Goal: Task Accomplishment & Management: Manage account settings

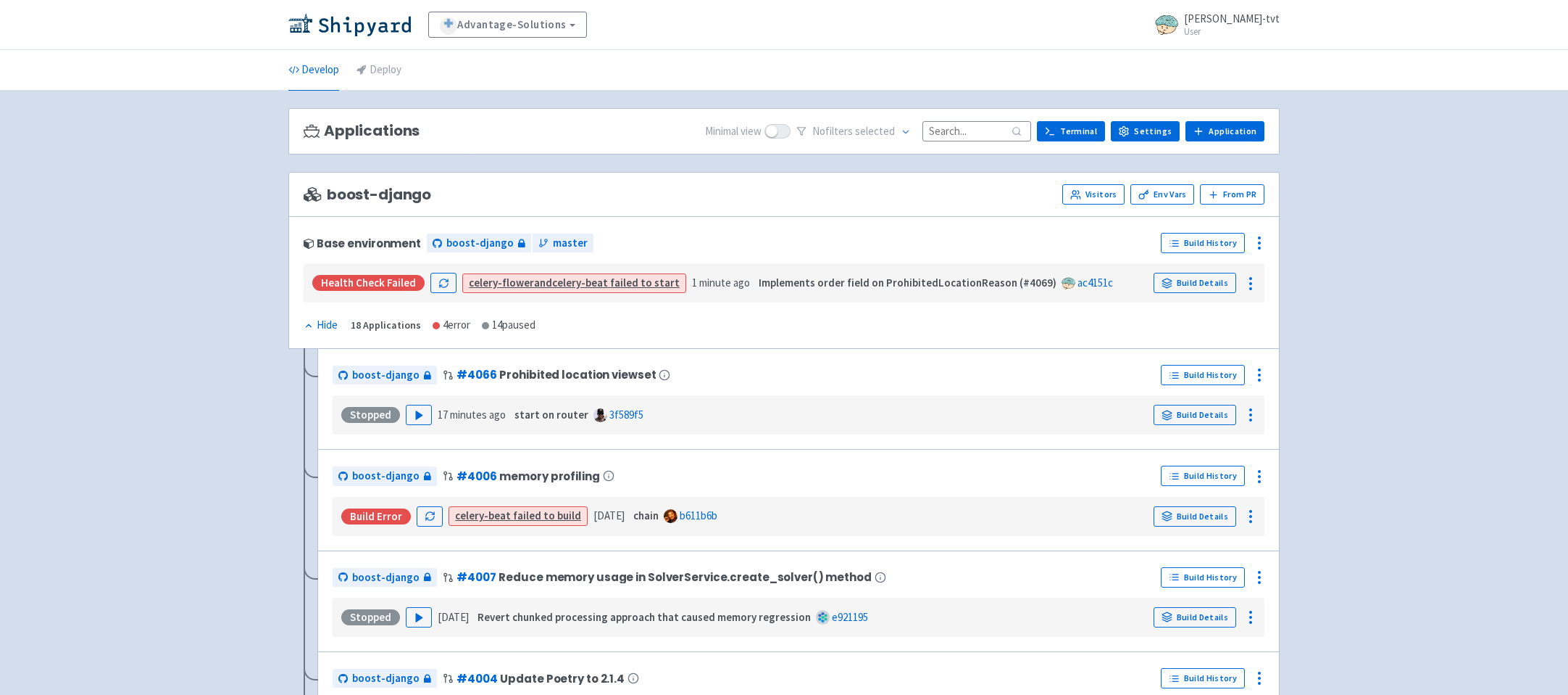
click at [1204, 279] on link "Build Details" at bounding box center [1195, 282] width 83 height 21
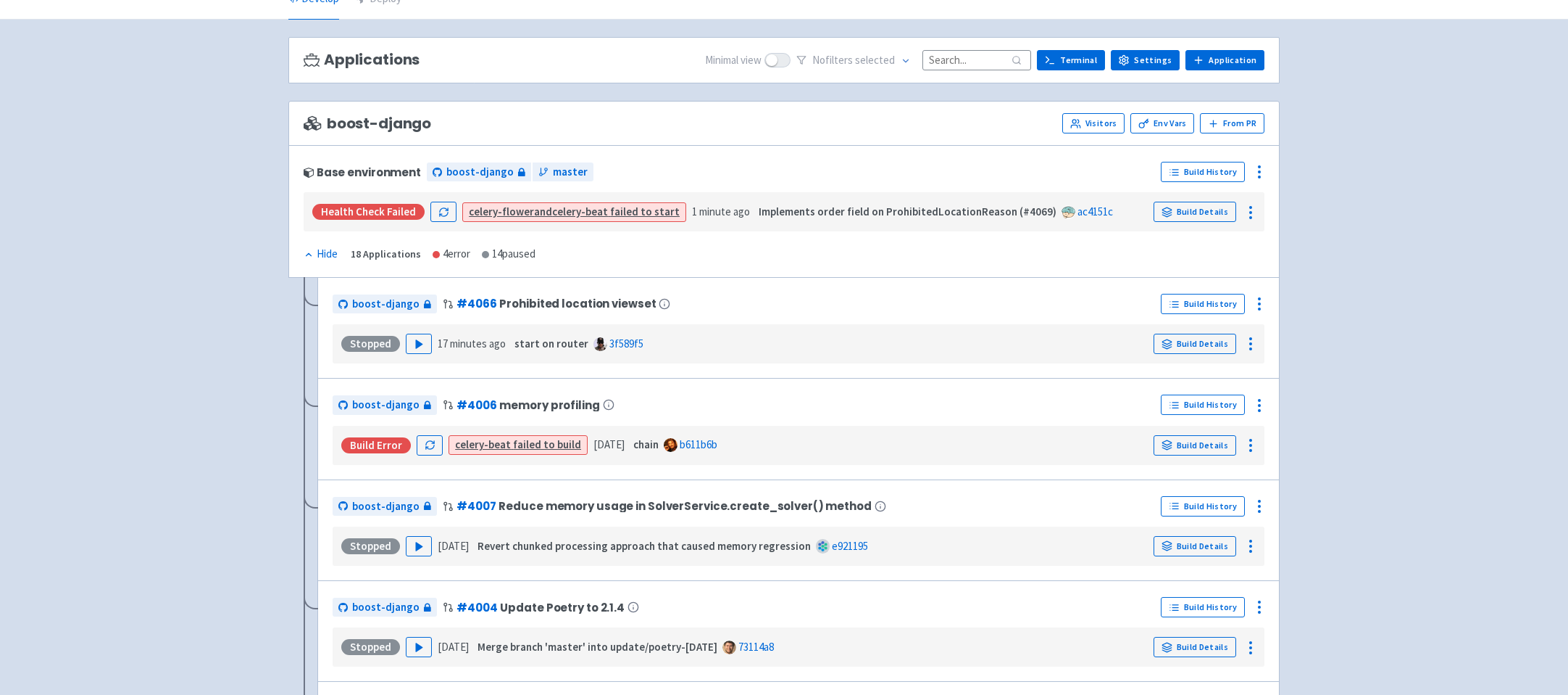
scroll to position [53, 0]
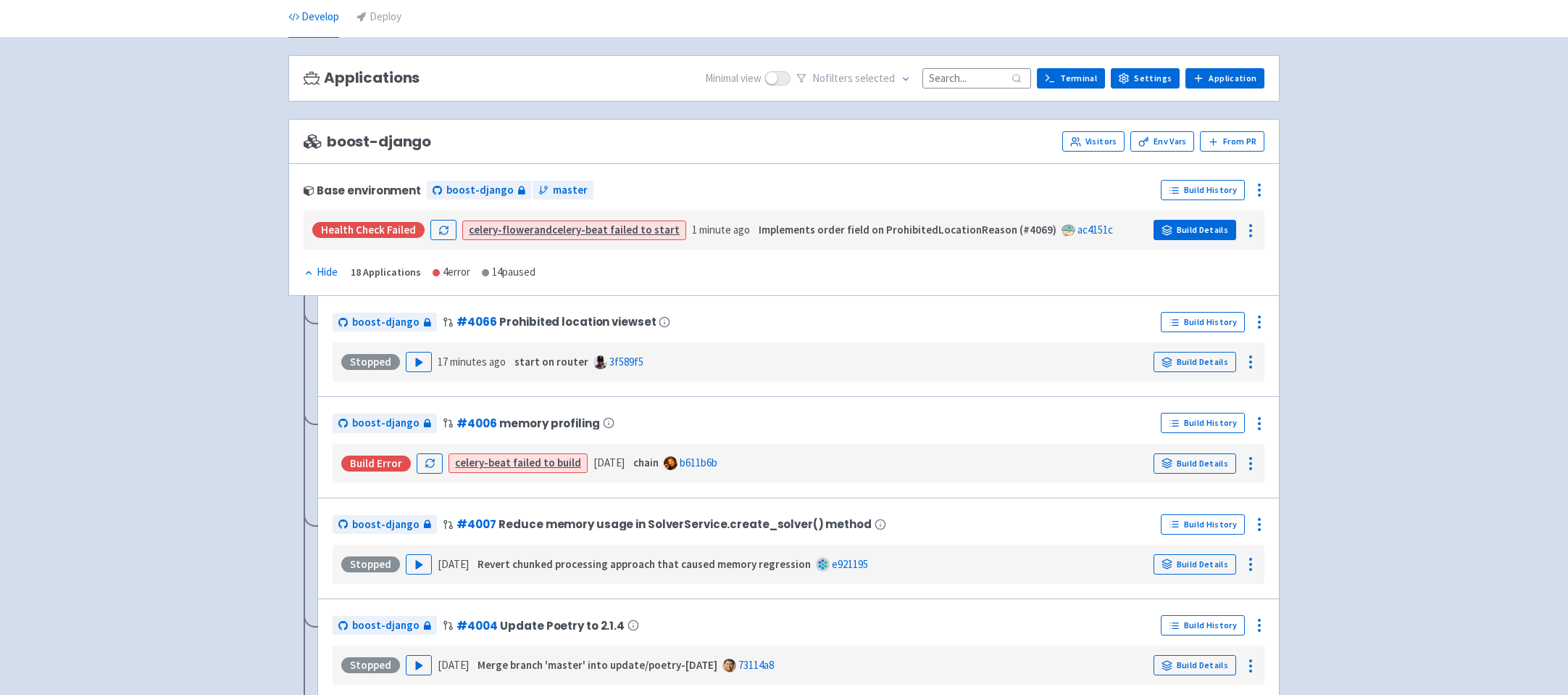
click at [1177, 234] on link "Build Details" at bounding box center [1195, 230] width 83 height 21
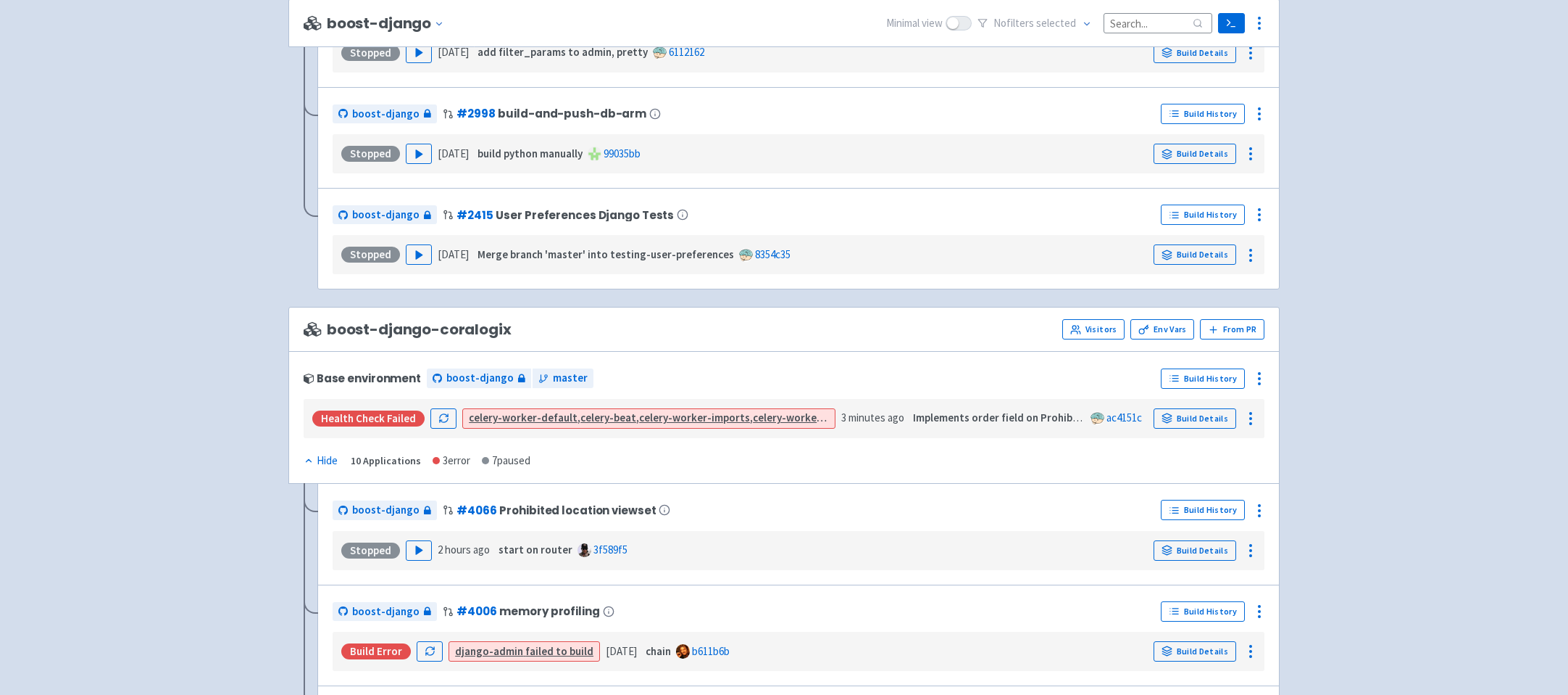
scroll to position [1789, 0]
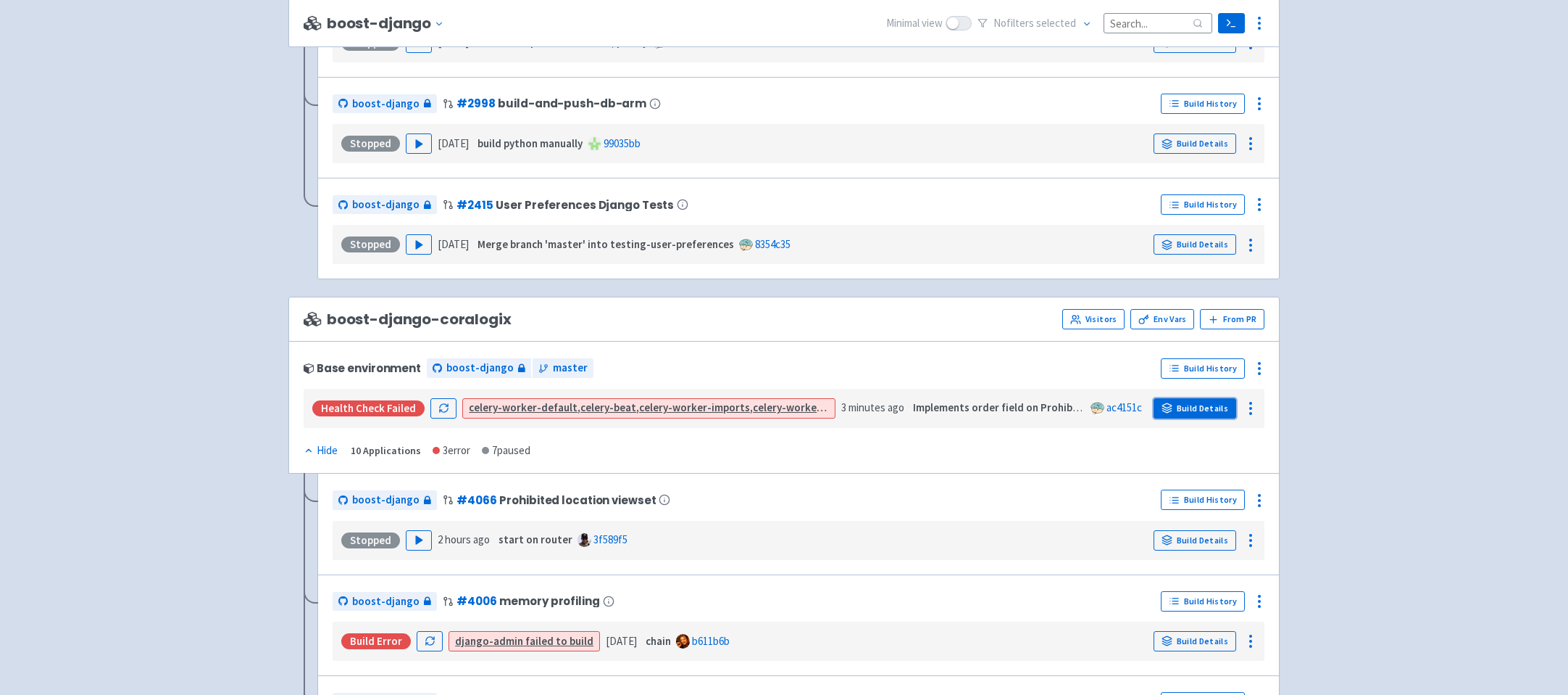
click at [1193, 412] on link "Build Details" at bounding box center [1195, 408] width 83 height 21
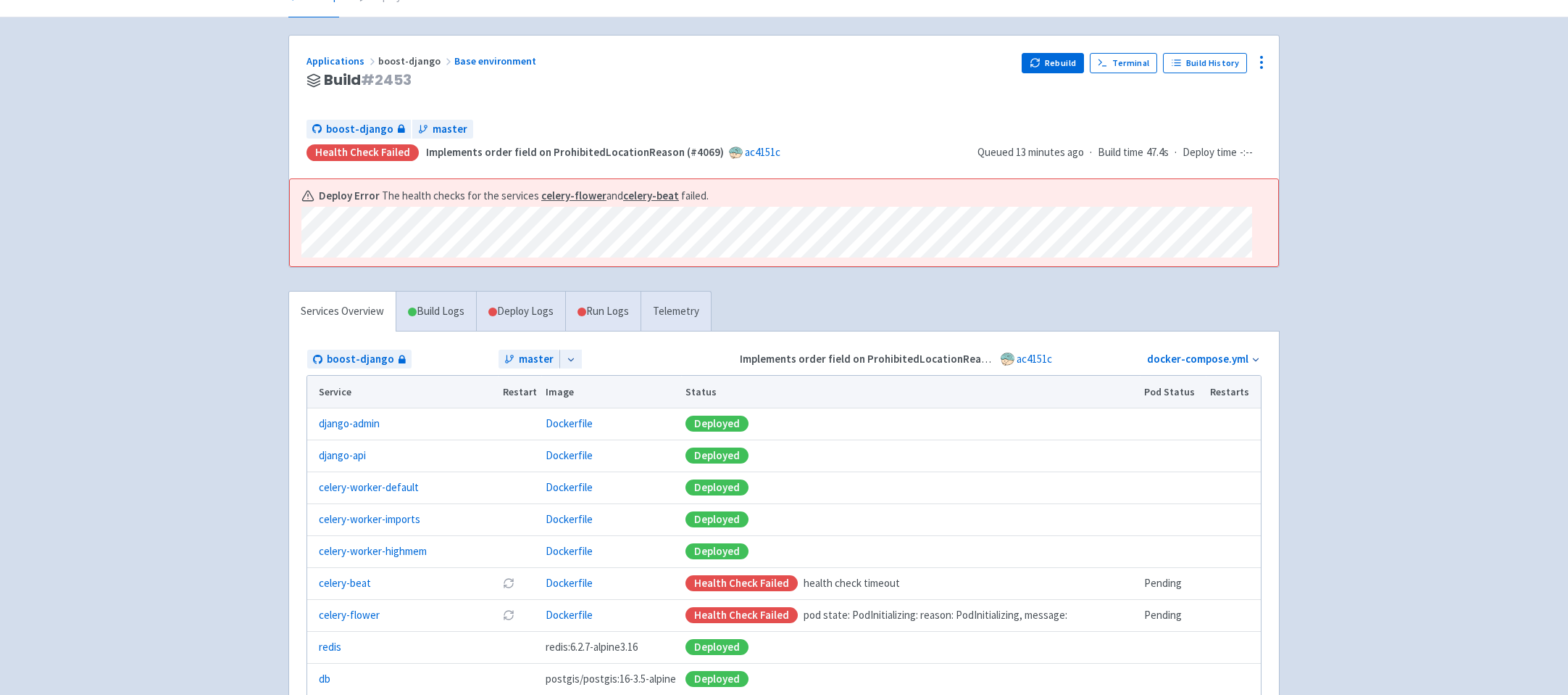
scroll to position [42, 0]
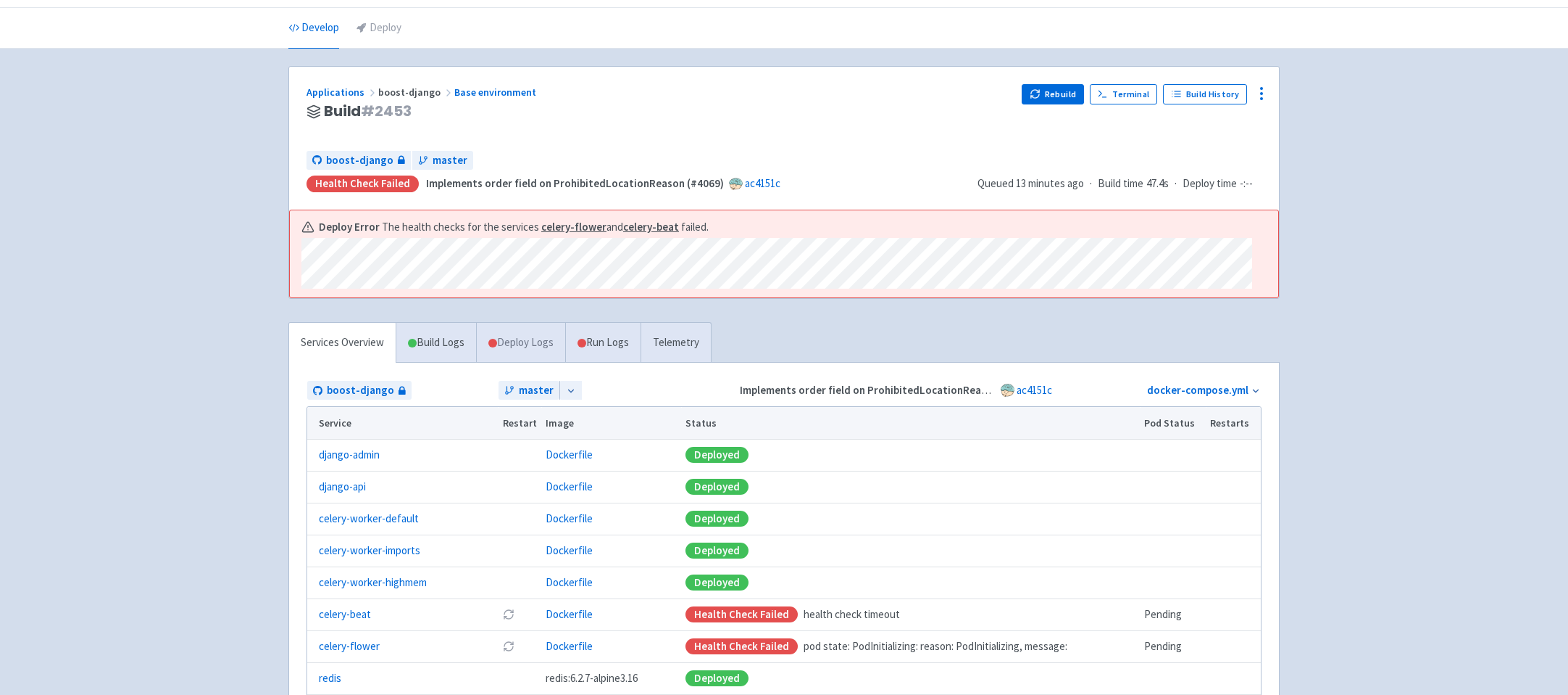
click at [539, 348] on link "Deploy Logs" at bounding box center [520, 343] width 89 height 40
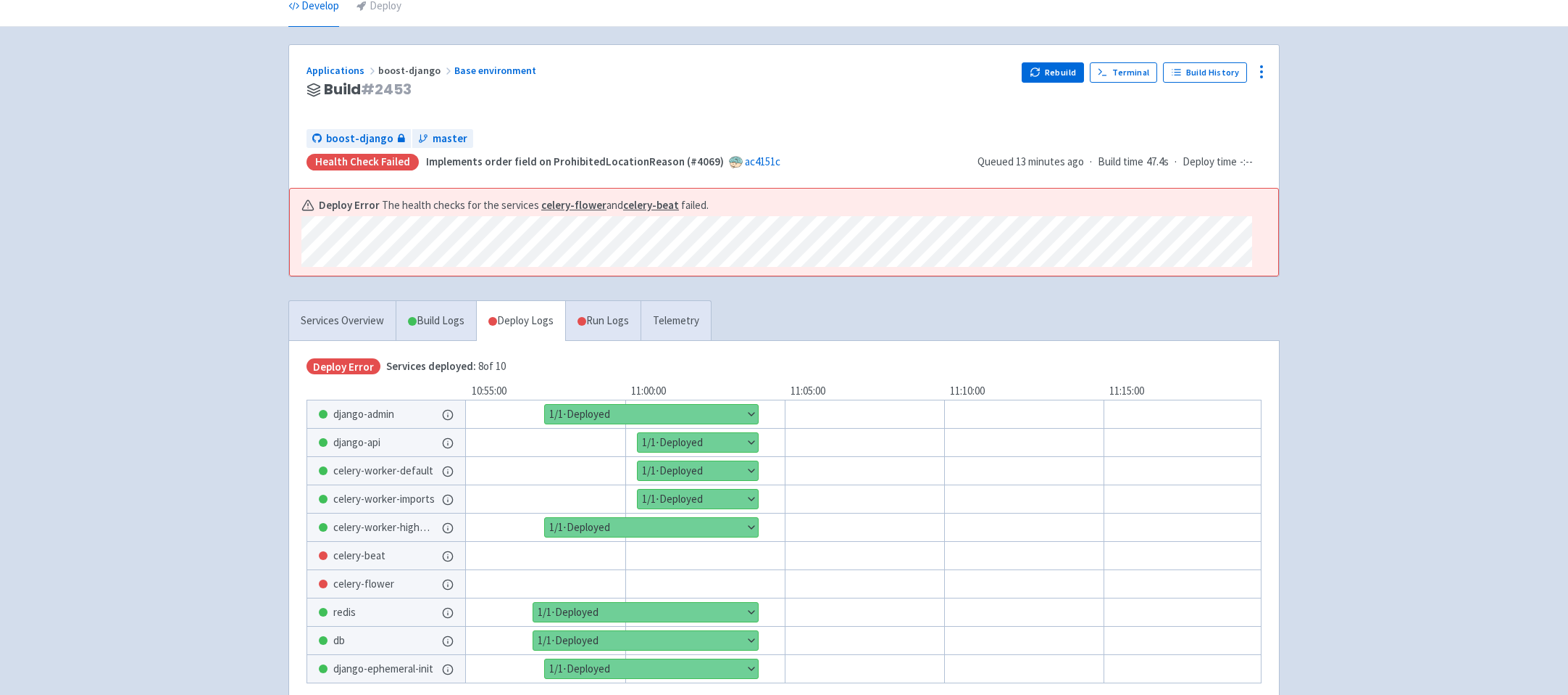
scroll to position [61, 0]
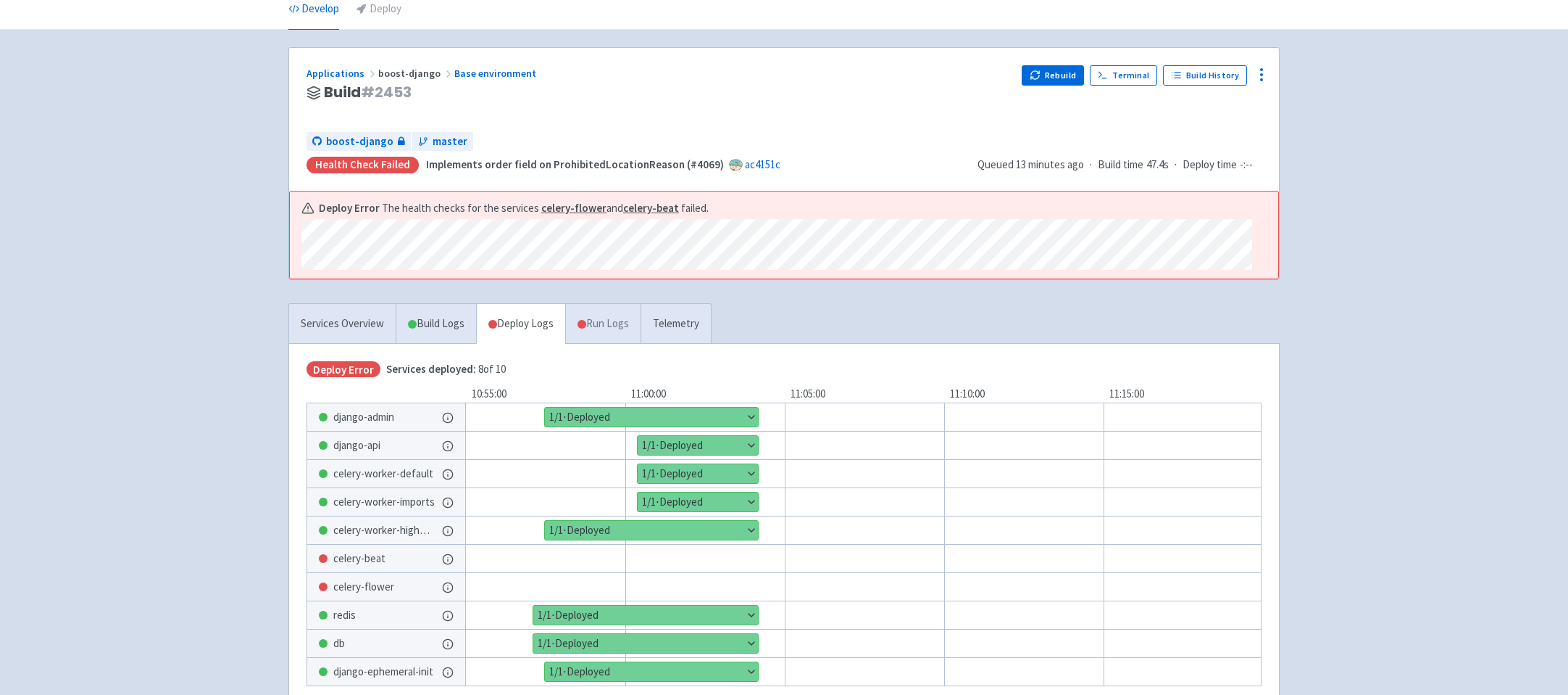
click at [600, 336] on link "Run Logs" at bounding box center [603, 324] width 75 height 40
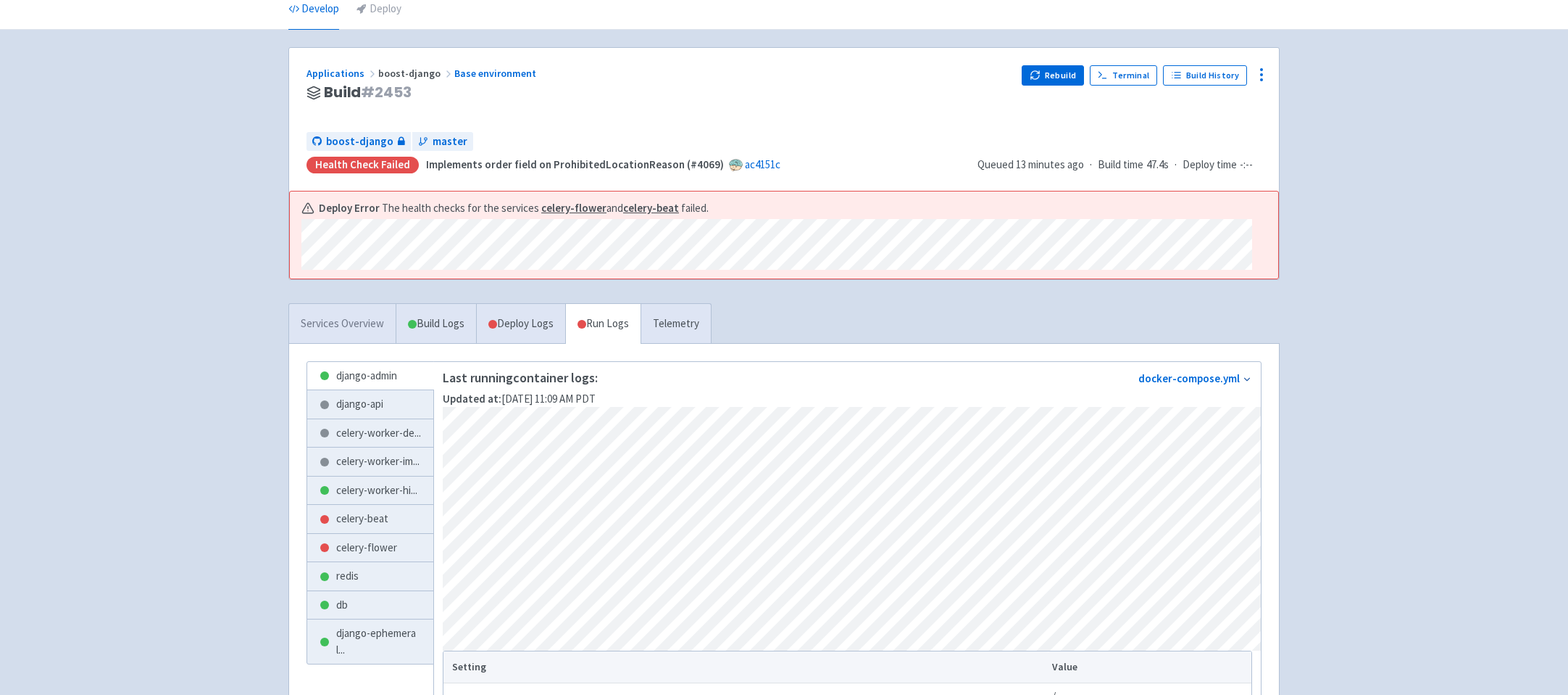
click at [344, 337] on link "Services Overview" at bounding box center [342, 324] width 107 height 40
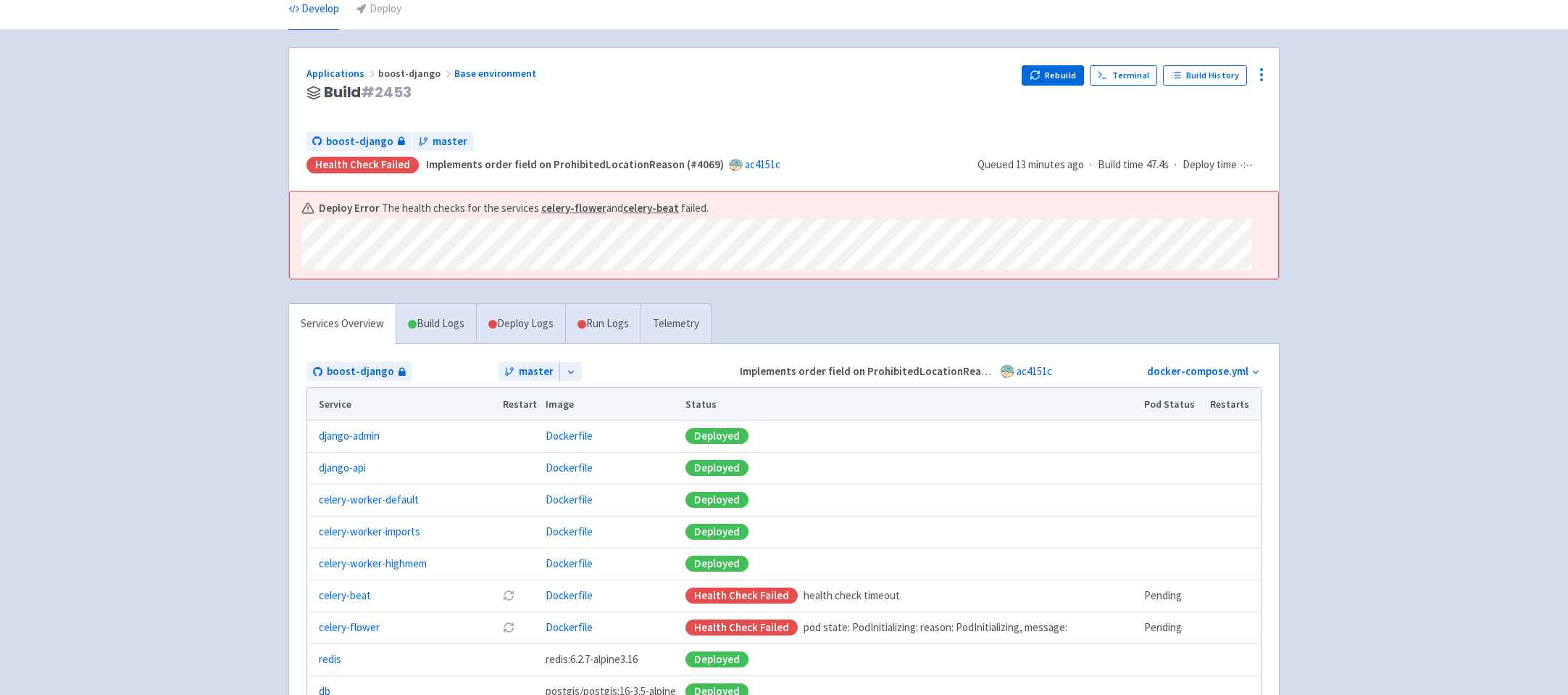
click at [224, 371] on div "Advantage-Solutions ian-tvt User Profile Sign out Develop Deploy" at bounding box center [784, 375] width 1568 height 871
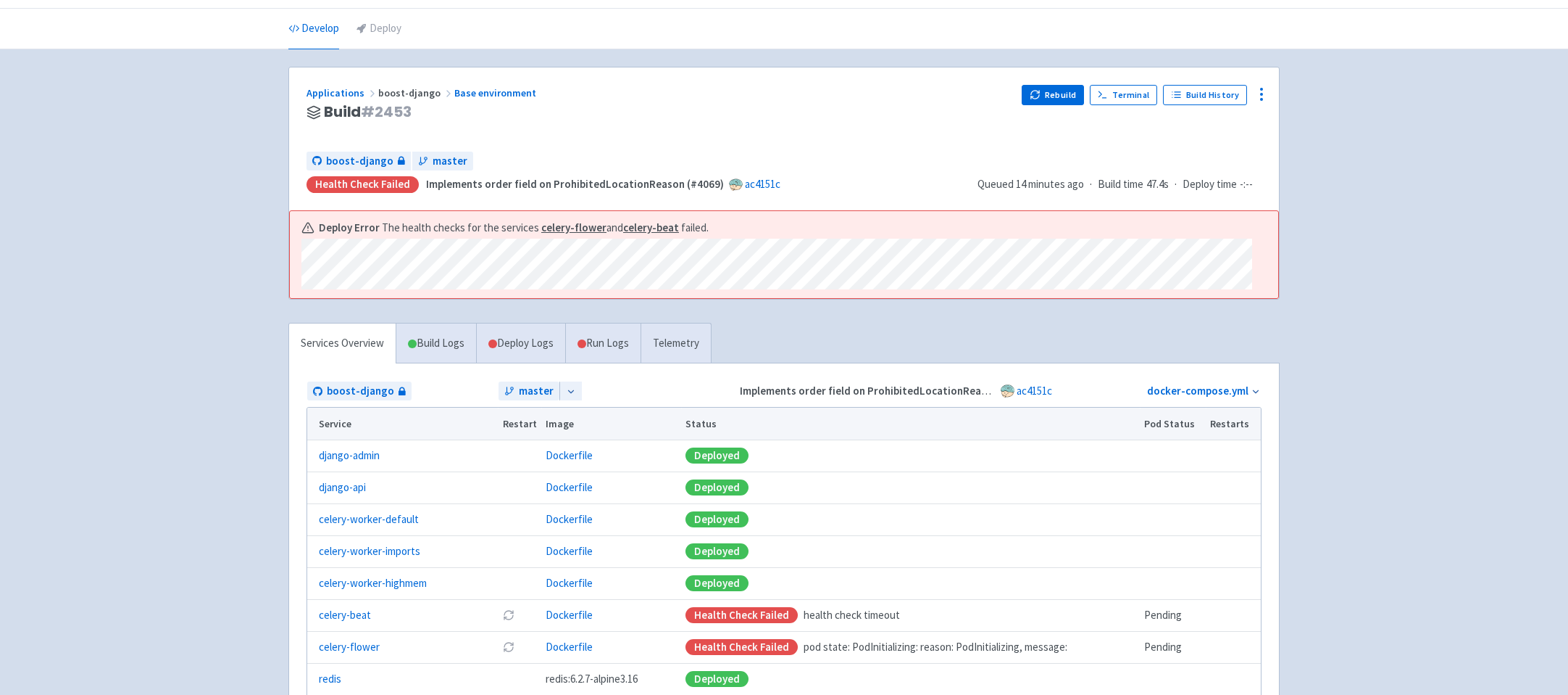
scroll to position [52, 0]
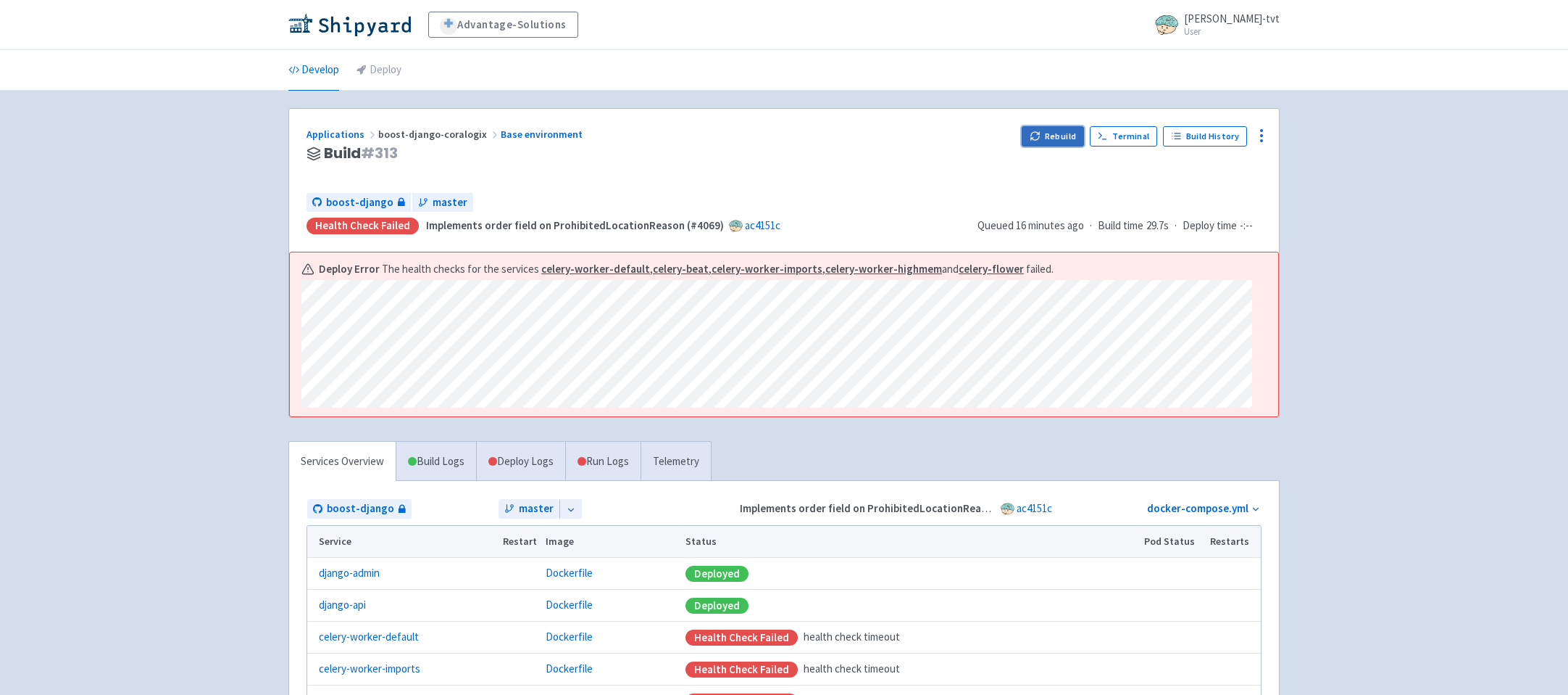
click at [1053, 135] on button "Rebuild" at bounding box center [1053, 136] width 62 height 21
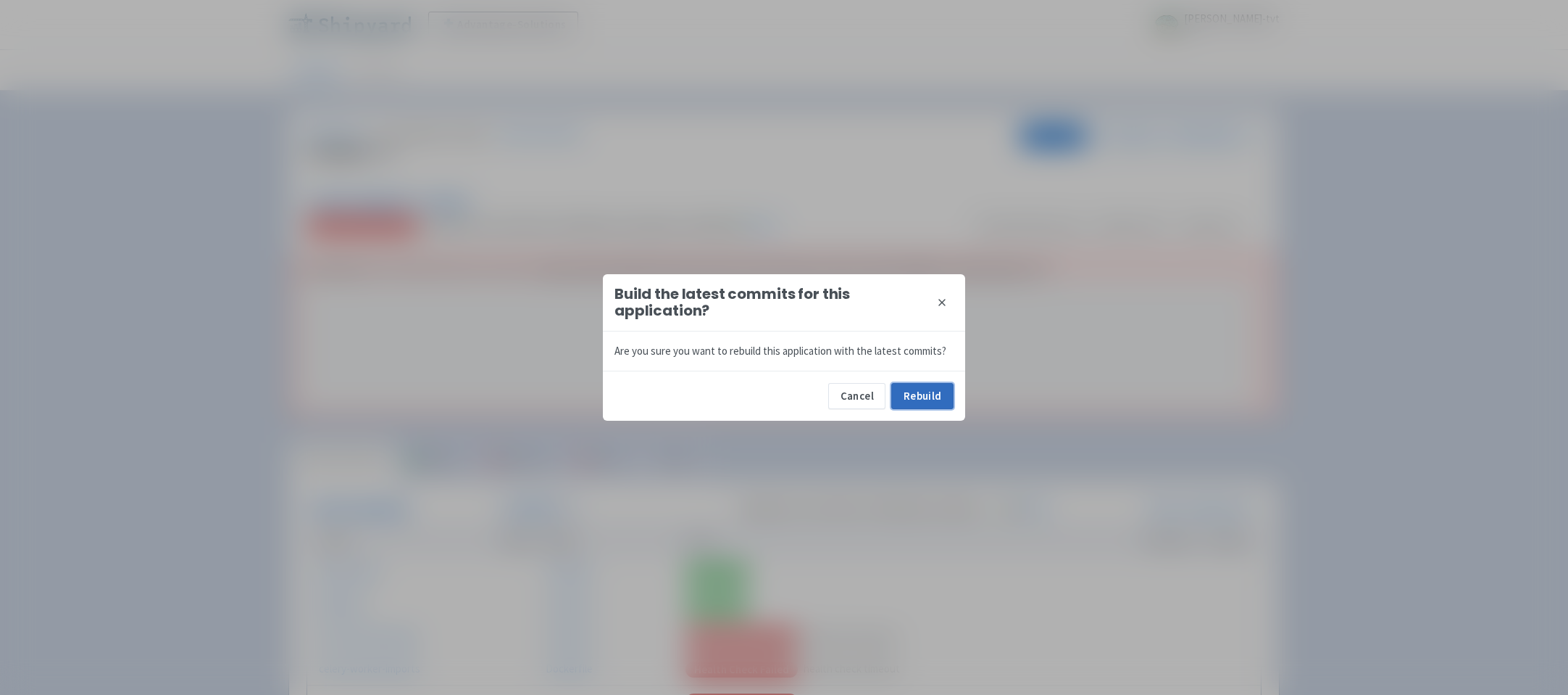
click at [922, 397] on button "Rebuild" at bounding box center [923, 396] width 62 height 26
click at [852, 400] on button "Cancel" at bounding box center [857, 396] width 57 height 26
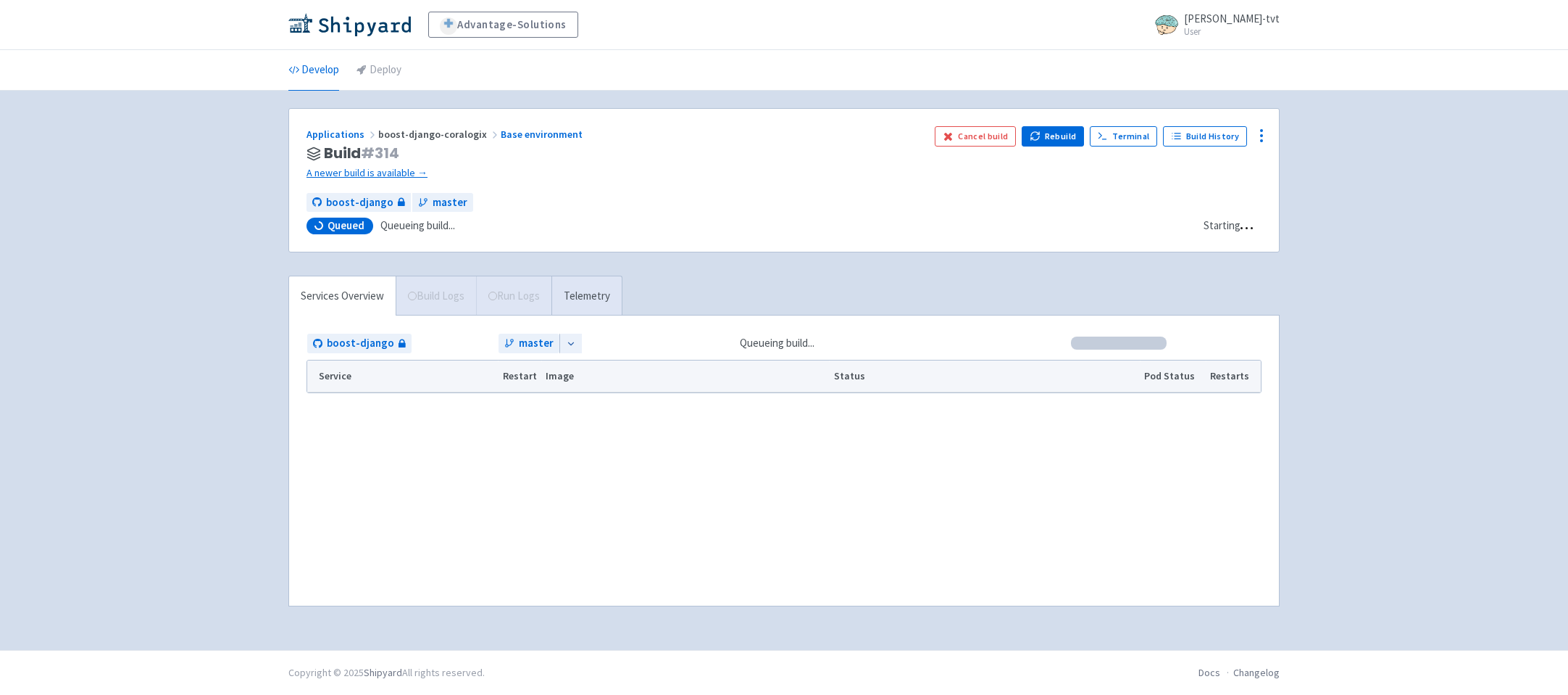
click at [170, 314] on div "Advantage-Solutions ian-tvt User Profile Sign out Develop Deploy" at bounding box center [784, 325] width 1568 height 650
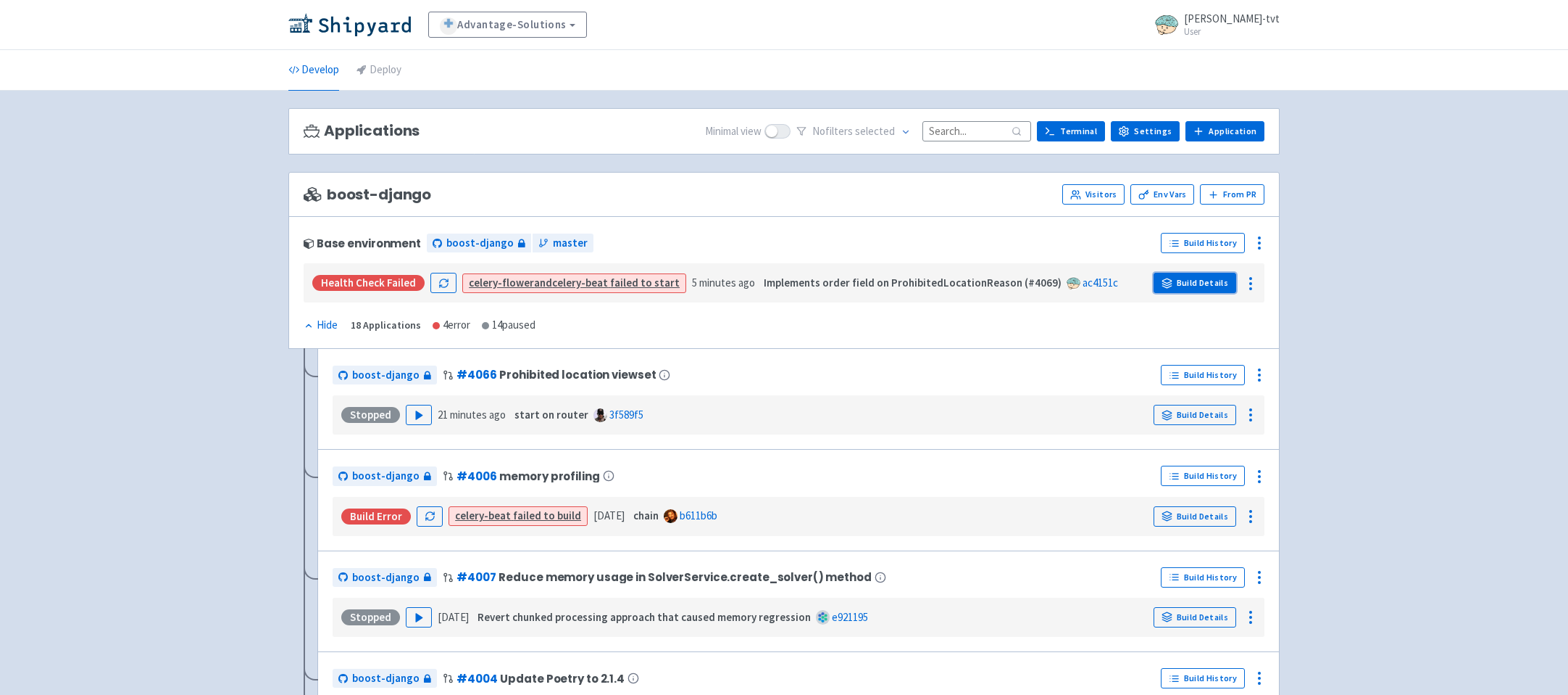
click at [1186, 281] on link "Build Details" at bounding box center [1195, 282] width 83 height 21
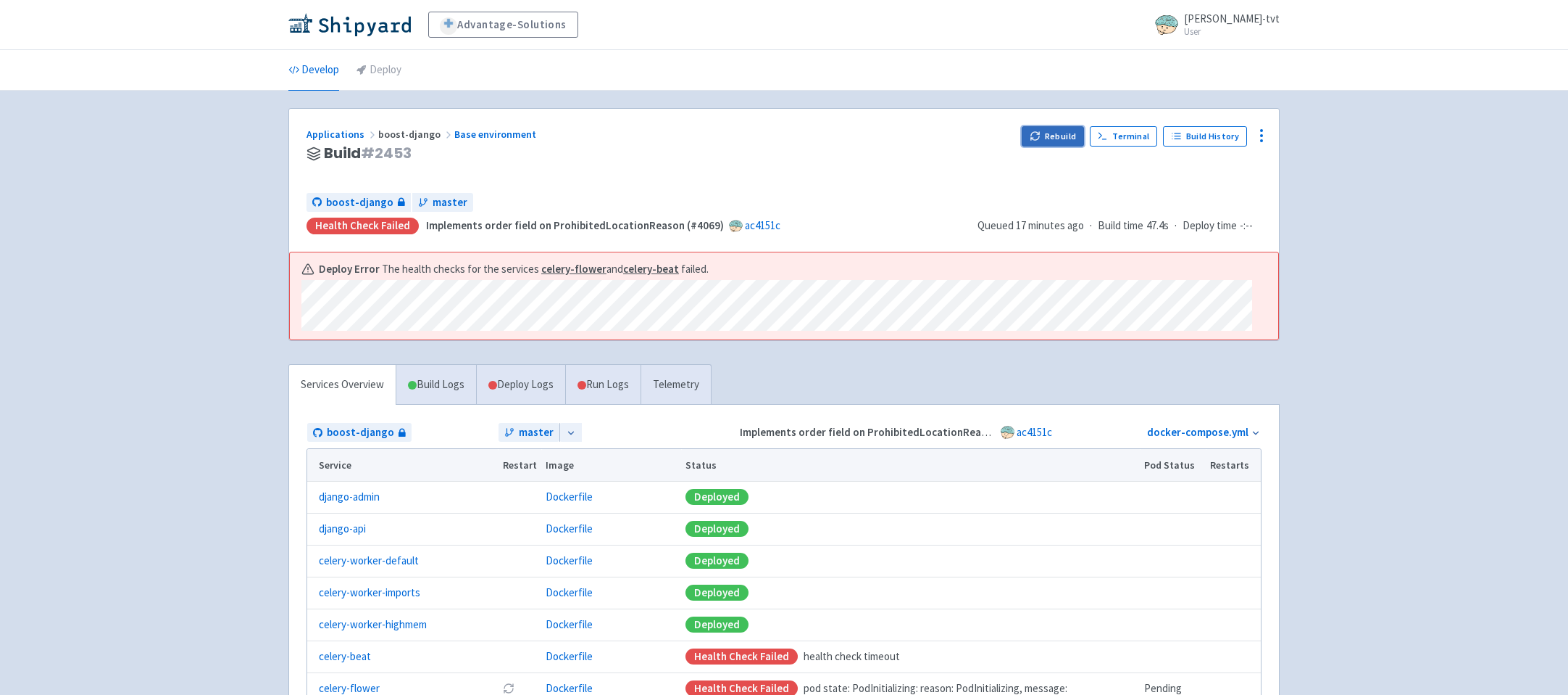
click at [1034, 136] on icon "button" at bounding box center [1035, 135] width 11 height 11
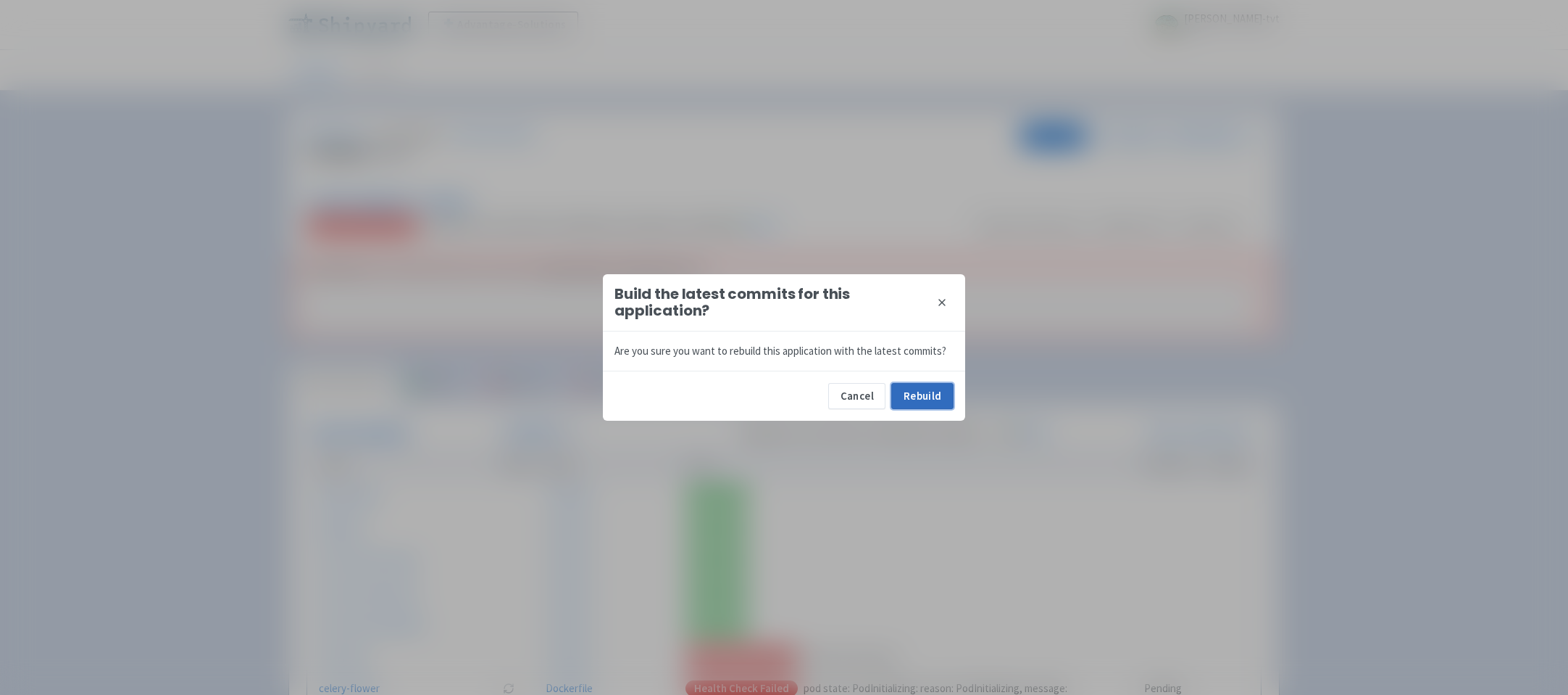
click at [942, 402] on button "Rebuild" at bounding box center [923, 396] width 62 height 26
click at [879, 400] on button "Cancel" at bounding box center [857, 396] width 57 height 26
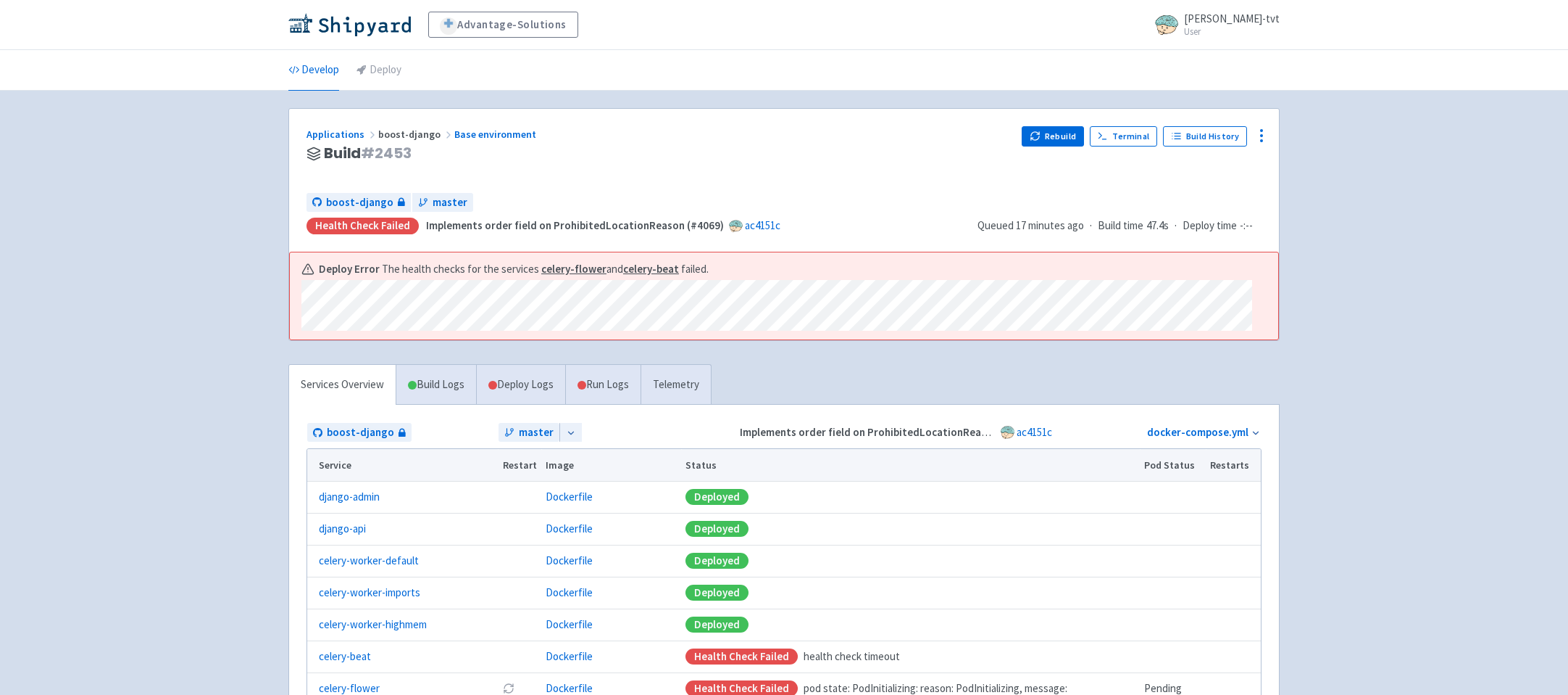
click at [69, 411] on div "Advantage-Solutions ian-tvt User Profile Sign out Develop Deploy" at bounding box center [784, 435] width 1568 height 871
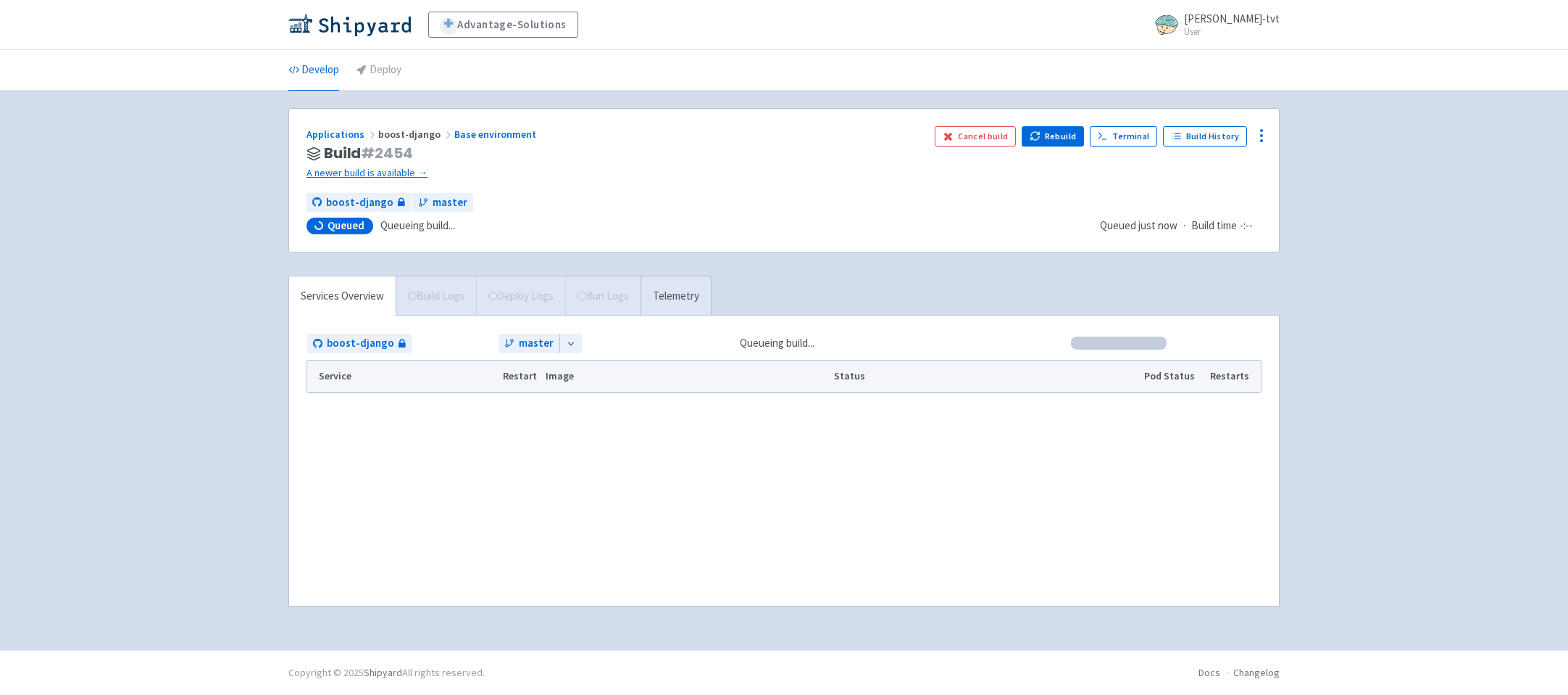
click at [144, 410] on div "Advantage-Solutions ian-tvt User Profile Sign out Develop Deploy" at bounding box center [784, 325] width 1568 height 650
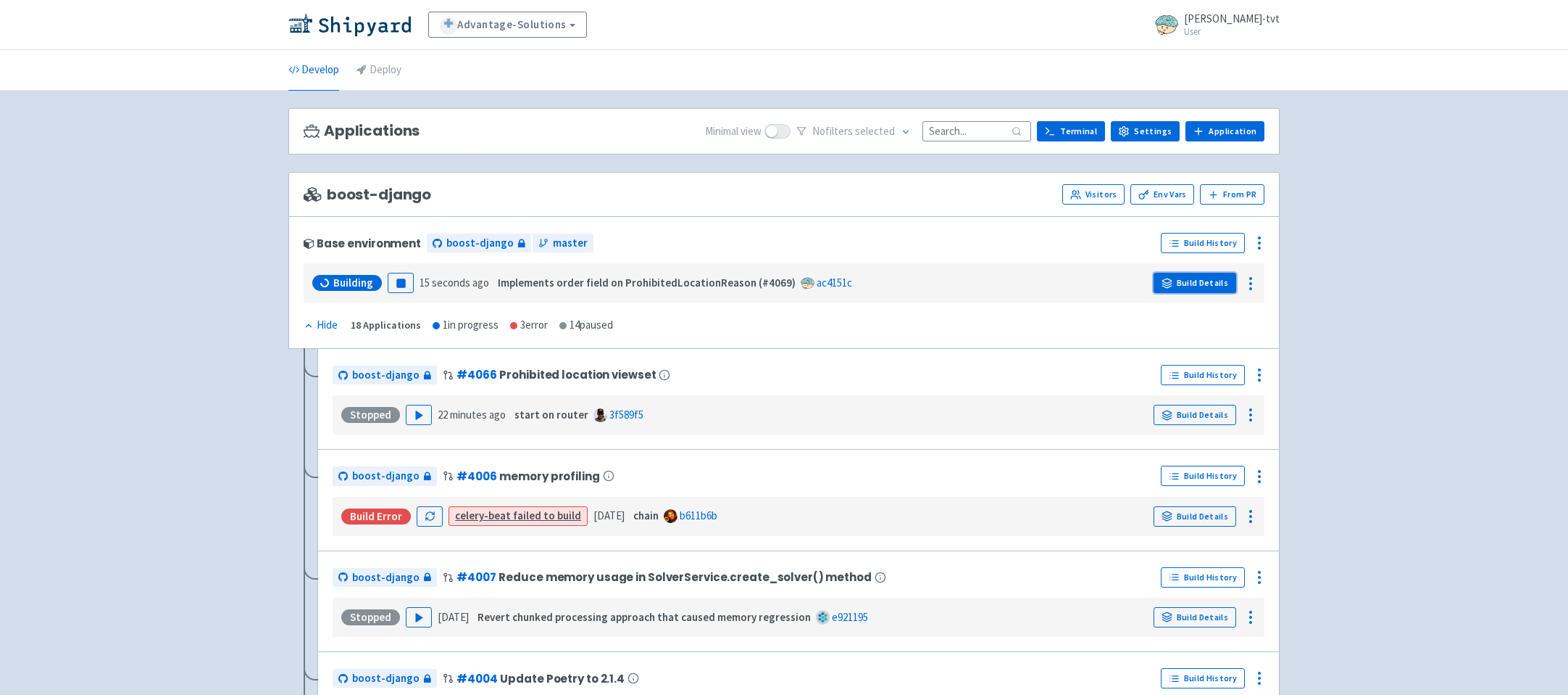
click at [1191, 285] on link "Build Details" at bounding box center [1195, 282] width 83 height 21
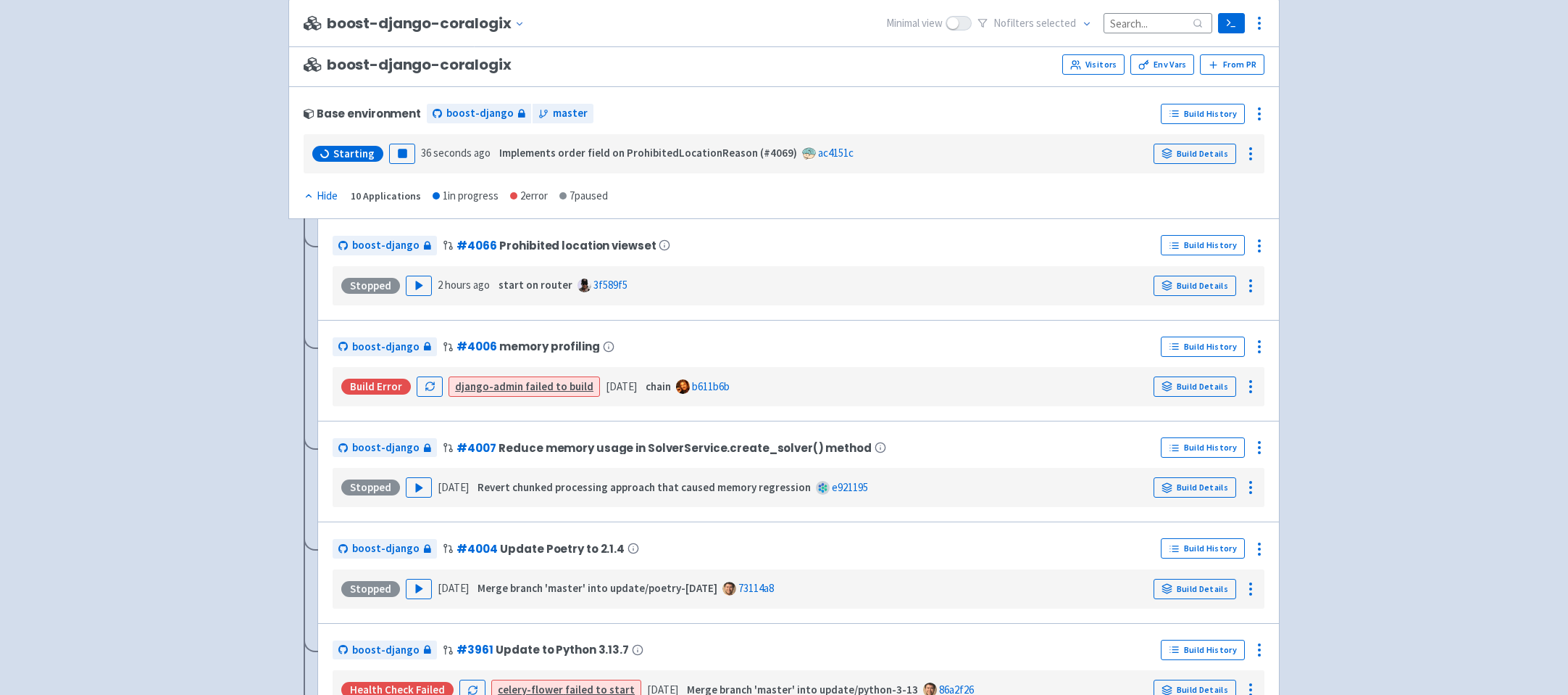
scroll to position [2028, 0]
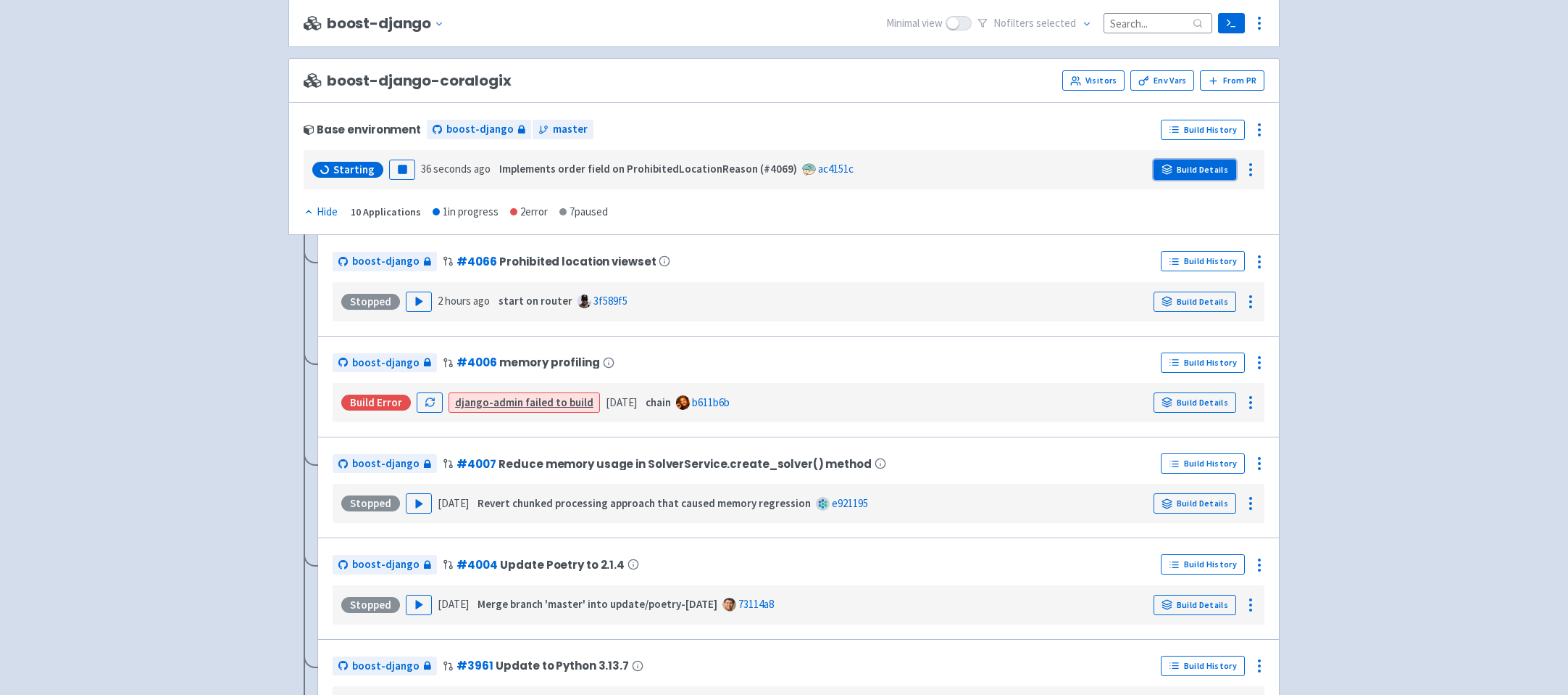
click at [1185, 180] on link "Build Details" at bounding box center [1195, 170] width 83 height 21
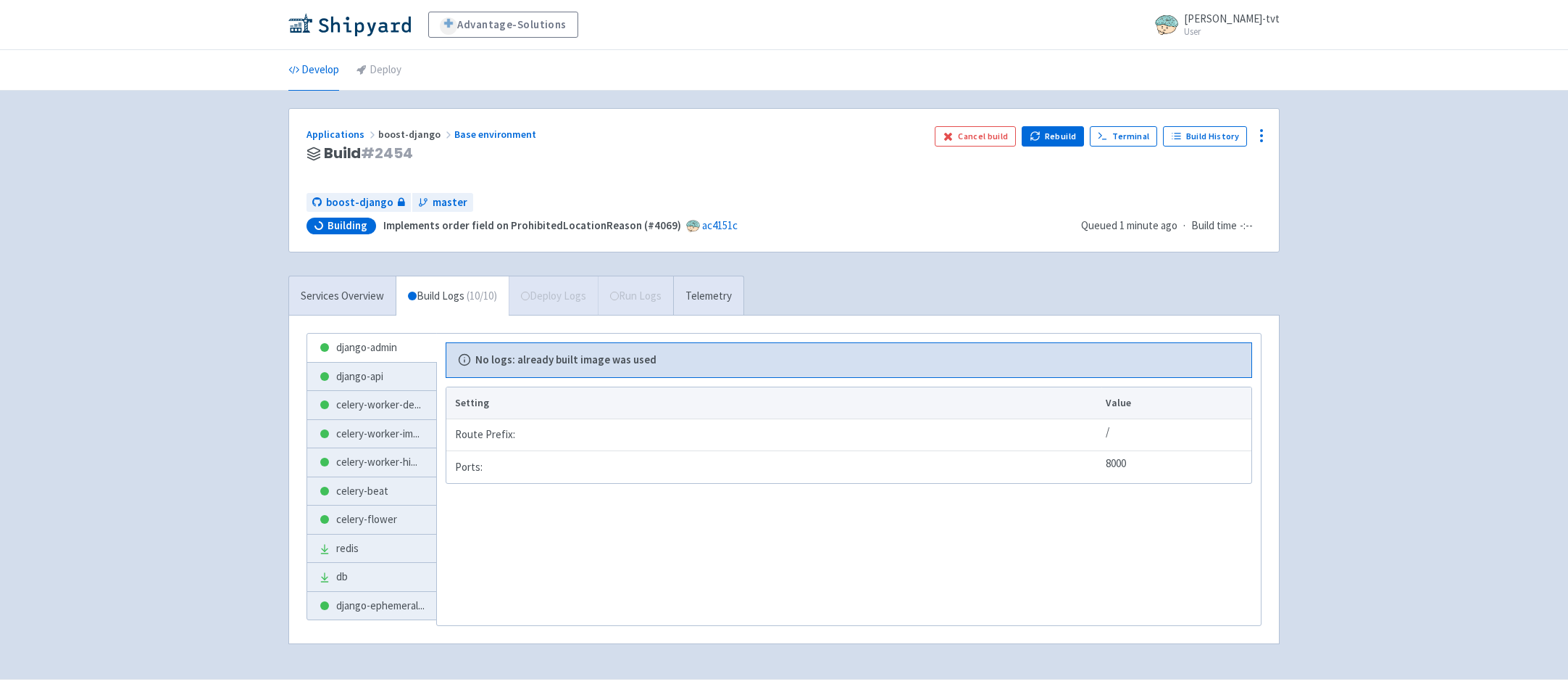
click at [160, 317] on div "Advantage-Solutions ian-tvt User Profile Sign out Develop Deploy" at bounding box center [784, 340] width 1568 height 679
click at [226, 343] on div "Advantage-Solutions ian-tvt User Profile Sign out Develop Deploy" at bounding box center [784, 340] width 1568 height 679
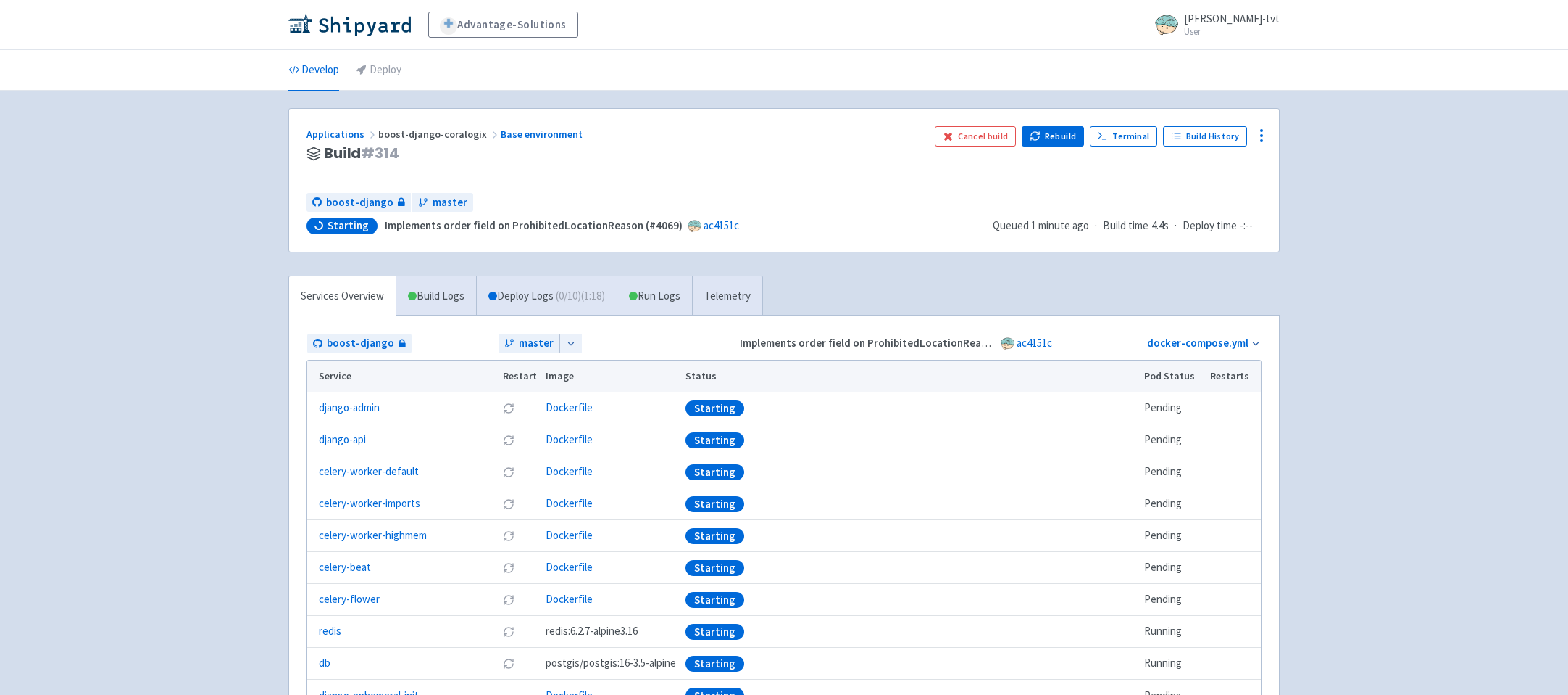
click at [1372, 451] on div "Advantage-Solutions ian-tvt User Profile Sign out Develop Deploy" at bounding box center [784, 391] width 1568 height 783
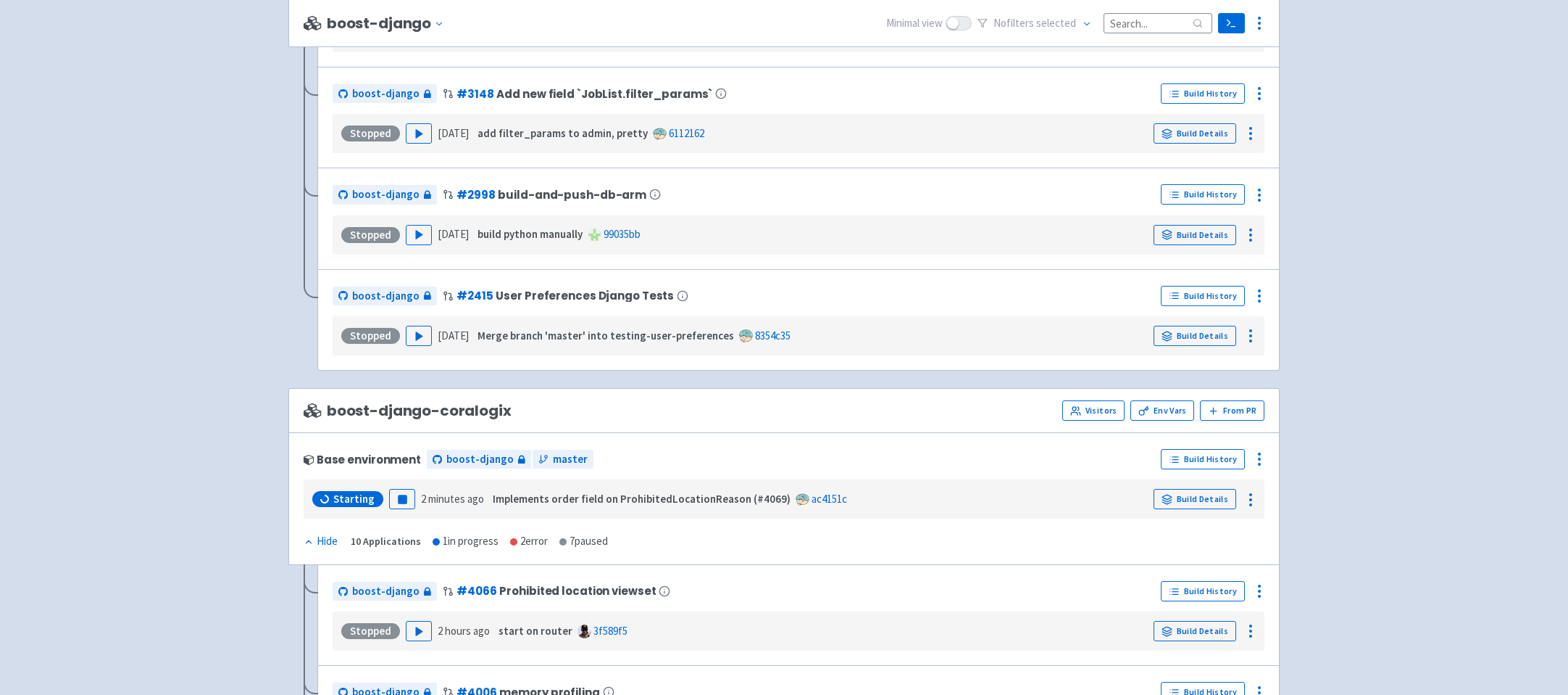
scroll to position [1870, 0]
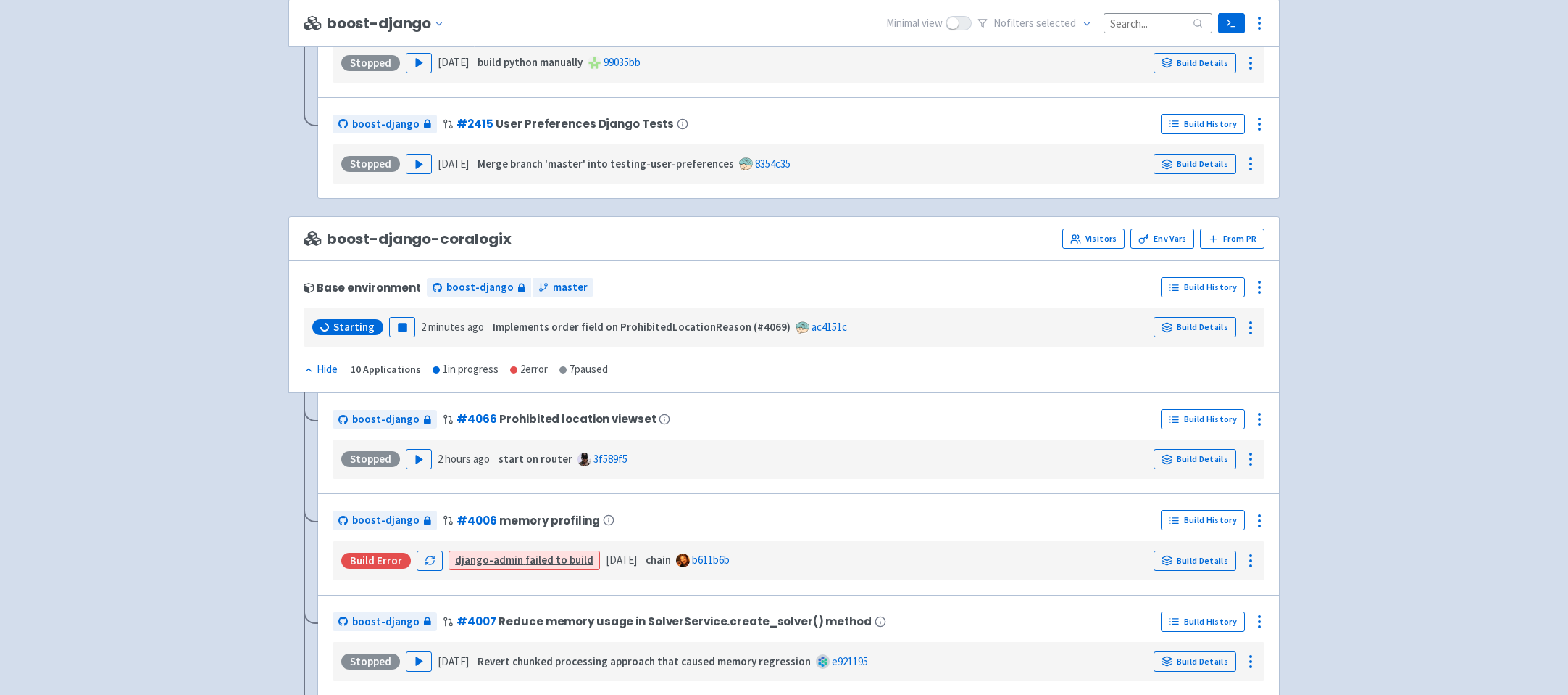
click at [1231, 331] on link "Build Details" at bounding box center [1195, 327] width 83 height 21
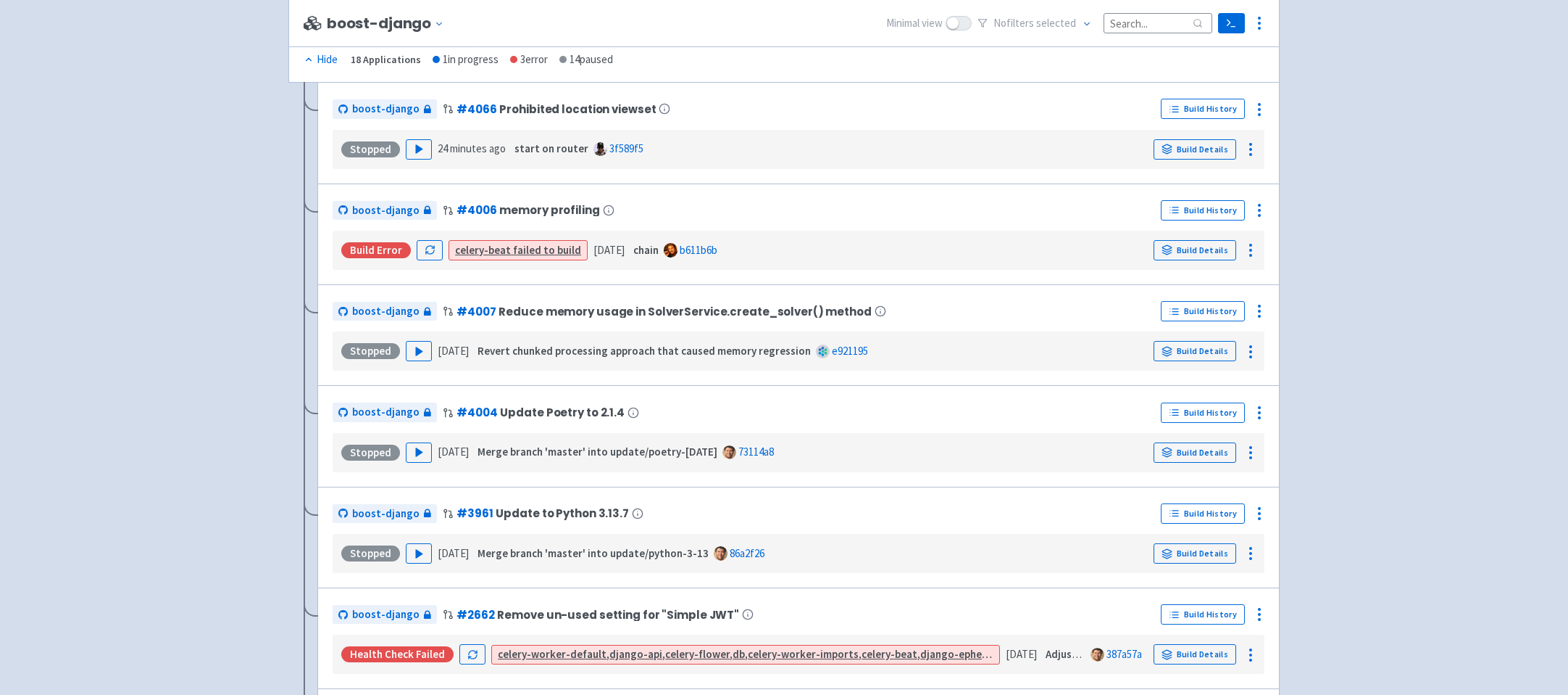
scroll to position [0, 0]
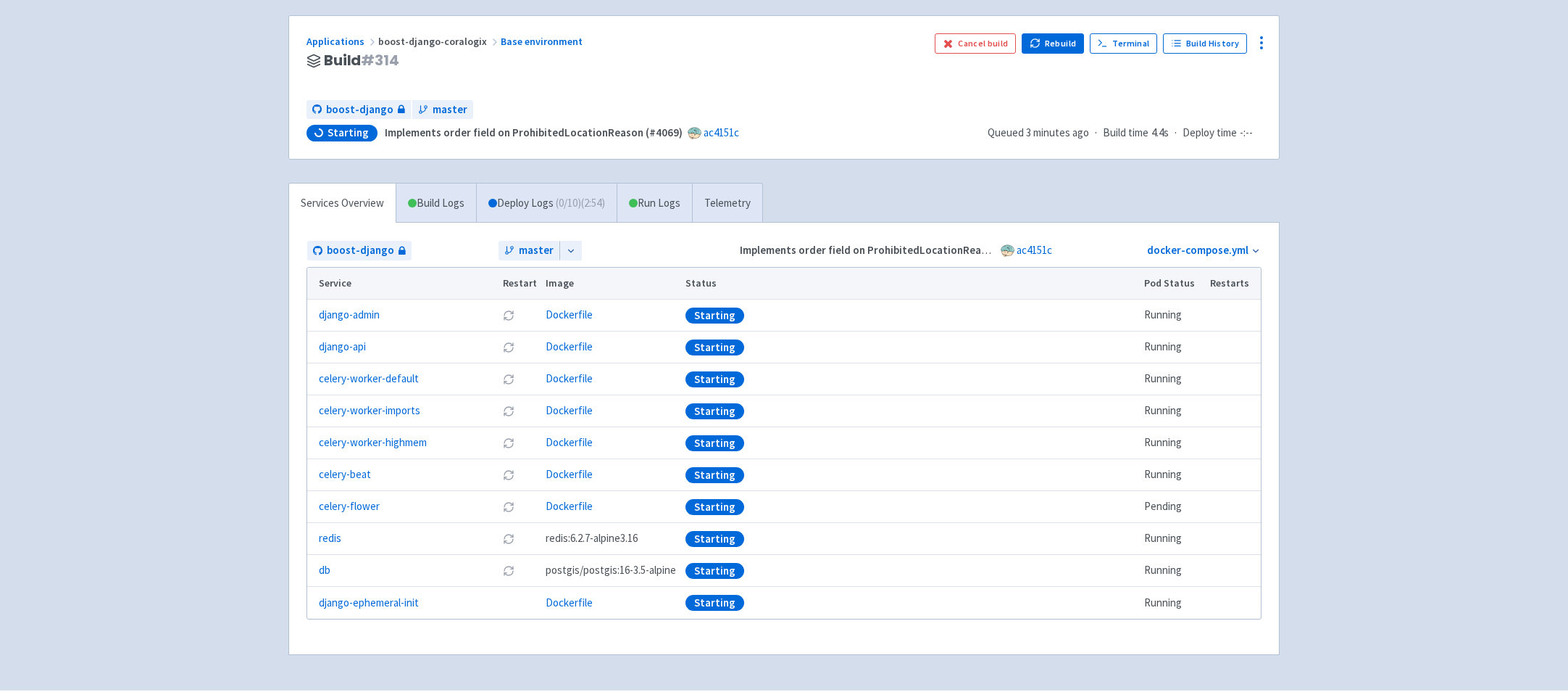
scroll to position [105, 0]
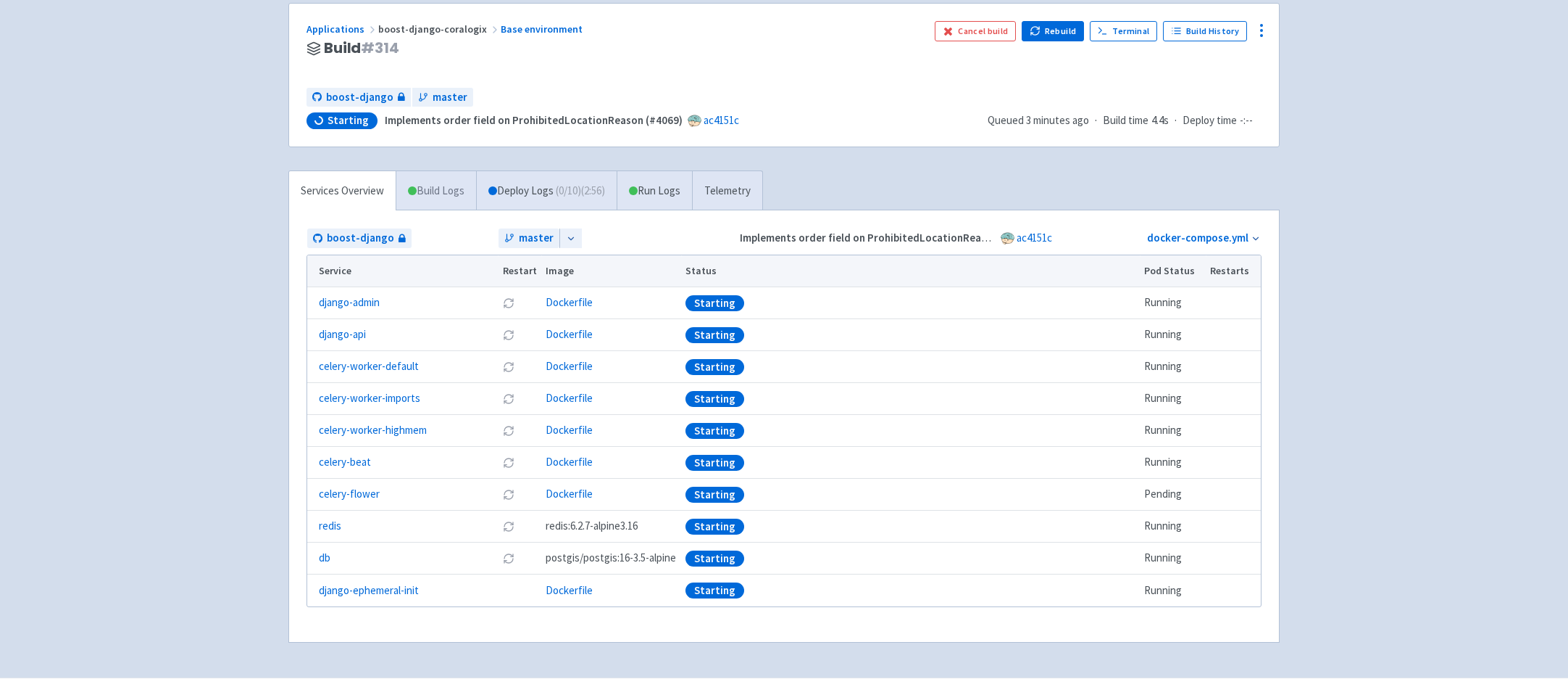
click at [425, 189] on link "Build Logs" at bounding box center [436, 191] width 80 height 40
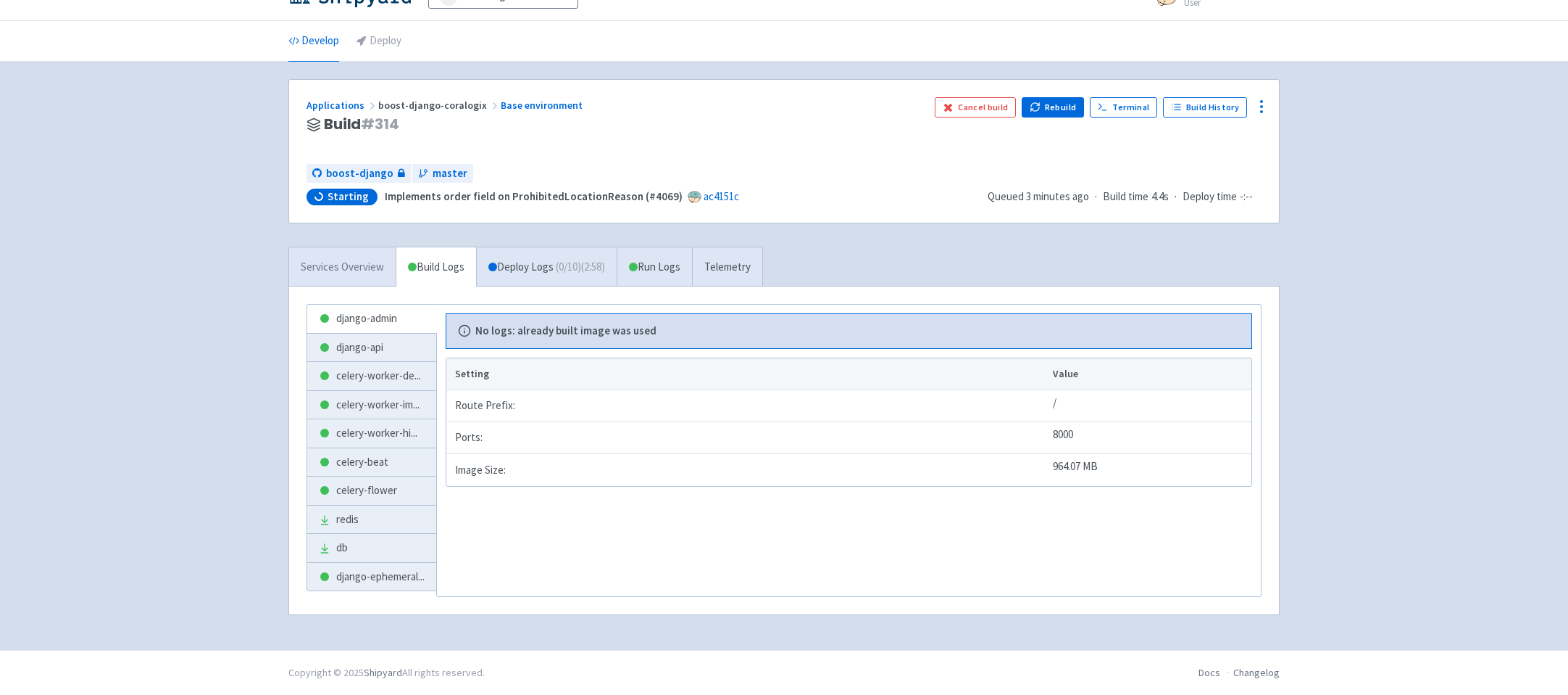
click at [343, 276] on link "Services Overview" at bounding box center [342, 267] width 107 height 40
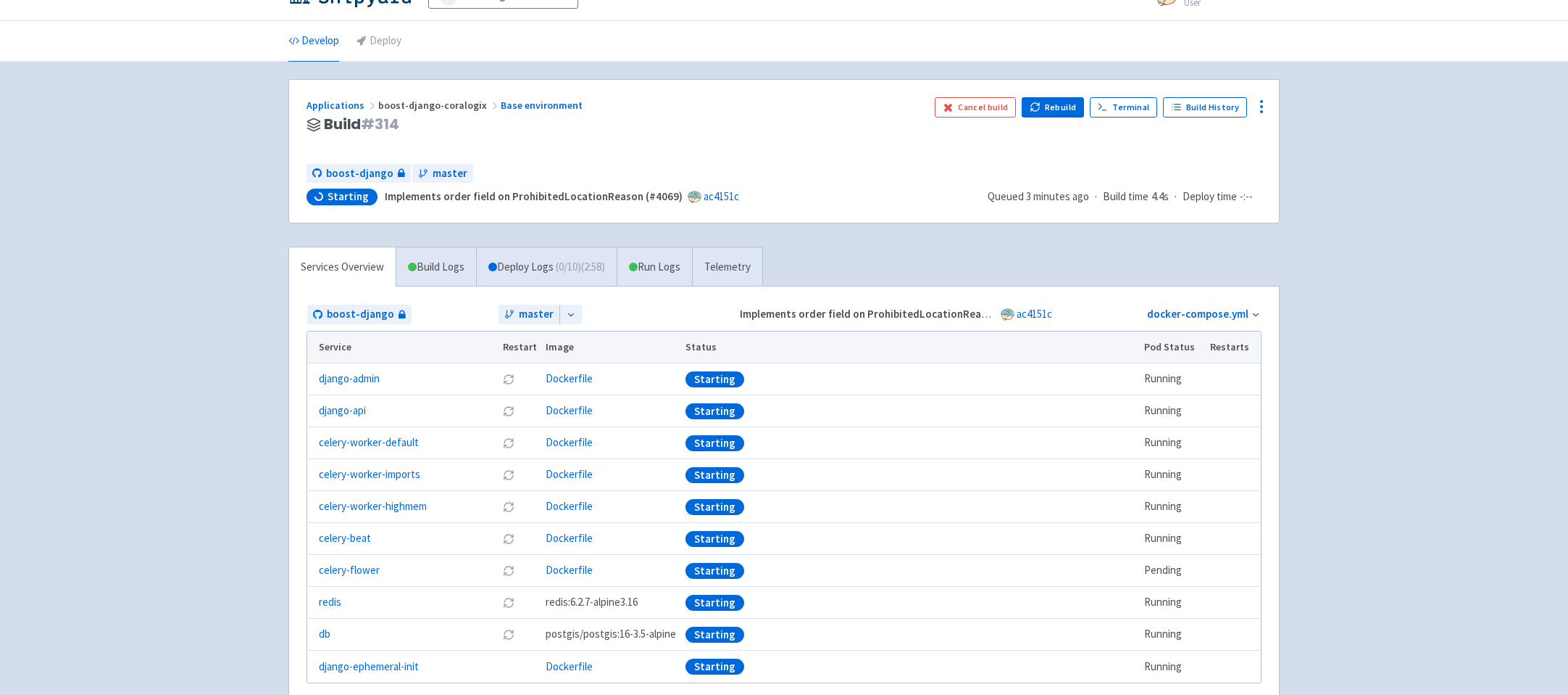
click at [258, 391] on div "Advantage-Solutions ian-tvt User Profile Sign out Develop Deploy" at bounding box center [784, 362] width 1568 height 783
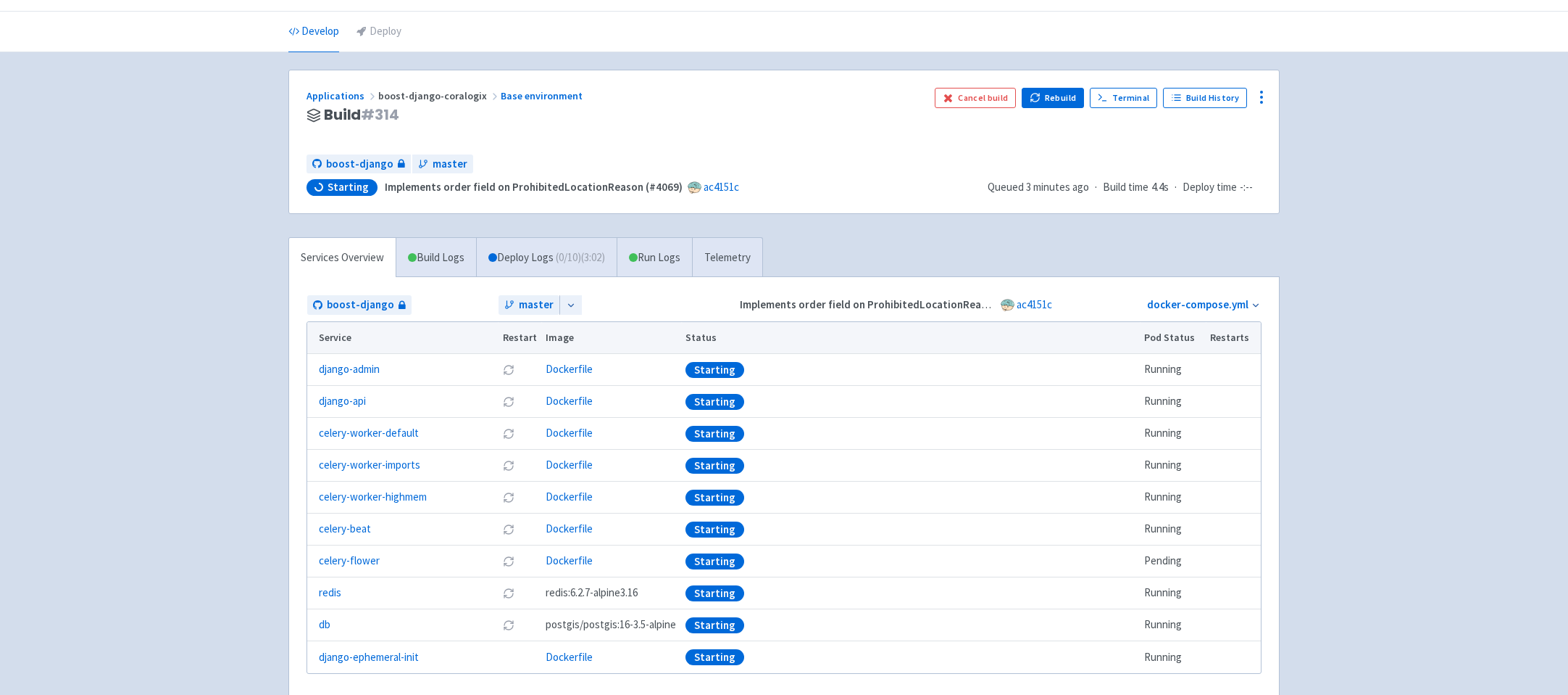
scroll to position [33, 0]
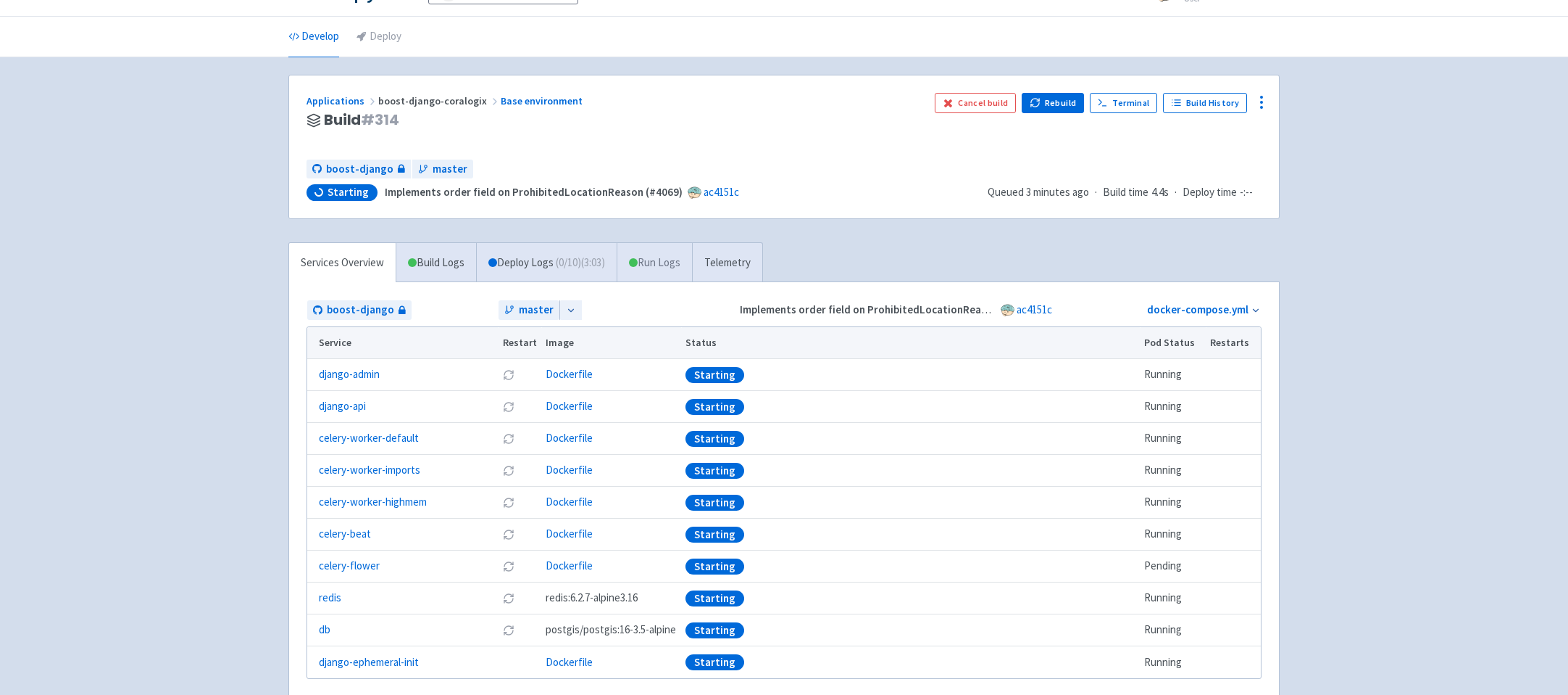
click at [678, 269] on link "Run Logs" at bounding box center [654, 263] width 75 height 40
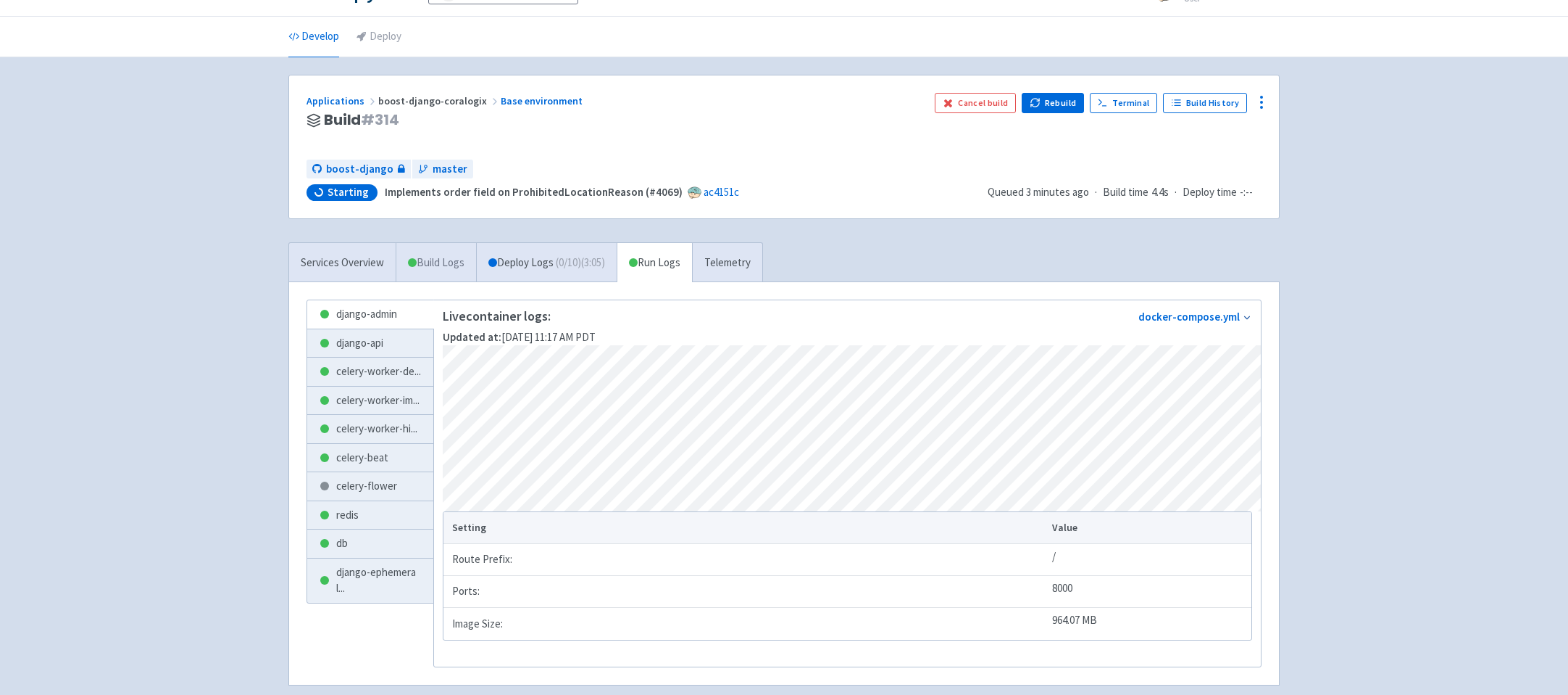
click at [444, 271] on link "Build Logs" at bounding box center [436, 263] width 80 height 40
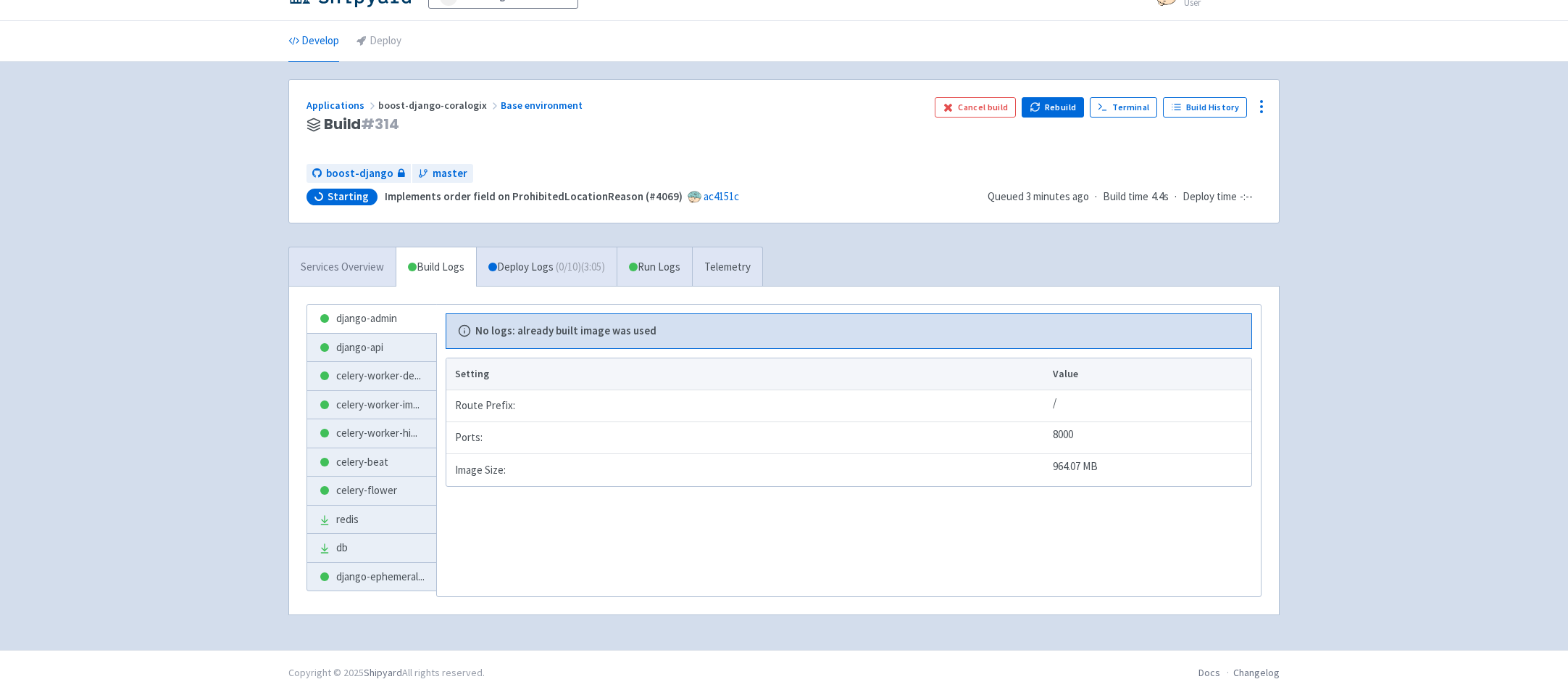
click at [352, 272] on link "Services Overview" at bounding box center [342, 267] width 107 height 40
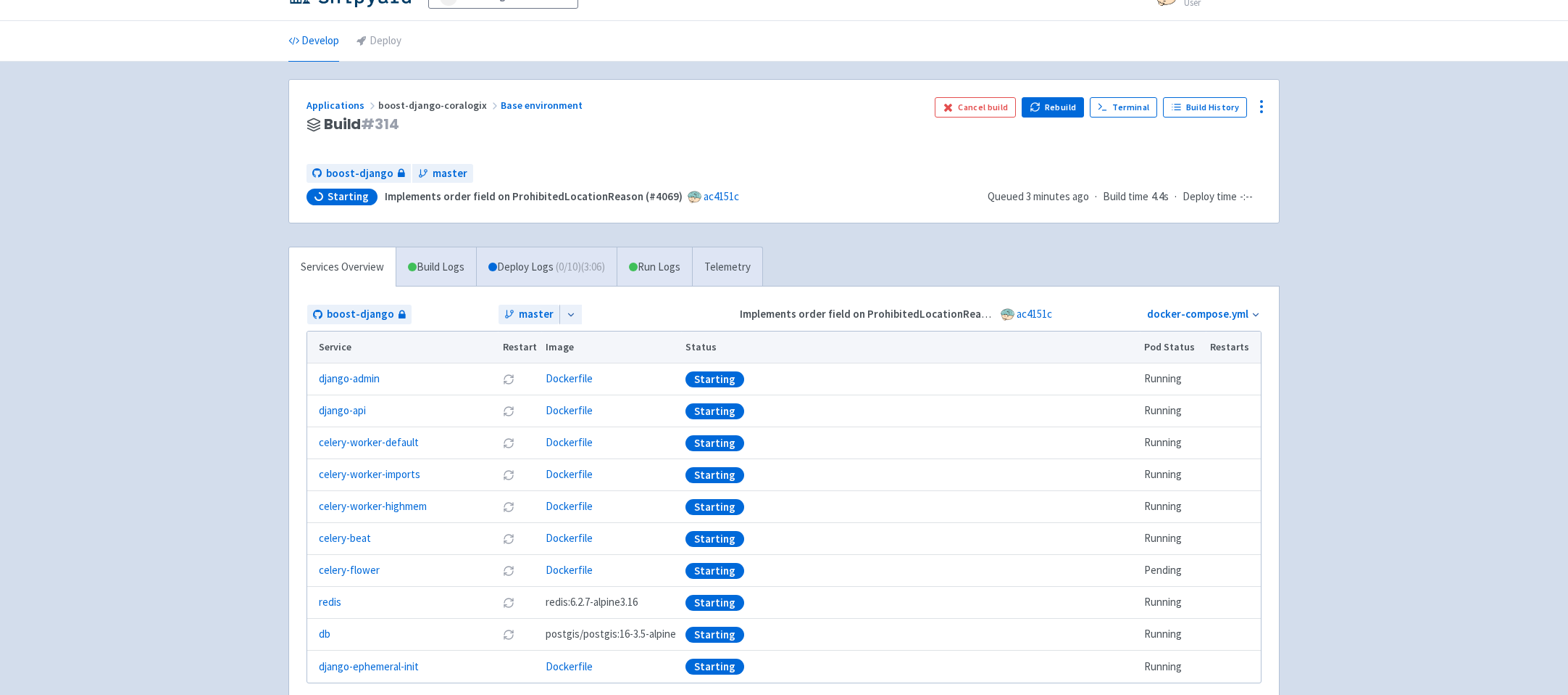
click at [256, 325] on div "Advantage-Solutions ian-tvt User Profile Sign out Develop Deploy" at bounding box center [784, 362] width 1568 height 783
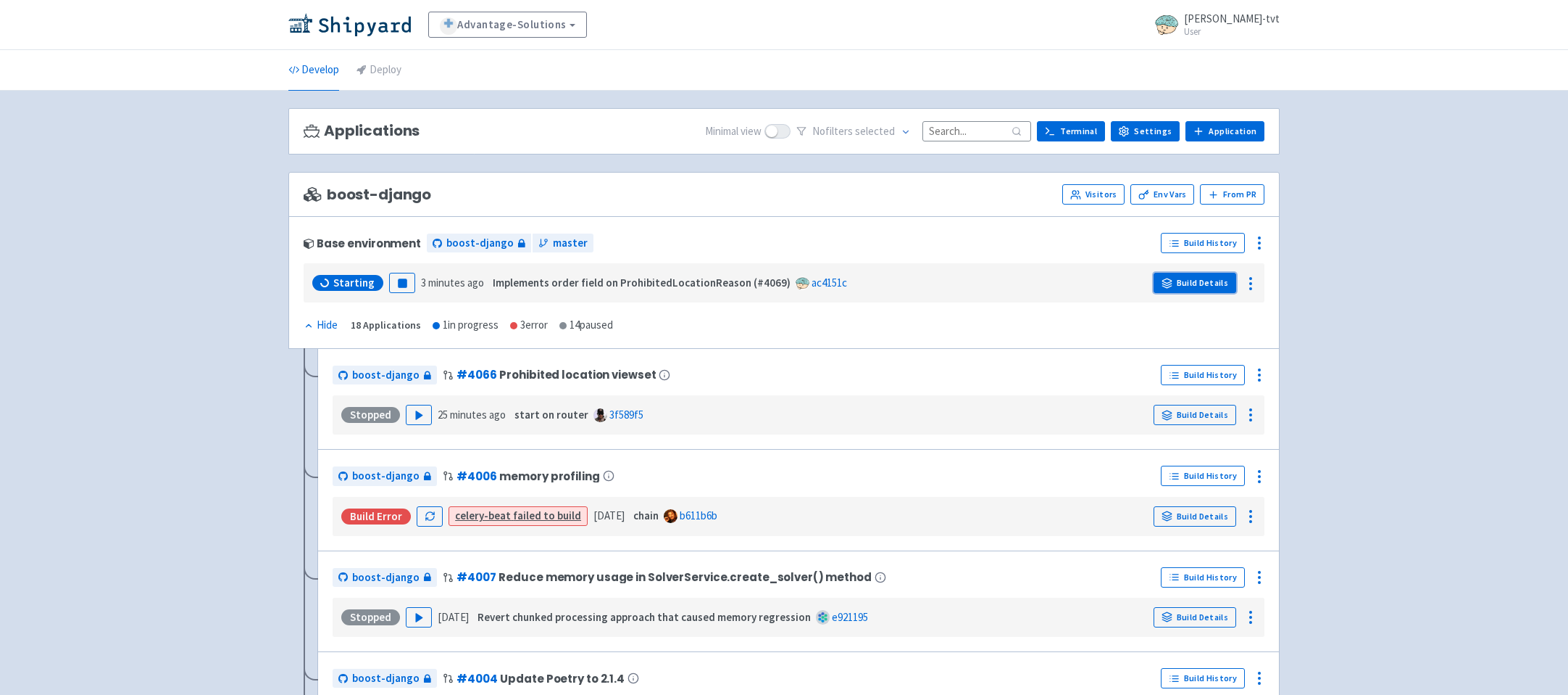
click at [1201, 288] on link "Build Details" at bounding box center [1195, 282] width 83 height 21
click at [1198, 238] on link "Build History" at bounding box center [1203, 243] width 84 height 21
click at [1186, 281] on link "Build Details" at bounding box center [1195, 282] width 83 height 21
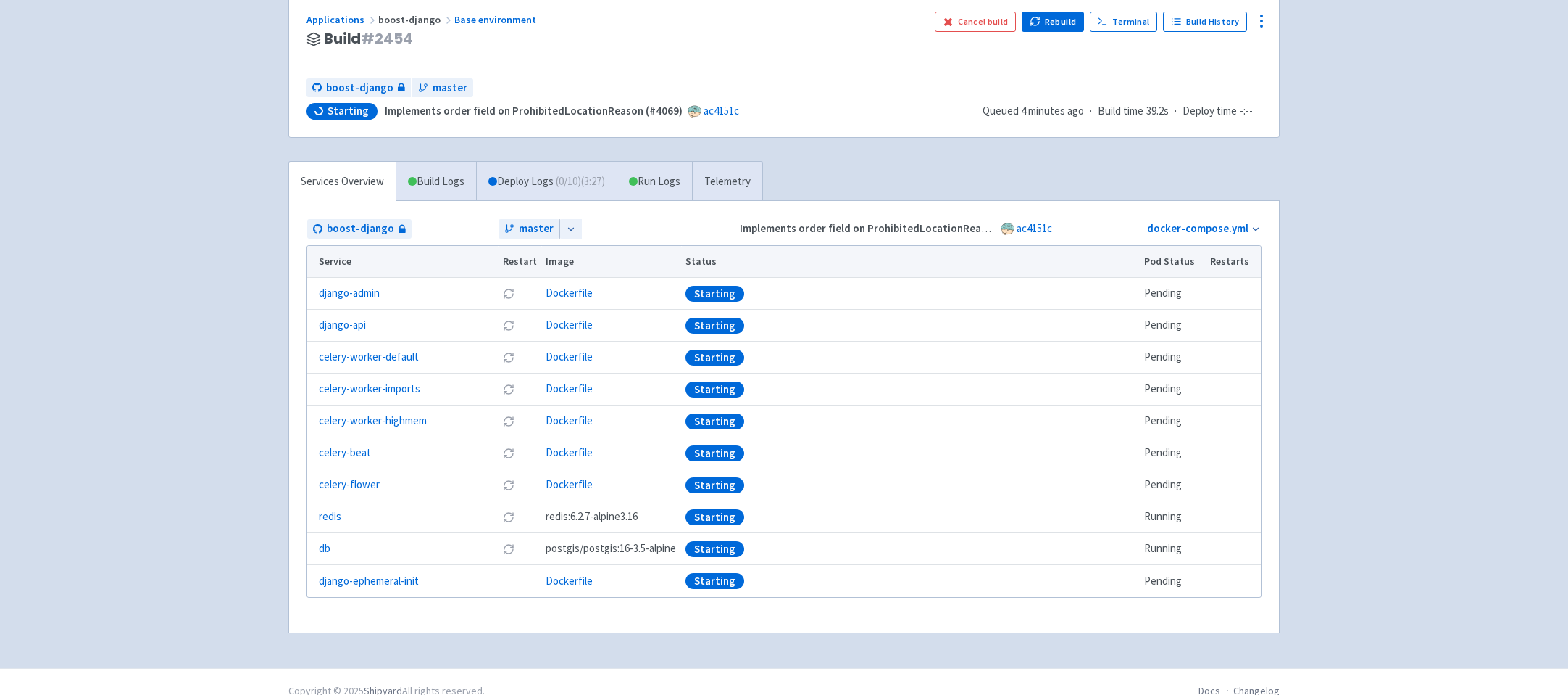
scroll to position [132, 0]
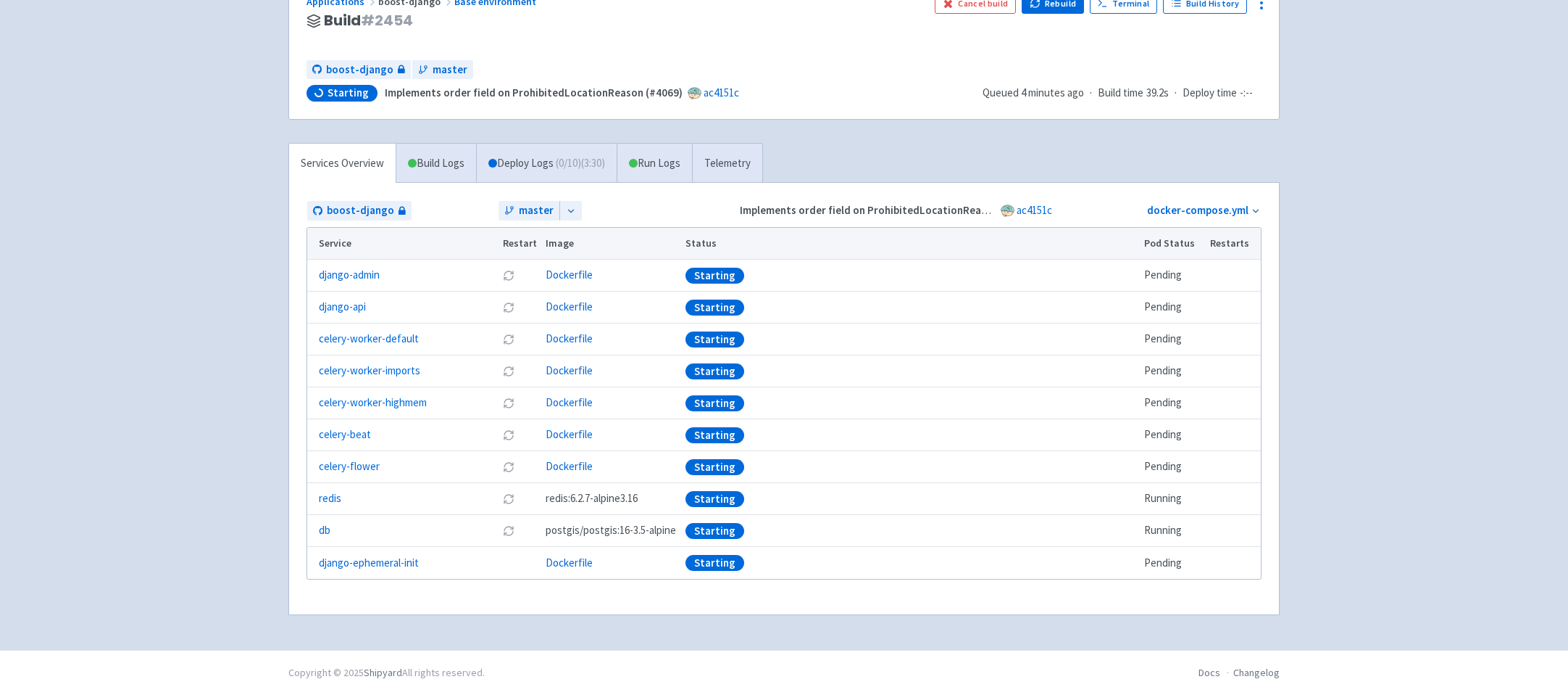
click at [94, 443] on div "Advantage-Solutions ian-tvt User Profile Sign out Develop Deploy" at bounding box center [784, 259] width 1568 height 783
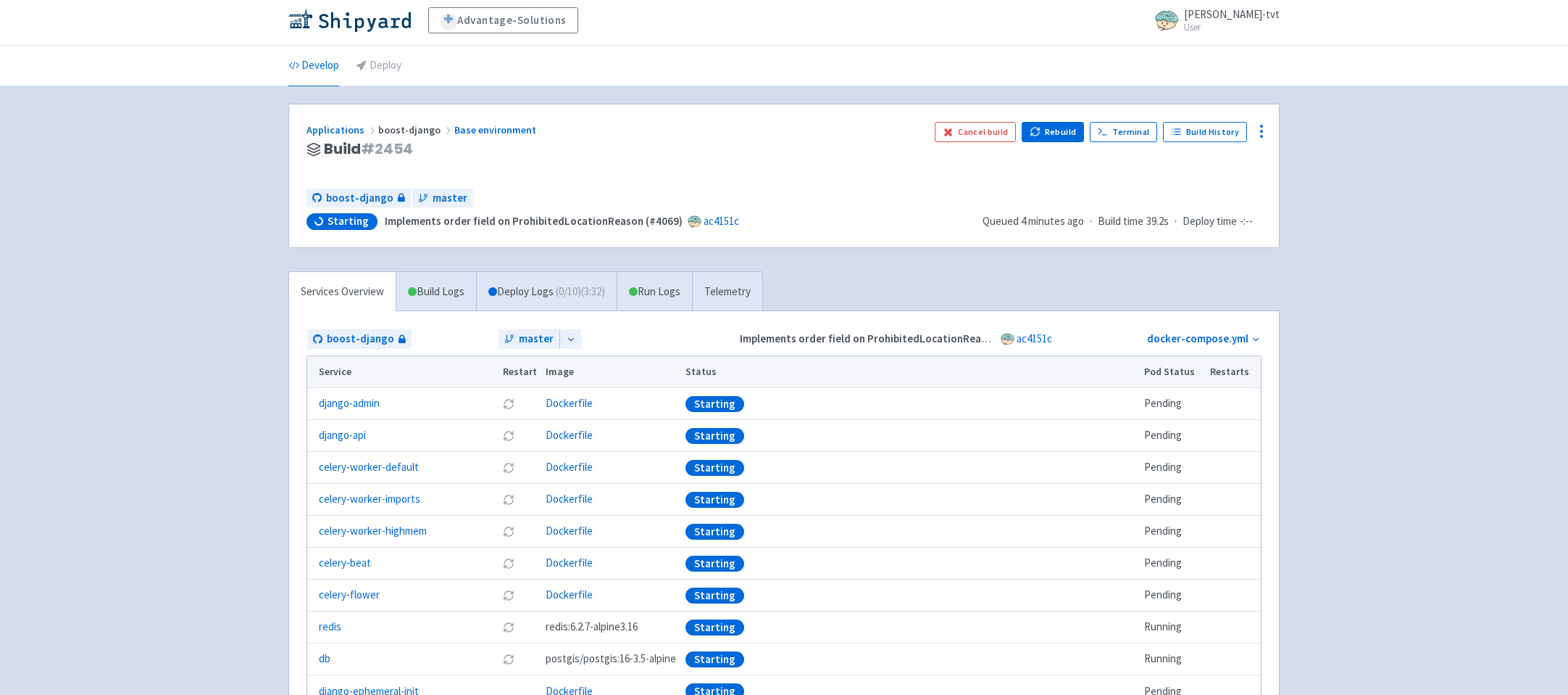
scroll to position [0, 0]
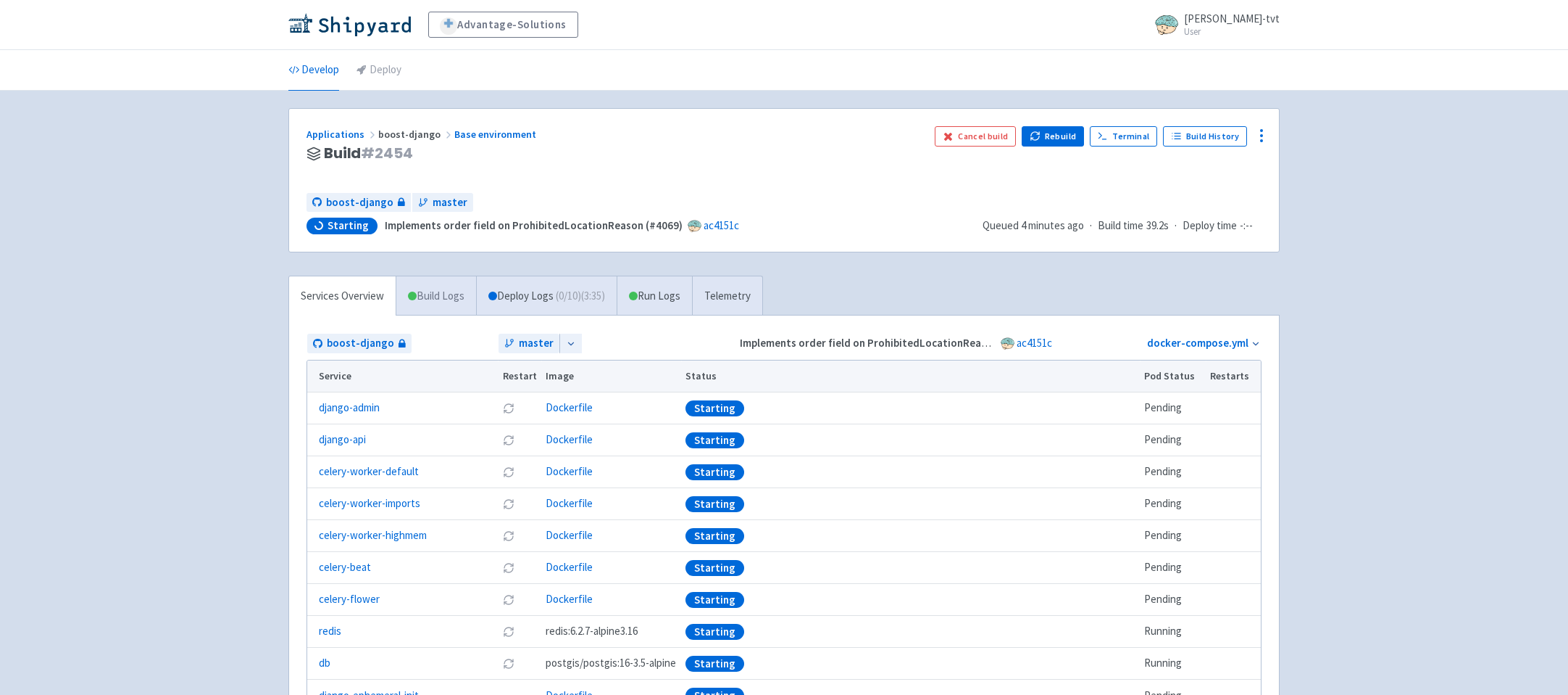
click at [424, 298] on link "Build Logs" at bounding box center [436, 296] width 80 height 40
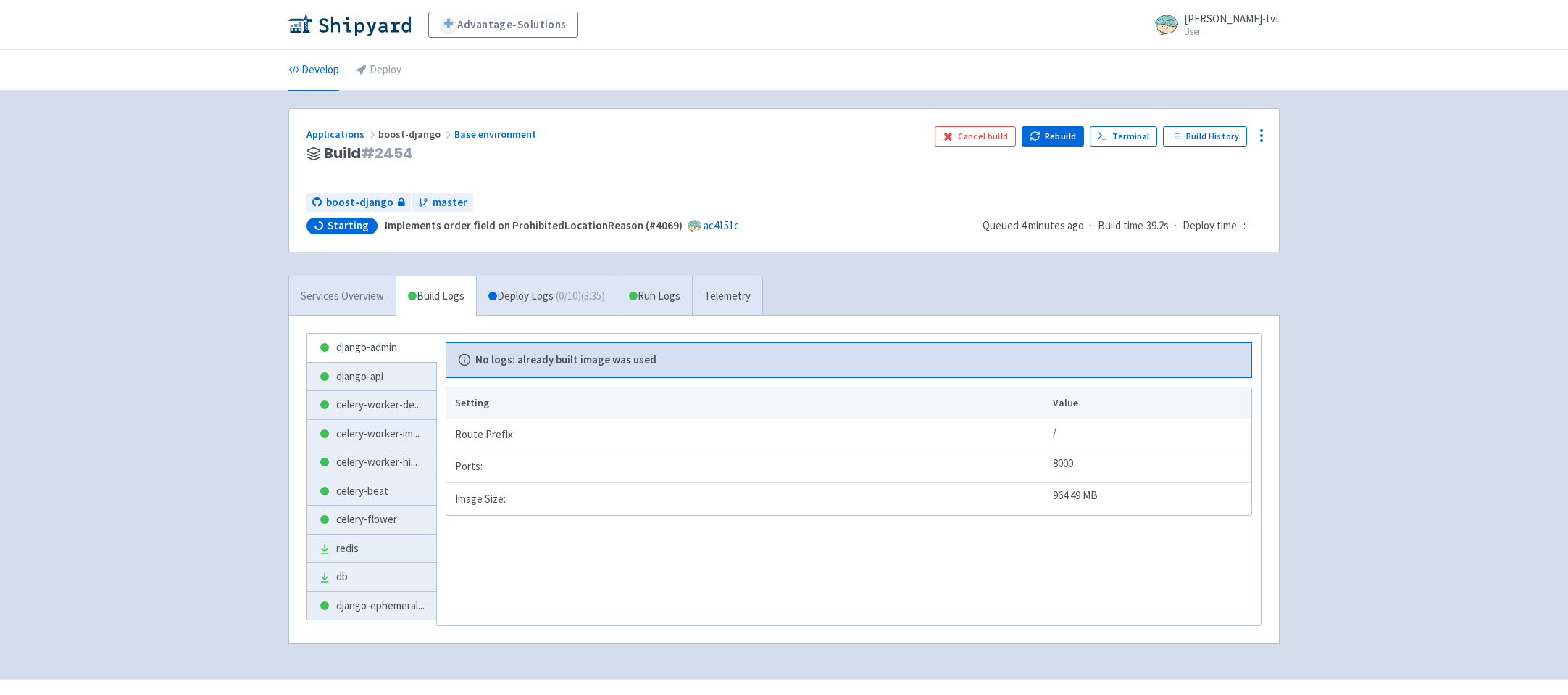
click at [344, 298] on link "Services Overview" at bounding box center [342, 296] width 107 height 40
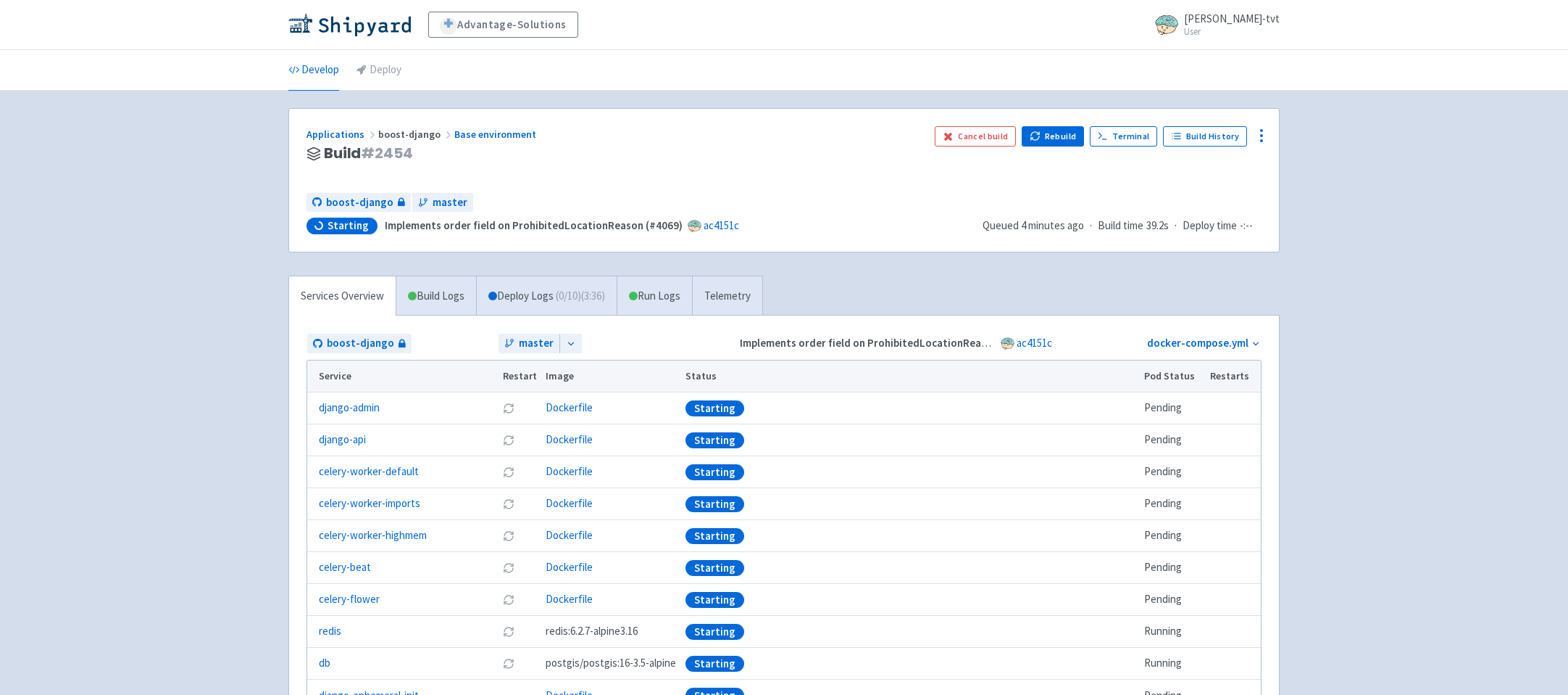
click at [262, 326] on div "Advantage-Solutions ian-tvt User Profile Sign out Develop Deploy" at bounding box center [784, 391] width 1568 height 783
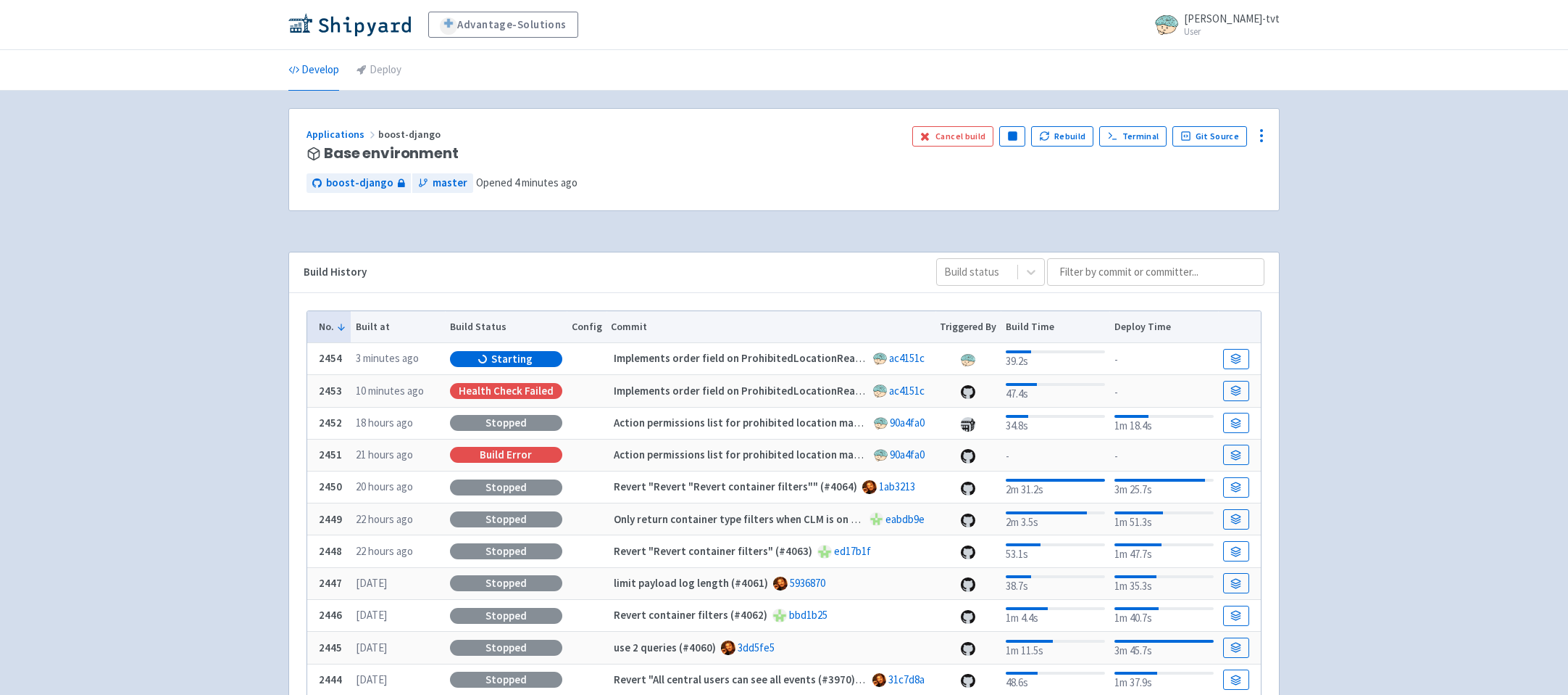
click at [223, 381] on div "Advantage-Solutions ian-tvt User Profile Sign out Develop Deploy" at bounding box center [784, 457] width 1568 height 916
click at [227, 403] on div "Advantage-Solutions ian-tvt User Profile Sign out Develop Deploy" at bounding box center [784, 457] width 1568 height 916
click at [233, 438] on div "Advantage-Solutions ian-tvt User Profile Sign out Develop Deploy" at bounding box center [784, 457] width 1568 height 916
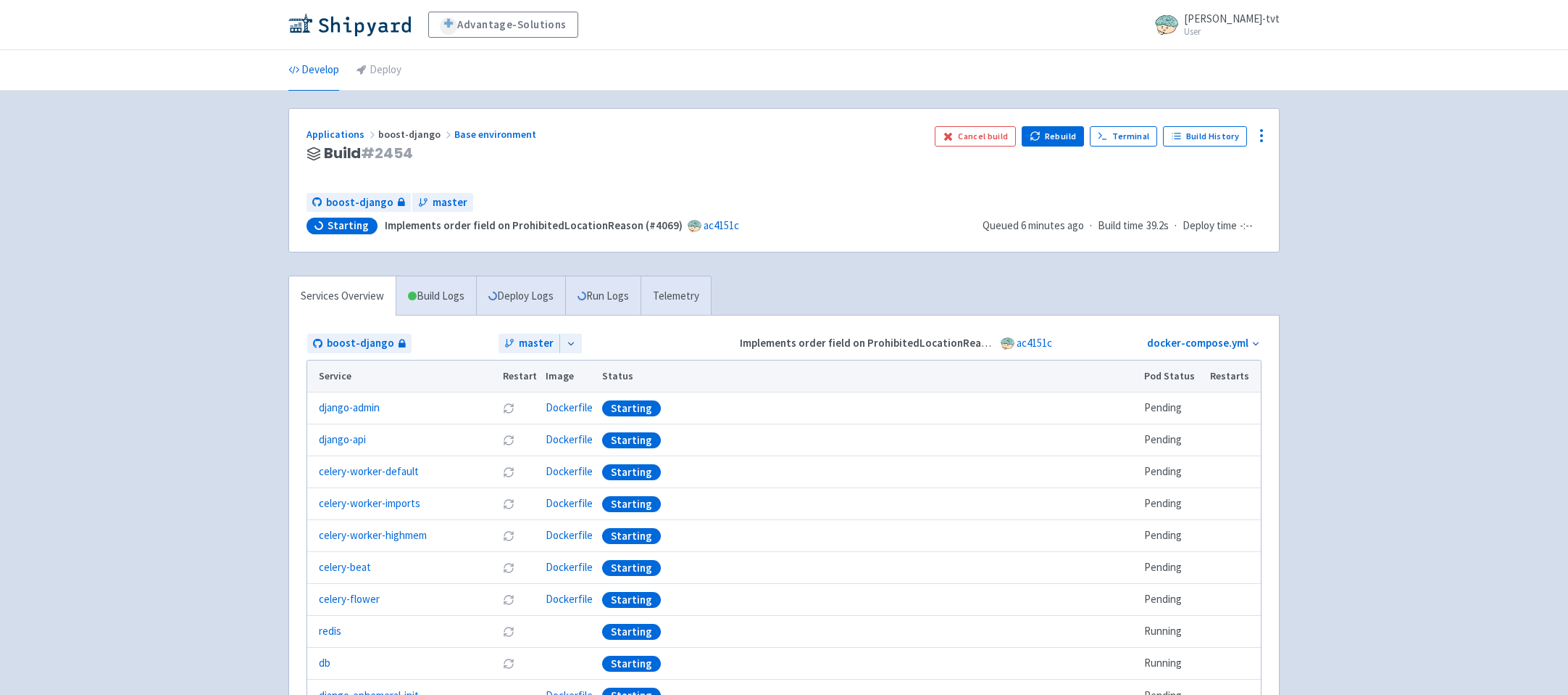
scroll to position [106, 0]
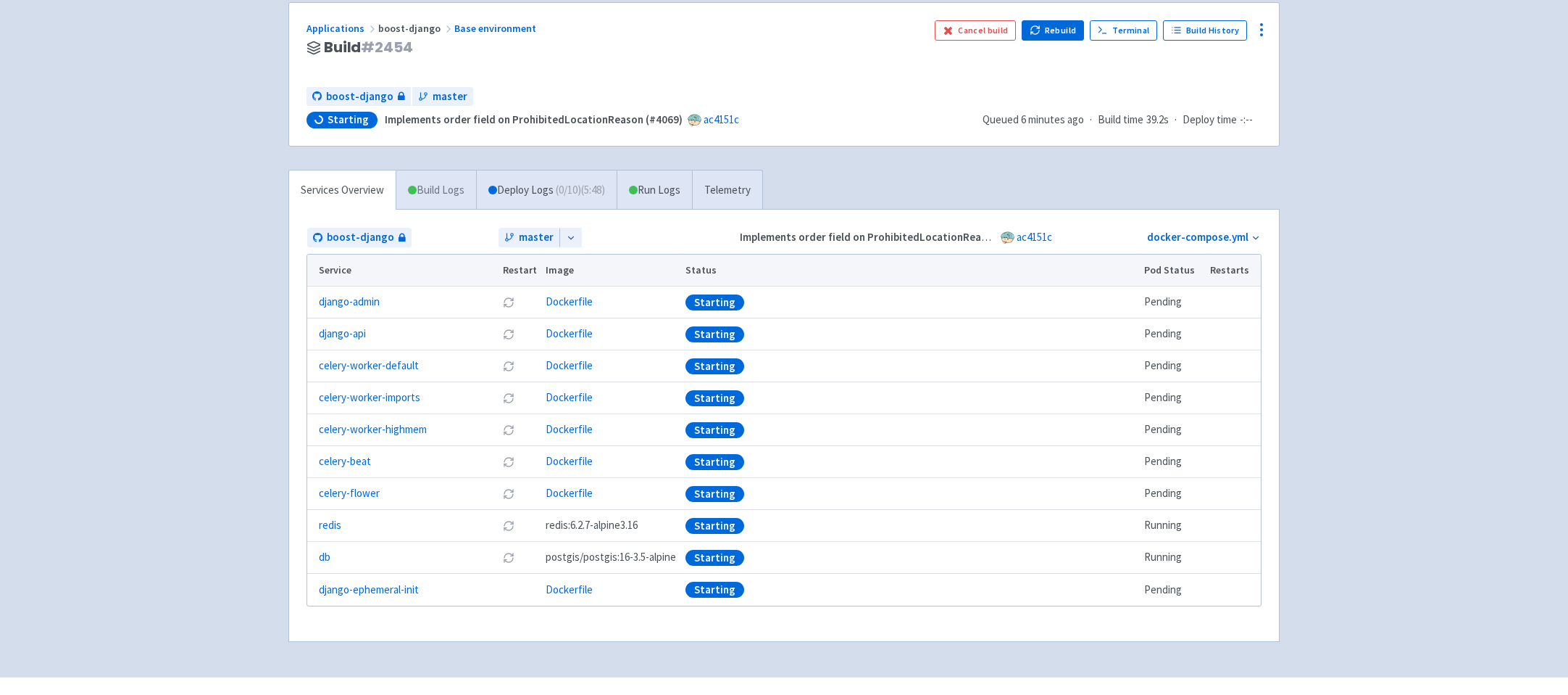
click at [441, 191] on link "Build Logs" at bounding box center [436, 190] width 80 height 40
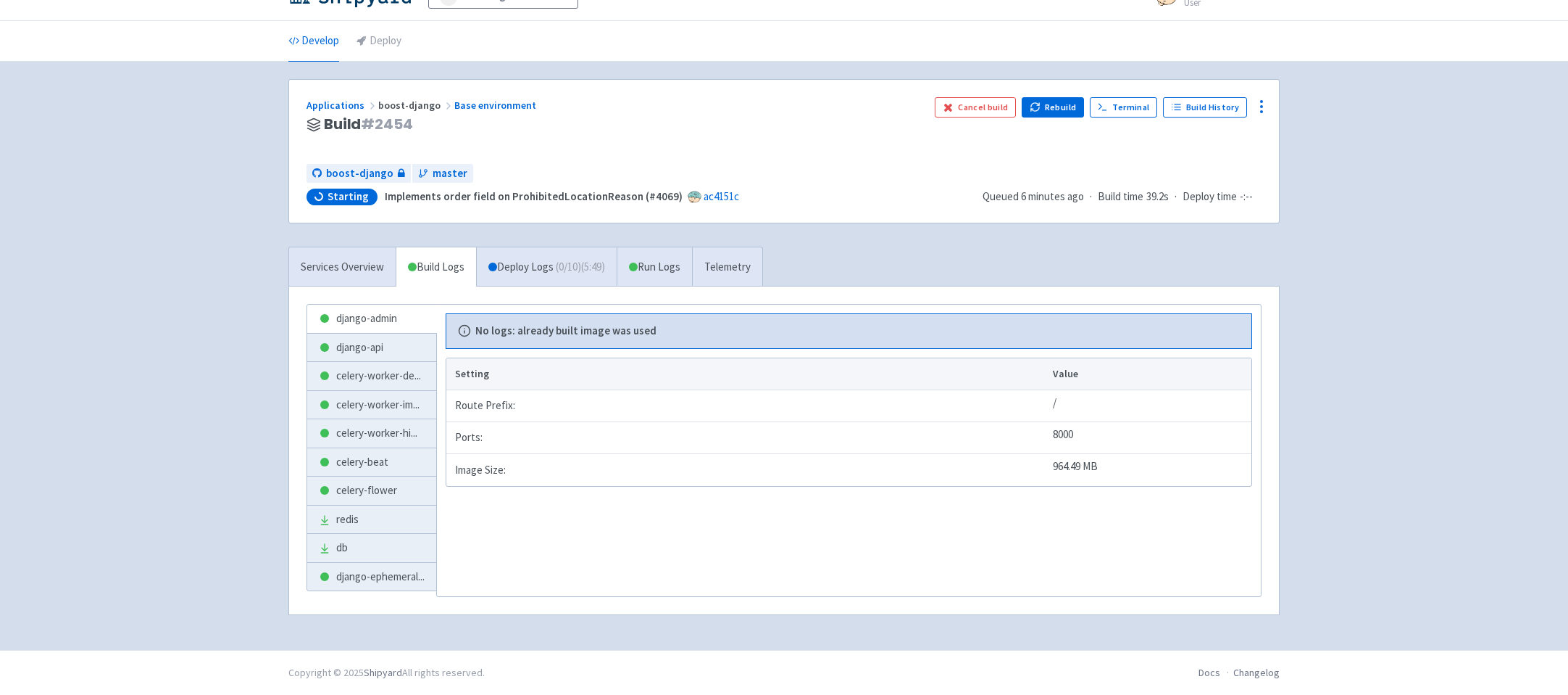
scroll to position [29, 0]
click at [564, 266] on span "( 0 / 10 ) (5:49)" at bounding box center [580, 267] width 49 height 17
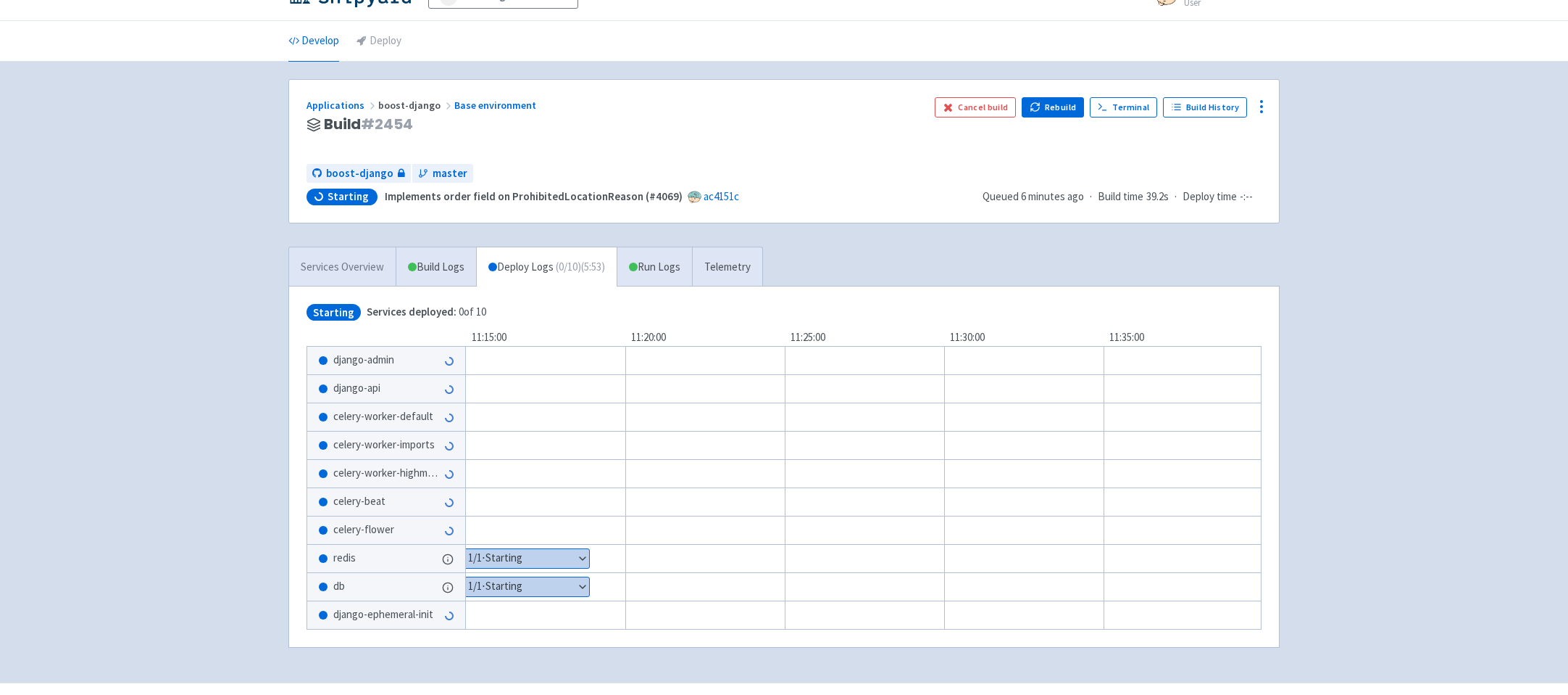
click at [351, 266] on link "Services Overview" at bounding box center [342, 267] width 107 height 40
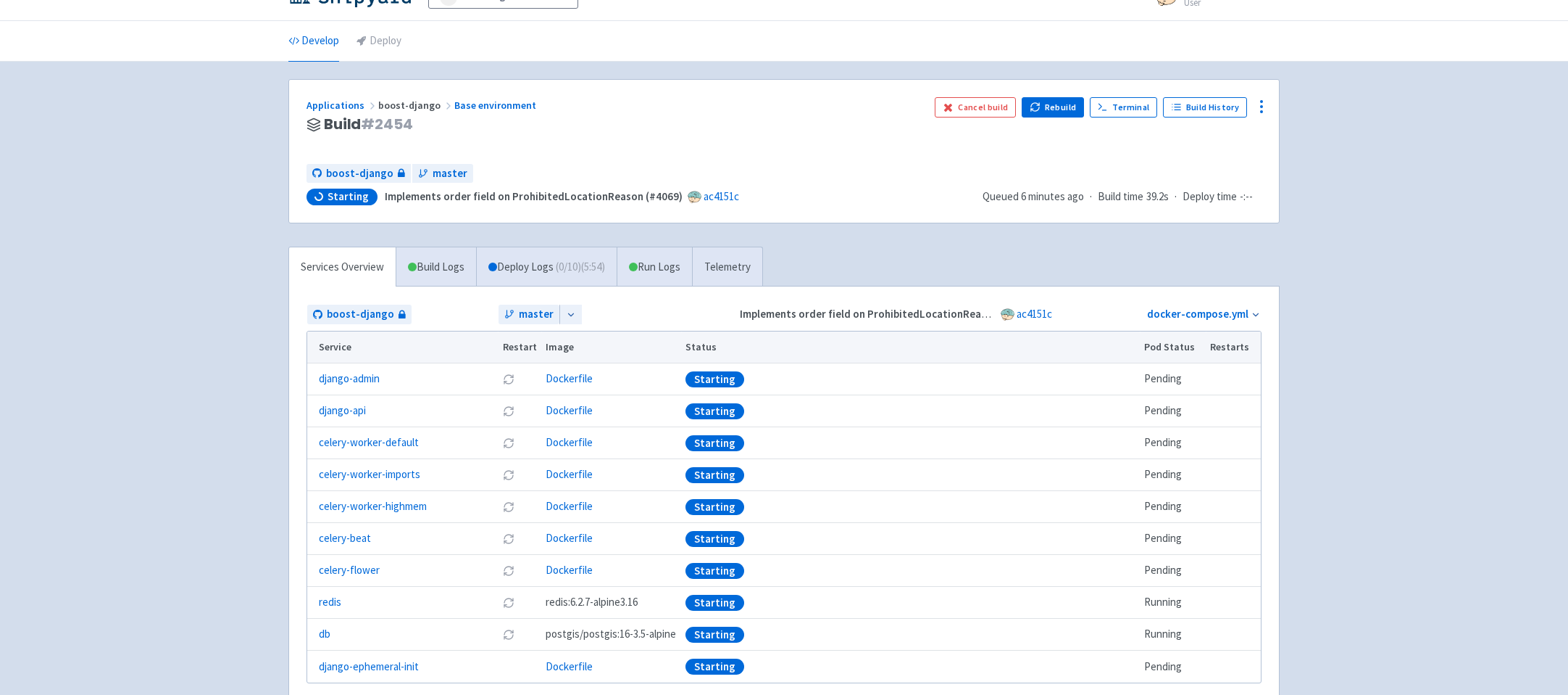
click at [202, 333] on div "Advantage-Solutions ian-tvt User Profile Sign out Develop Deploy" at bounding box center [784, 362] width 1568 height 783
click at [212, 308] on div "Advantage-Solutions ian-tvt User Profile Sign out Develop Deploy" at bounding box center [784, 362] width 1568 height 783
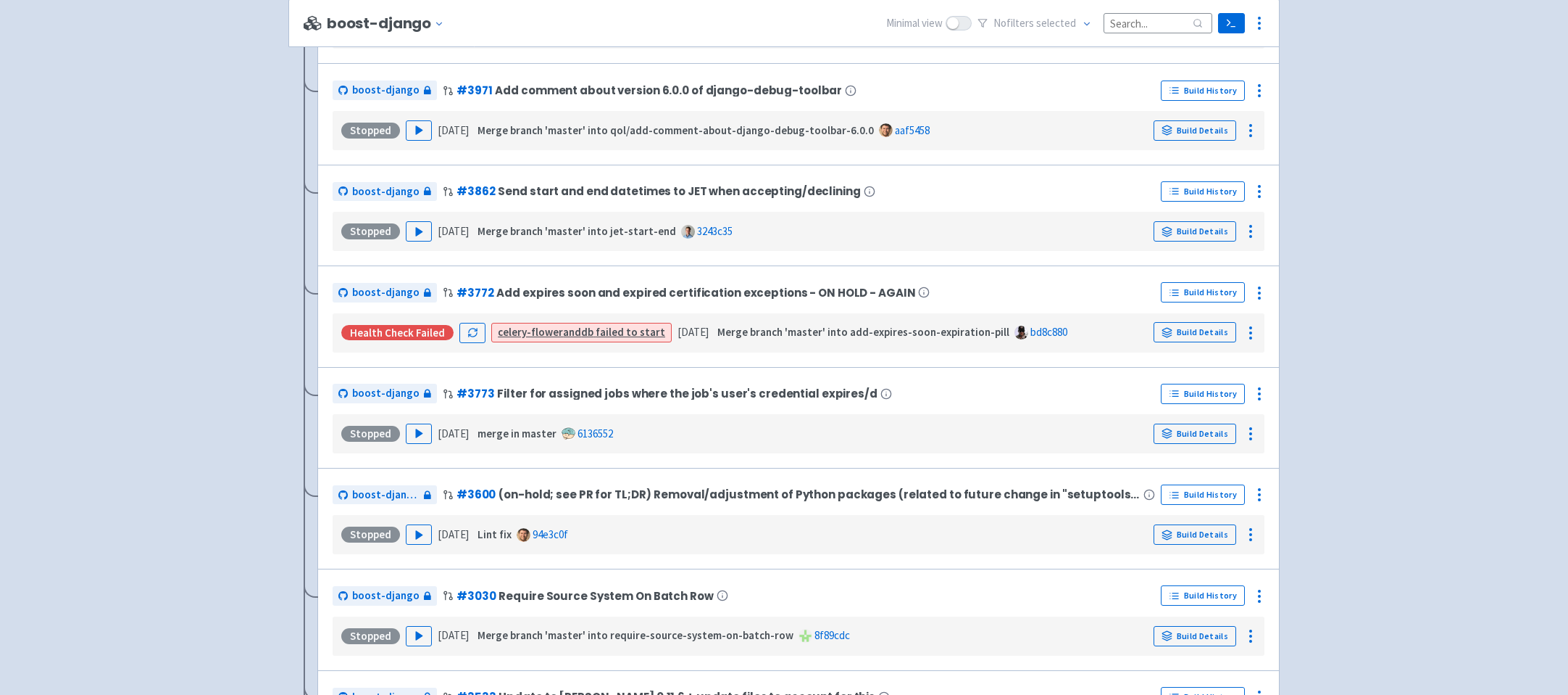
scroll to position [493, 0]
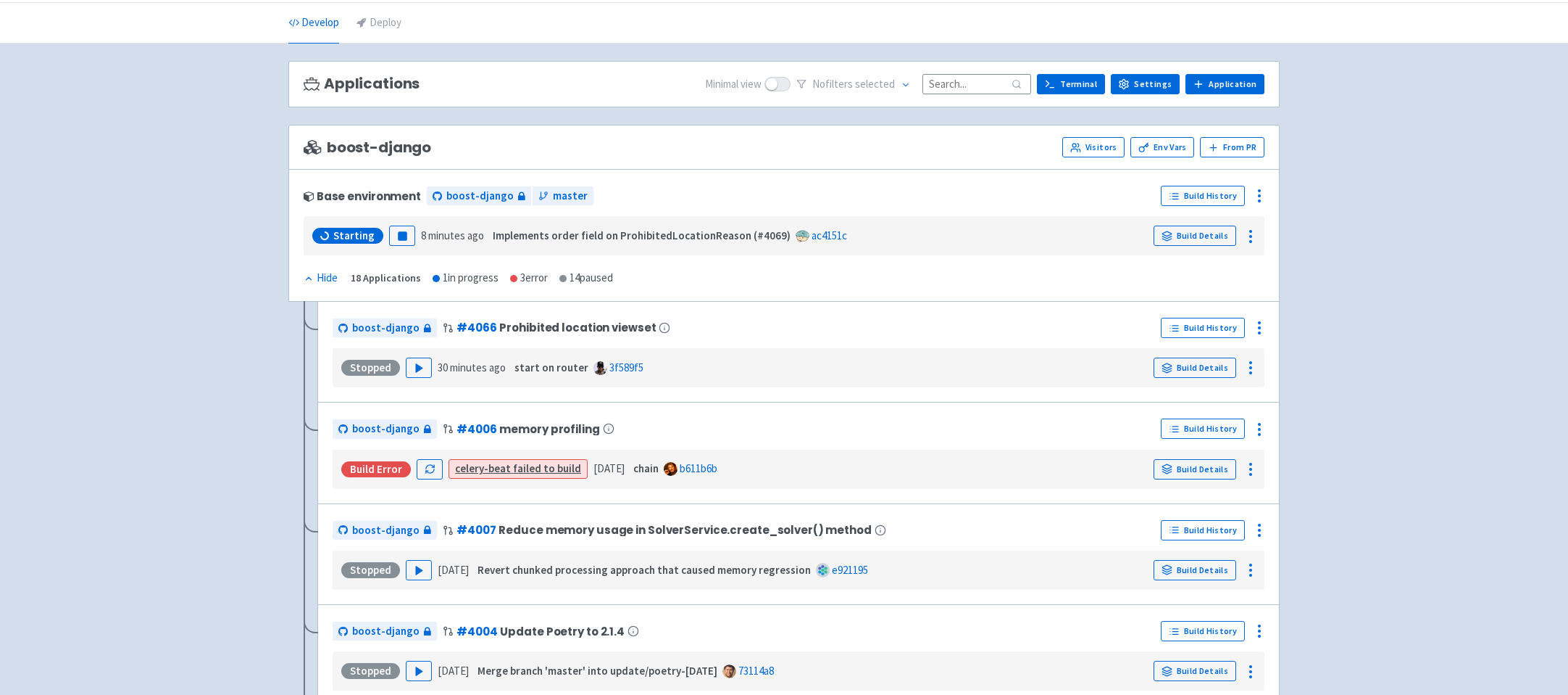
scroll to position [53, 0]
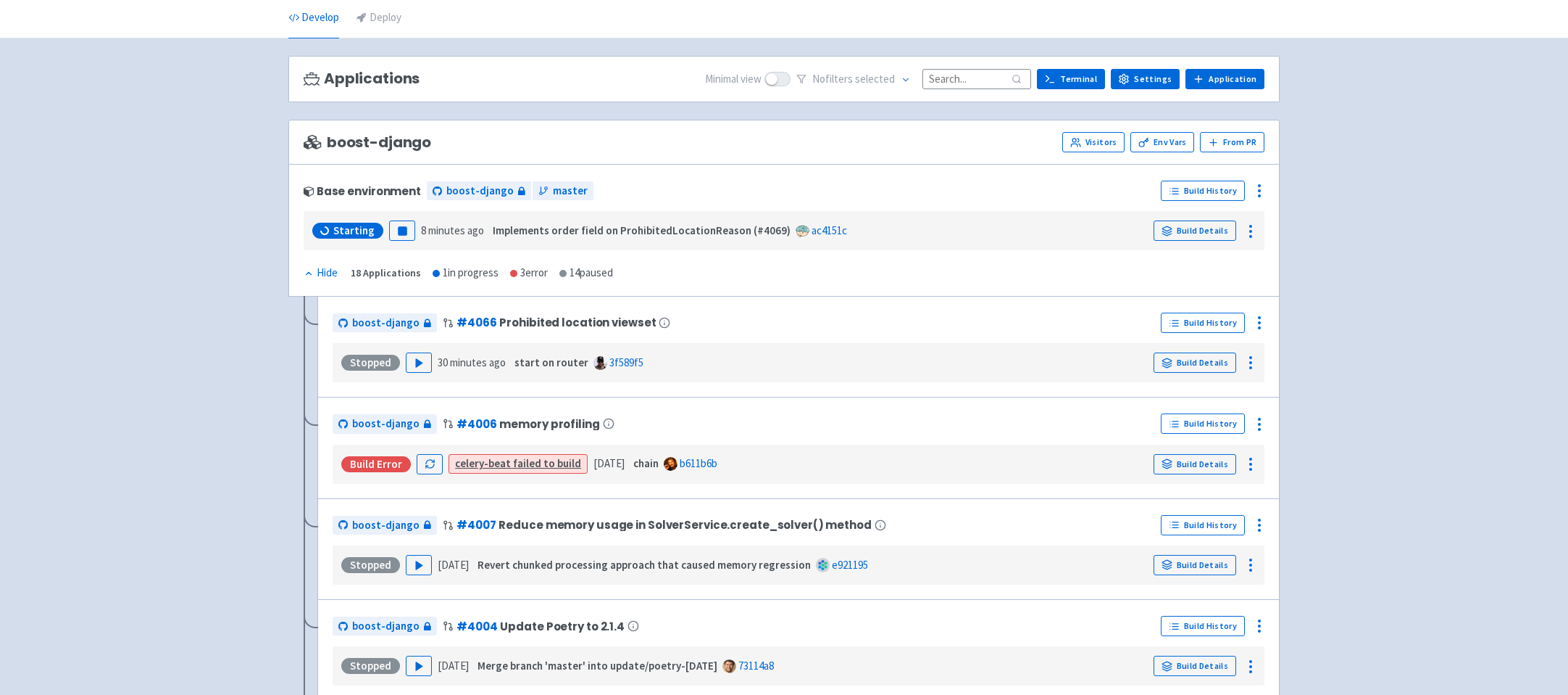
drag, startPoint x: 242, startPoint y: 315, endPoint x: 235, endPoint y: 394, distance: 79.3
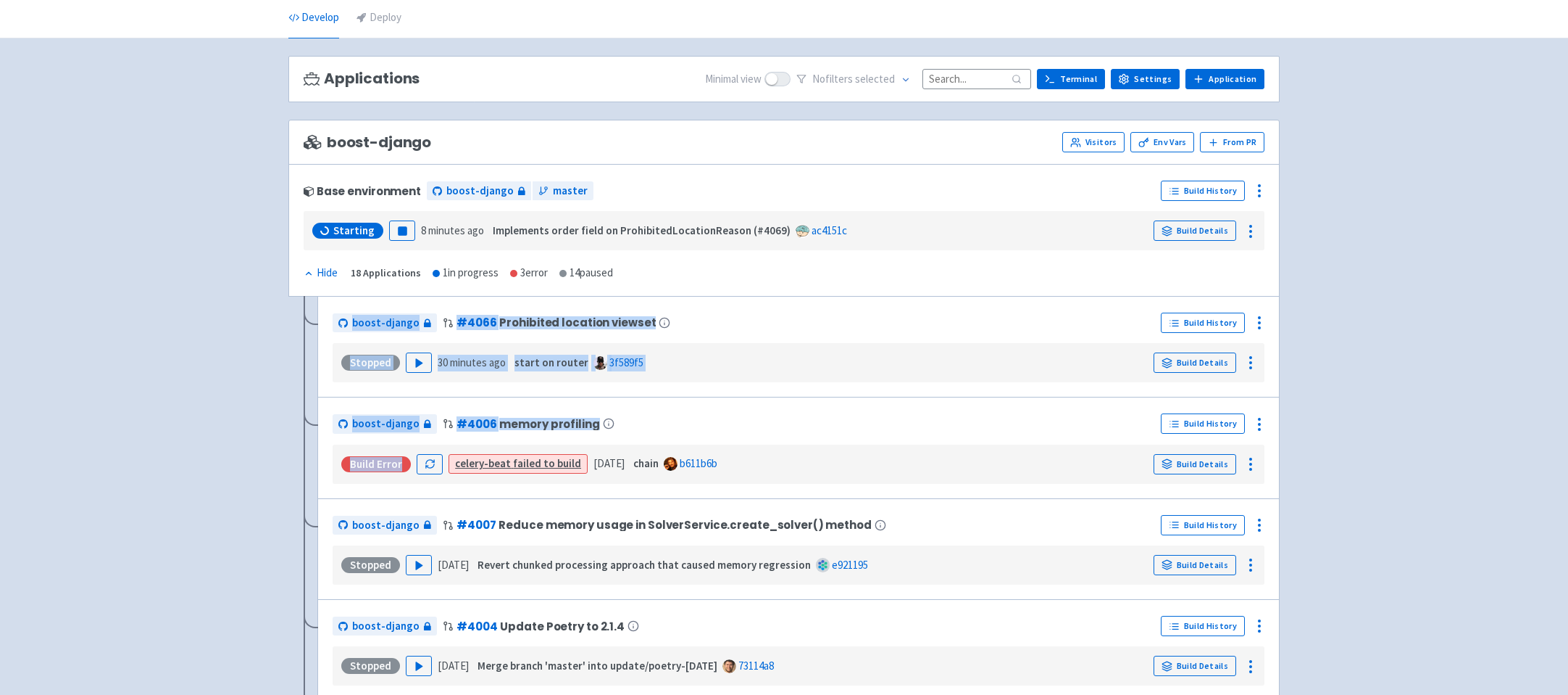
drag, startPoint x: 206, startPoint y: 297, endPoint x: 199, endPoint y: 478, distance: 181.1
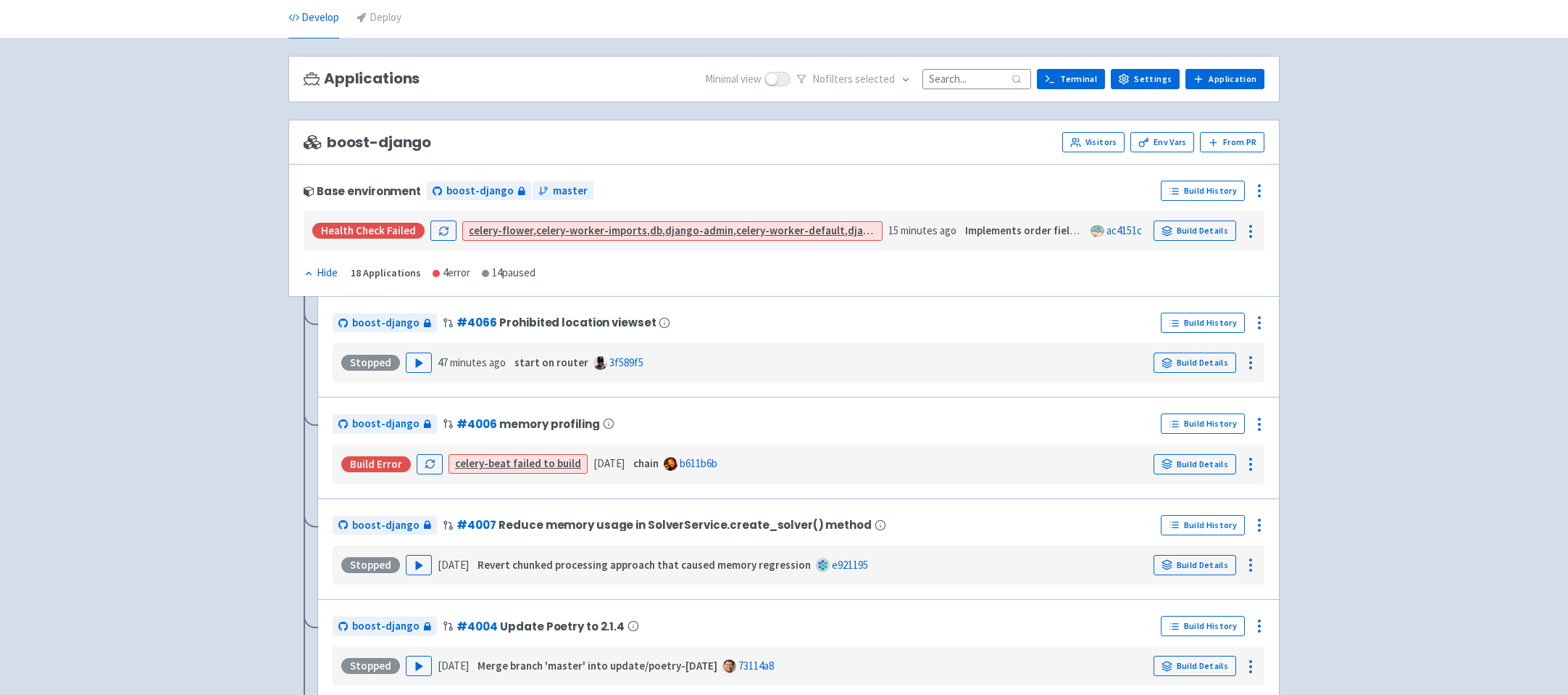
scroll to position [57, 0]
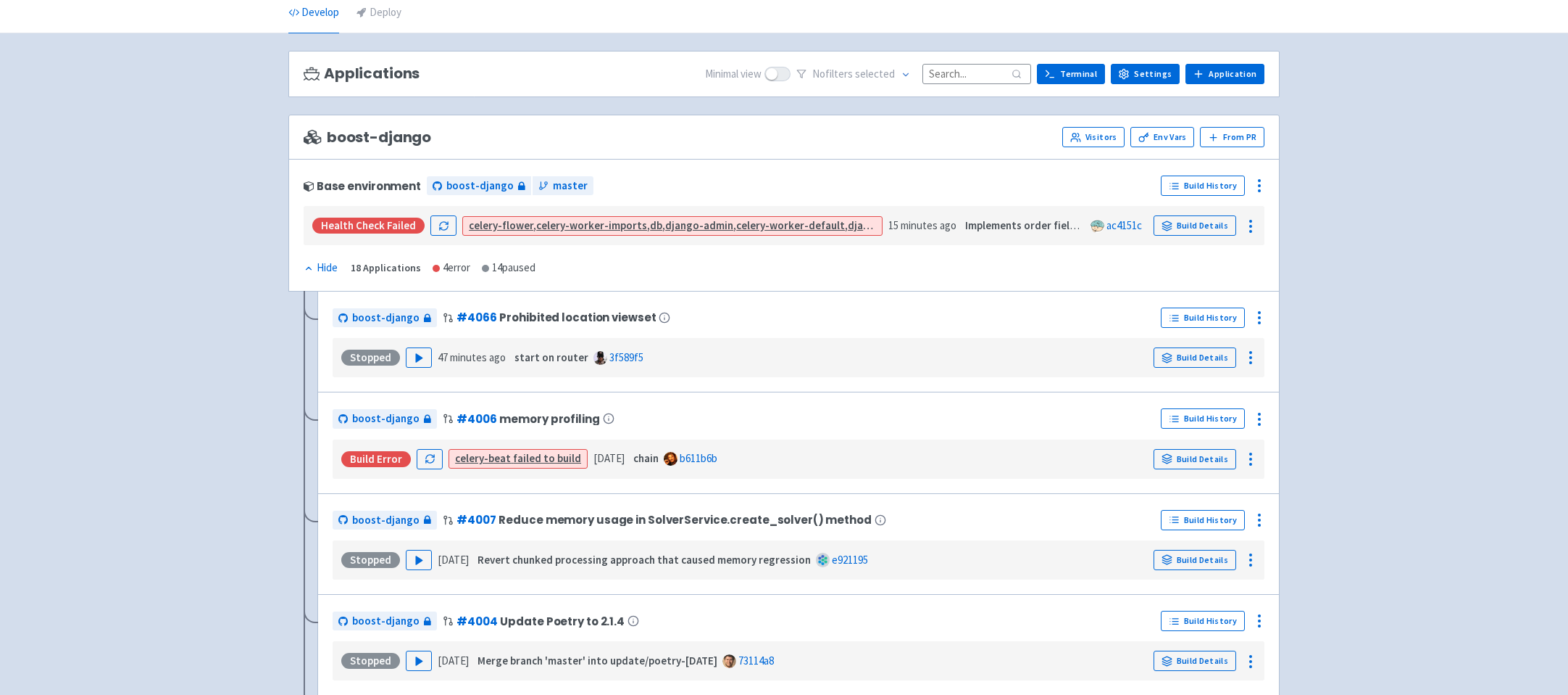
click at [1212, 224] on link "Build Details" at bounding box center [1195, 225] width 83 height 21
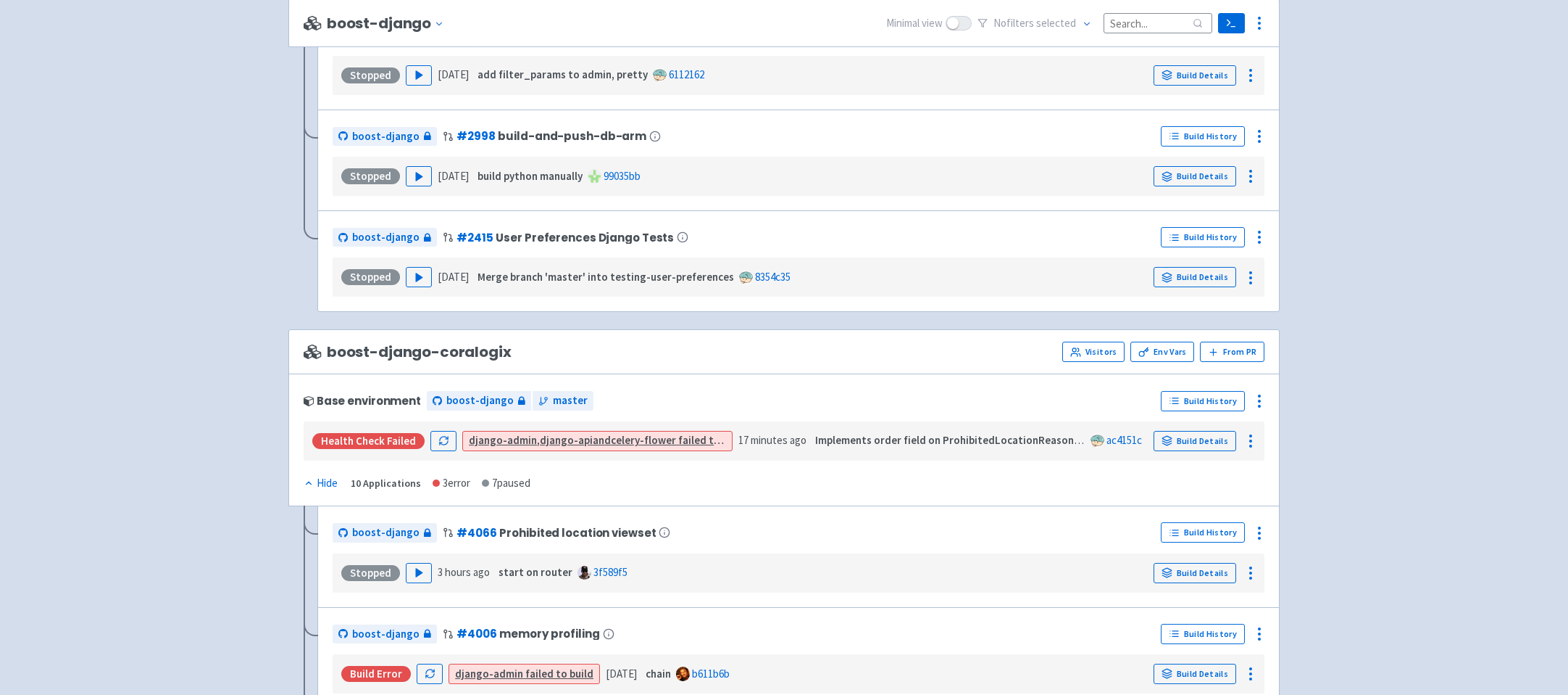
scroll to position [1761, 0]
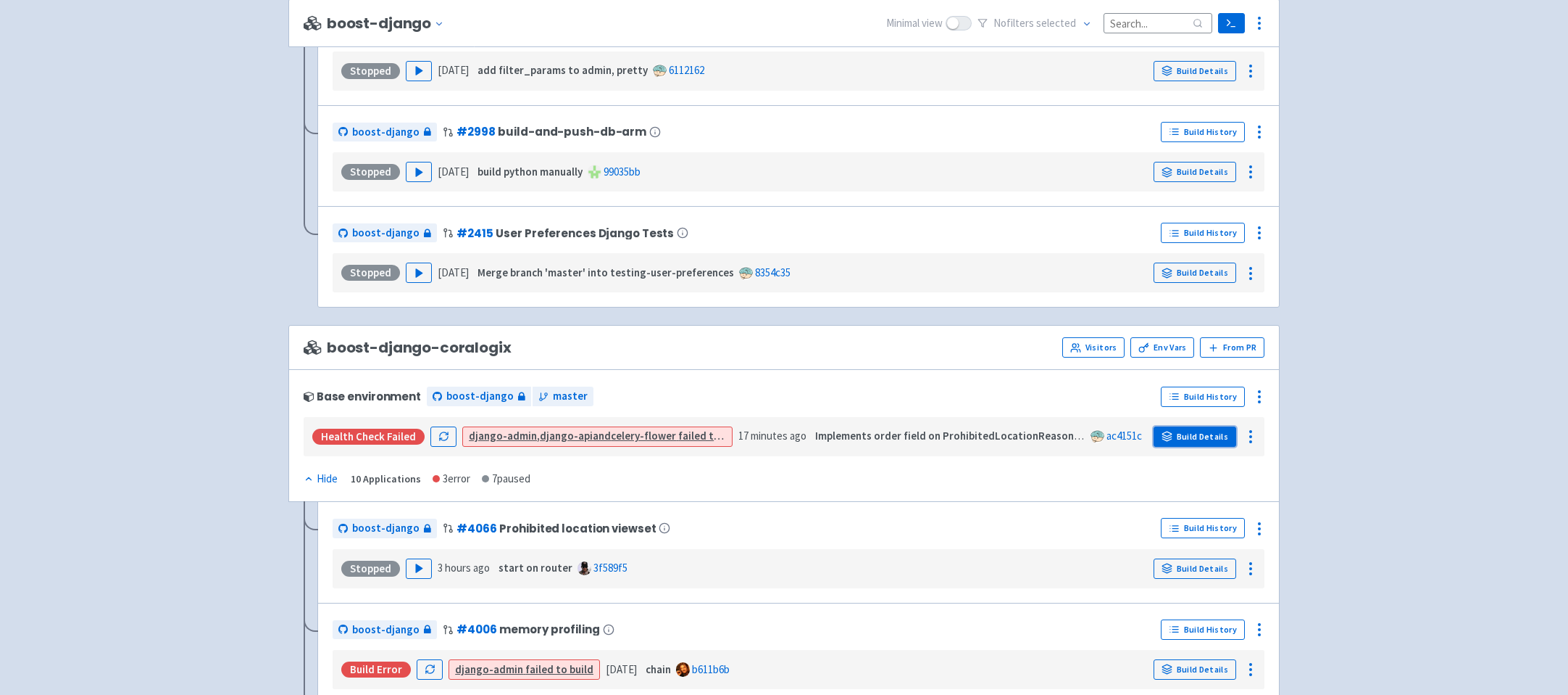
click at [1202, 444] on link "Build Details" at bounding box center [1195, 436] width 83 height 21
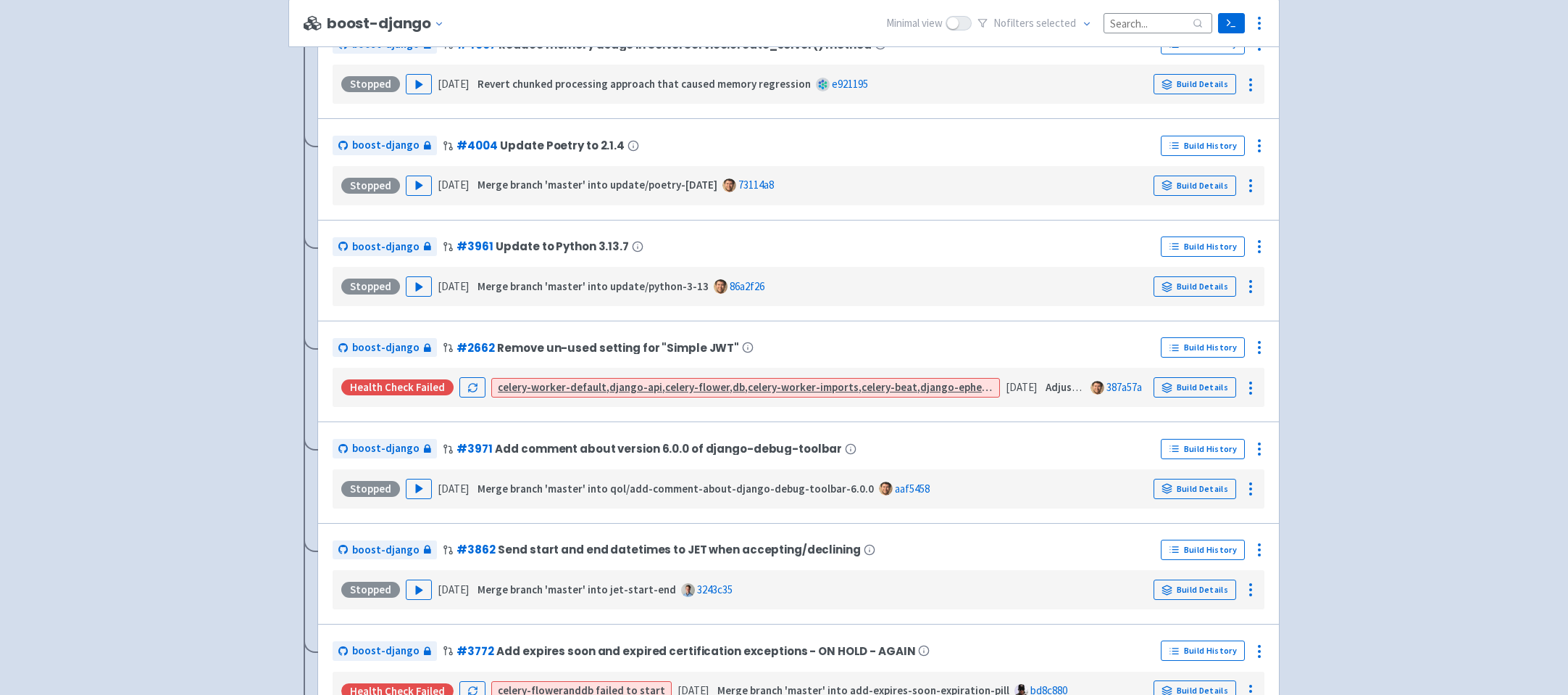
scroll to position [0, 0]
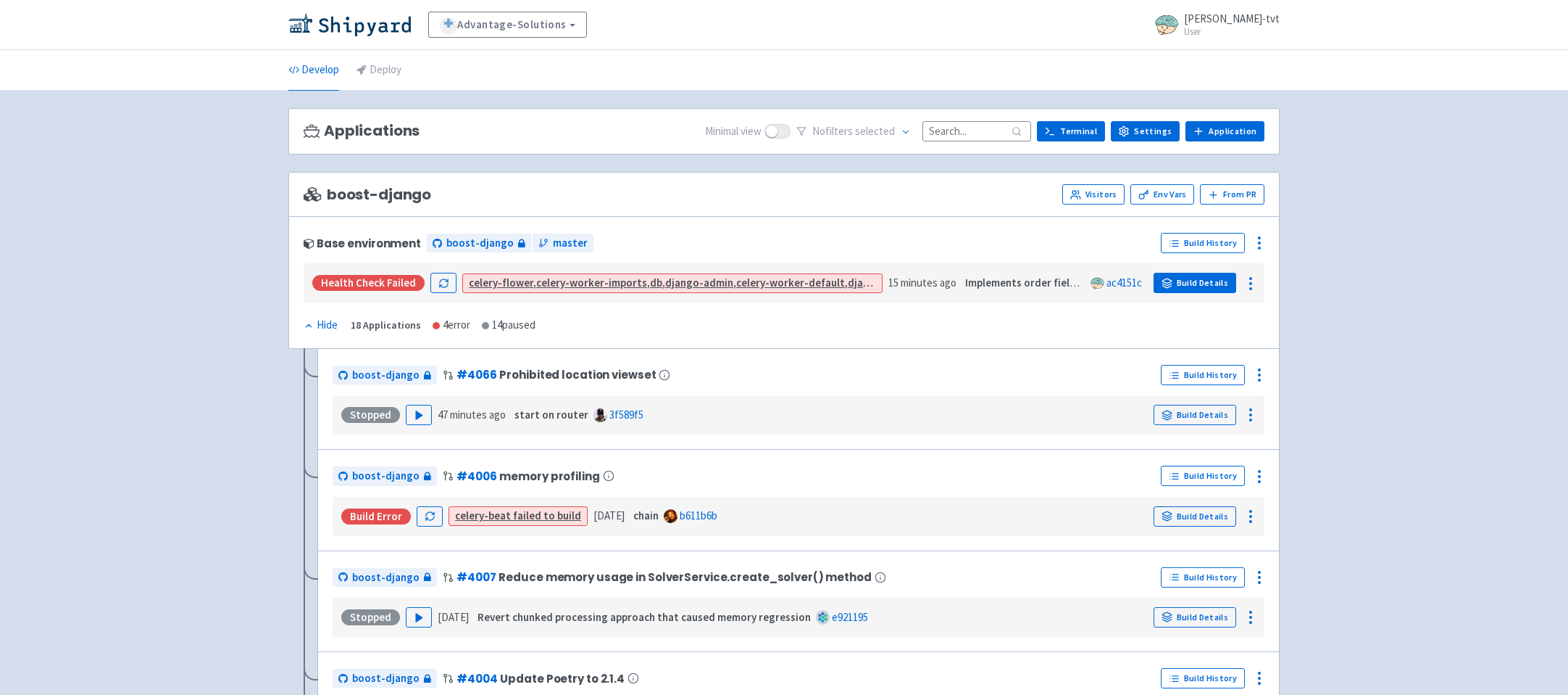
click at [1185, 289] on link "Build Details" at bounding box center [1195, 282] width 83 height 21
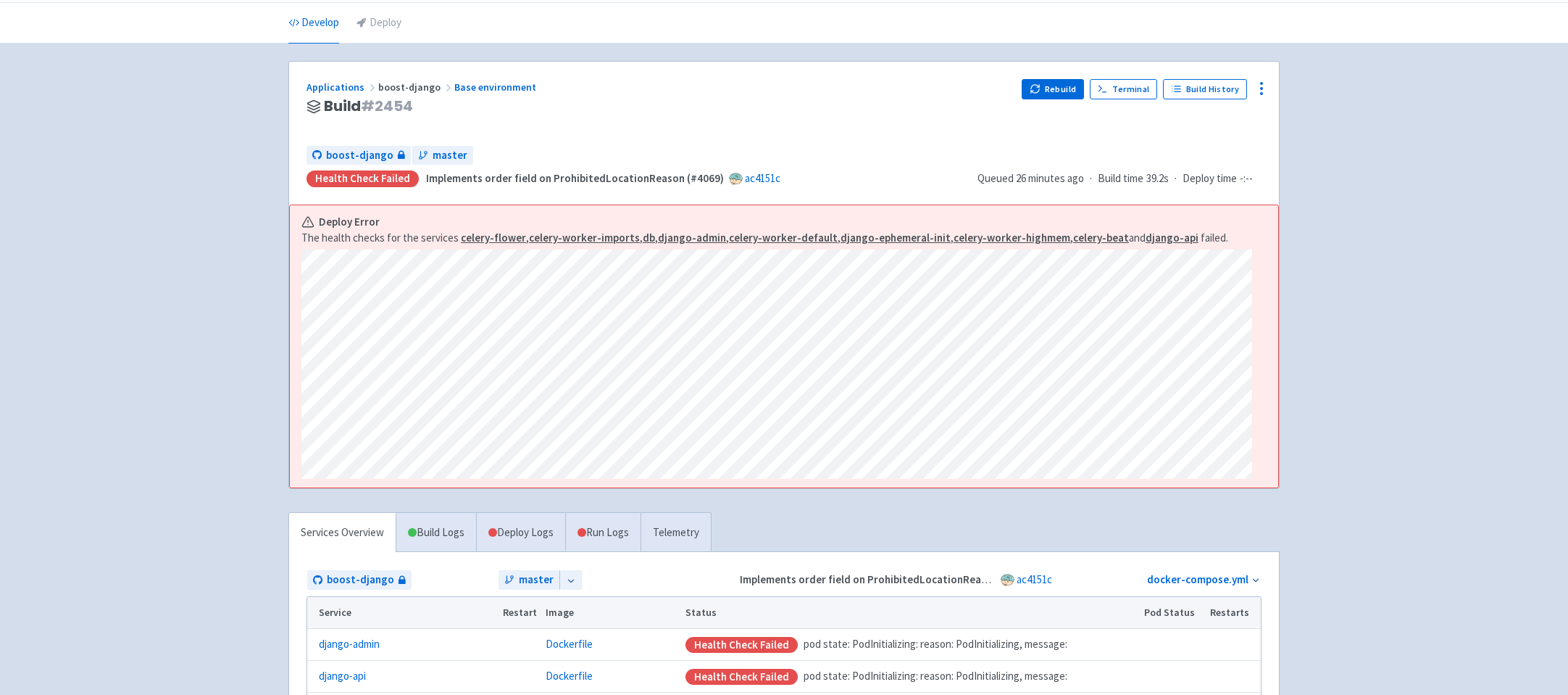
scroll to position [53, 0]
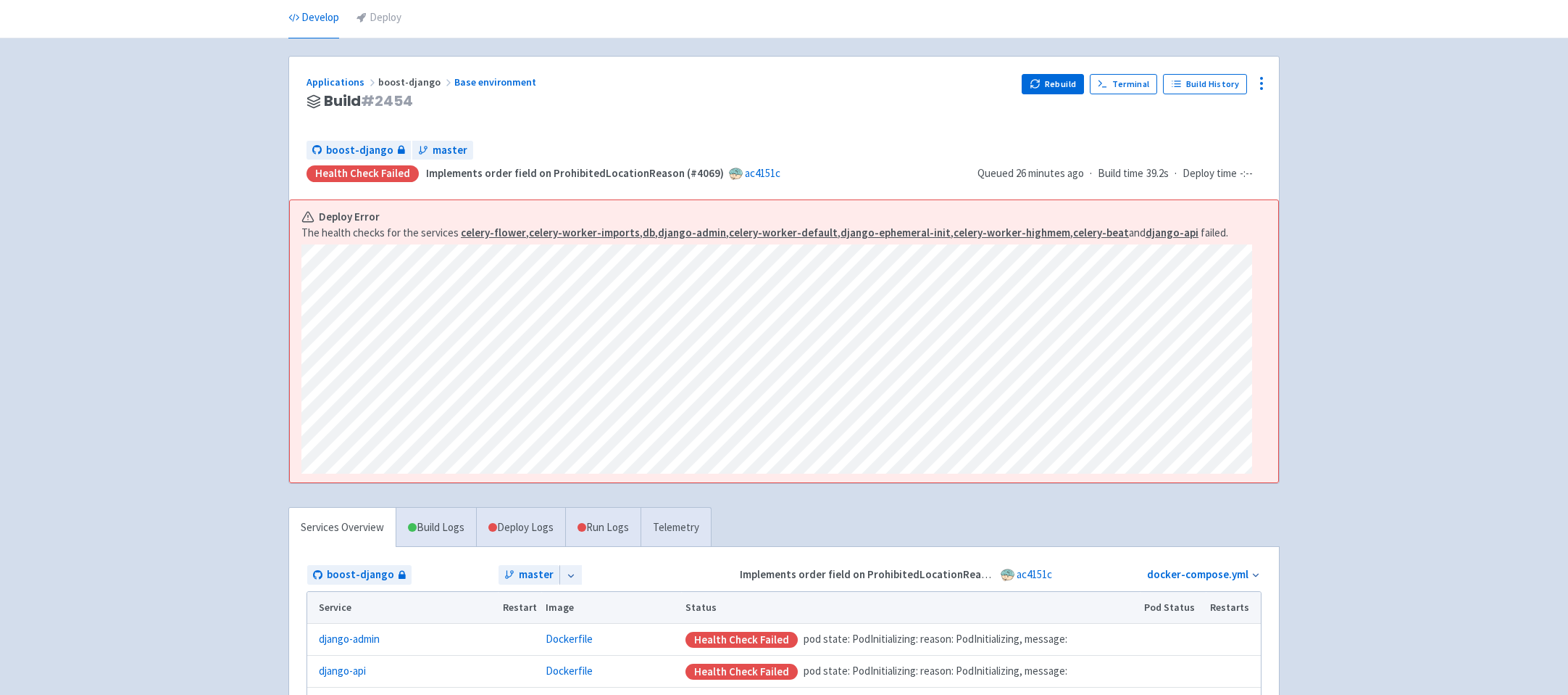
click at [244, 462] on div "Advantage-Solutions ian-tvt User Profile Sign out Develop Deploy" at bounding box center [784, 480] width 1568 height 1066
drag, startPoint x: 297, startPoint y: 244, endPoint x: 323, endPoint y: 497, distance: 254.3
click at [323, 497] on div "Applications boost-django Base environment Build # 2454 Rebuild Terminal Build …" at bounding box center [784, 526] width 991 height 941
click at [244, 499] on div "Advantage-Solutions ian-tvt User Profile Sign out Develop Deploy" at bounding box center [784, 480] width 1568 height 1066
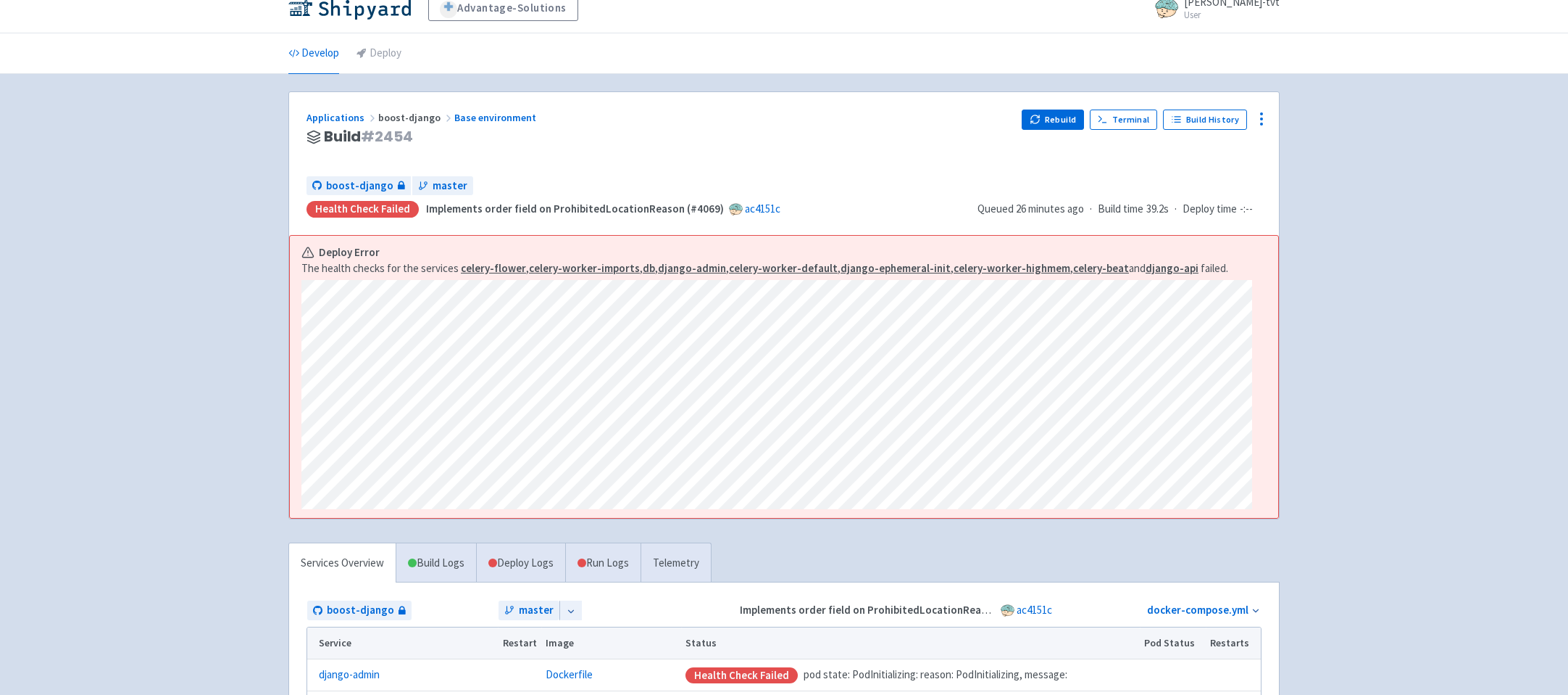
scroll to position [12, 0]
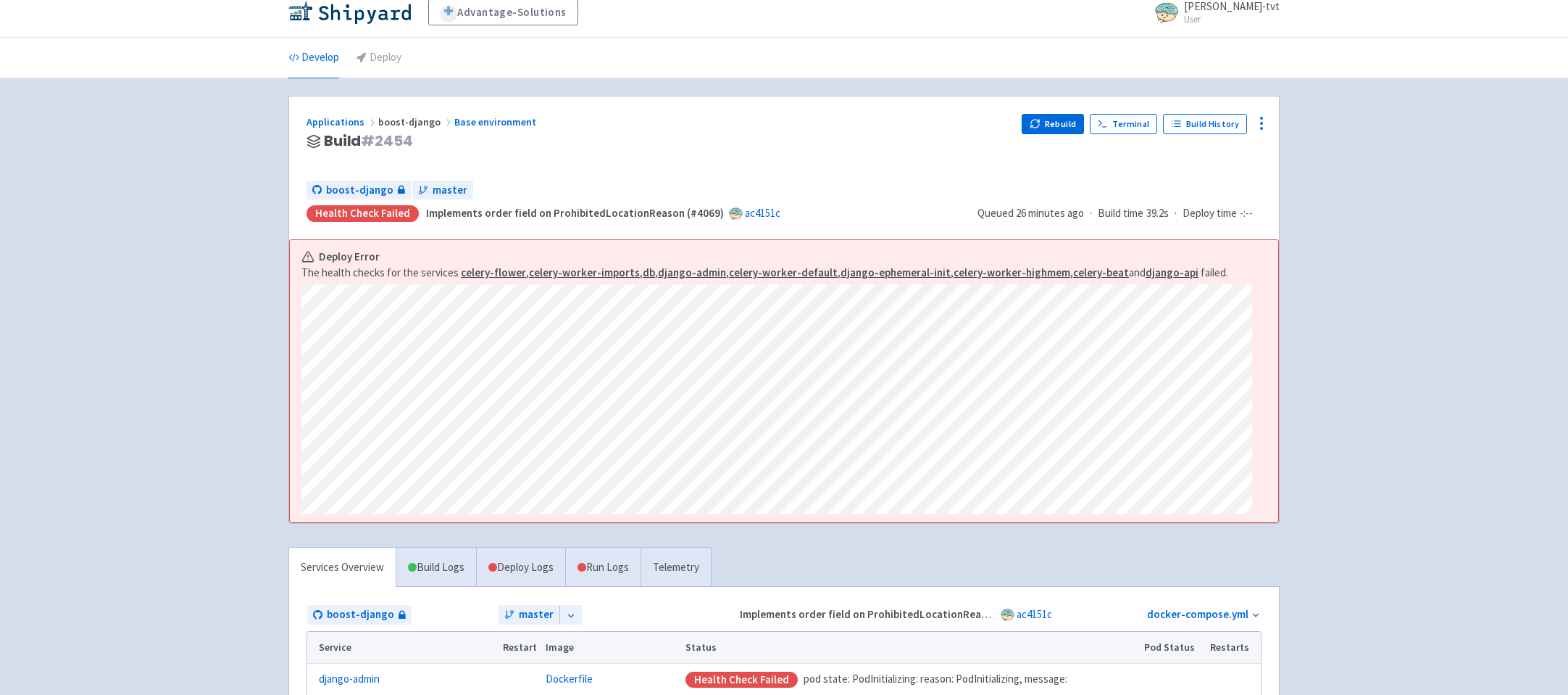
click at [232, 435] on div "Advantage-Solutions ian-tvt User Profile Sign out Develop Deploy" at bounding box center [784, 521] width 1568 height 1066
drag, startPoint x: 296, startPoint y: 421, endPoint x: 302, endPoint y: 587, distance: 166.1
click at [302, 587] on div "Advantage-Solutions ian-tvt User Profile Sign out Develop Deploy" at bounding box center [784, 521] width 1568 height 1066
click at [201, 570] on div "Advantage-Solutions ian-tvt User Profile Sign out Develop Deploy" at bounding box center [784, 521] width 1568 height 1066
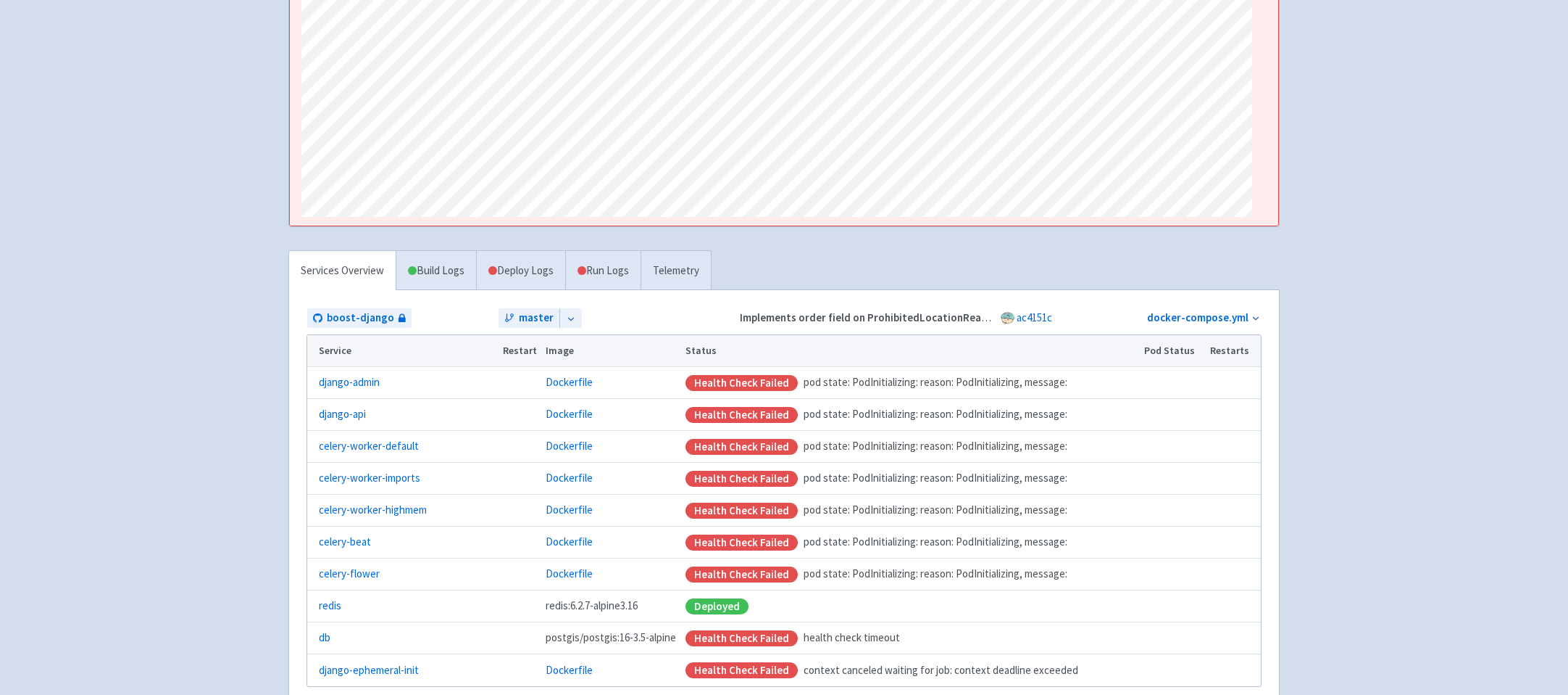
scroll to position [0, 0]
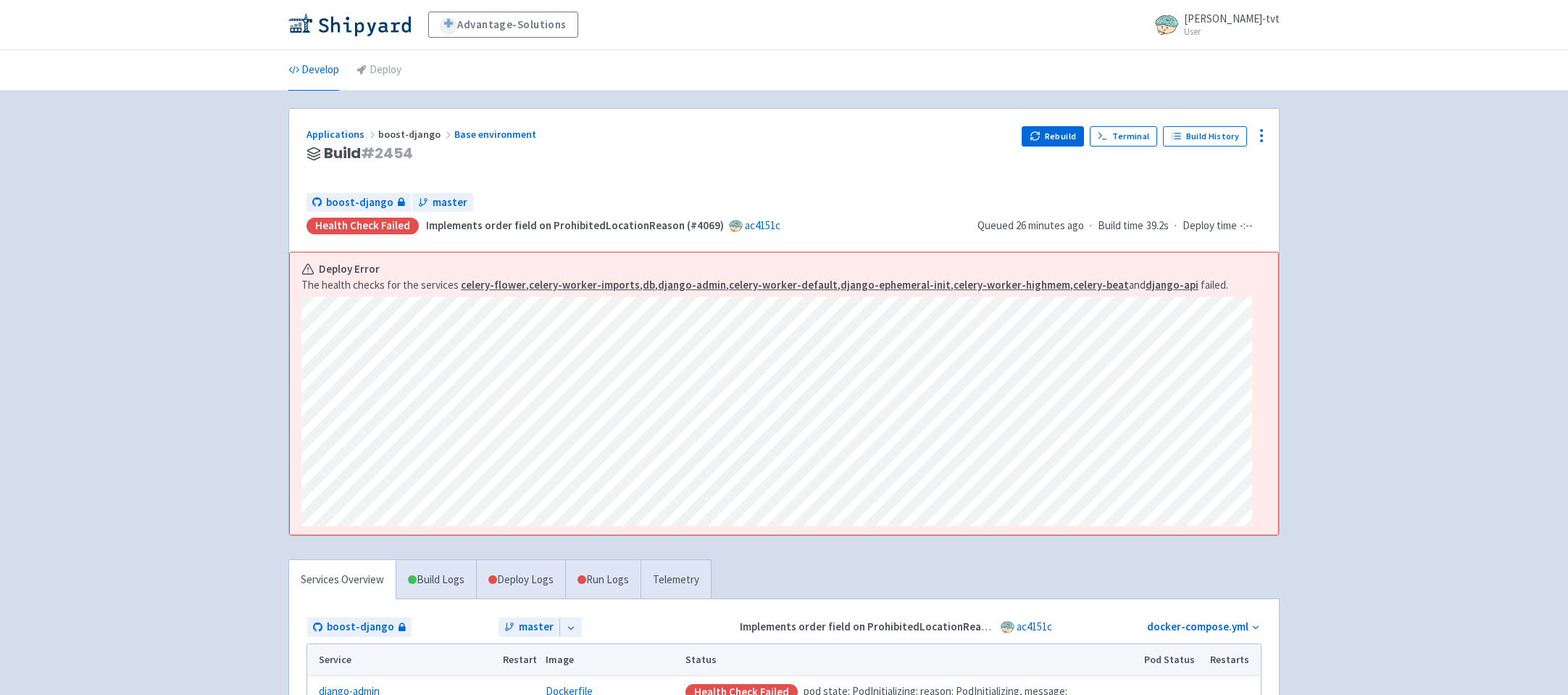
click at [179, 493] on div "Advantage-Solutions ian-tvt User Profile Sign out Develop Deploy" at bounding box center [784, 533] width 1568 height 1066
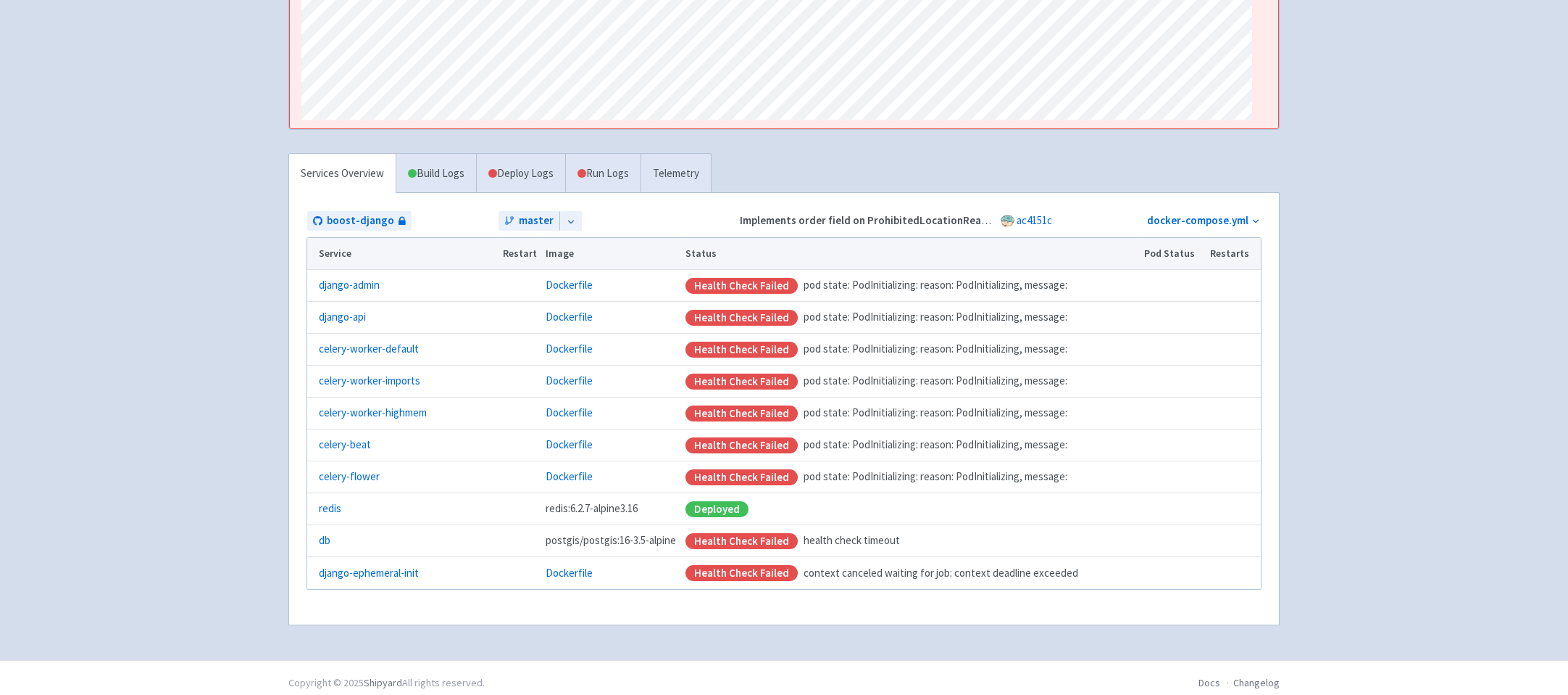
scroll to position [404, 0]
click at [512, 172] on link "Deploy Logs" at bounding box center [520, 176] width 89 height 40
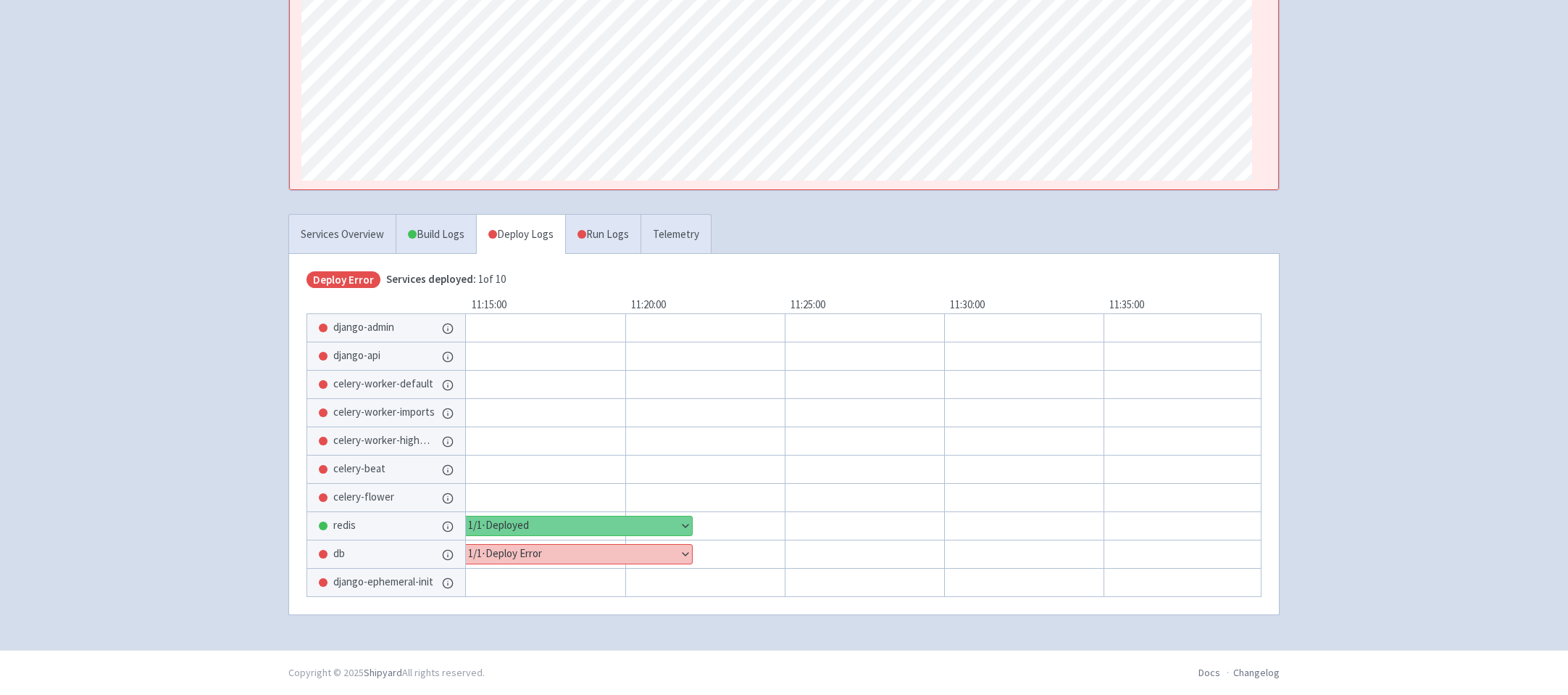
scroll to position [349, 0]
click at [542, 544] on button "Show details" at bounding box center [578, 553] width 228 height 19
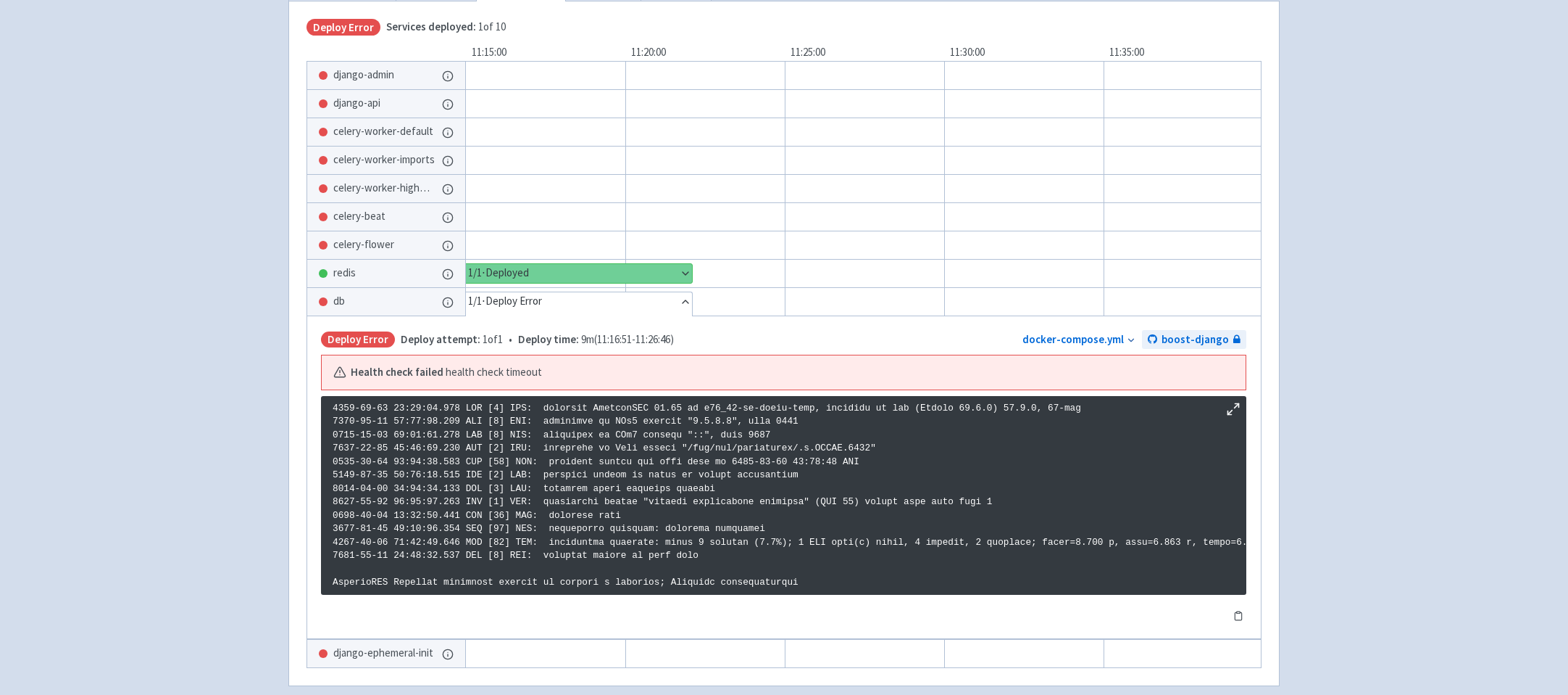
scroll to position [670, 0]
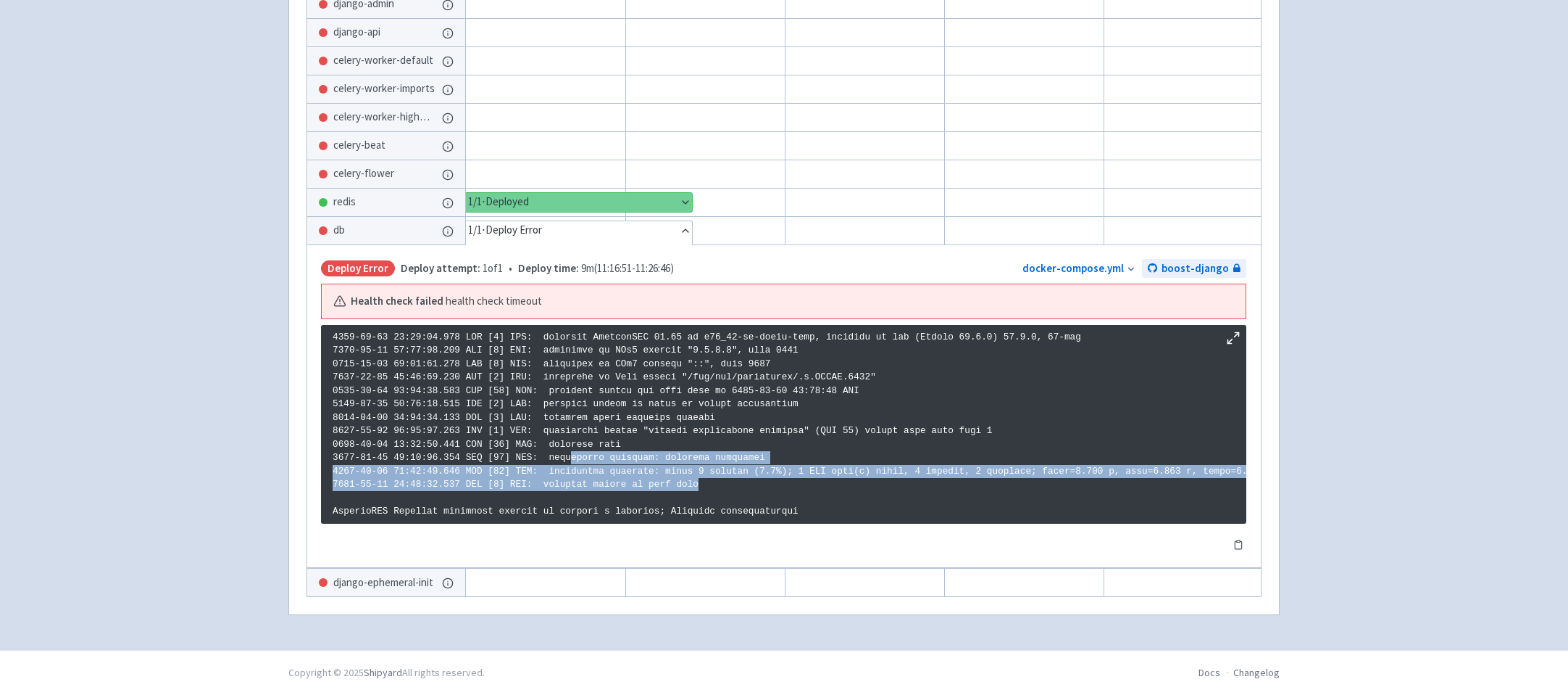
drag, startPoint x: 706, startPoint y: 483, endPoint x: 573, endPoint y: 448, distance: 137.5
click at [573, 448] on p at bounding box center [784, 424] width 902 height 188
click at [866, 450] on p at bounding box center [784, 424] width 902 height 188
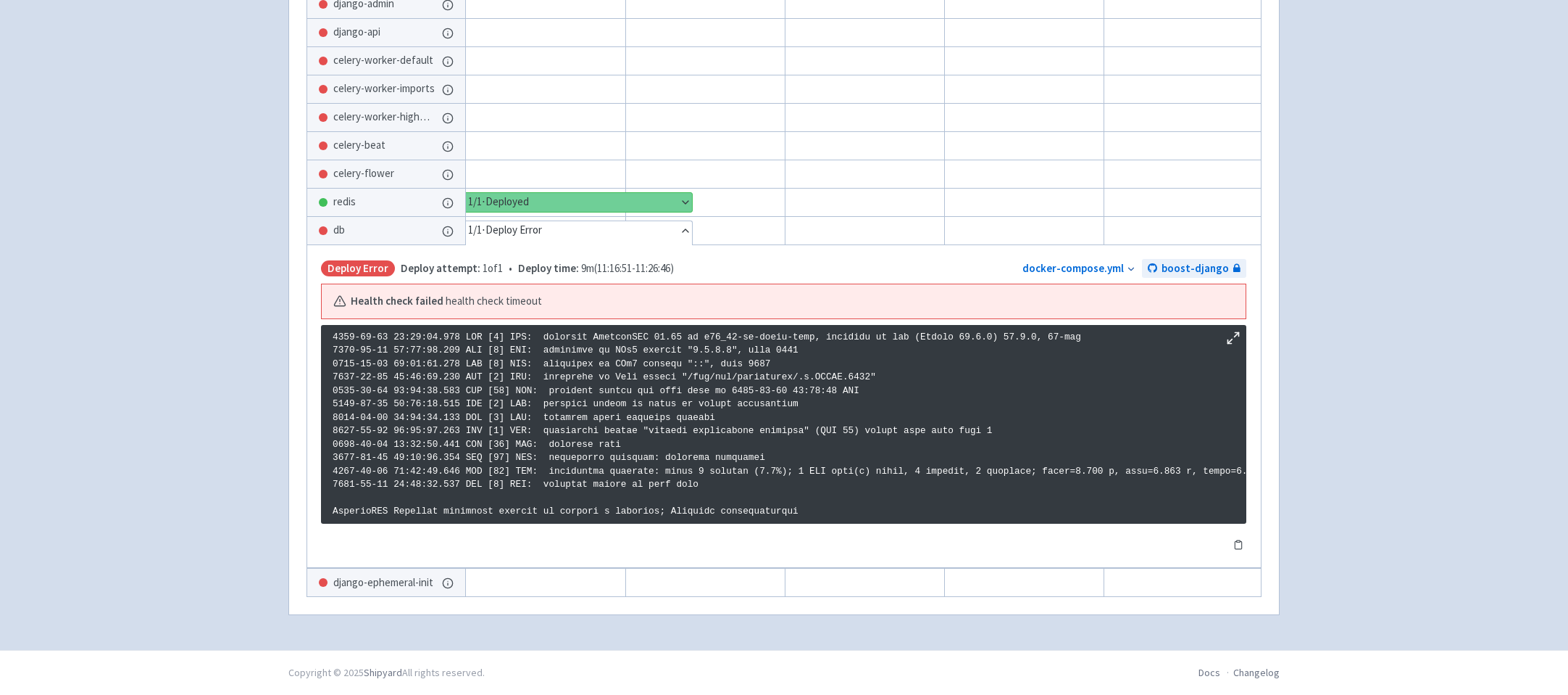
click at [762, 478] on p at bounding box center [784, 424] width 902 height 188
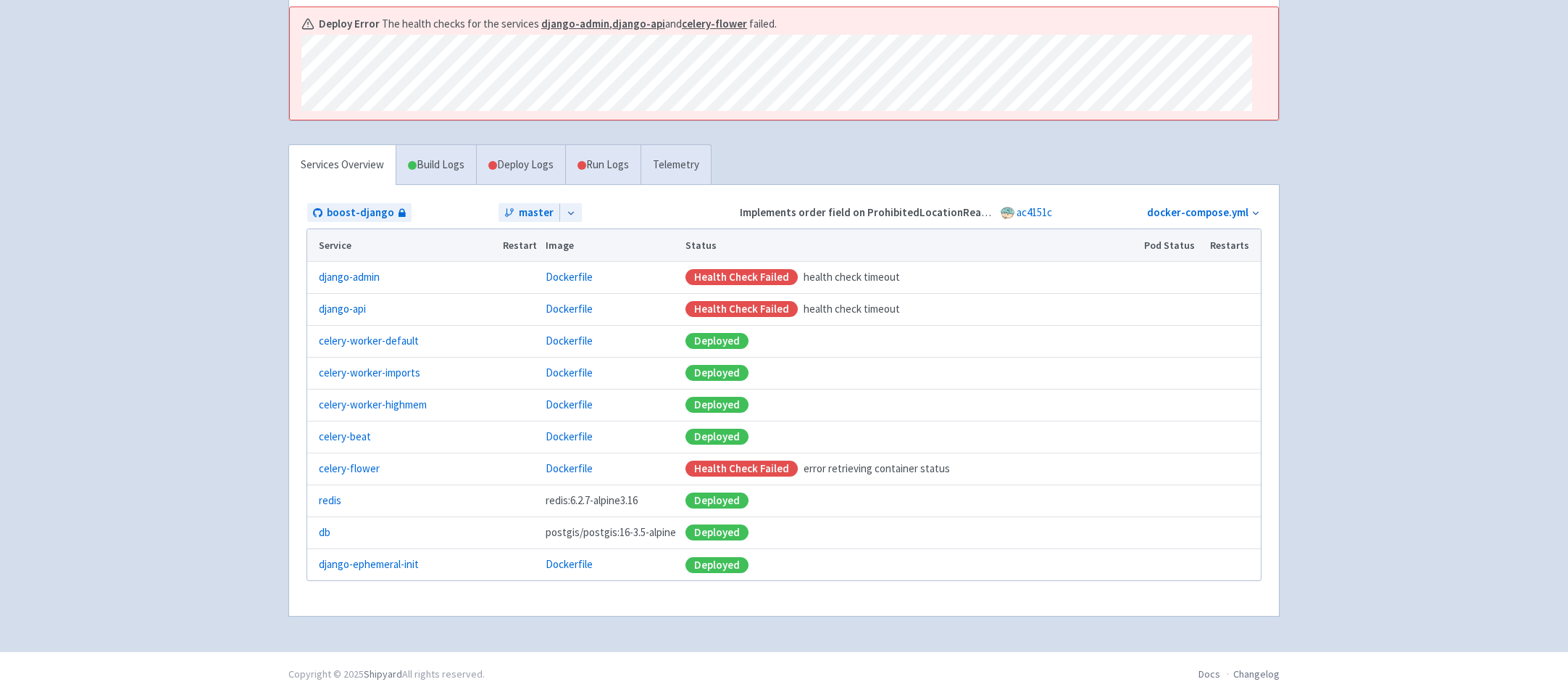
scroll to position [247, 0]
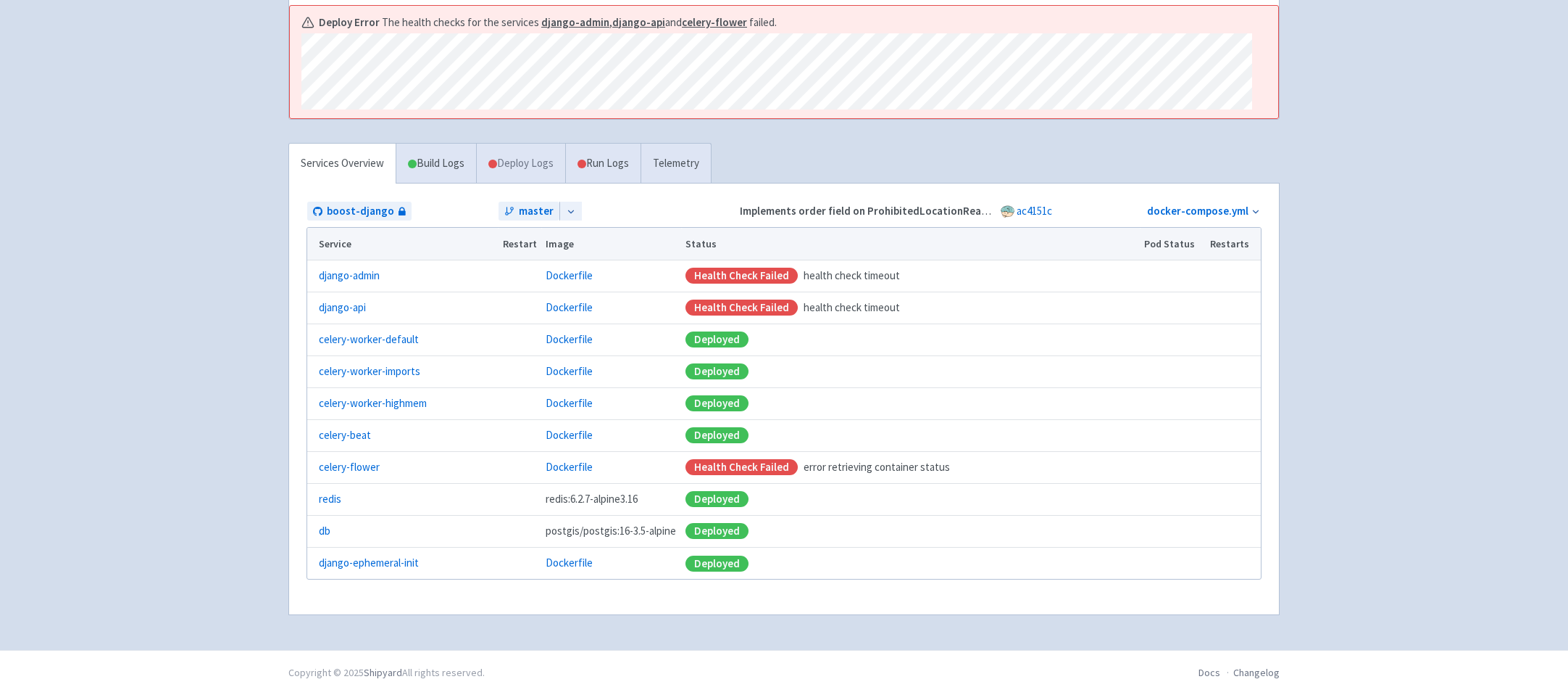
click at [549, 167] on link "Deploy Logs" at bounding box center [520, 164] width 89 height 40
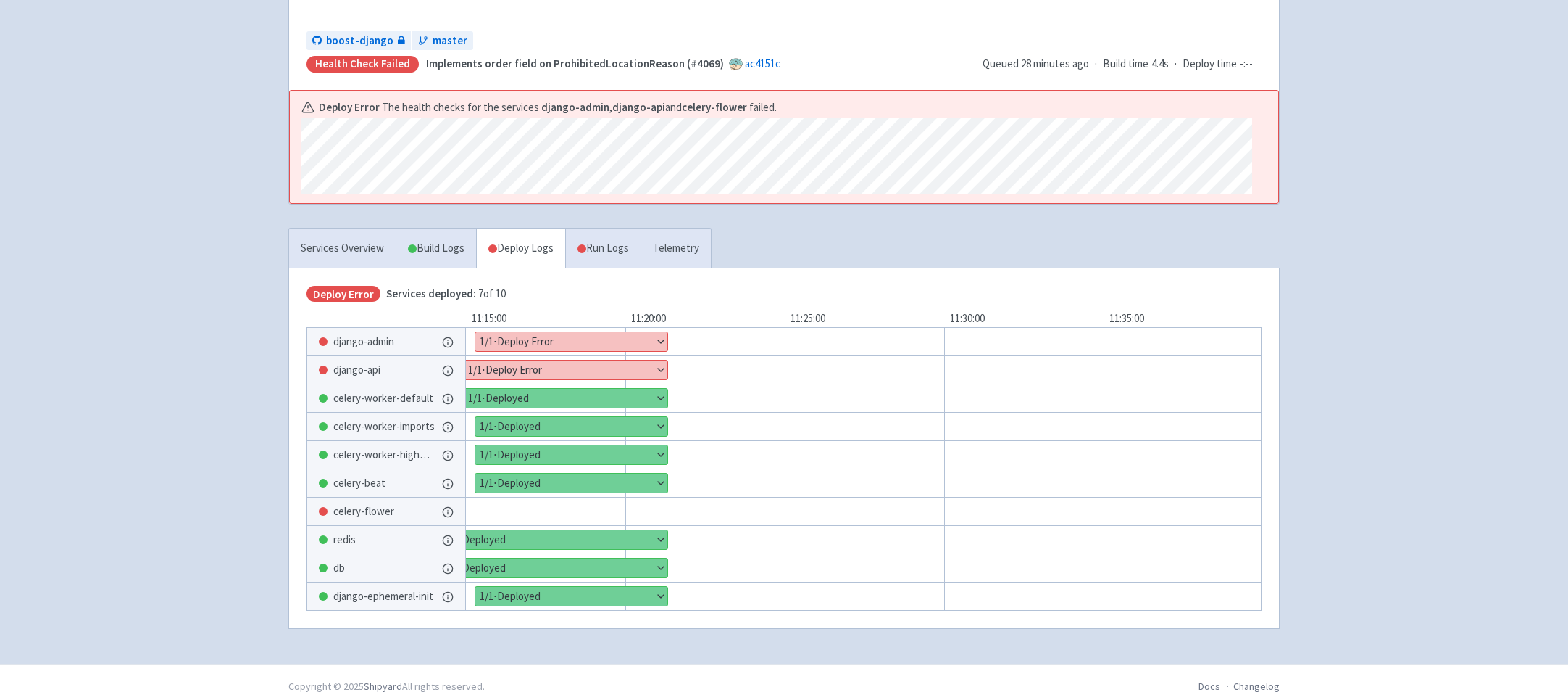
scroll to position [158, 0]
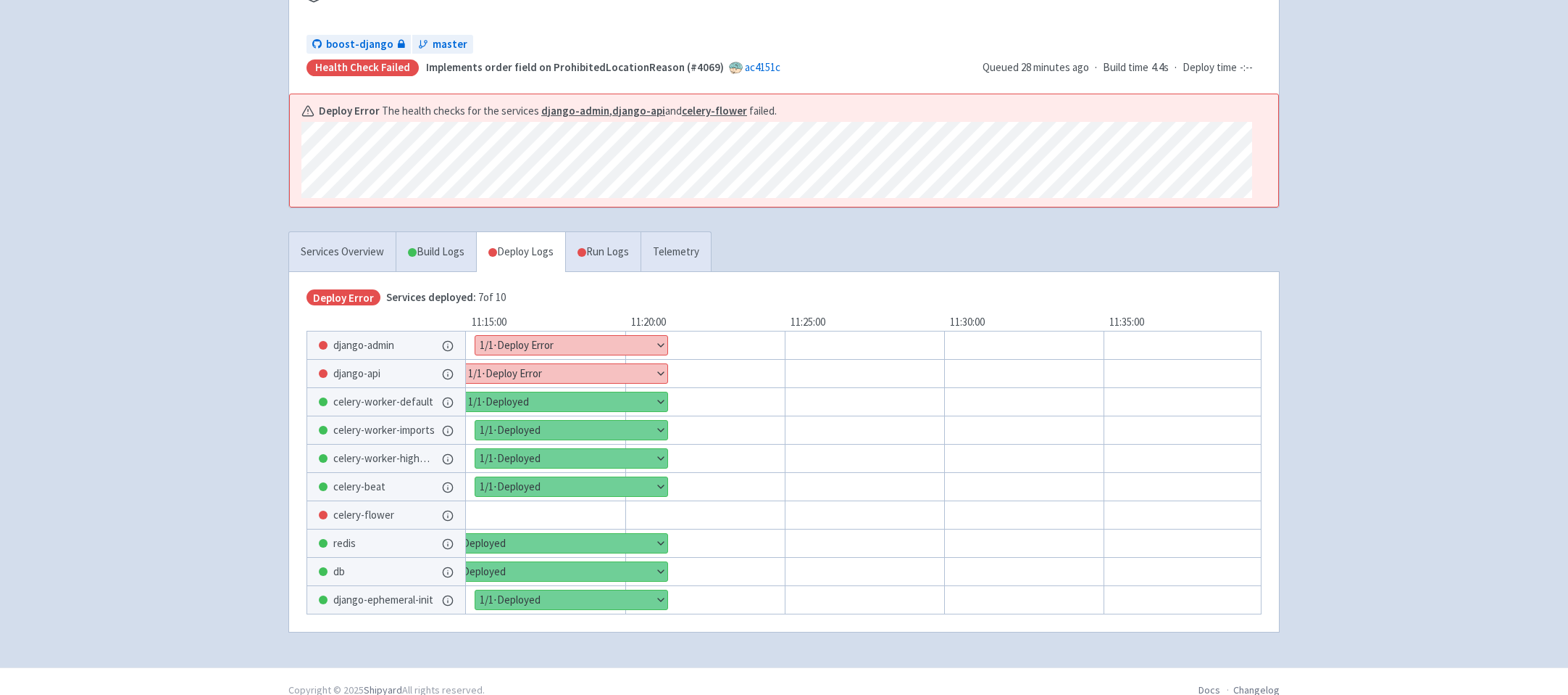
click at [240, 418] on div "Advantage-Solutions ian-tvt User Profile Sign out Develop Deploy" at bounding box center [784, 254] width 1568 height 825
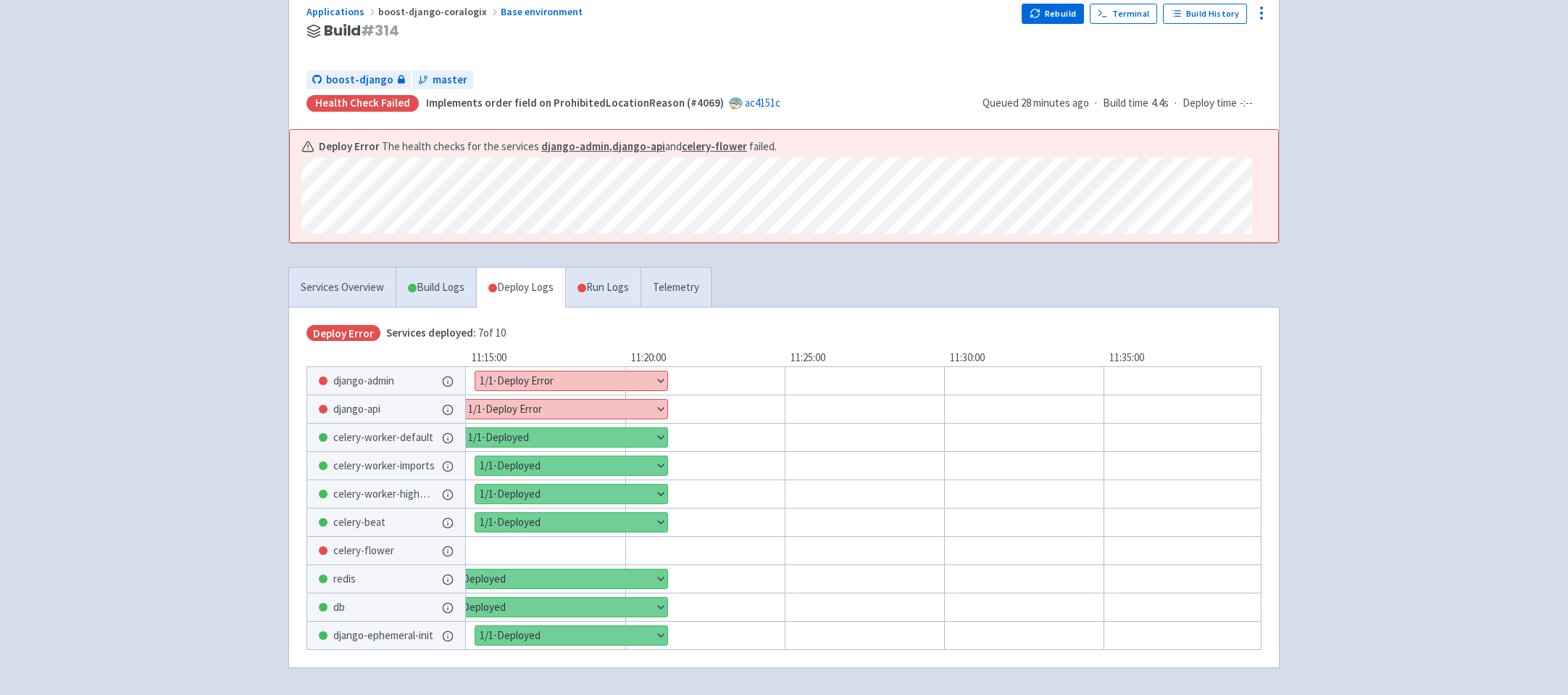
scroll to position [0, 0]
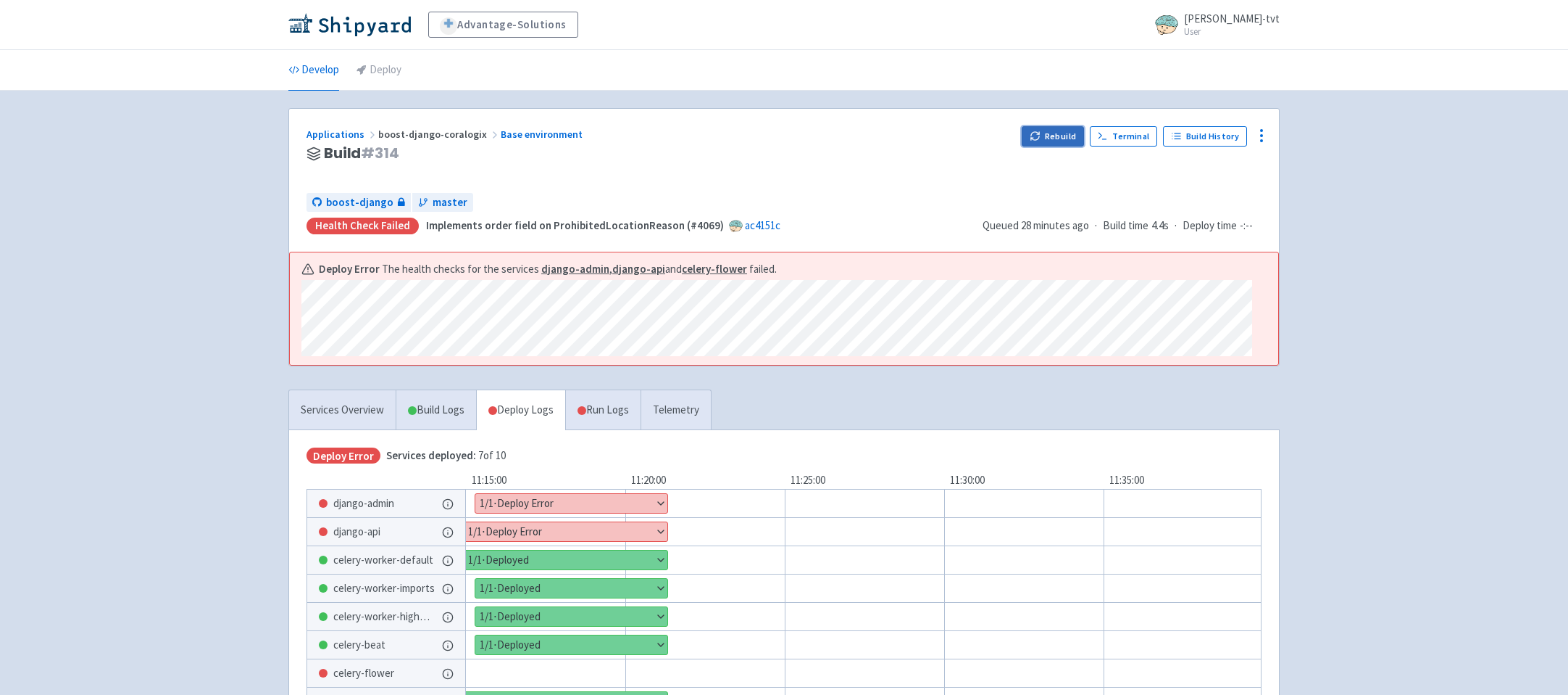
click at [1065, 135] on button "Rebuild" at bounding box center [1053, 136] width 62 height 21
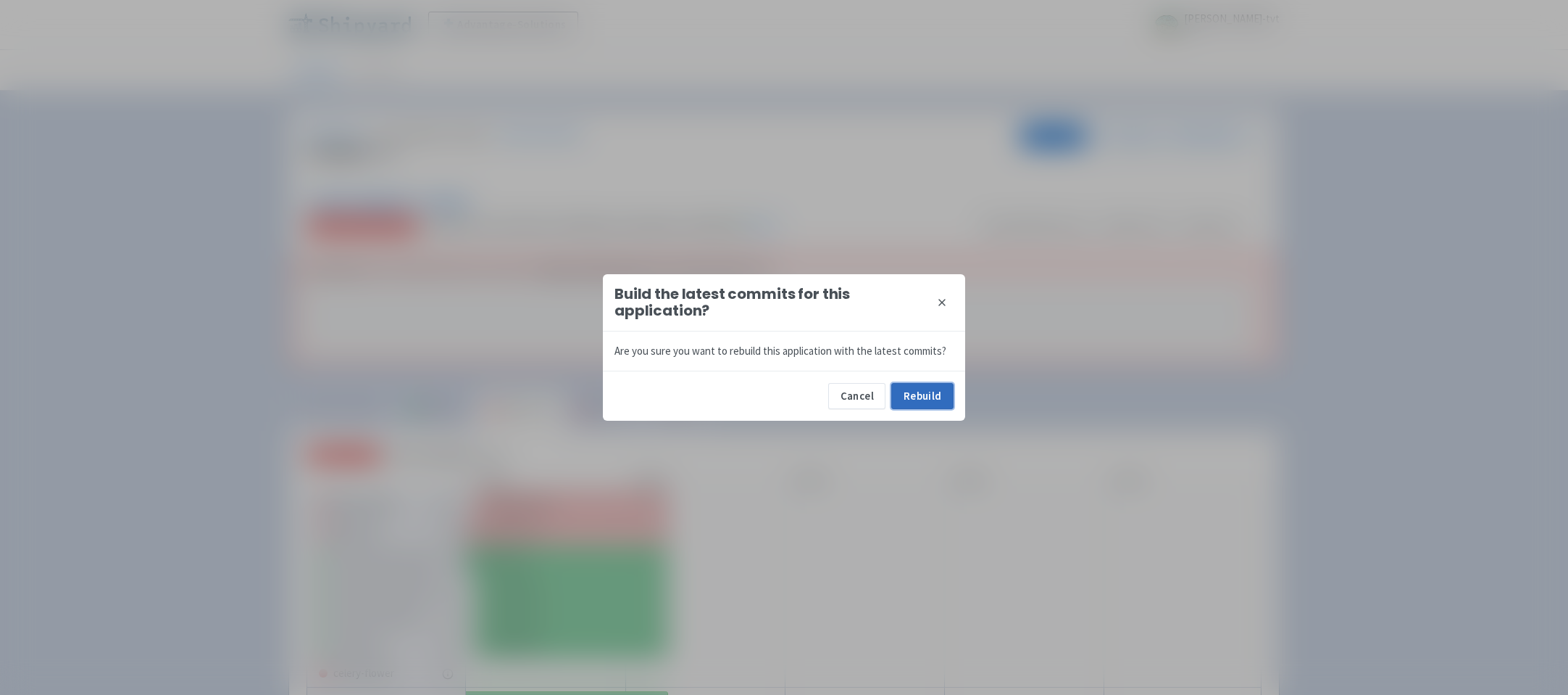
click at [940, 398] on button "Rebuild" at bounding box center [923, 396] width 62 height 26
click at [416, 184] on div "Build the latest commits for this application? close Are you sure you want to r…" at bounding box center [784, 347] width 1568 height 695
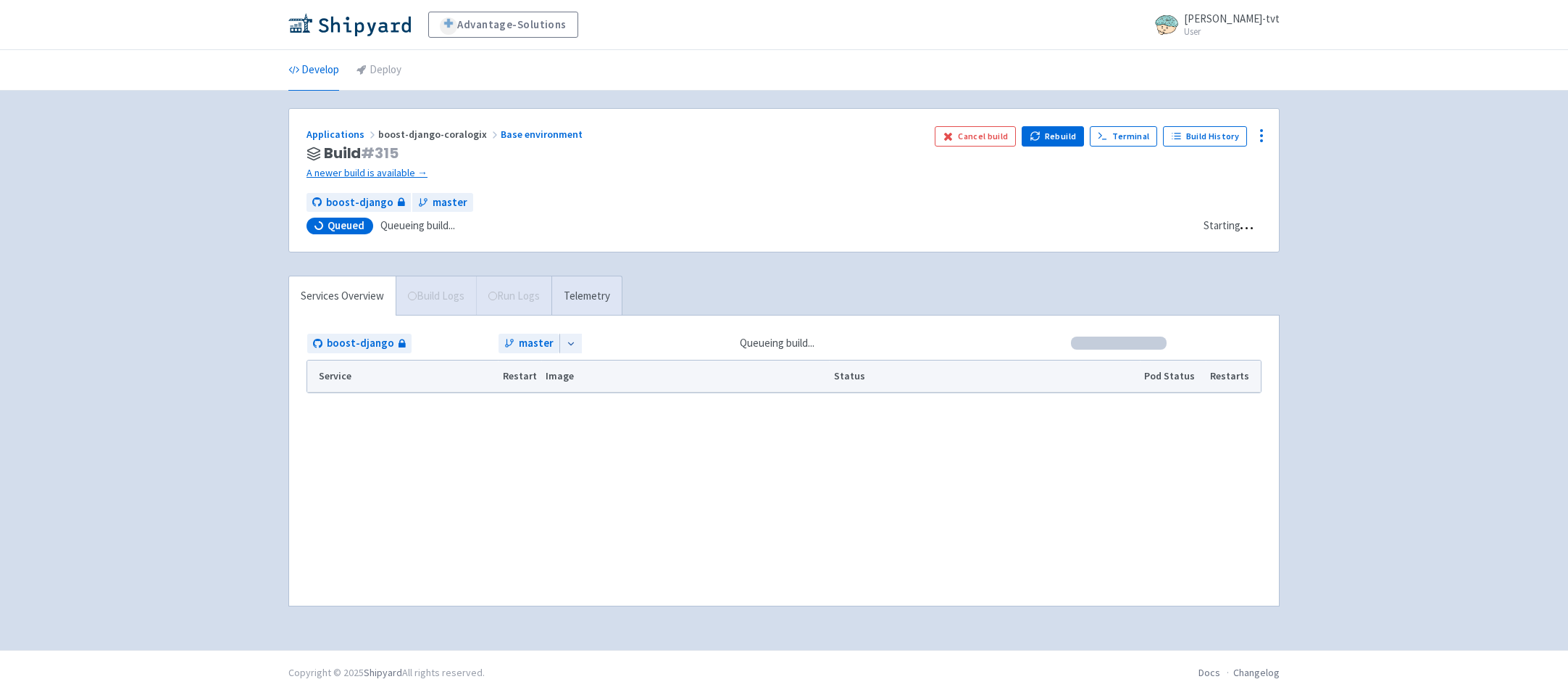
click at [241, 359] on div "Advantage-Solutions ian-tvt User Profile Sign out Develop Deploy" at bounding box center [784, 325] width 1568 height 650
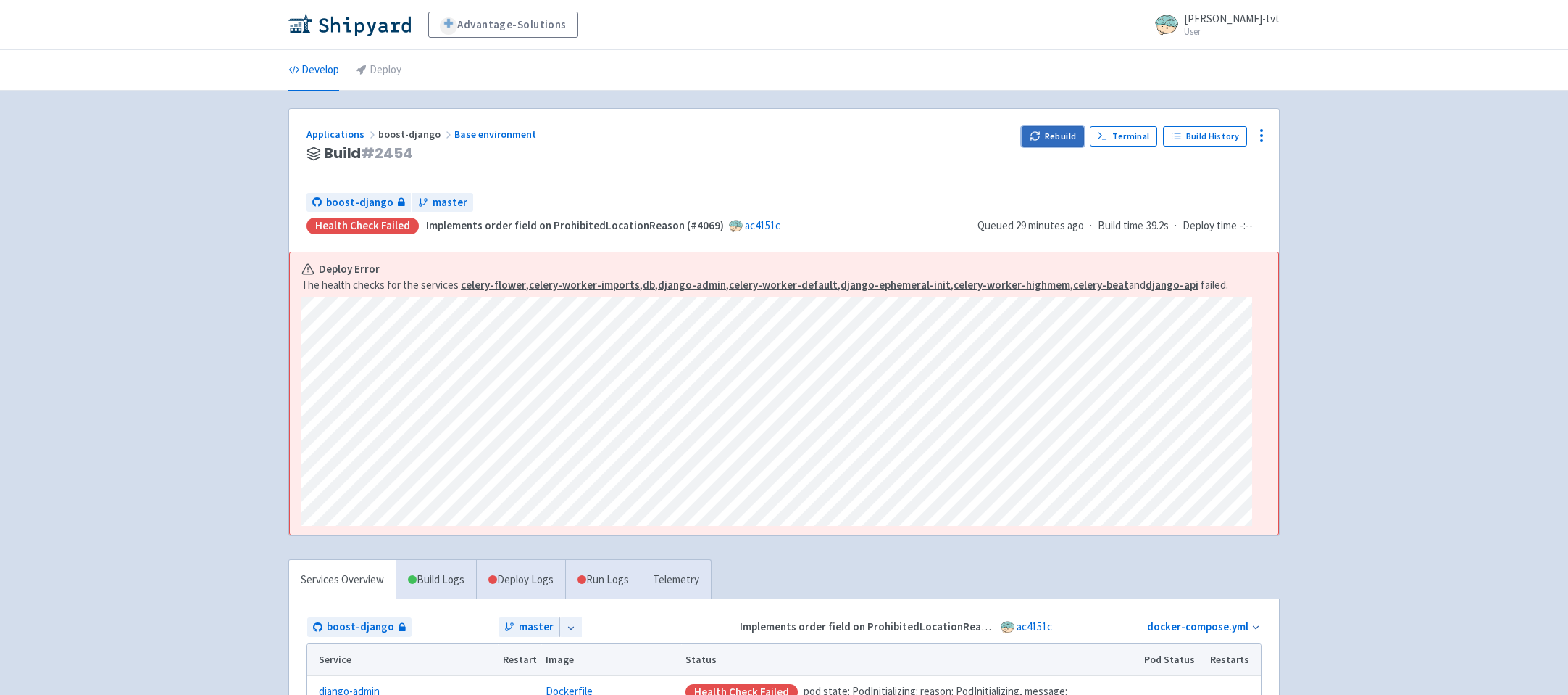
click at [1053, 142] on button "Rebuild" at bounding box center [1053, 136] width 62 height 21
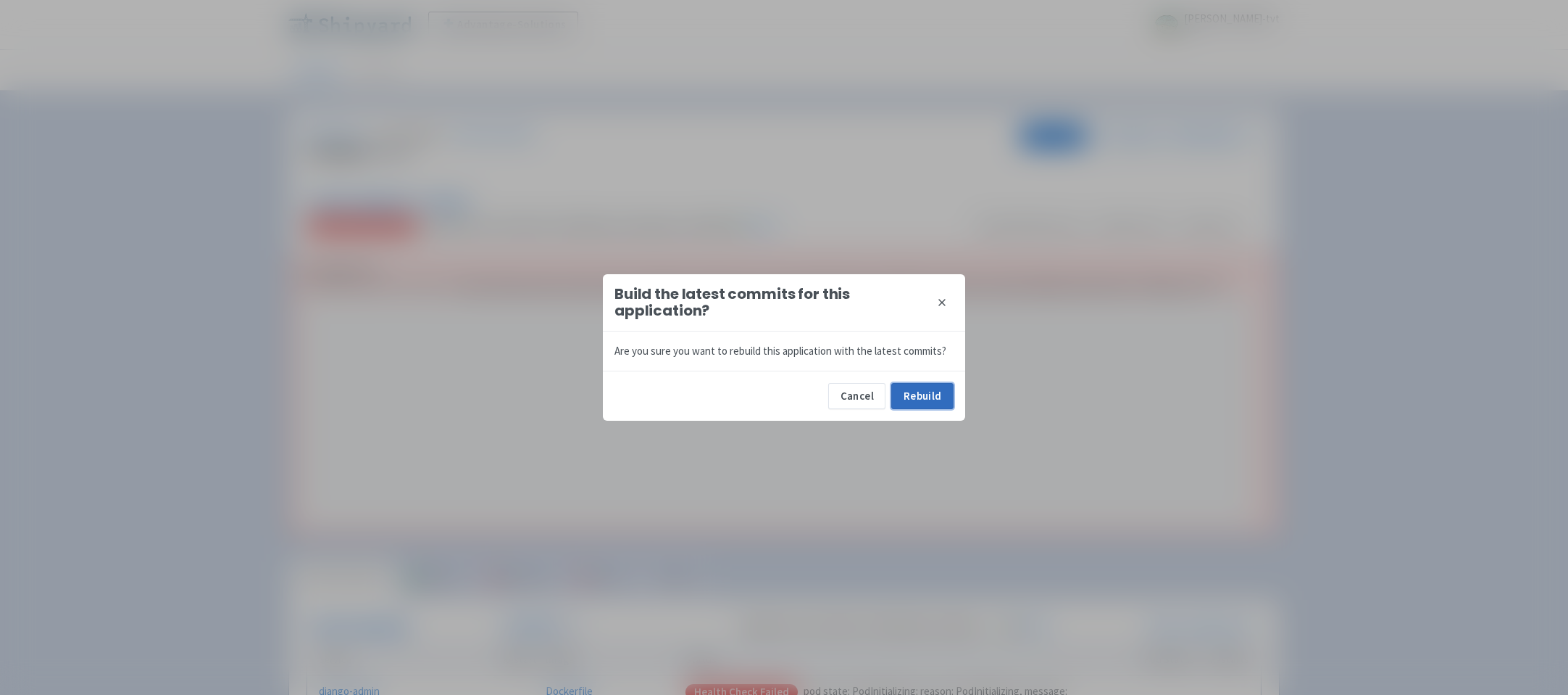
click at [927, 404] on button "Rebuild" at bounding box center [923, 396] width 62 height 26
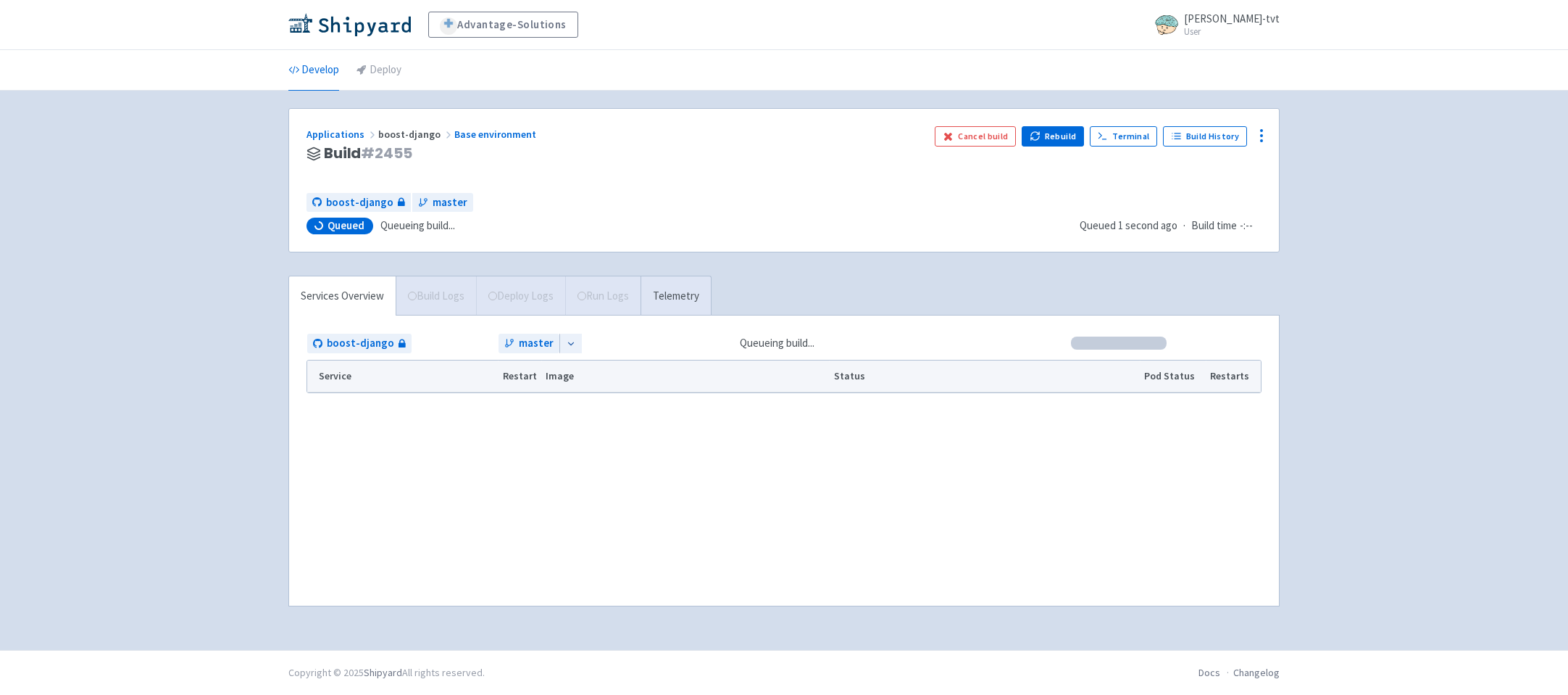
click at [229, 559] on div "Advantage-Solutions ian-tvt User Profile Sign out Develop Deploy" at bounding box center [784, 325] width 1568 height 650
click at [239, 461] on div "Advantage-Solutions ian-tvt User Profile Sign out Develop Deploy" at bounding box center [784, 325] width 1568 height 650
click at [250, 339] on div "Advantage-Solutions ian-tvt User Profile Sign out Develop Deploy" at bounding box center [784, 325] width 1568 height 650
click at [345, 294] on link "Services Overview" at bounding box center [342, 296] width 107 height 40
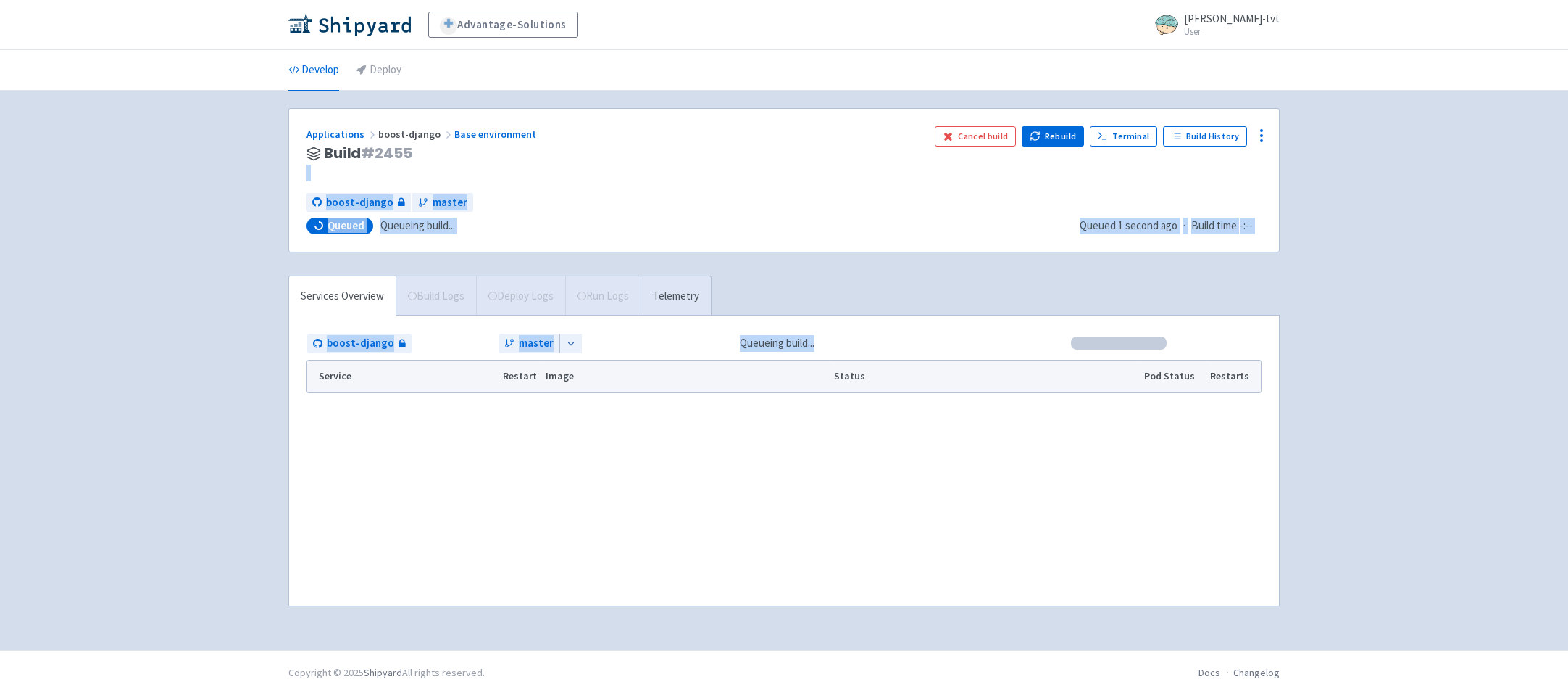
drag, startPoint x: 237, startPoint y: 179, endPoint x: 275, endPoint y: 431, distance: 254.8
click at [289, 432] on div "Advantage-Solutions ian-tvt User Profile Sign out Develop Deploy" at bounding box center [784, 325] width 1568 height 650
click at [771, 283] on div "Services Overview Build Logs Deploy Logs Run Logs Telemetry boost-django master…" at bounding box center [784, 450] width 1009 height 349
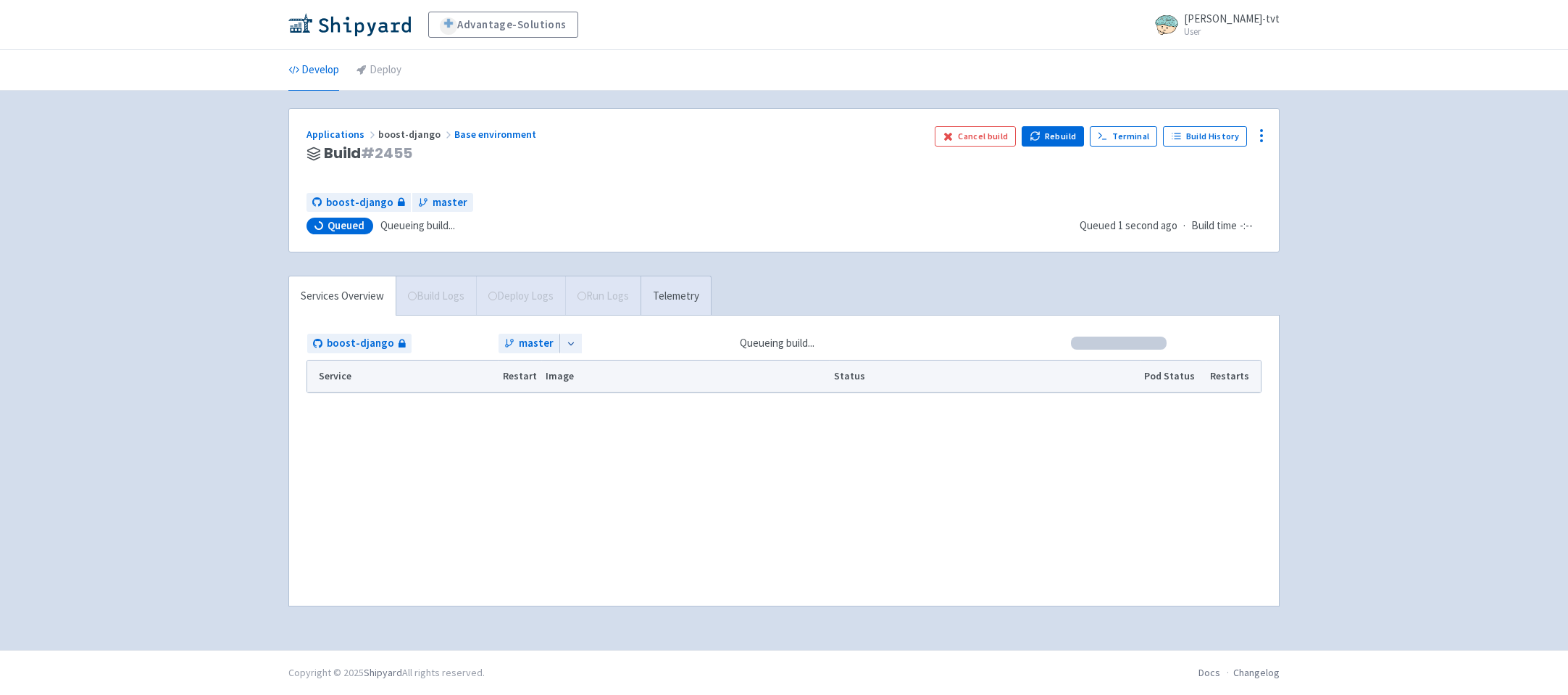
drag, startPoint x: 726, startPoint y: 344, endPoint x: 727, endPoint y: 410, distance: 66.0
click at [727, 408] on div "Applications boost-django Base environment Build # 2455 Cancel build Rebuild Te…" at bounding box center [784, 366] width 991 height 516
click at [225, 422] on div "Advantage-Solutions ian-tvt User Profile Sign out Develop Deploy" at bounding box center [784, 325] width 1568 height 650
click at [121, 449] on div "Advantage-Solutions ian-tvt User Profile Sign out Develop Deploy" at bounding box center [784, 325] width 1568 height 650
click at [206, 416] on div "Advantage-Solutions ian-tvt User Profile Sign out Develop Deploy" at bounding box center [784, 325] width 1568 height 650
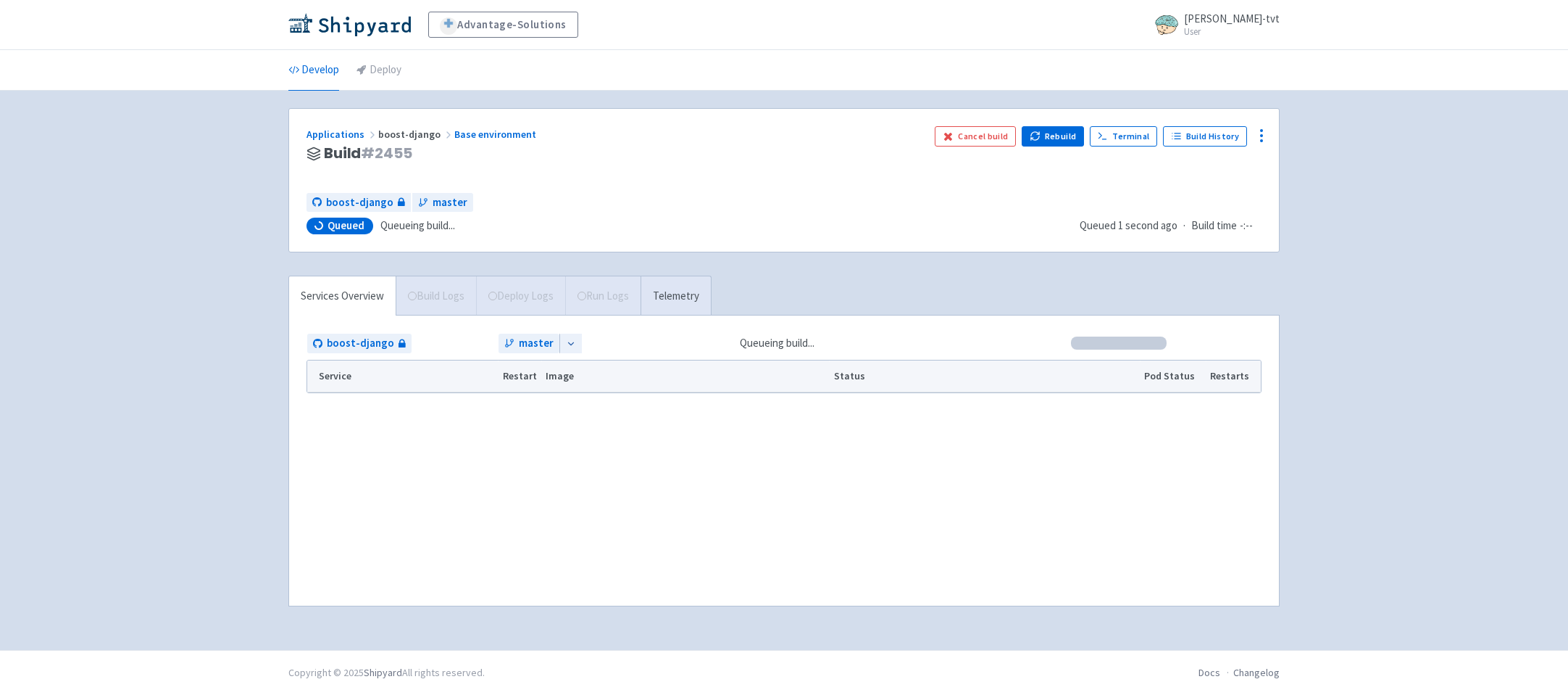
click at [144, 400] on div "Advantage-Solutions ian-tvt User Profile Sign out Develop Deploy" at bounding box center [784, 325] width 1568 height 650
click at [313, 76] on link "Develop" at bounding box center [313, 70] width 51 height 40
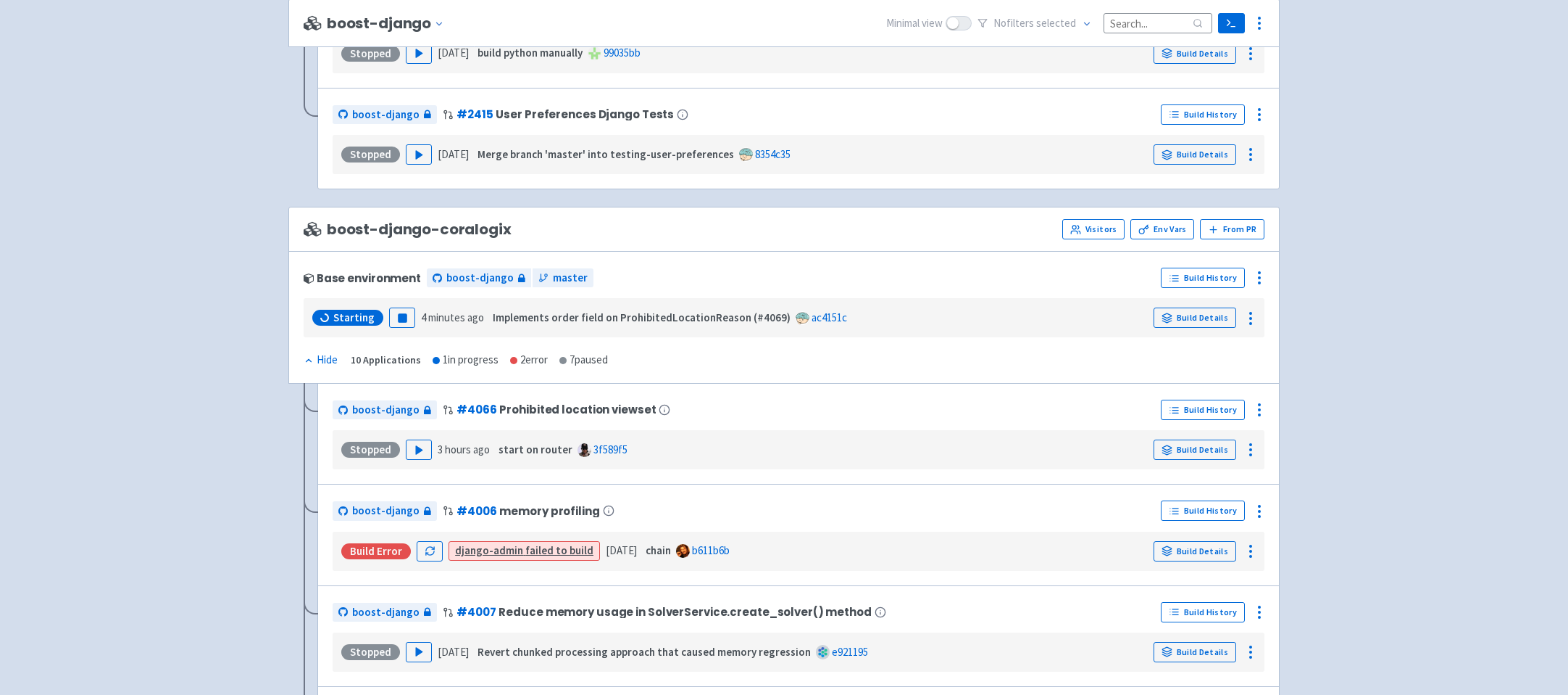
scroll to position [1875, 0]
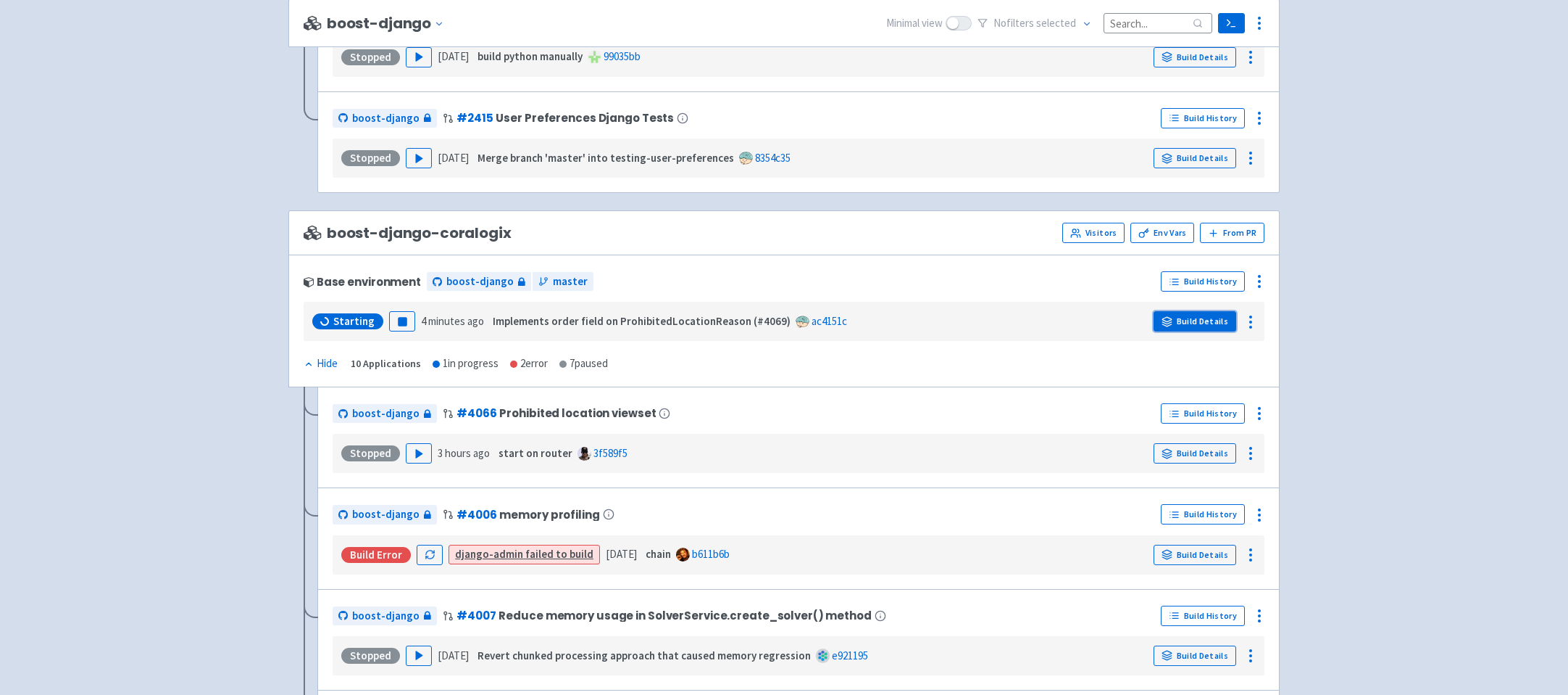
click at [1206, 331] on link "Build Details" at bounding box center [1195, 321] width 83 height 21
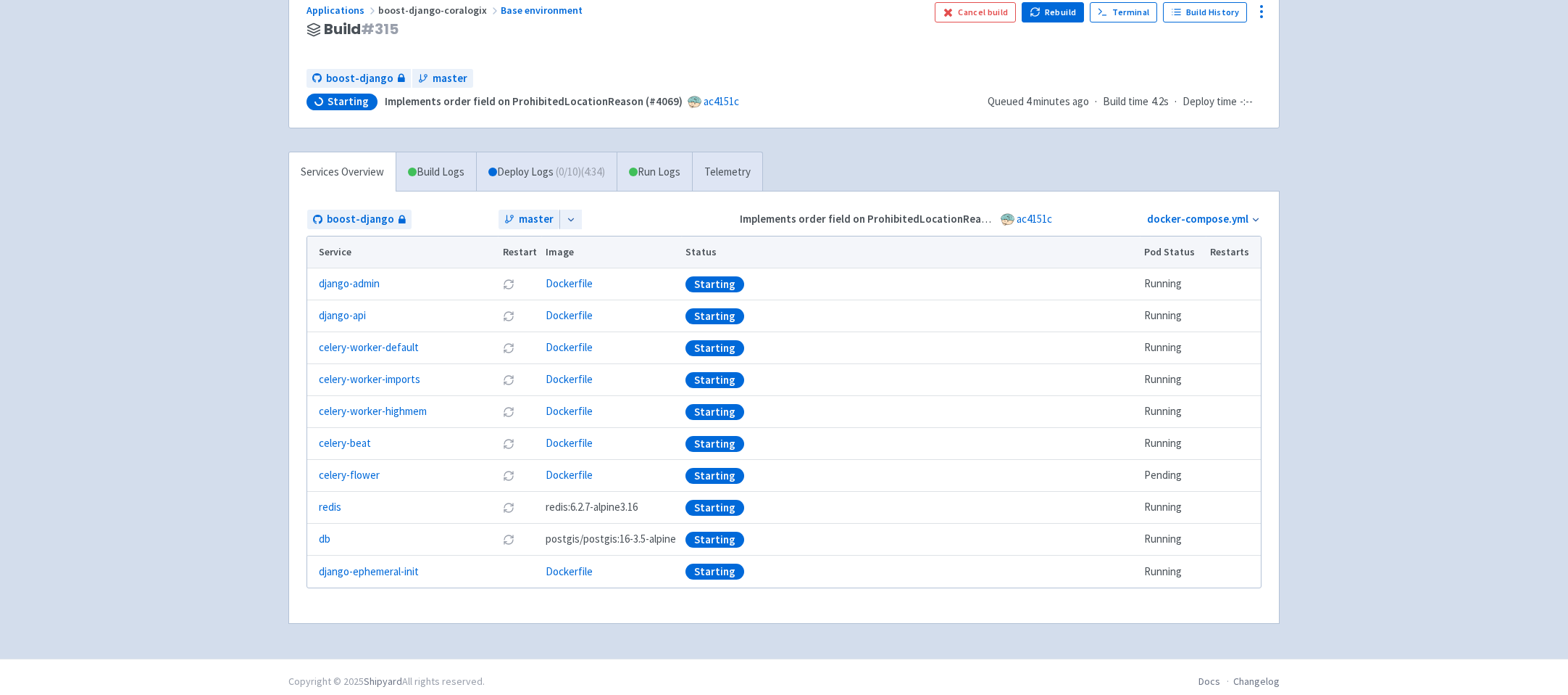
scroll to position [132, 0]
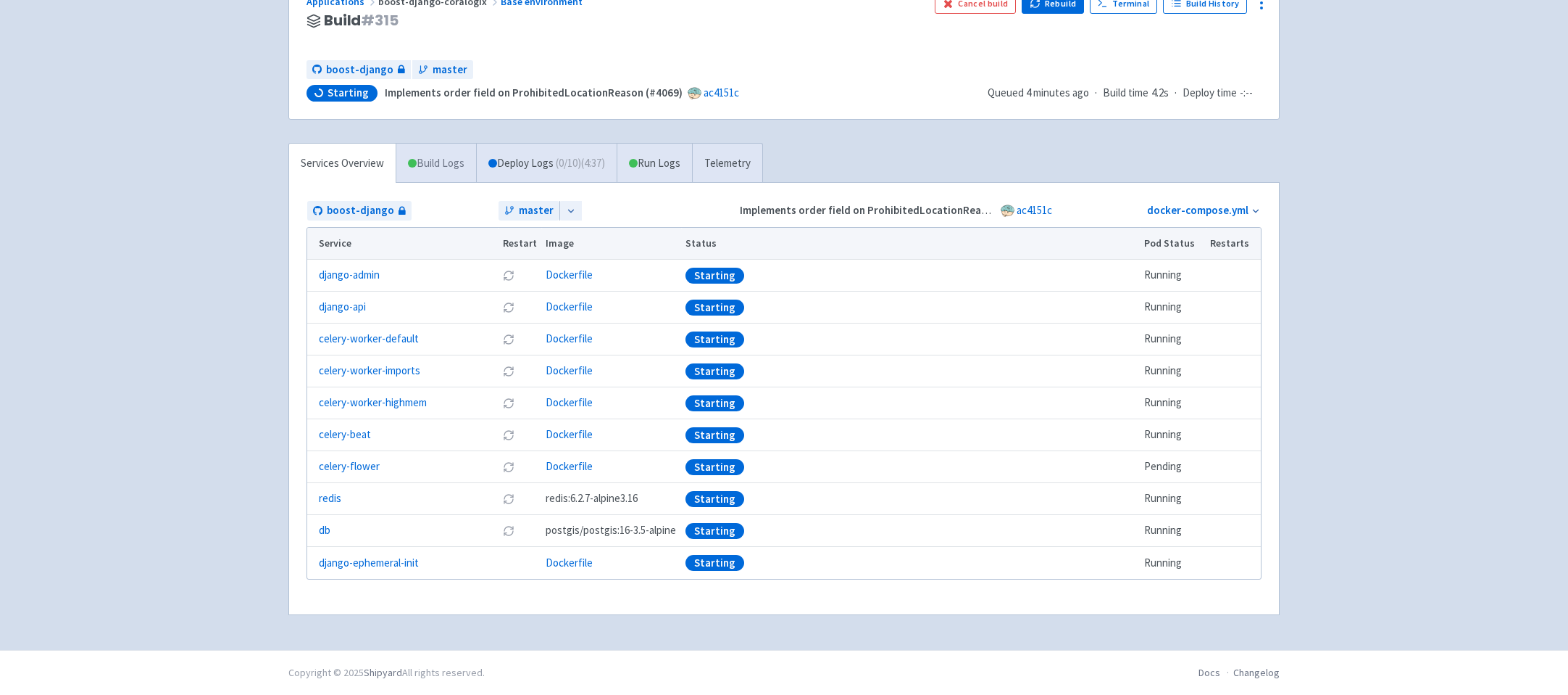
click at [417, 161] on link "Build Logs" at bounding box center [436, 164] width 80 height 40
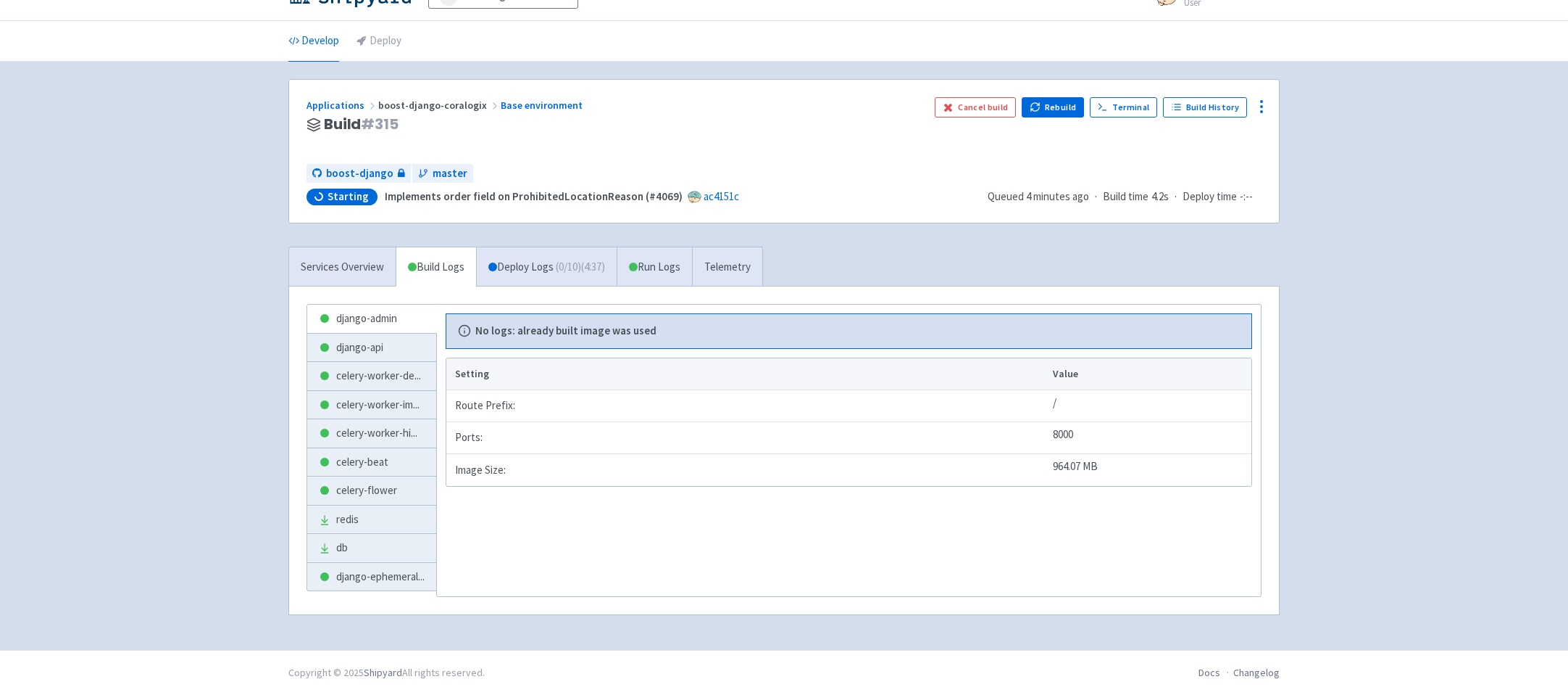
scroll to position [29, 0]
click at [530, 260] on link "Deploy Logs ( 0 / 10 ) (4:38)" at bounding box center [546, 267] width 141 height 40
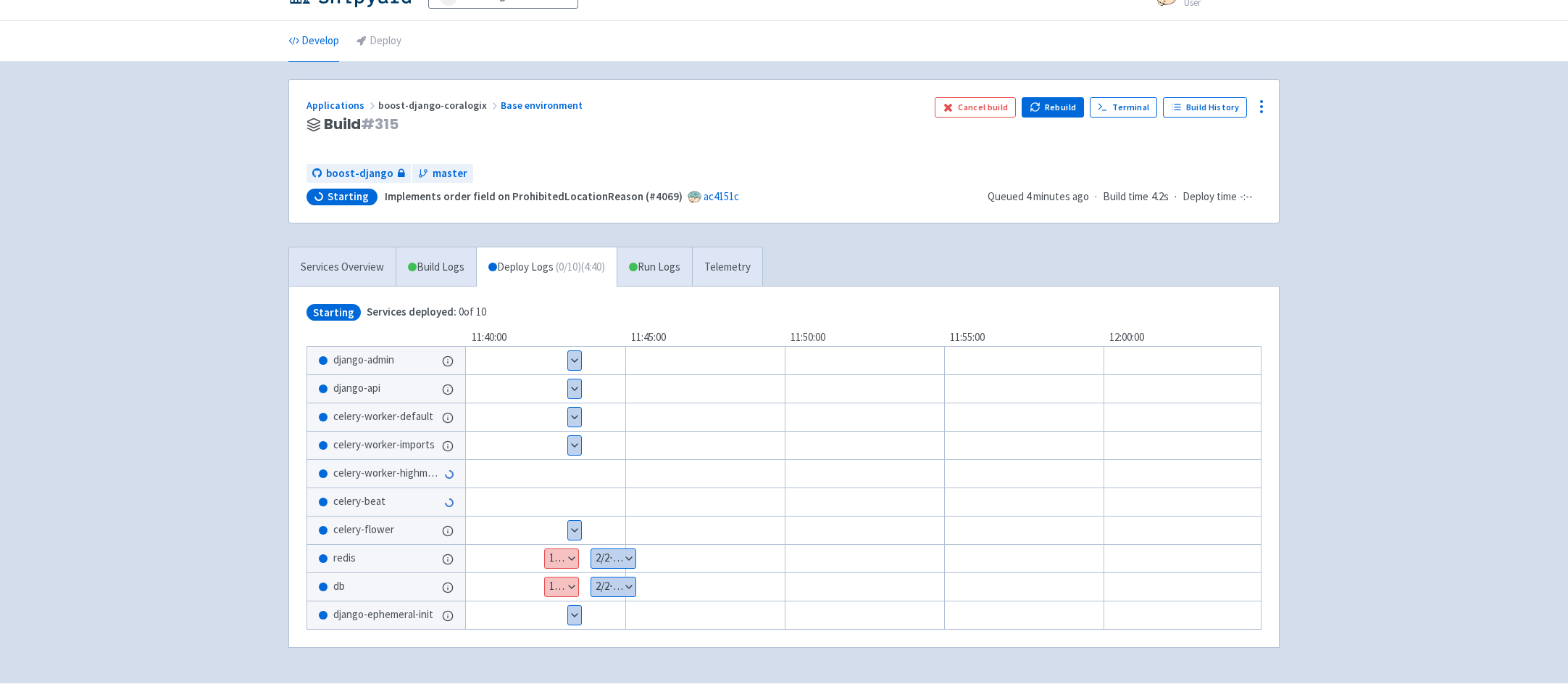
click at [552, 565] on button "Show details" at bounding box center [561, 558] width 33 height 19
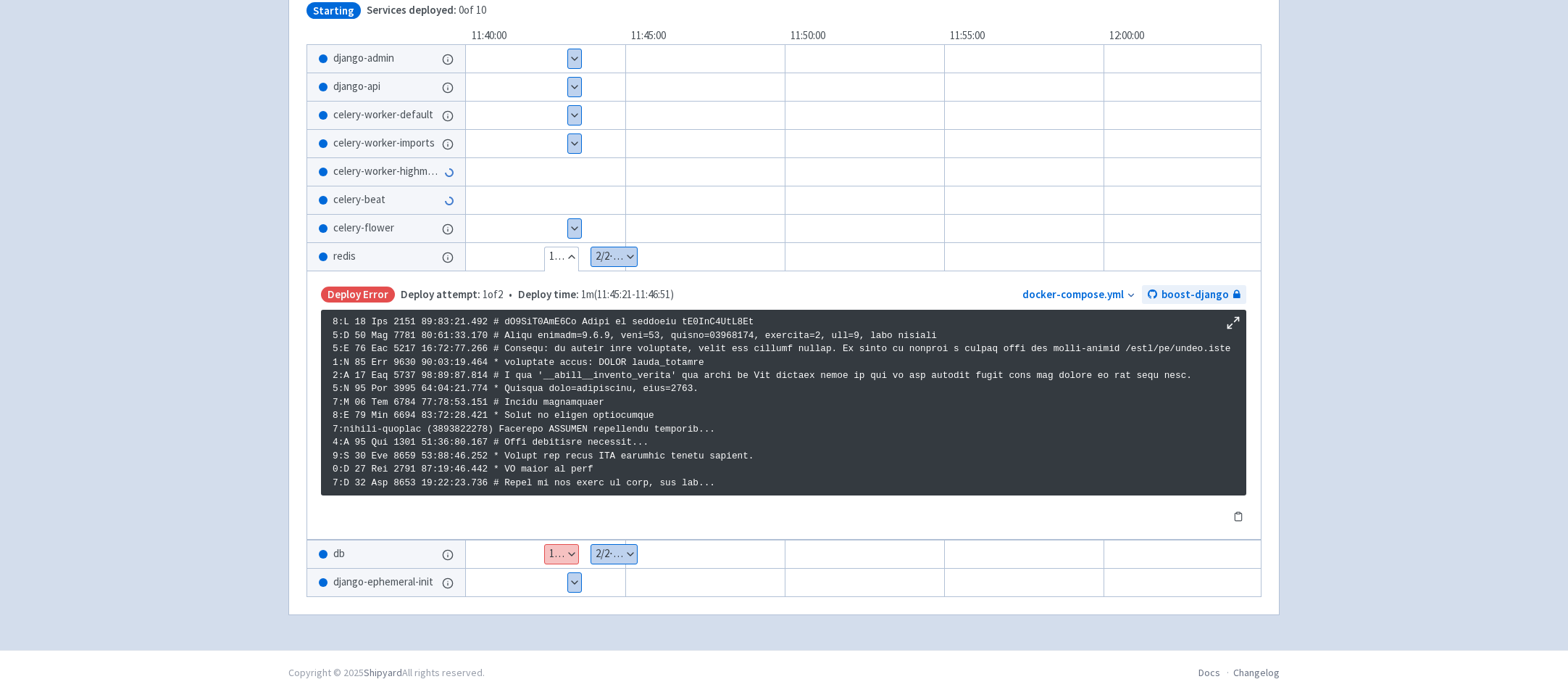
scroll to position [335, 0]
drag, startPoint x: 506, startPoint y: 439, endPoint x: 649, endPoint y: 442, distance: 143.0
click at [649, 442] on p at bounding box center [784, 402] width 902 height 174
click at [558, 544] on button "Show details" at bounding box center [561, 553] width 33 height 19
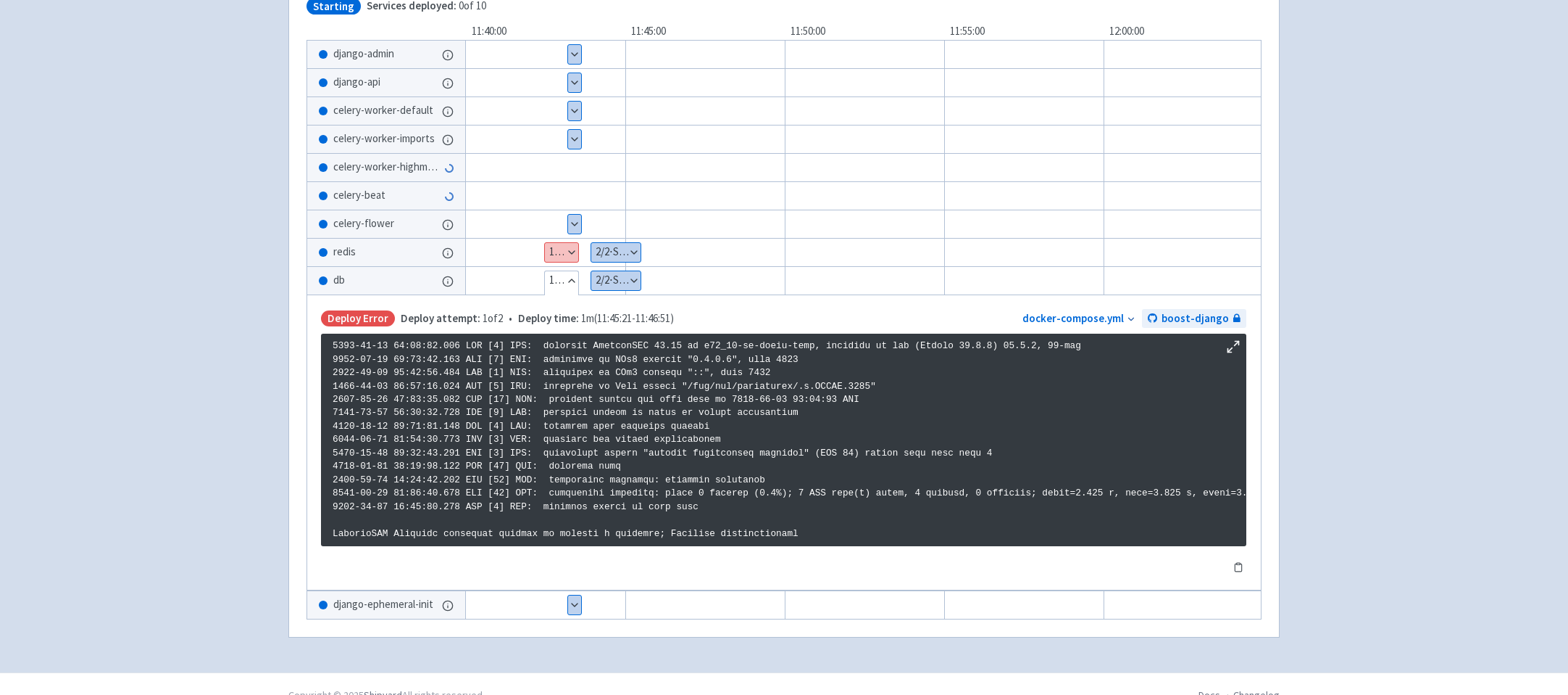
scroll to position [16, 0]
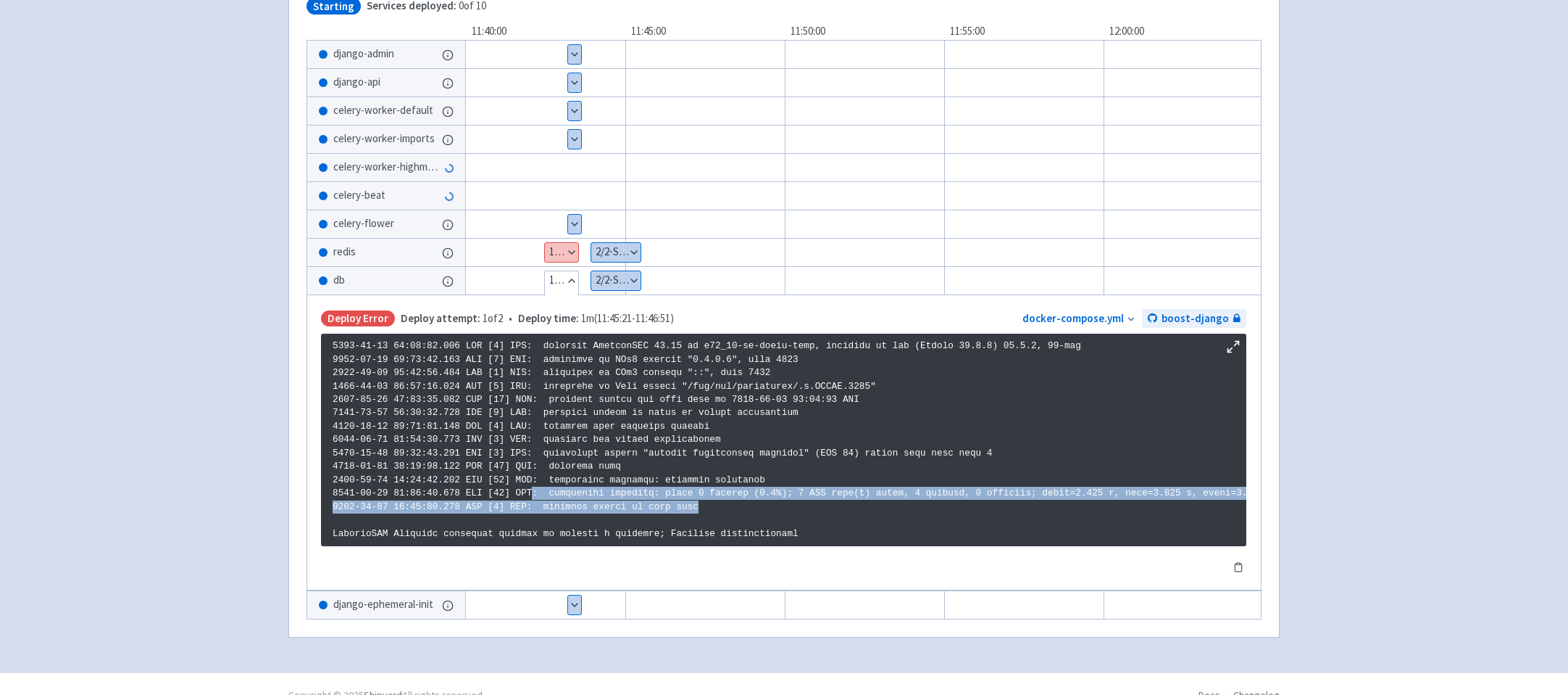
drag, startPoint x: 721, startPoint y: 497, endPoint x: 530, endPoint y: 479, distance: 191.8
click at [530, 479] on p at bounding box center [784, 440] width 902 height 201
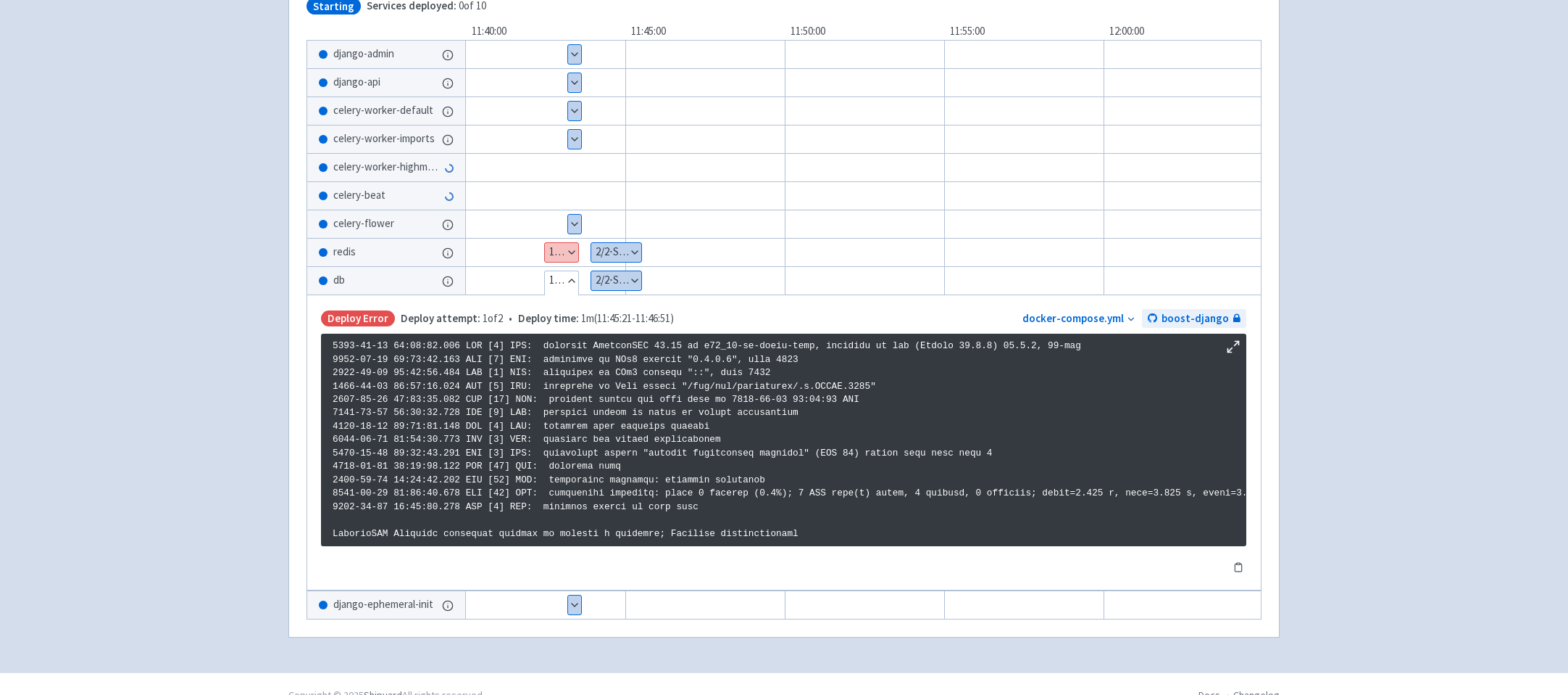
click at [611, 257] on button "Show details" at bounding box center [616, 252] width 50 height 19
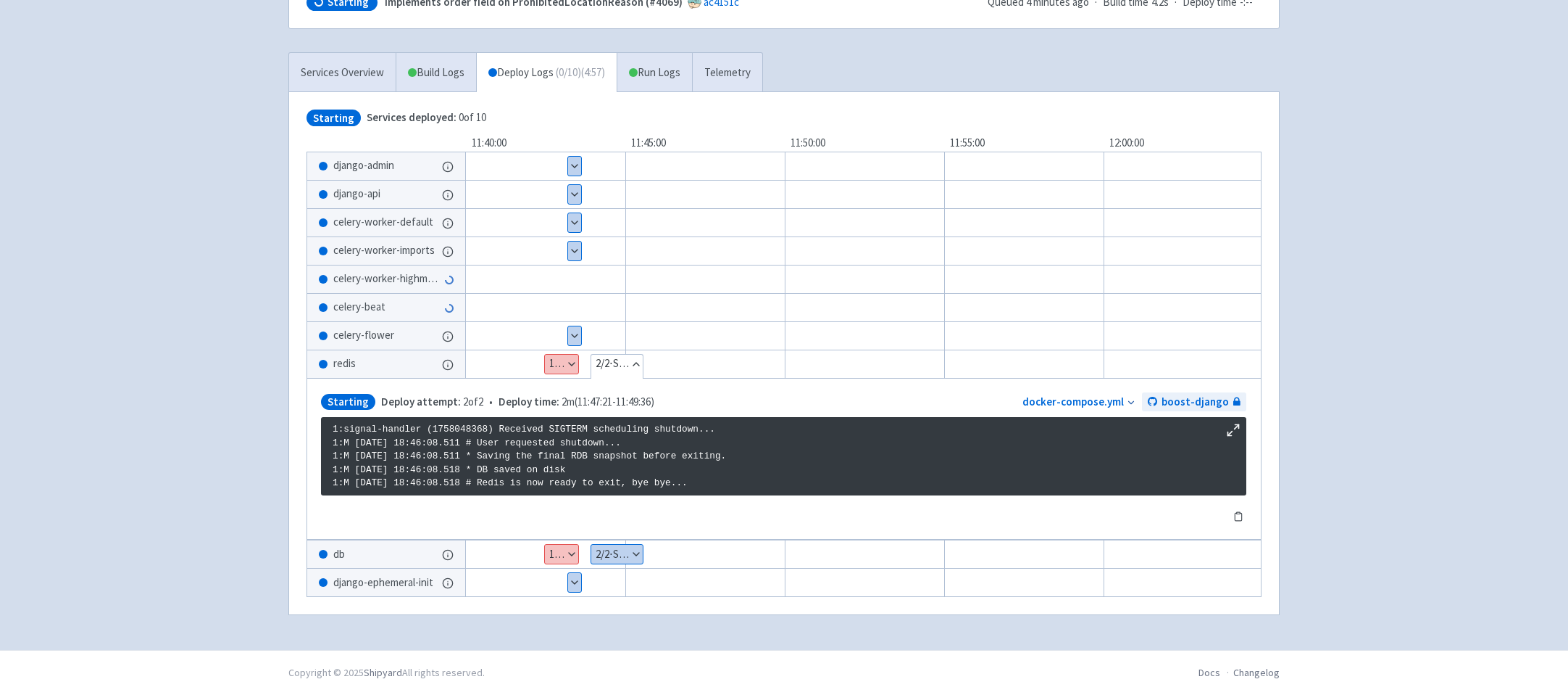
click at [615, 552] on button "Show details" at bounding box center [617, 553] width 52 height 19
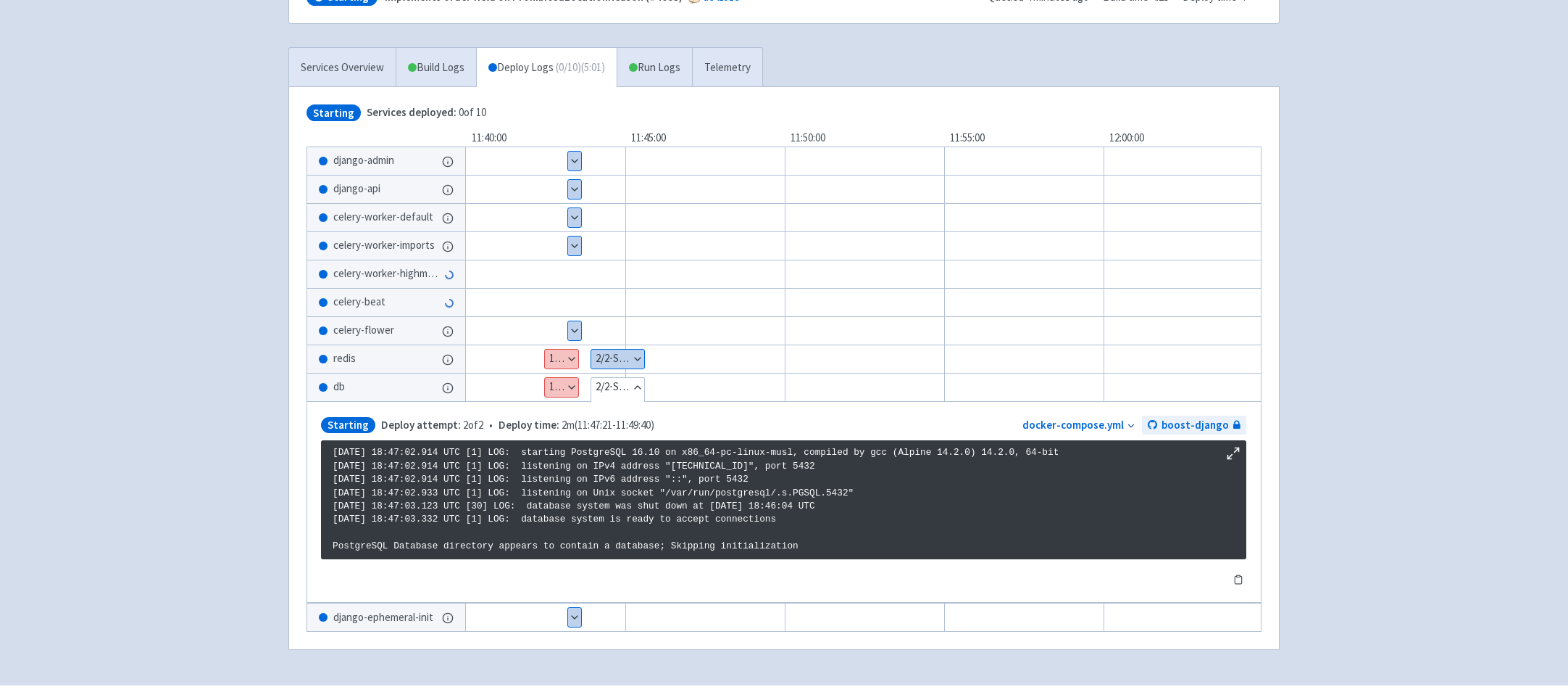
click at [627, 524] on p "[DATE] 18:47:02.914 UTC [1] LOG: starting PostgreSQL 16.10 on x86_64-pc-linux-m…" at bounding box center [784, 499] width 902 height 107
drag, startPoint x: 806, startPoint y: 563, endPoint x: 661, endPoint y: 451, distance: 183.2
click at [661, 451] on p "2025-09-16 18:47:02.914 UTC [1] LOG: starting PostgreSQL 16.10 on x86_64-pc-lin…" at bounding box center [784, 499] width 902 height 107
click at [661, 452] on p "2025-09-16 18:47:02.914 UTC [1] LOG: starting PostgreSQL 16.10 on x86_64-pc-lin…" at bounding box center [784, 499] width 902 height 107
click at [611, 349] on button "Show details" at bounding box center [618, 359] width 53 height 19
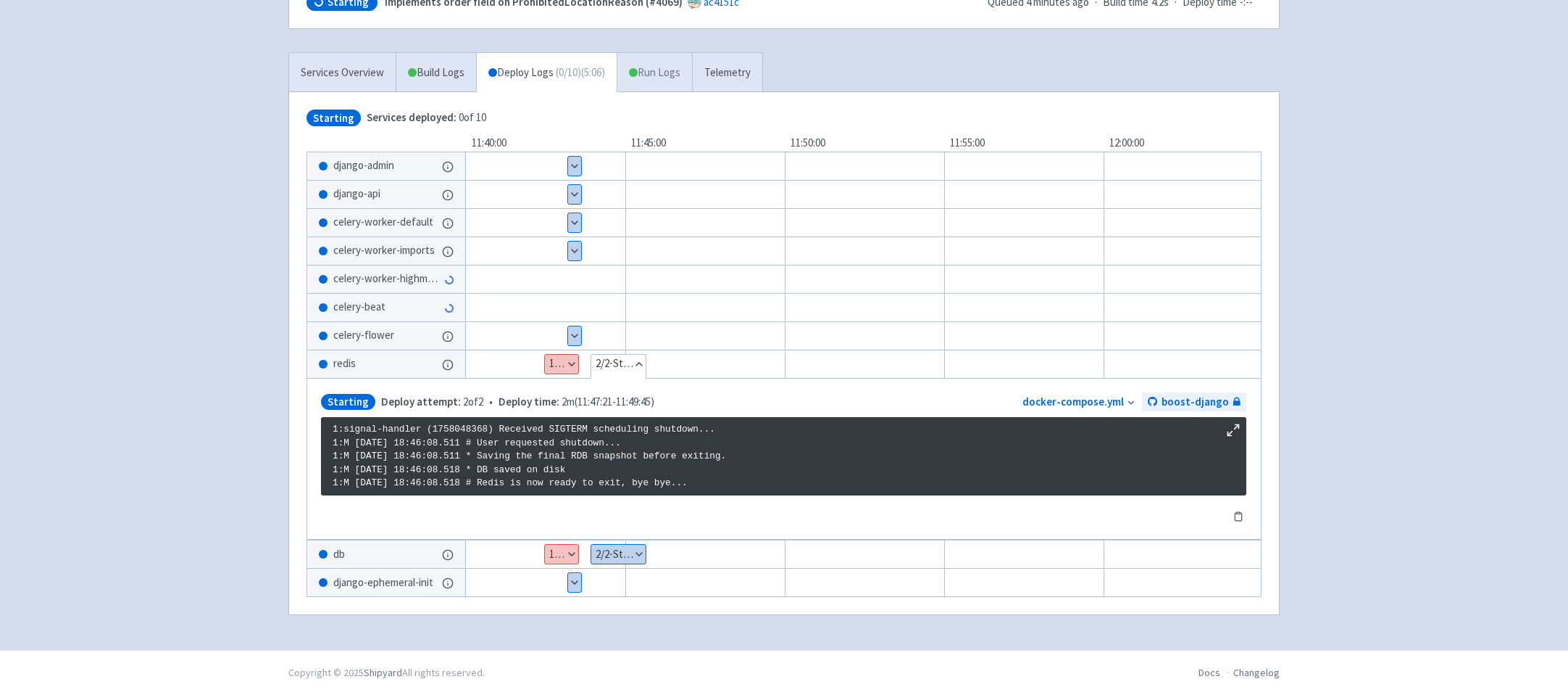
click at [638, 71] on span at bounding box center [633, 72] width 8 height 8
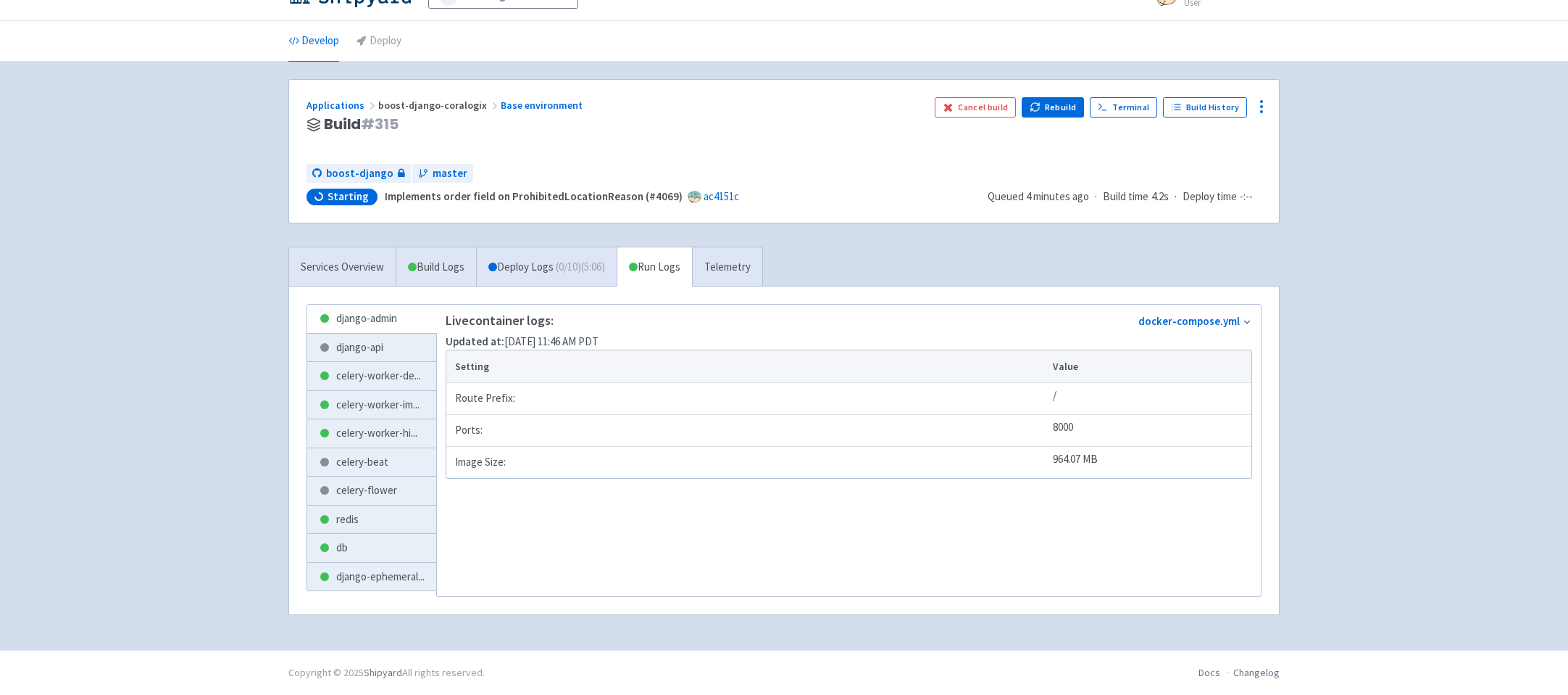
scroll to position [187, 0]
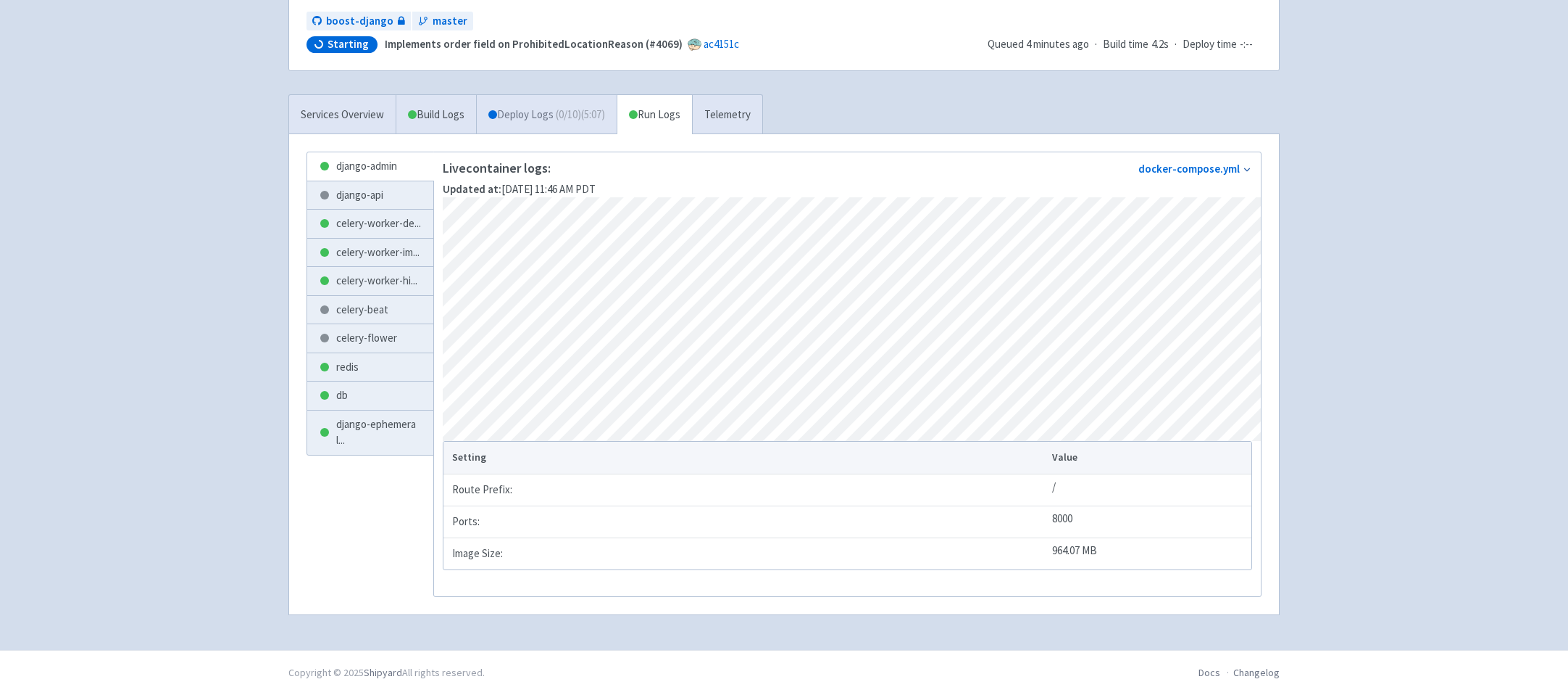
click at [517, 112] on link "Deploy Logs ( 0 / 10 ) (5:07)" at bounding box center [546, 115] width 141 height 40
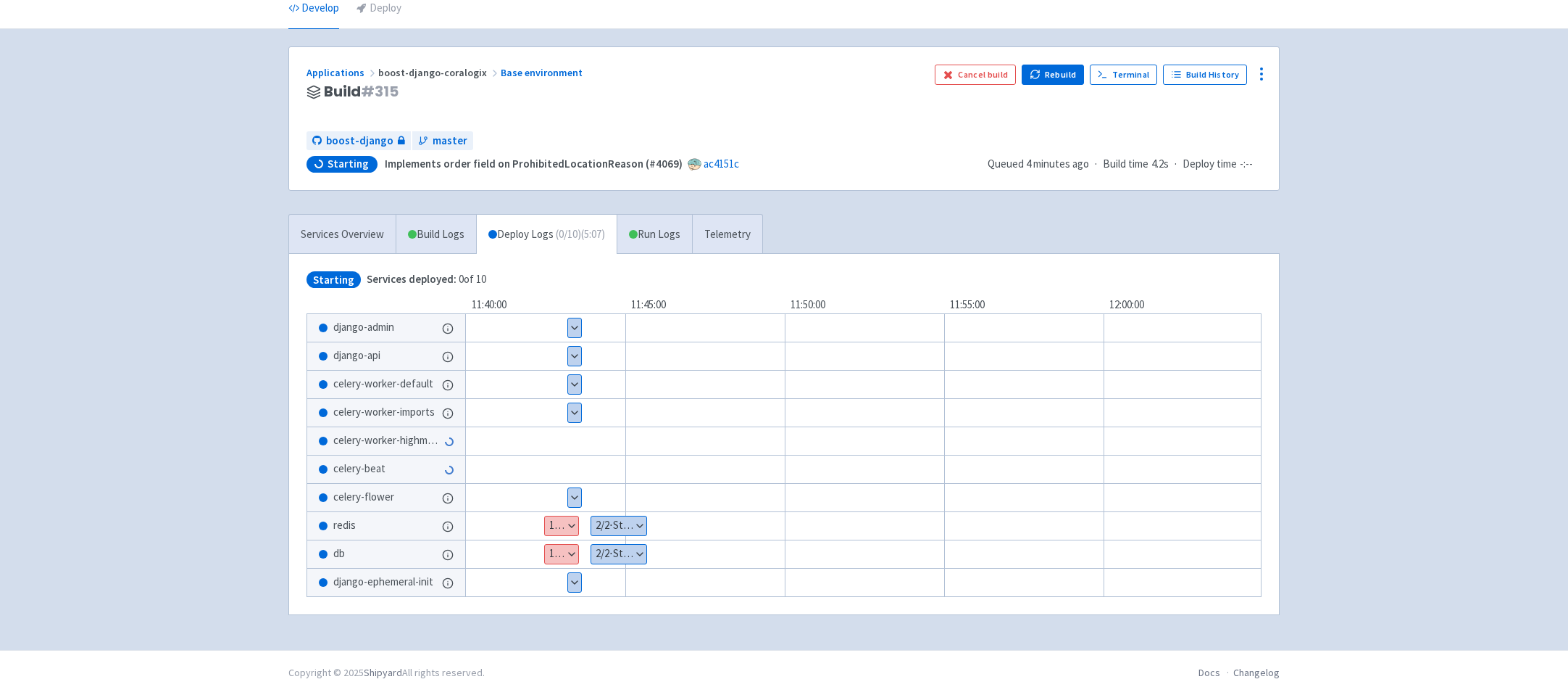
scroll to position [66, 0]
click at [417, 225] on link "Build Logs" at bounding box center [436, 234] width 80 height 40
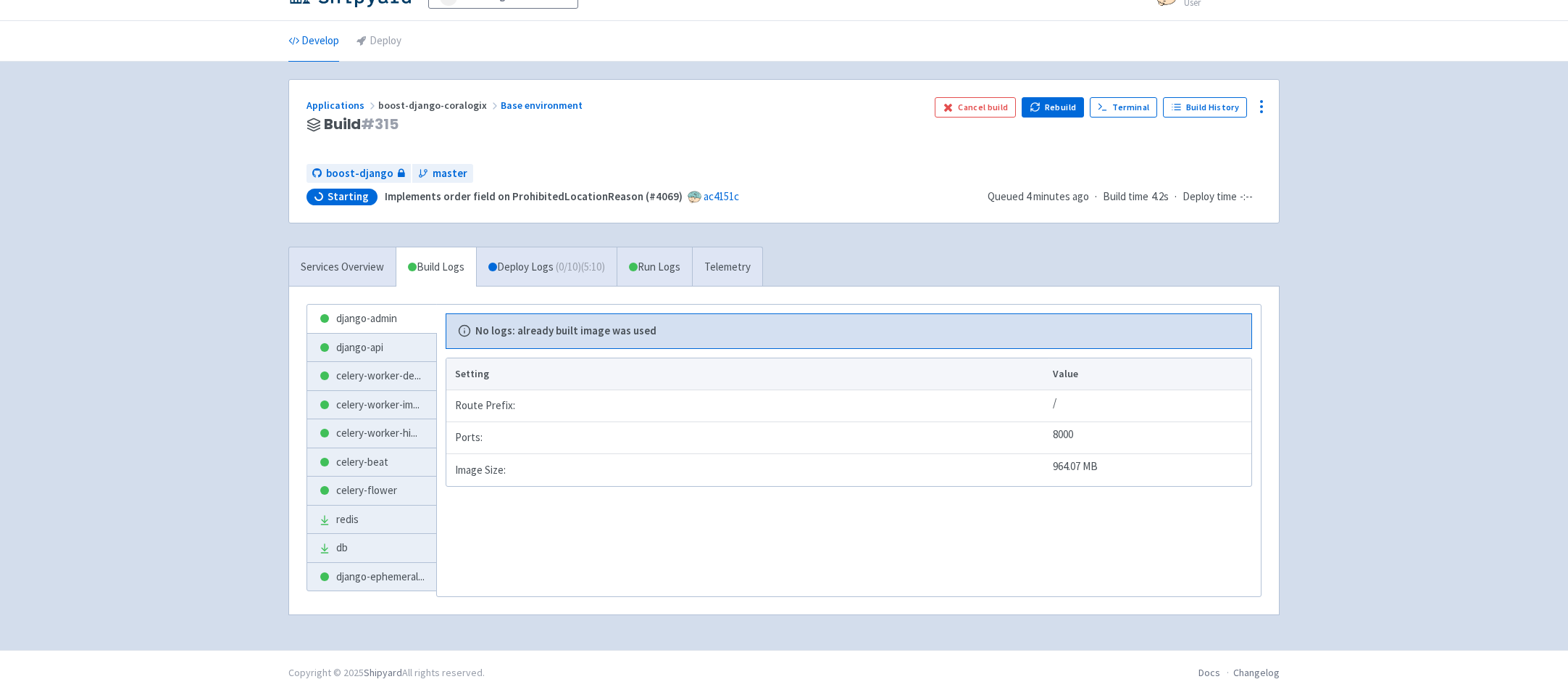
scroll to position [29, 0]
click at [324, 264] on link "Services Overview" at bounding box center [342, 267] width 107 height 40
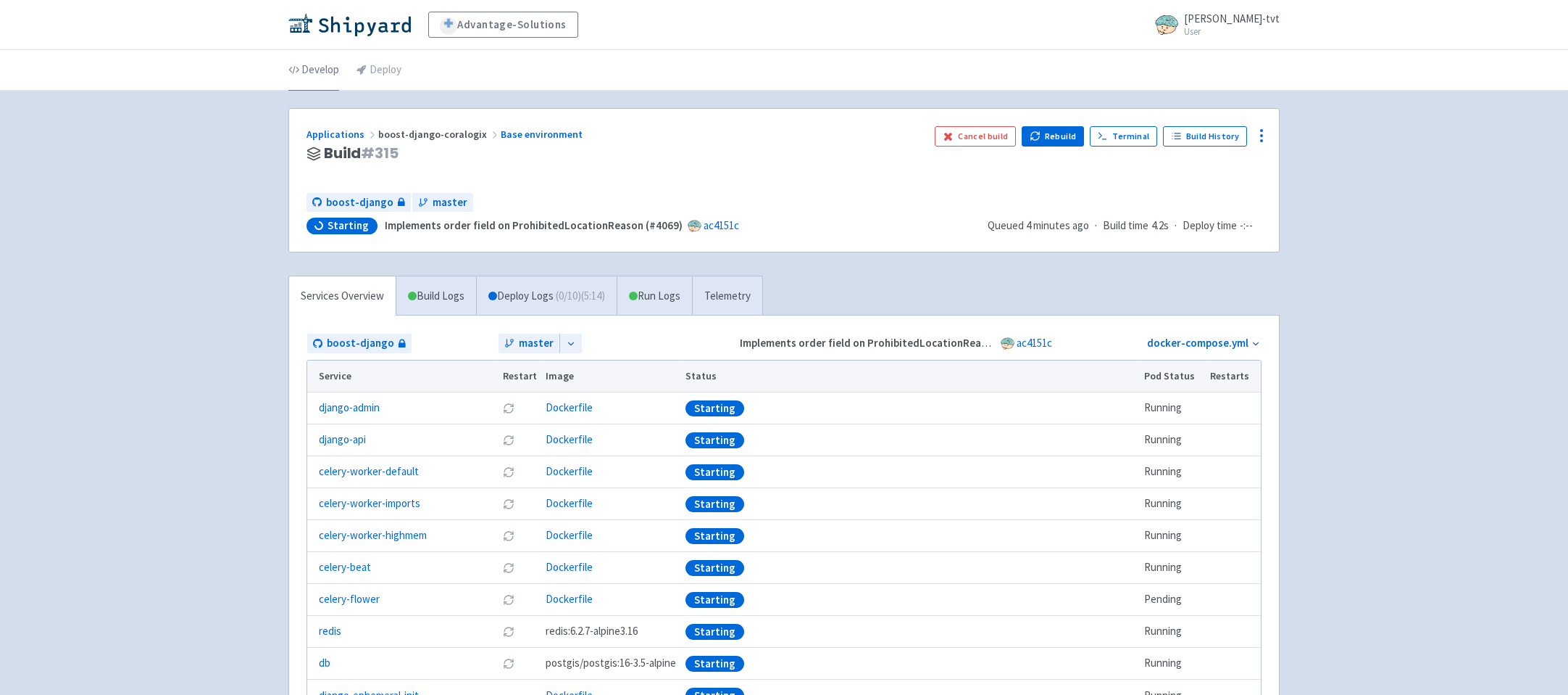
click at [320, 71] on link "Develop" at bounding box center [313, 70] width 51 height 40
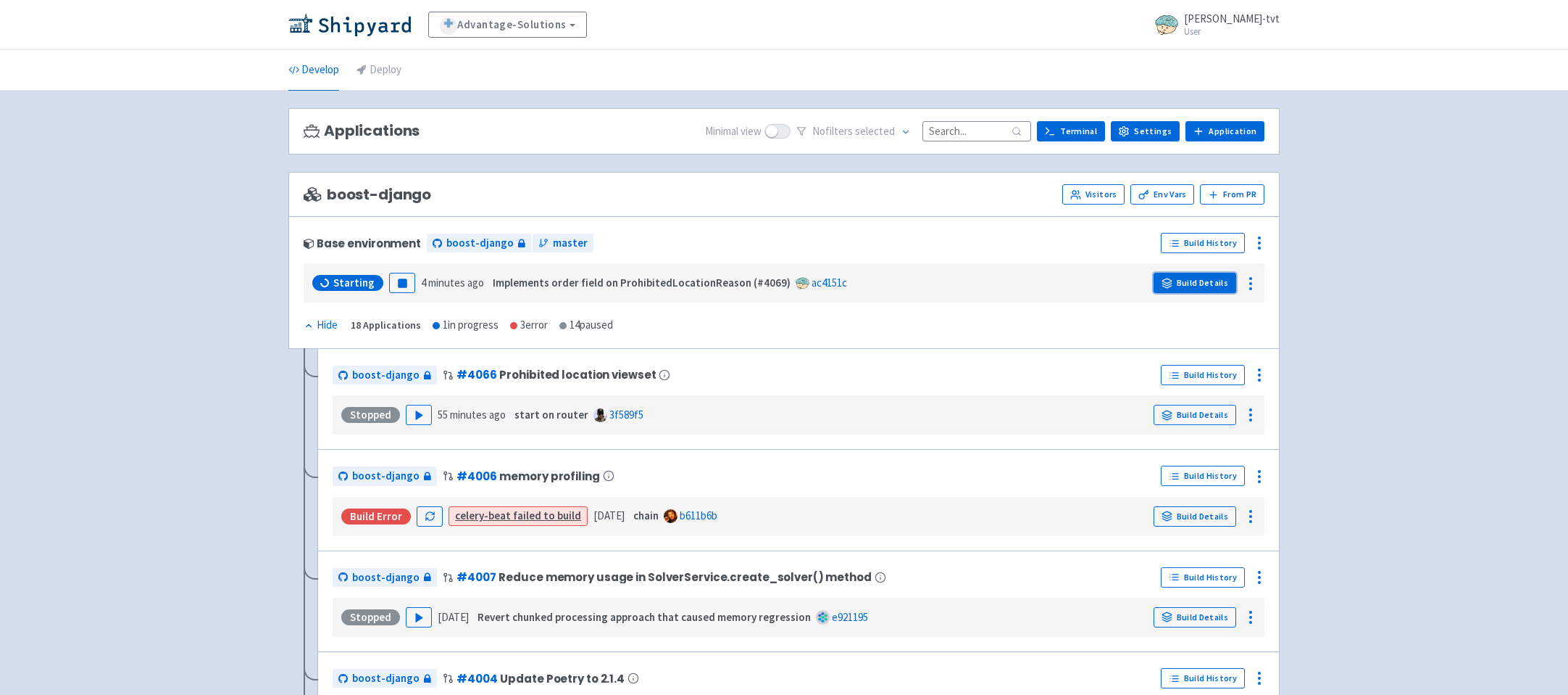
click at [1211, 285] on link "Build Details" at bounding box center [1195, 282] width 83 height 21
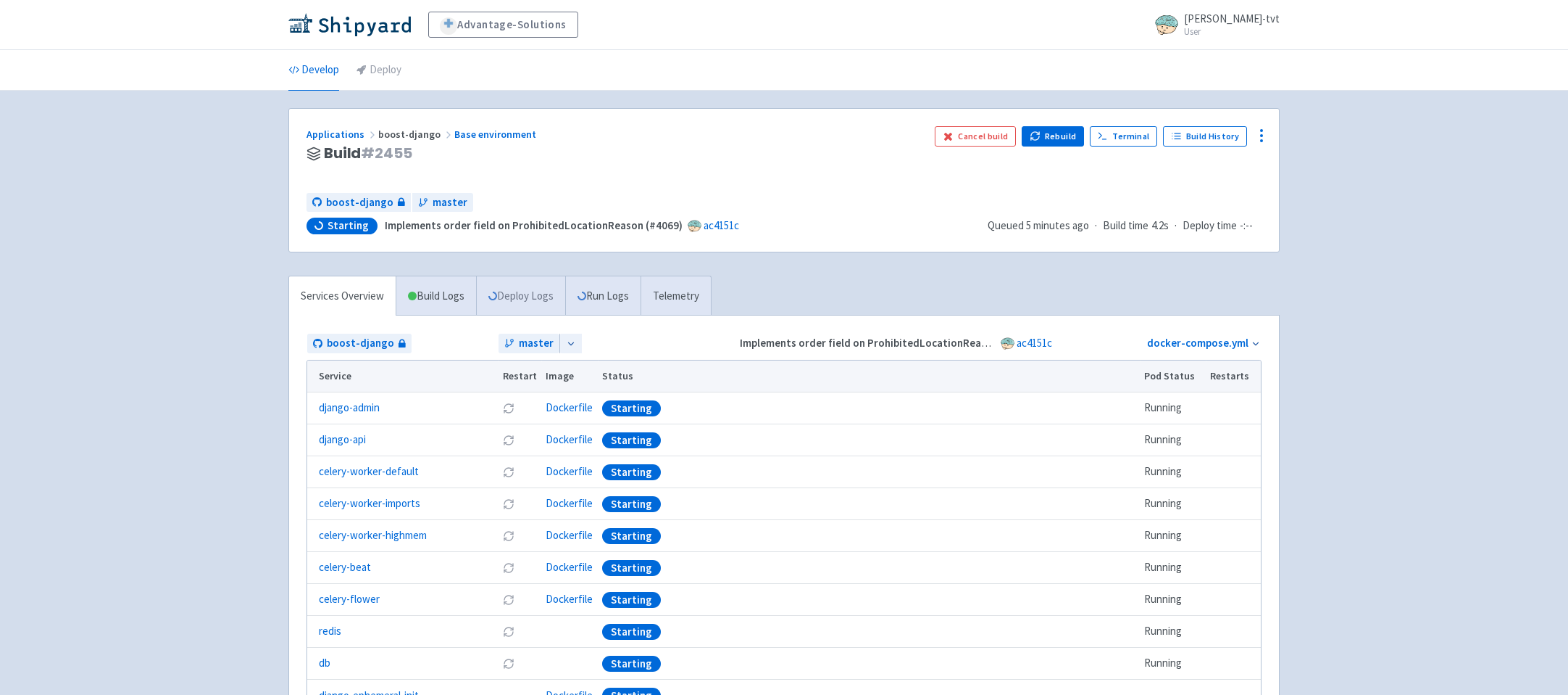
click at [533, 301] on link "Deploy Logs" at bounding box center [520, 296] width 89 height 40
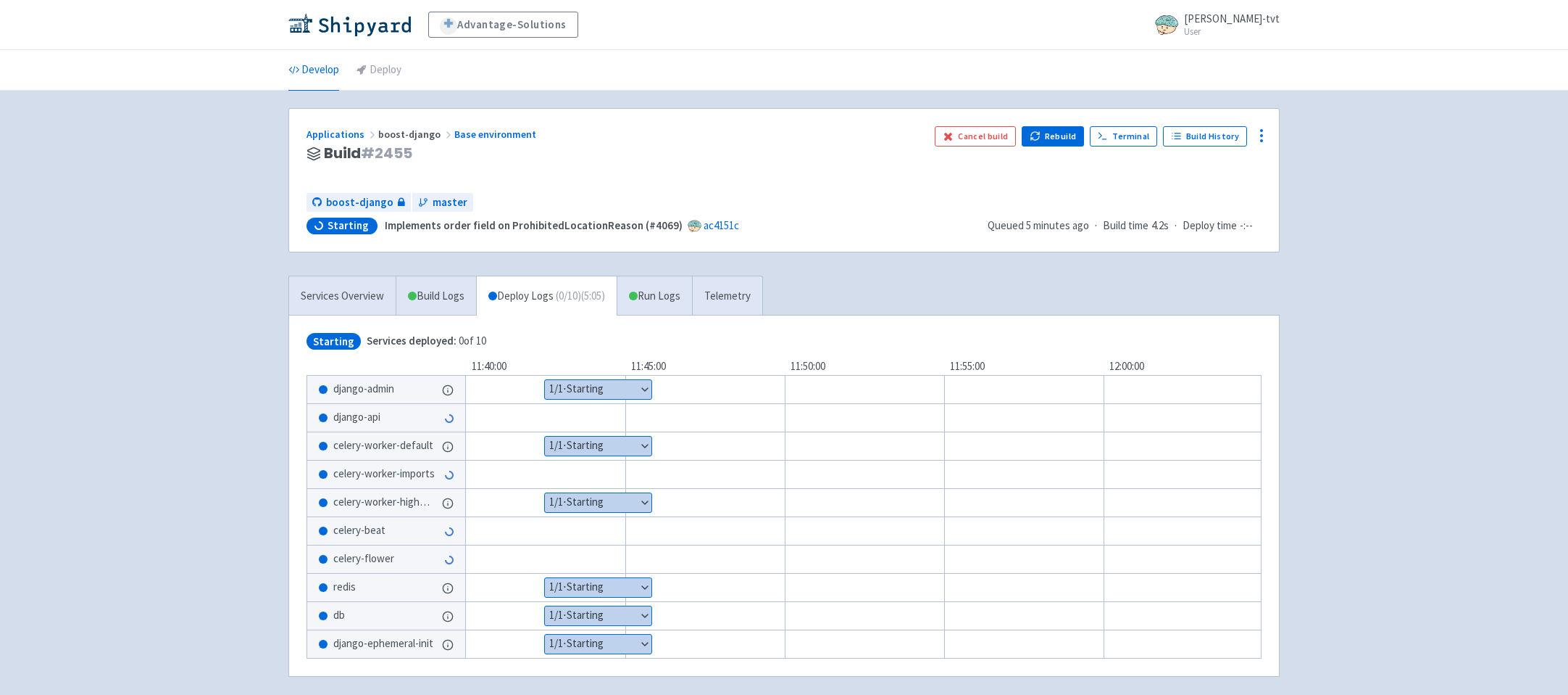
scroll to position [66, 0]
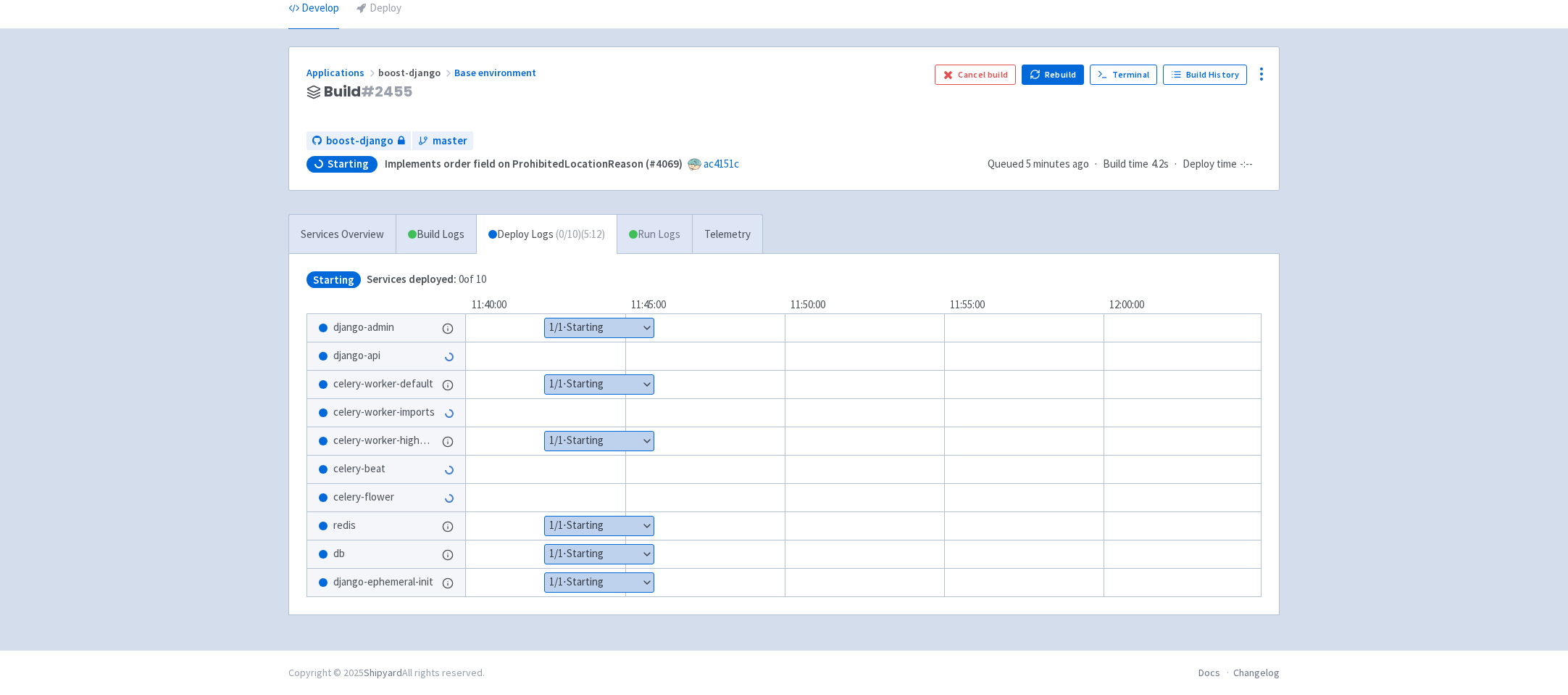
click at [653, 243] on link "Run Logs" at bounding box center [654, 234] width 75 height 40
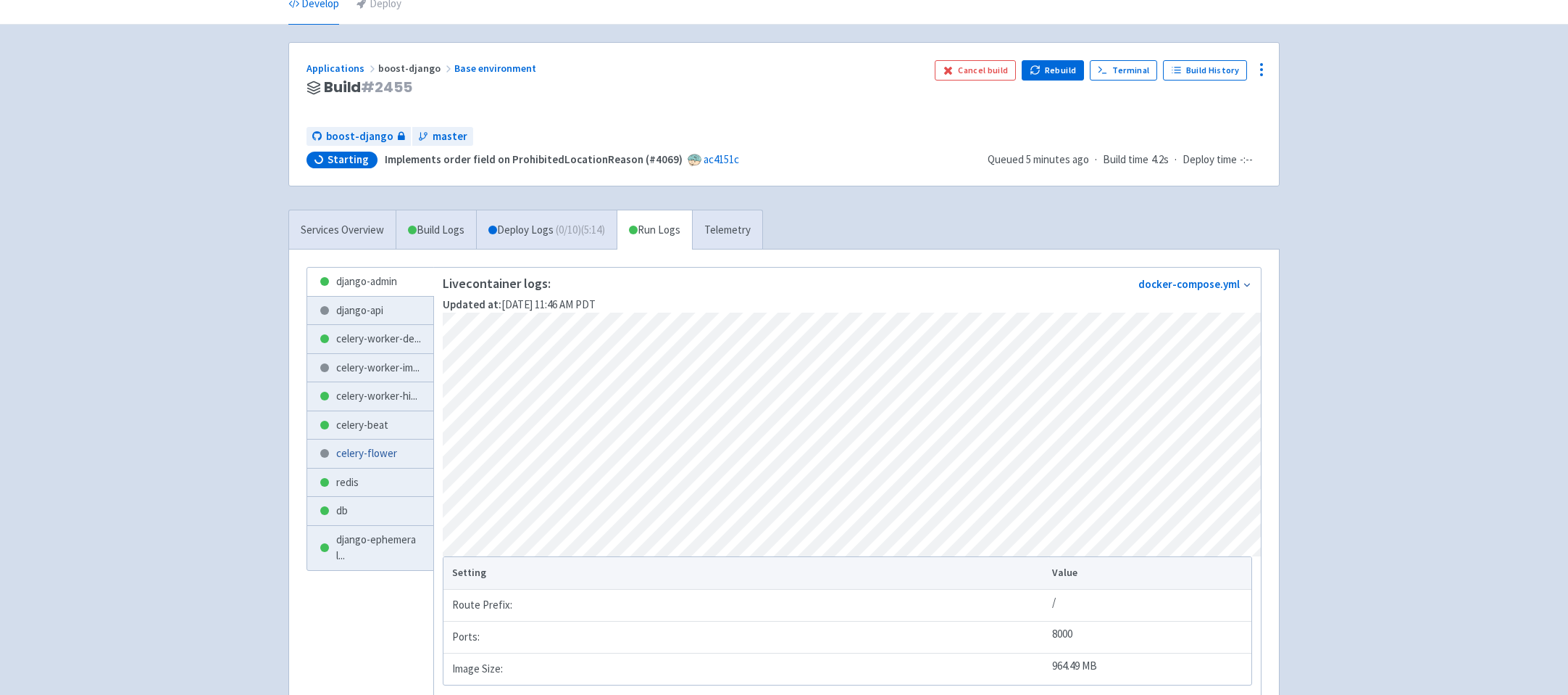
click at [343, 467] on link "celery-flower" at bounding box center [371, 453] width 126 height 28
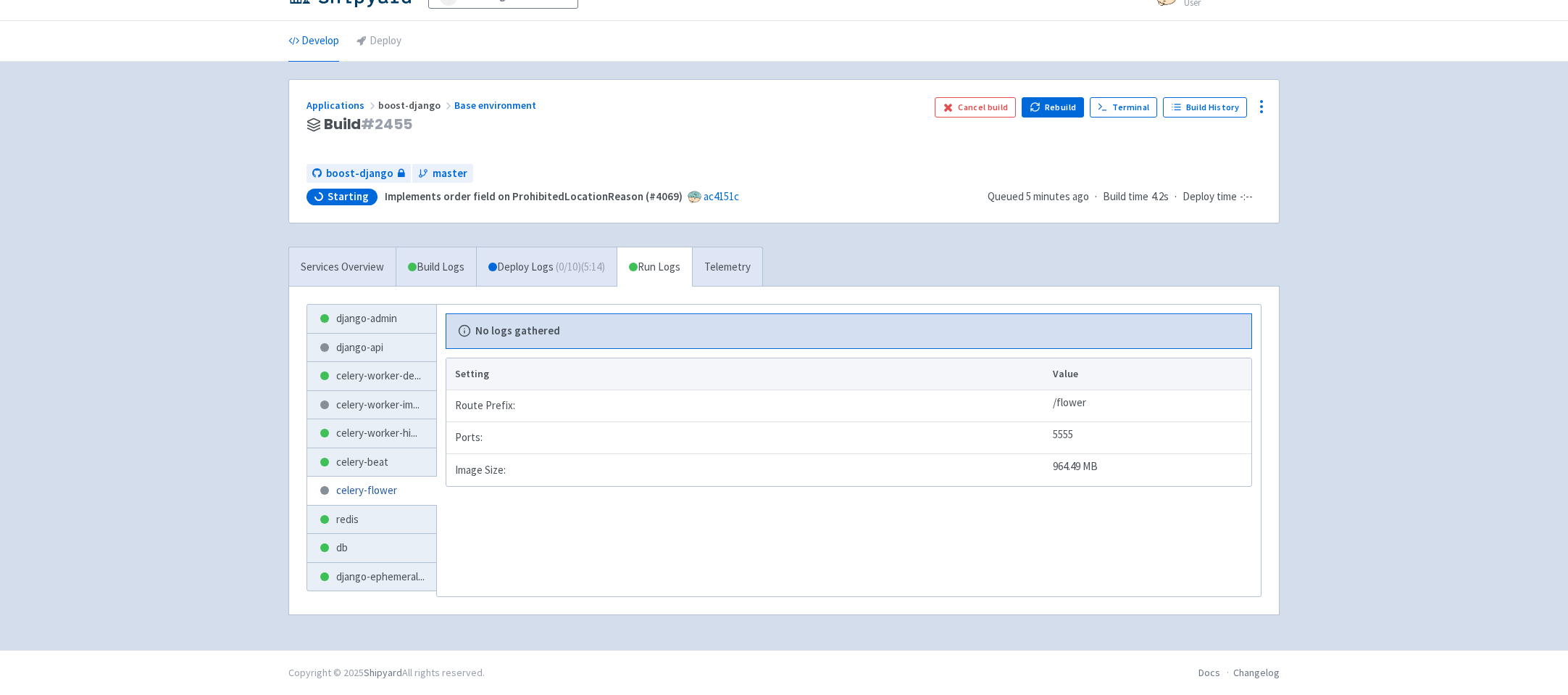
scroll to position [29, 0]
click at [386, 468] on link "celery-beat" at bounding box center [372, 462] width 129 height 28
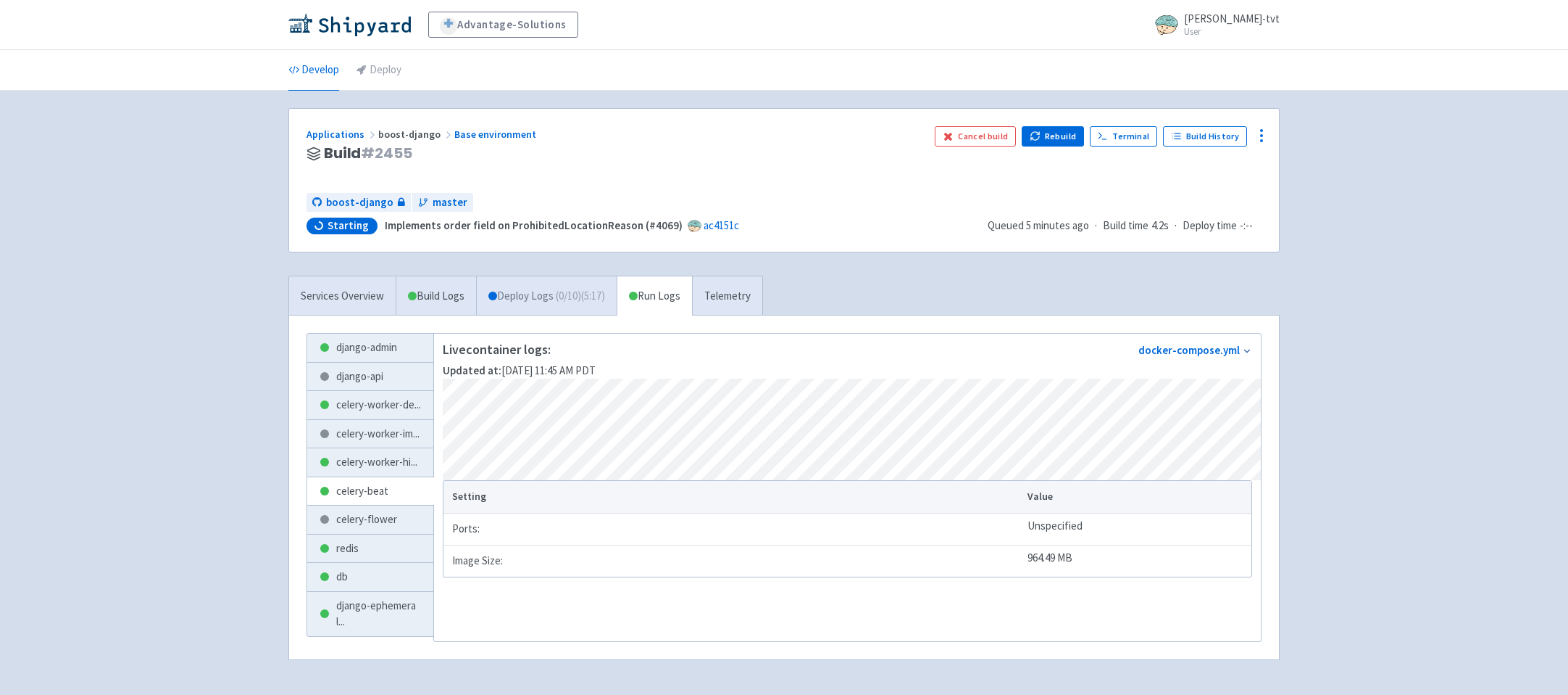
click at [559, 294] on link "Deploy Logs ( 0 / 10 ) (5:17)" at bounding box center [546, 296] width 141 height 40
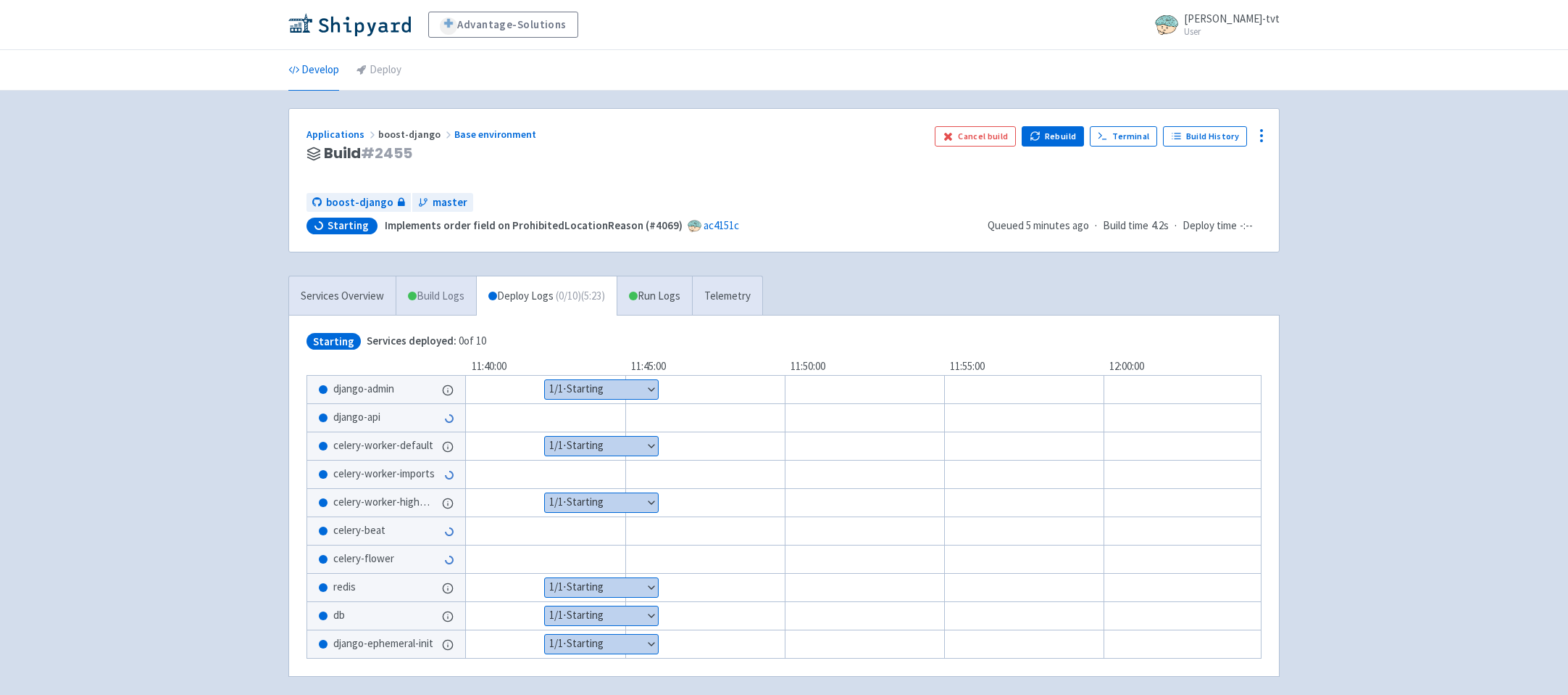
click at [428, 301] on link "Build Logs" at bounding box center [436, 296] width 80 height 40
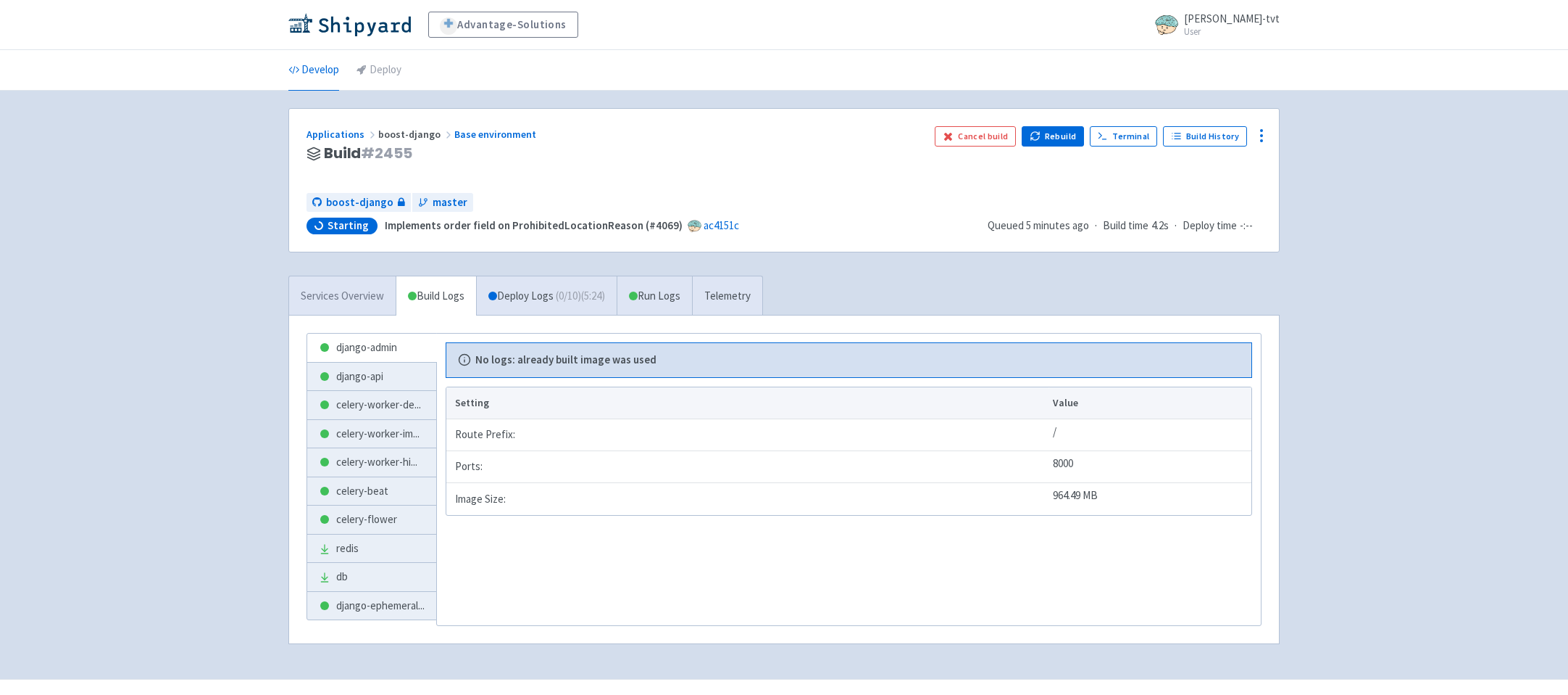
click at [338, 293] on link "Services Overview" at bounding box center [342, 296] width 107 height 40
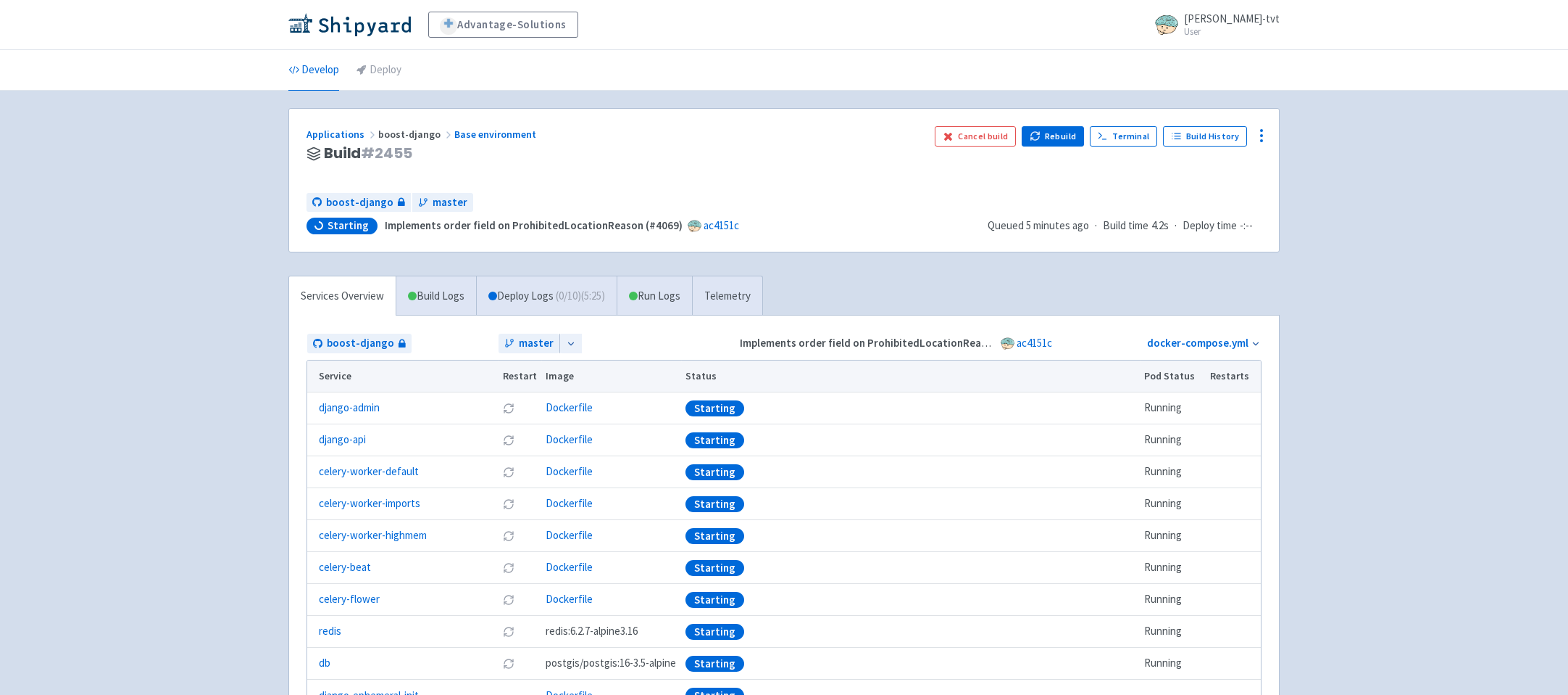
click at [209, 339] on div "Advantage-Solutions ian-tvt User Profile Sign out Develop Deploy" at bounding box center [784, 391] width 1568 height 783
click at [446, 300] on link "Build Logs" at bounding box center [436, 296] width 80 height 40
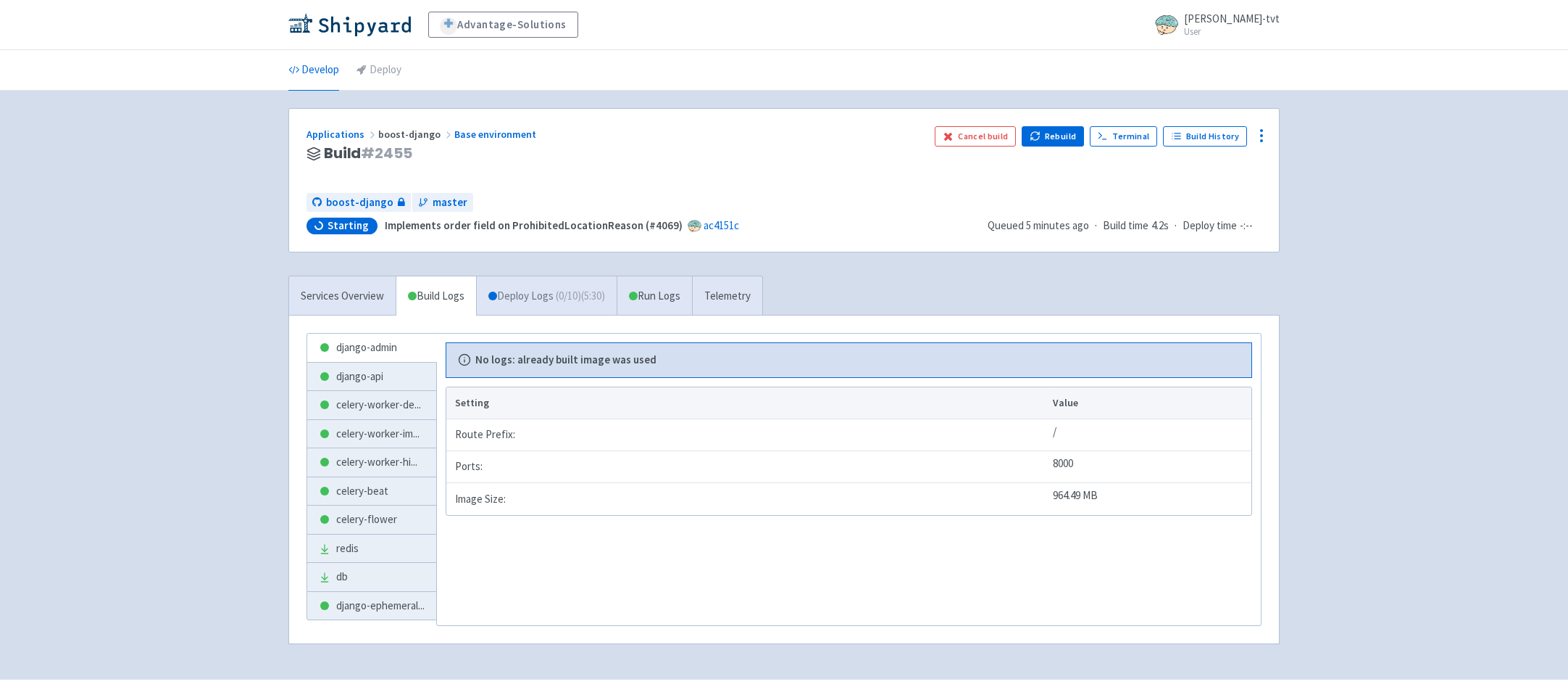
click at [558, 295] on link "Deploy Logs ( 0 / 10 ) (5:30)" at bounding box center [546, 296] width 141 height 40
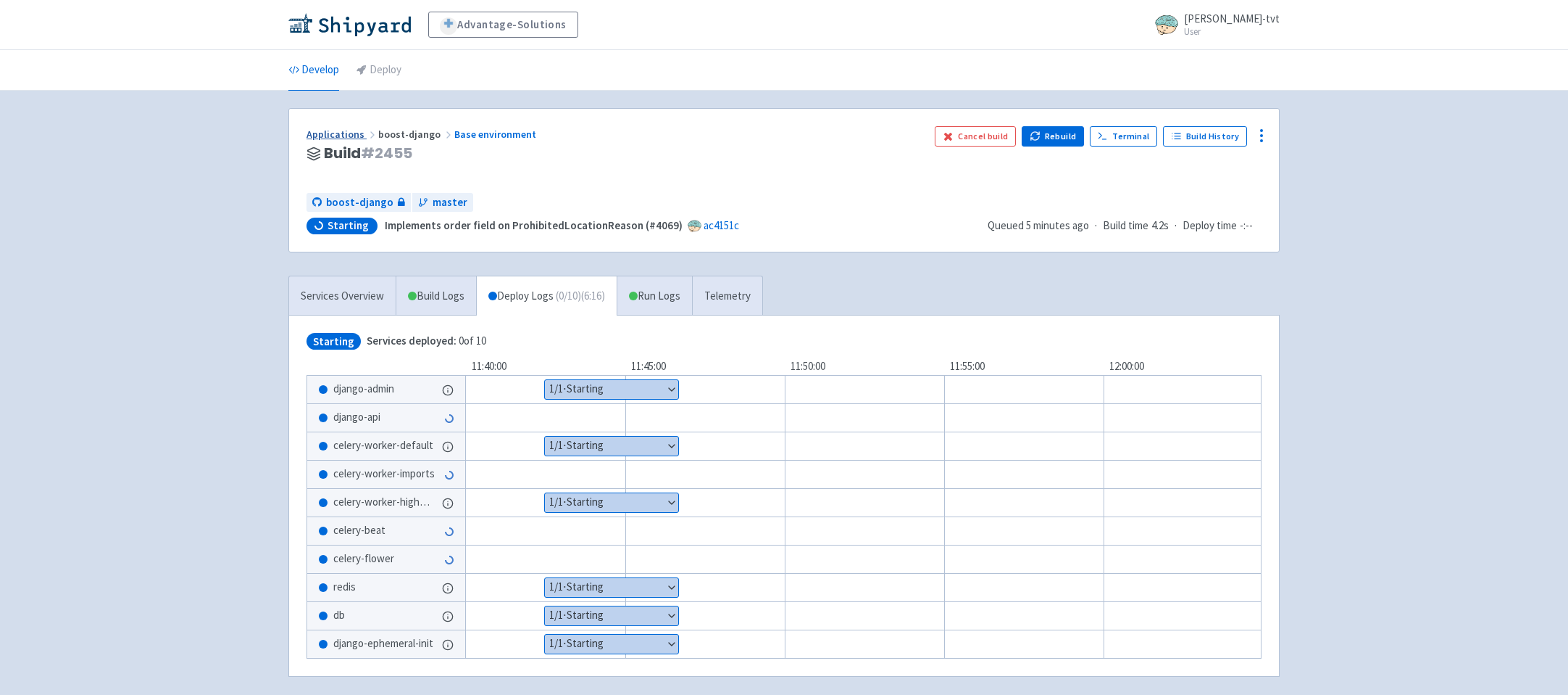
click at [343, 135] on link "Applications" at bounding box center [342, 134] width 72 height 13
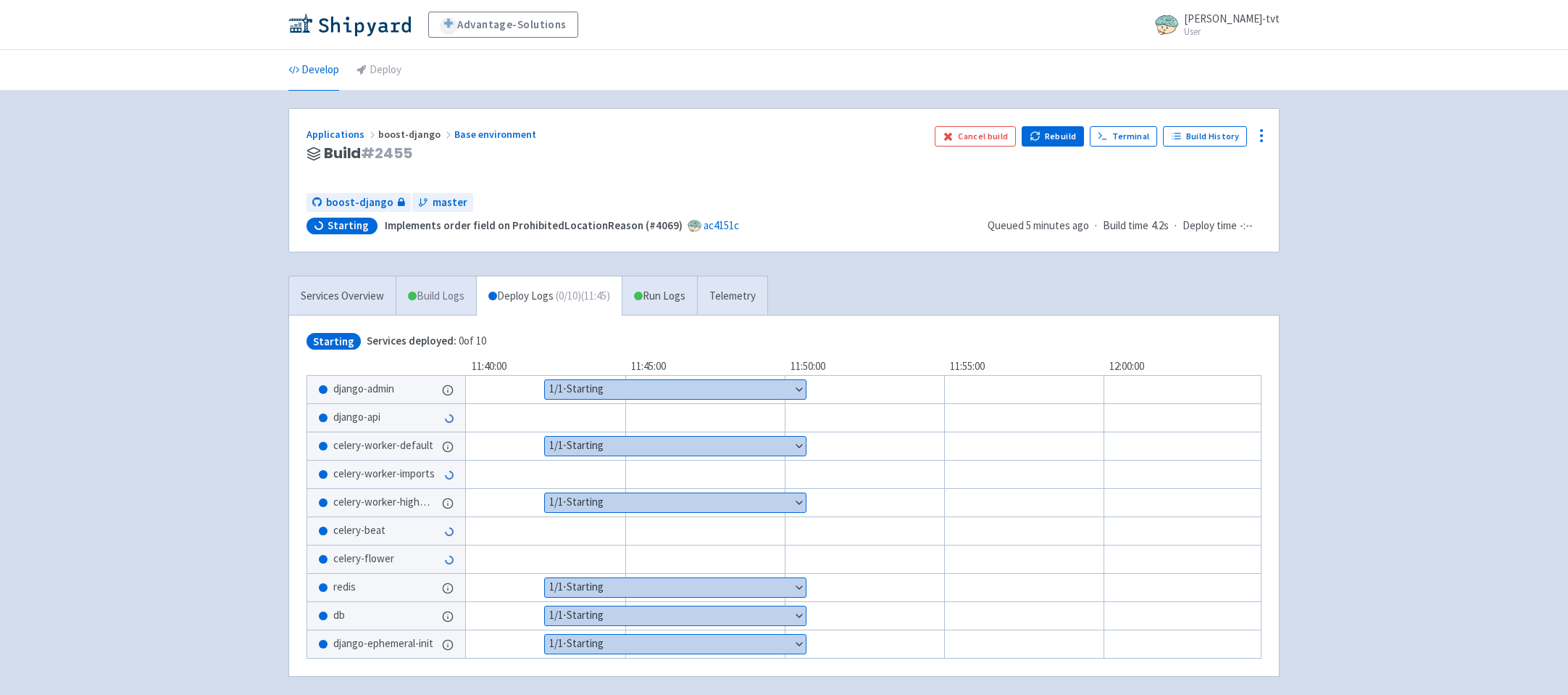
click at [424, 304] on link "Build Logs" at bounding box center [436, 296] width 80 height 40
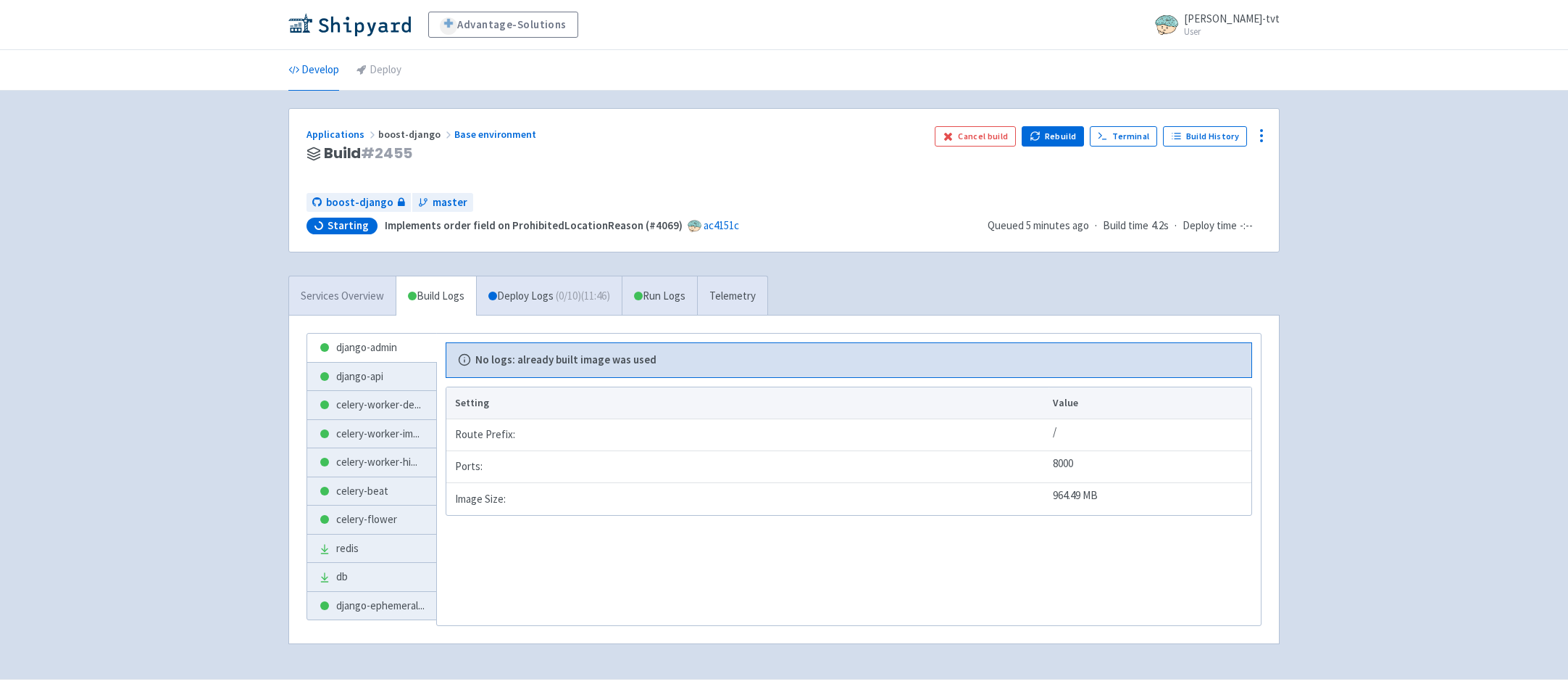
click at [366, 308] on link "Services Overview" at bounding box center [342, 296] width 107 height 40
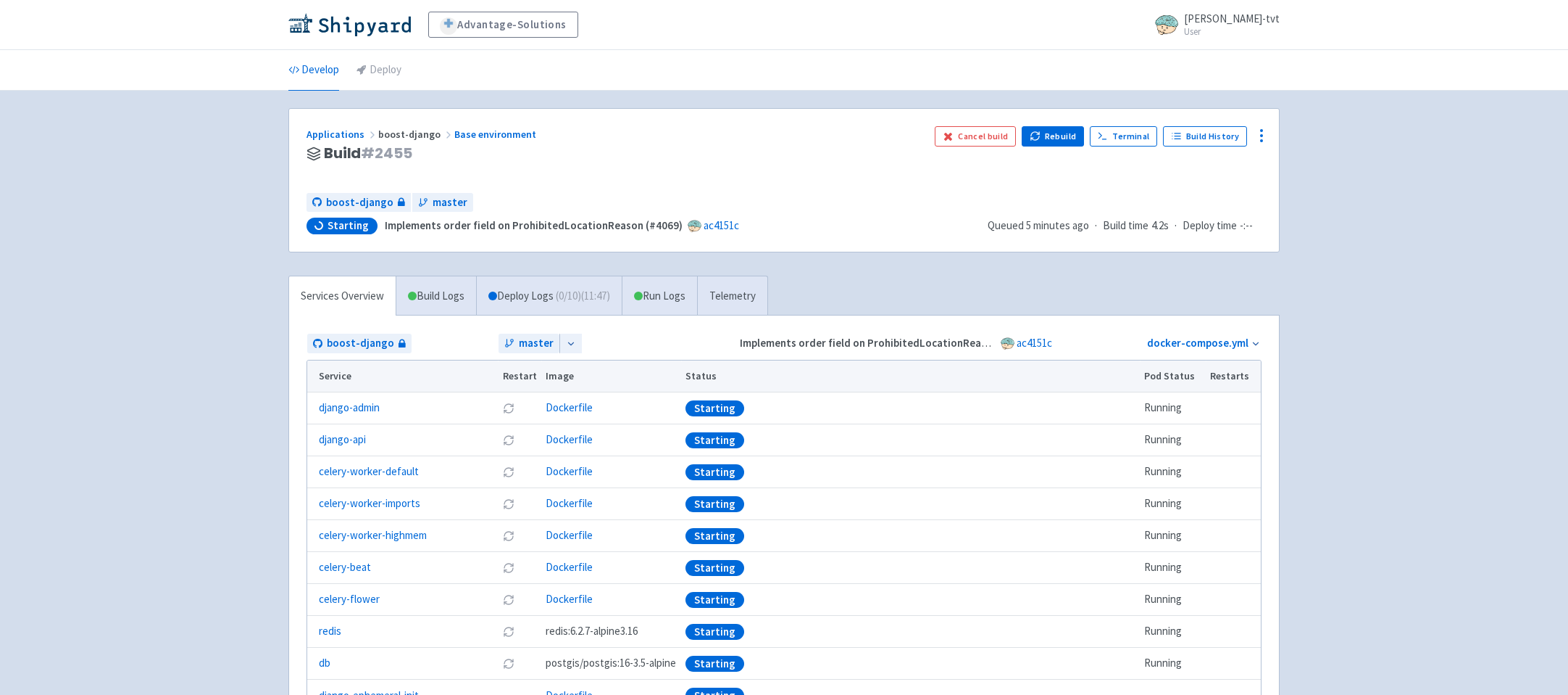
click at [340, 267] on div "Applications boost-django Base environment Build # 2455 Cancel build Rebuild Te…" at bounding box center [784, 436] width 991 height 657
click at [436, 292] on link "Build Logs" at bounding box center [436, 296] width 80 height 40
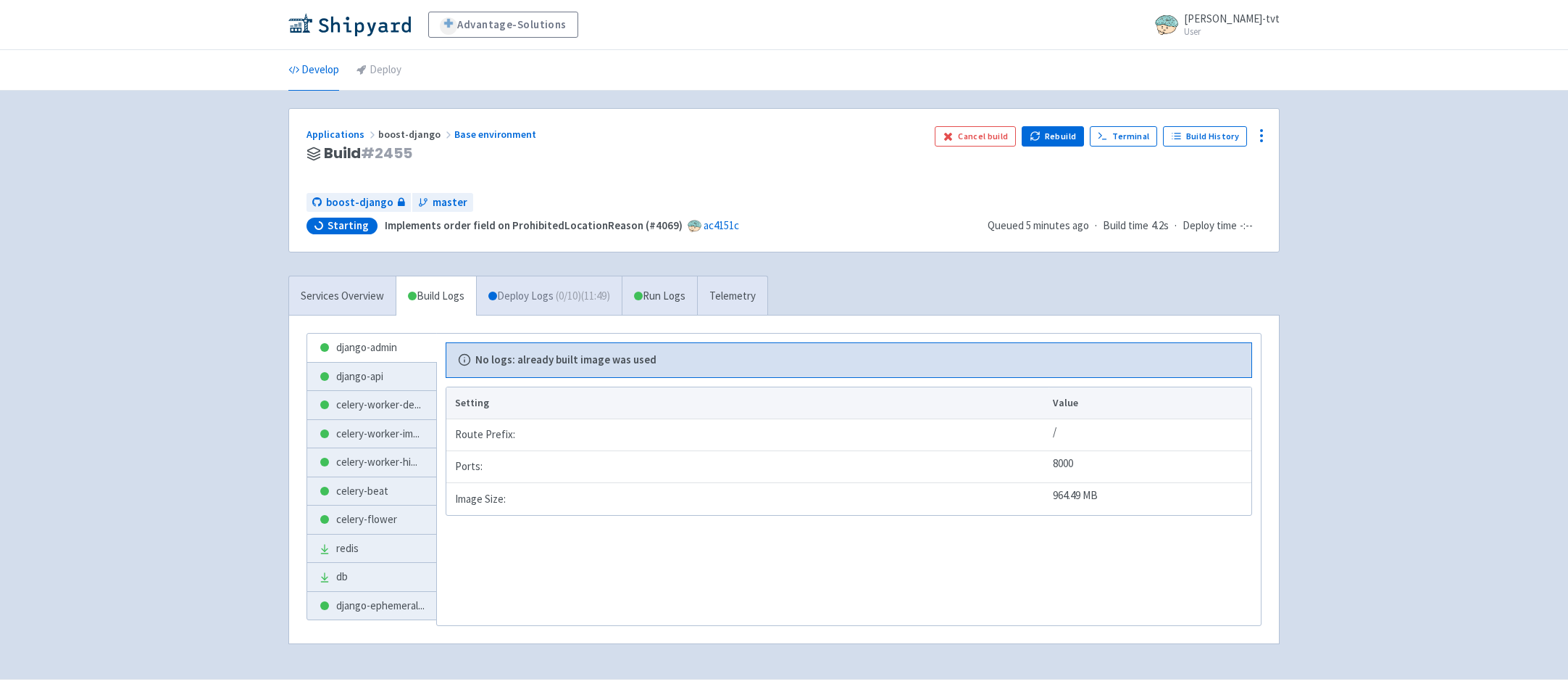
click at [539, 283] on link "Deploy Logs ( 0 / 10 ) (11:49)" at bounding box center [549, 296] width 145 height 40
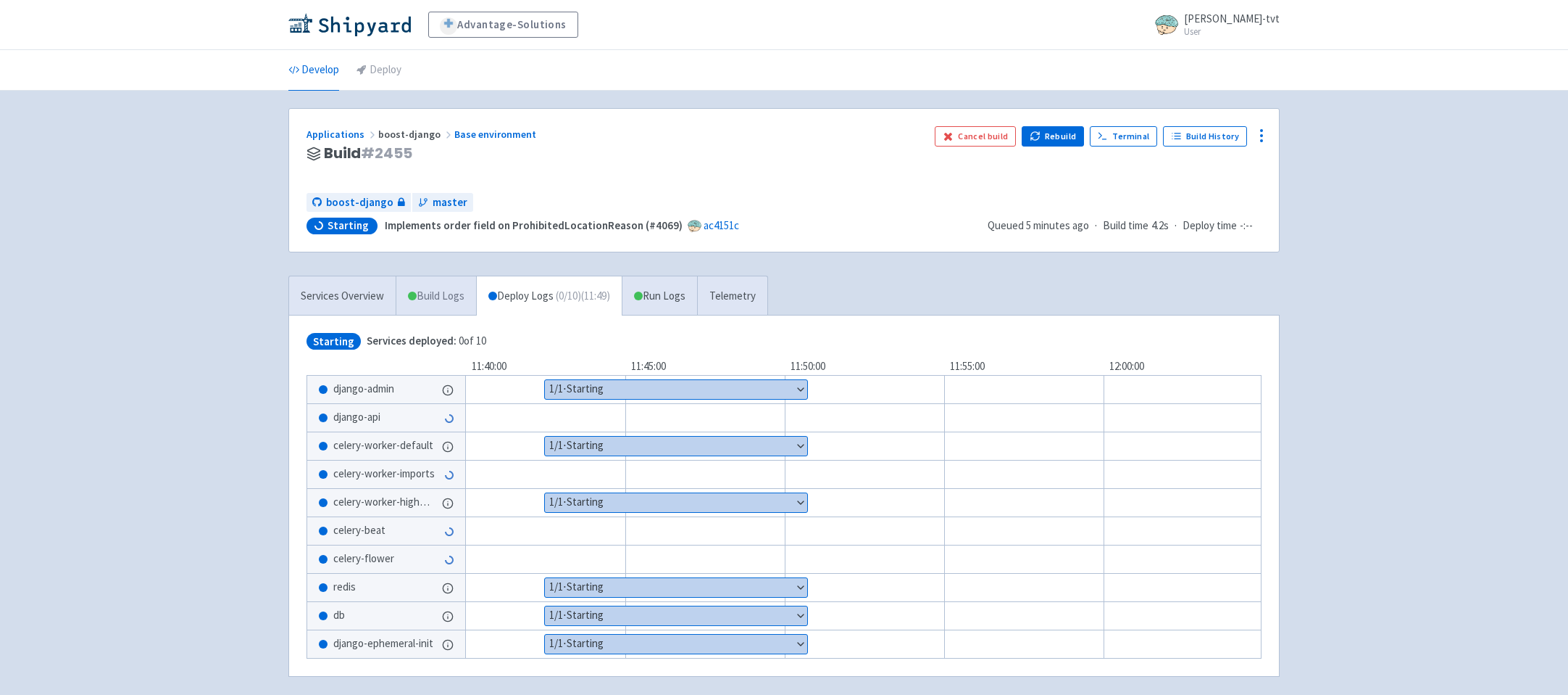
click at [448, 296] on link "Build Logs" at bounding box center [436, 296] width 80 height 40
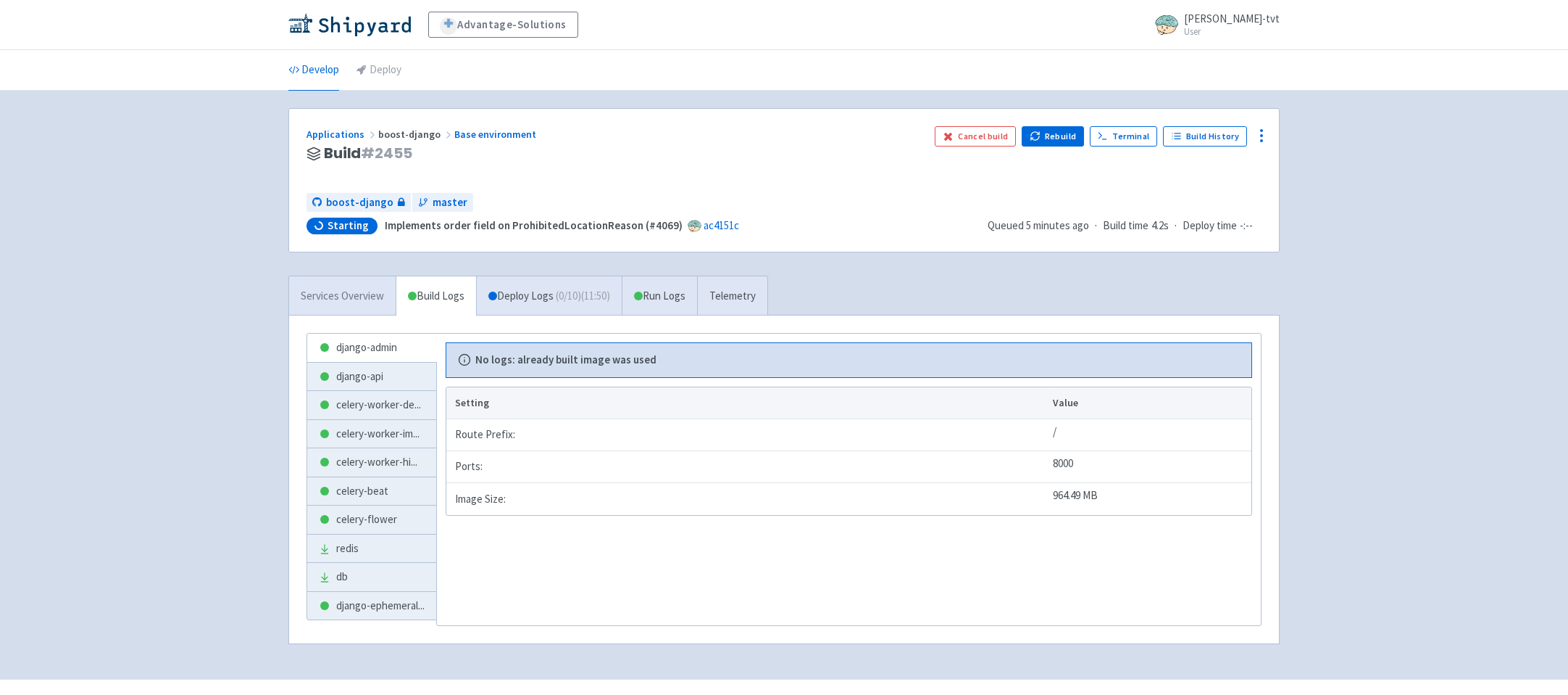
click at [343, 304] on link "Services Overview" at bounding box center [342, 296] width 107 height 40
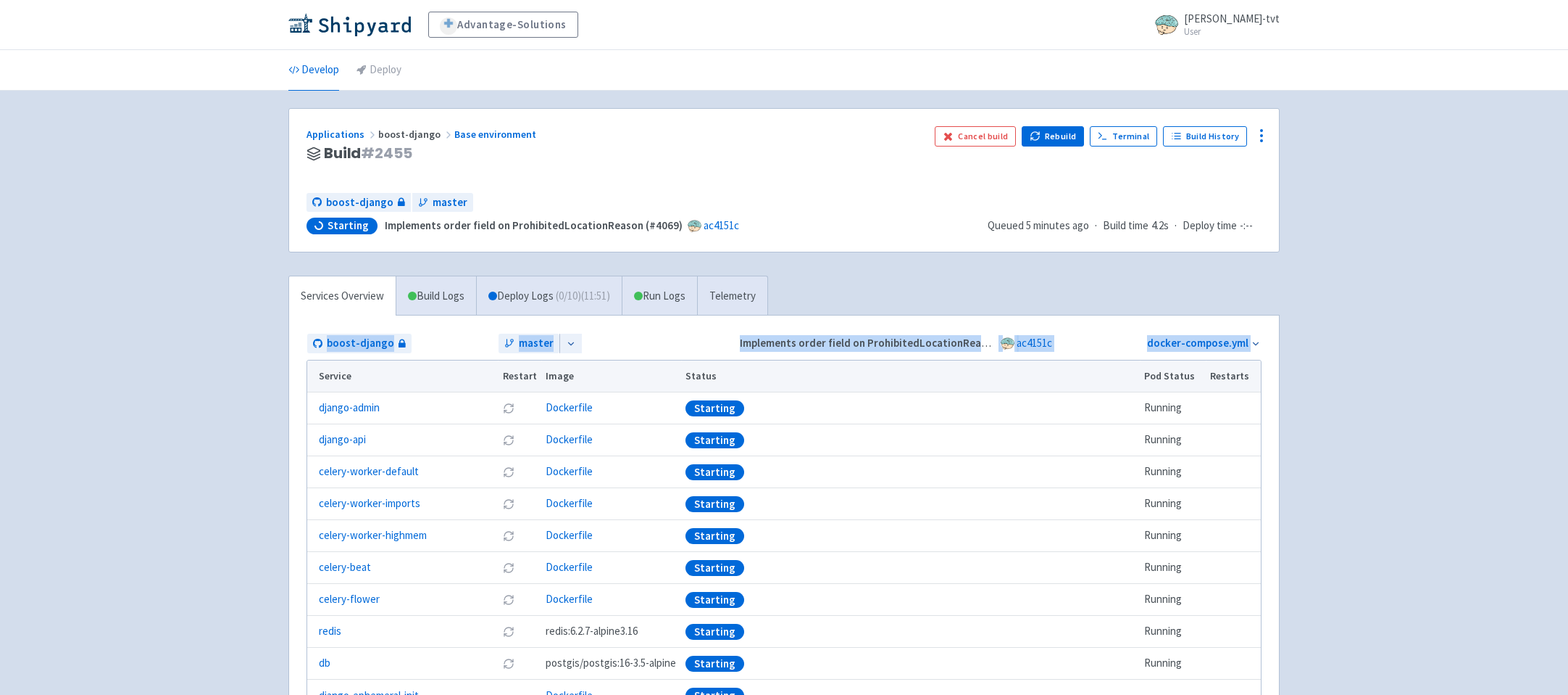
drag, startPoint x: 275, startPoint y: 354, endPoint x: 275, endPoint y: 508, distance: 154.0
click at [275, 508] on div "Advantage-Solutions ian-tvt User Profile Sign out Develop Deploy" at bounding box center [784, 391] width 1568 height 783
click at [246, 490] on div "Advantage-Solutions ian-tvt User Profile Sign out Develop Deploy" at bounding box center [784, 391] width 1568 height 783
drag, startPoint x: 276, startPoint y: 327, endPoint x: 268, endPoint y: 425, distance: 98.3
click at [268, 425] on div "Advantage-Solutions ian-tvt User Profile Sign out Develop Deploy" at bounding box center [784, 391] width 1568 height 783
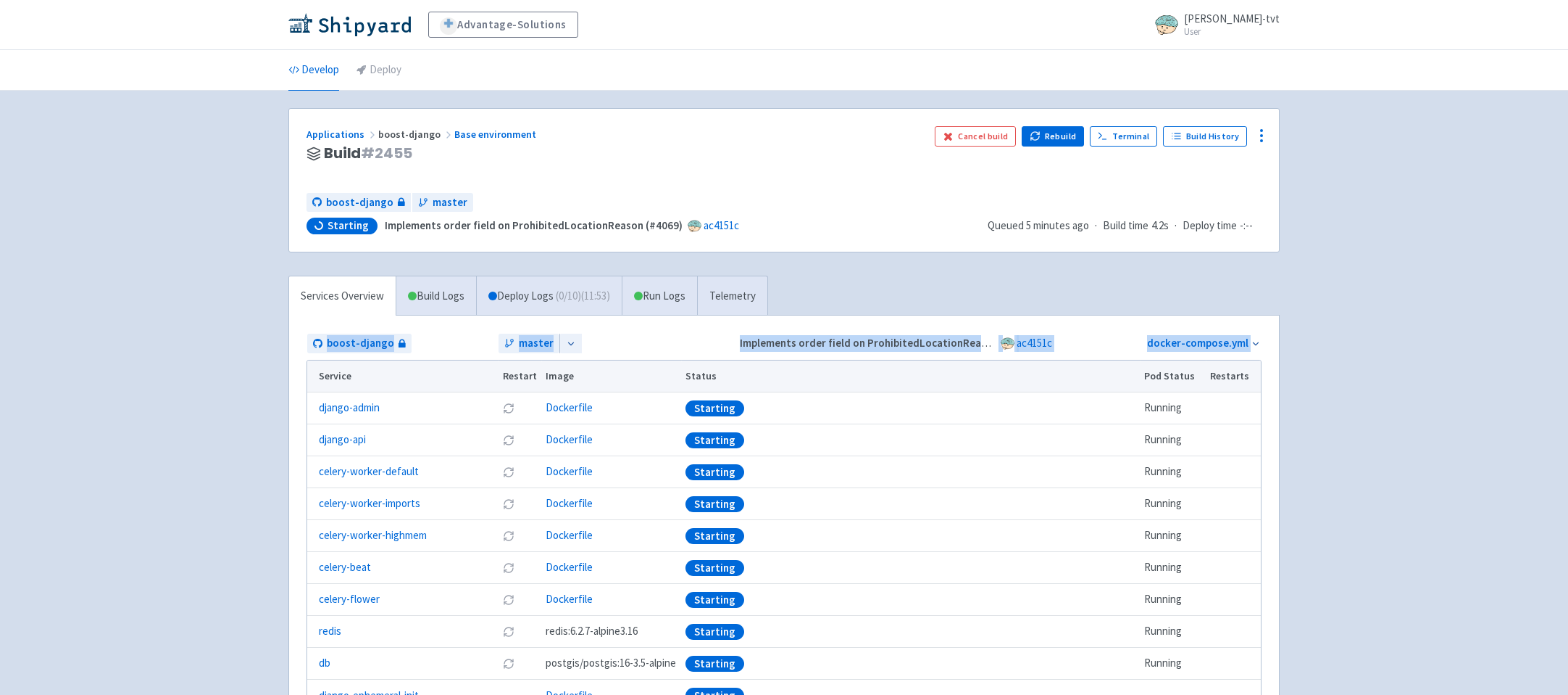
click at [268, 425] on div "Advantage-Solutions ian-tvt User Profile Sign out Develop Deploy" at bounding box center [784, 391] width 1568 height 783
drag, startPoint x: 279, startPoint y: 338, endPoint x: 272, endPoint y: 387, distance: 49.5
click at [272, 387] on div "Advantage-Solutions ian-tvt User Profile Sign out Develop Deploy" at bounding box center [784, 391] width 1568 height 783
click at [232, 400] on div "Advantage-Solutions ian-tvt User Profile Sign out Develop Deploy" at bounding box center [784, 391] width 1568 height 783
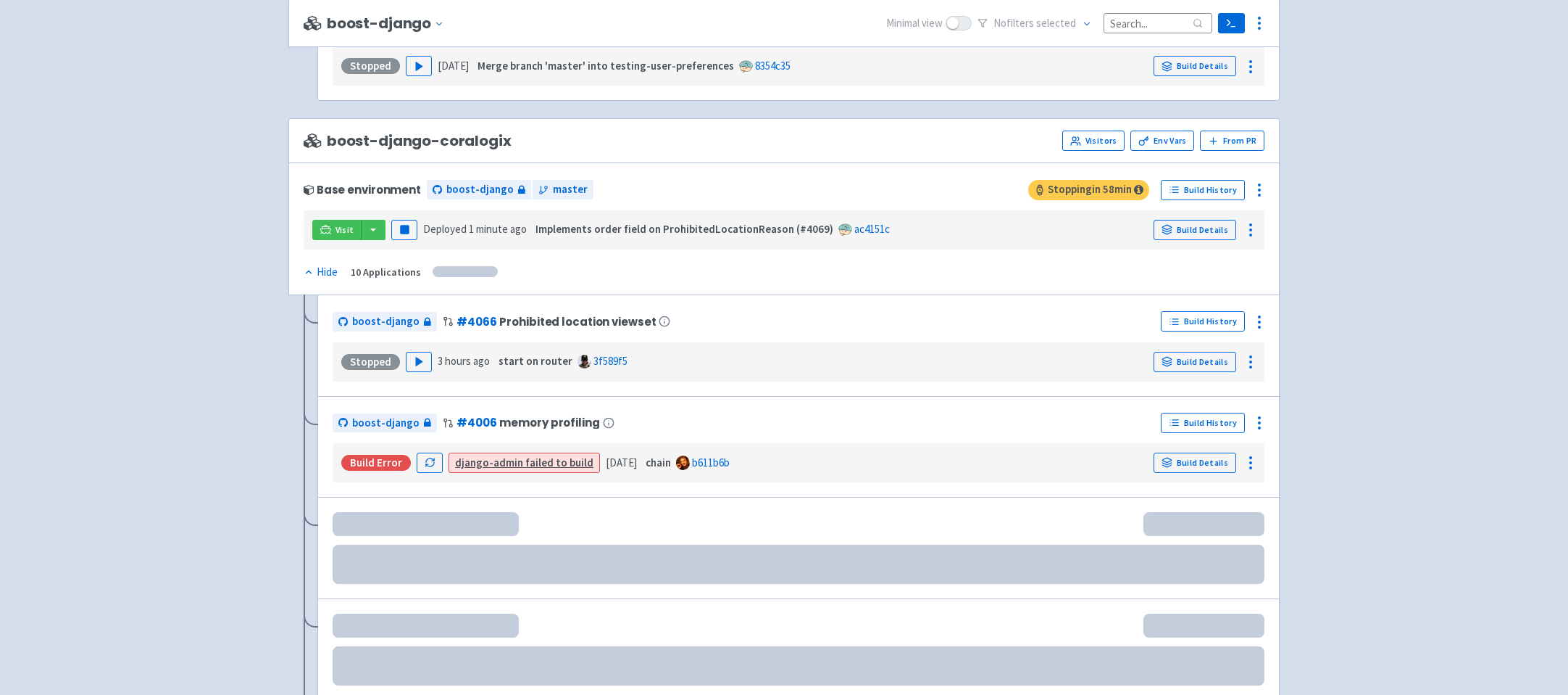
scroll to position [1961, 0]
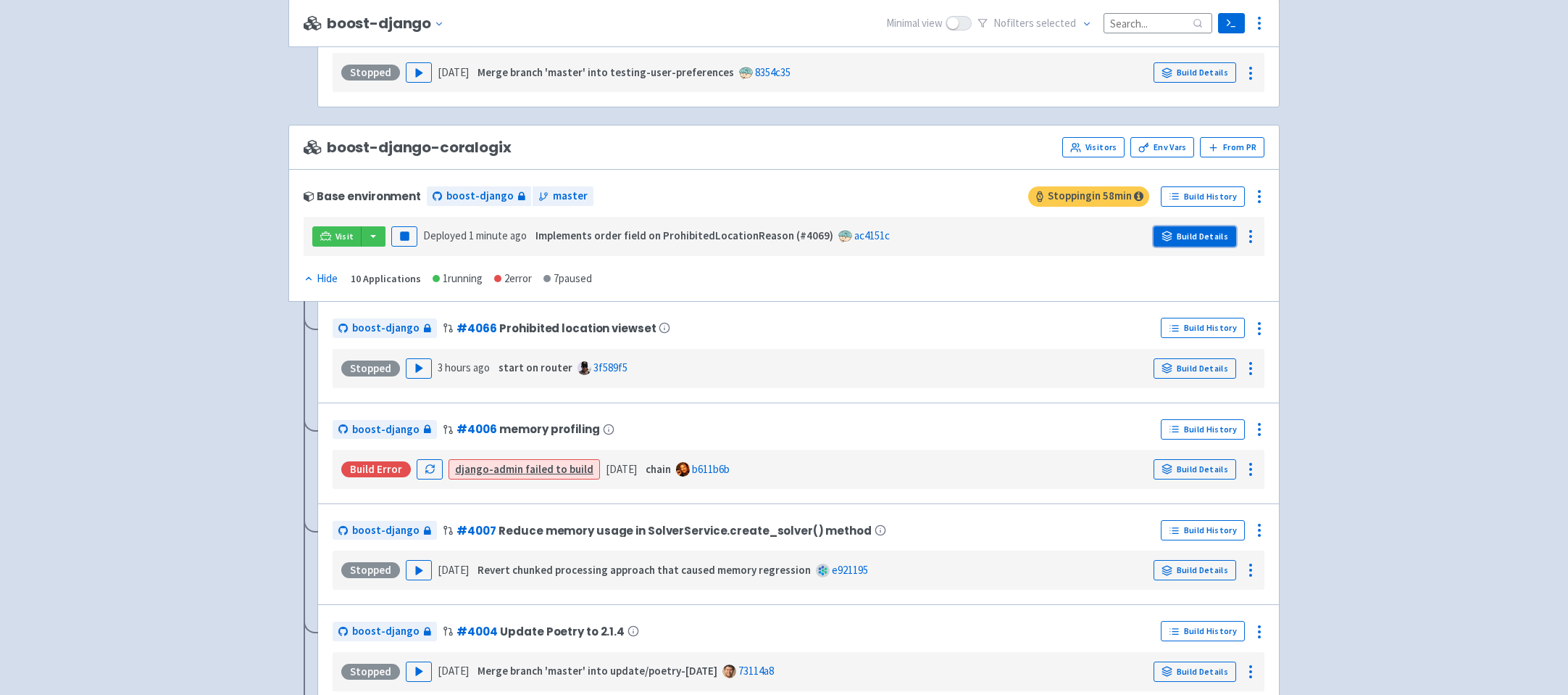
click at [1179, 247] on link "Build Details" at bounding box center [1195, 236] width 83 height 21
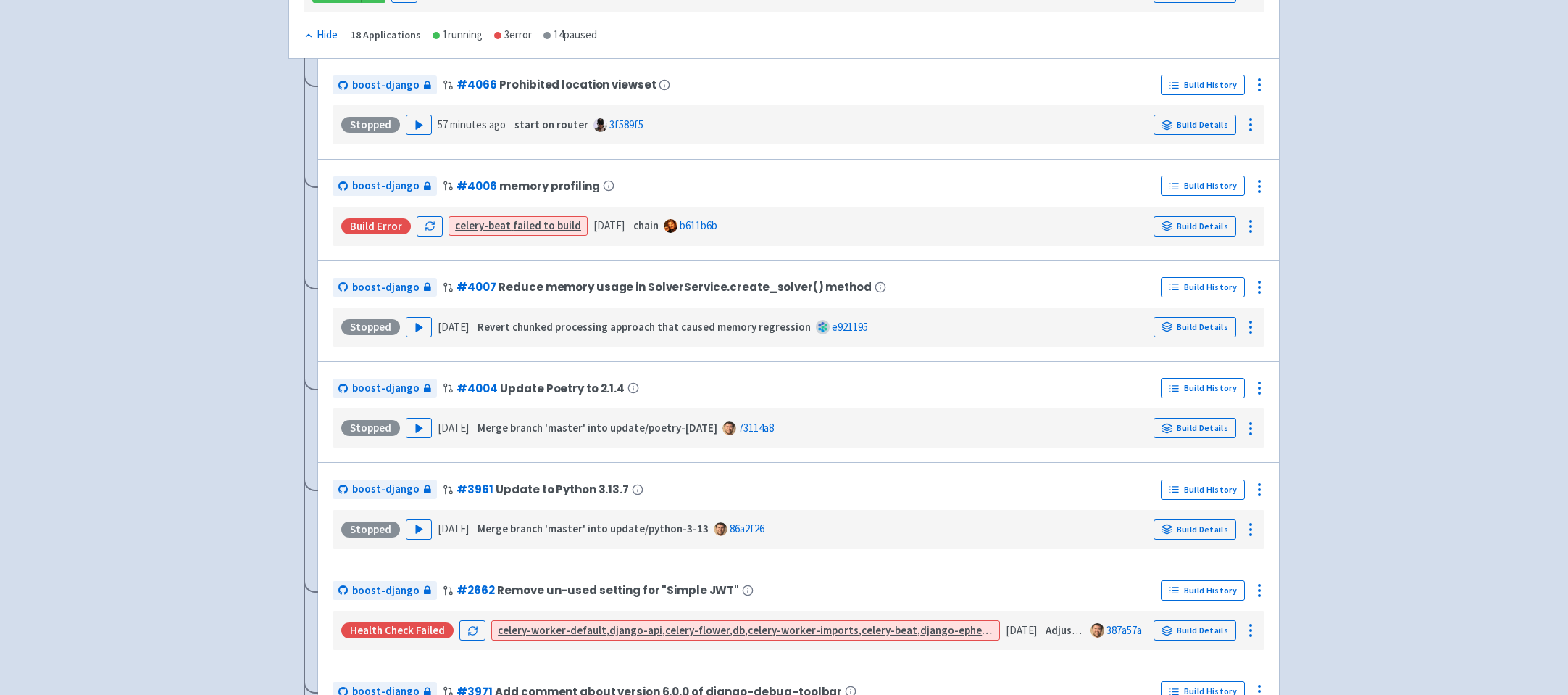
scroll to position [0, 0]
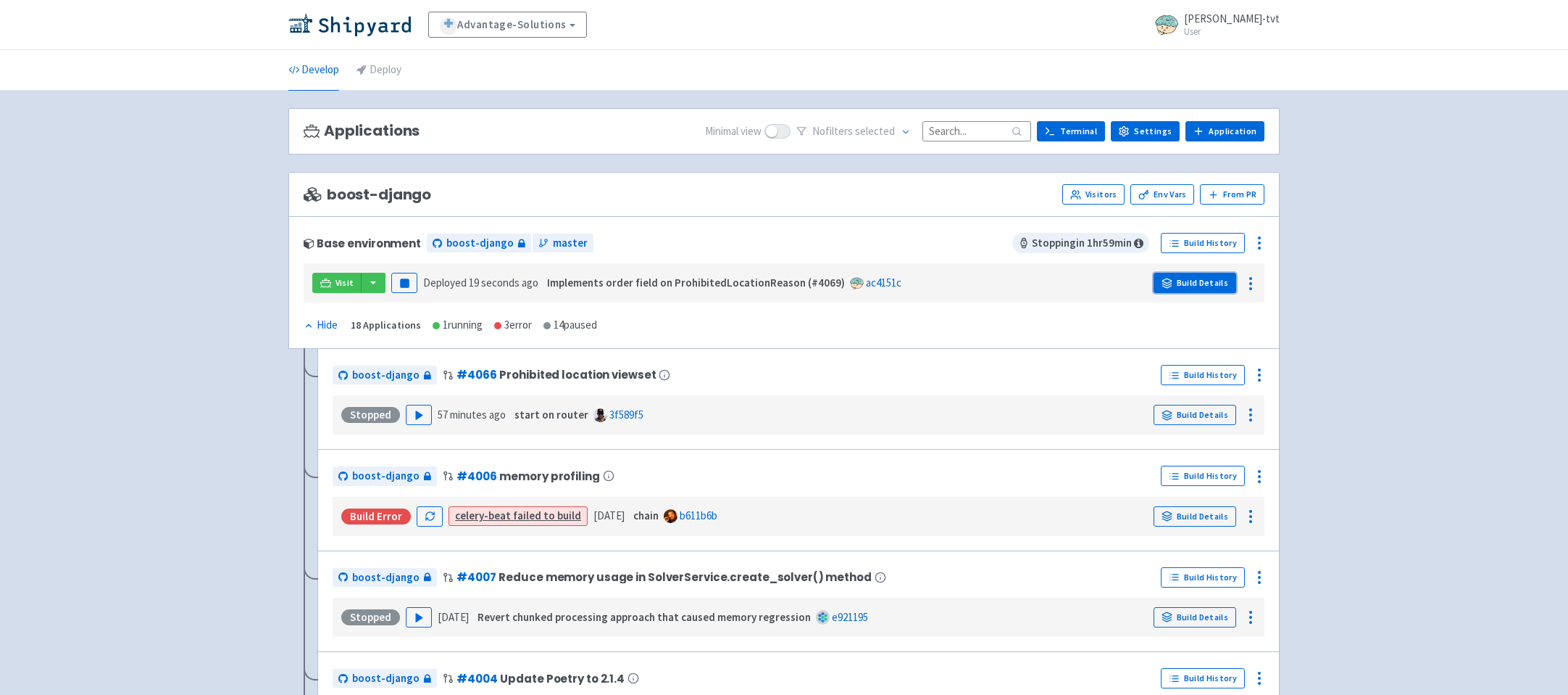
click at [1197, 287] on link "Build Details" at bounding box center [1195, 282] width 83 height 21
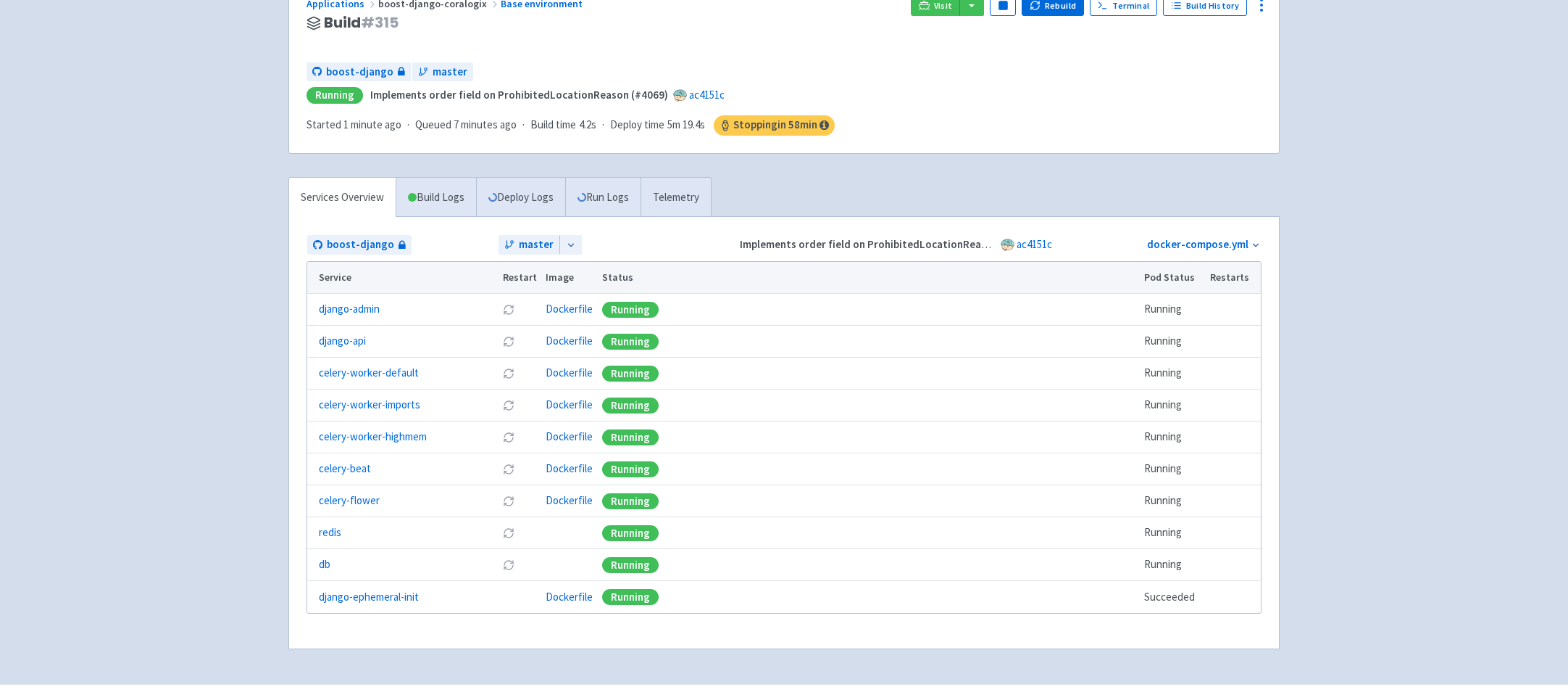
scroll to position [138, 0]
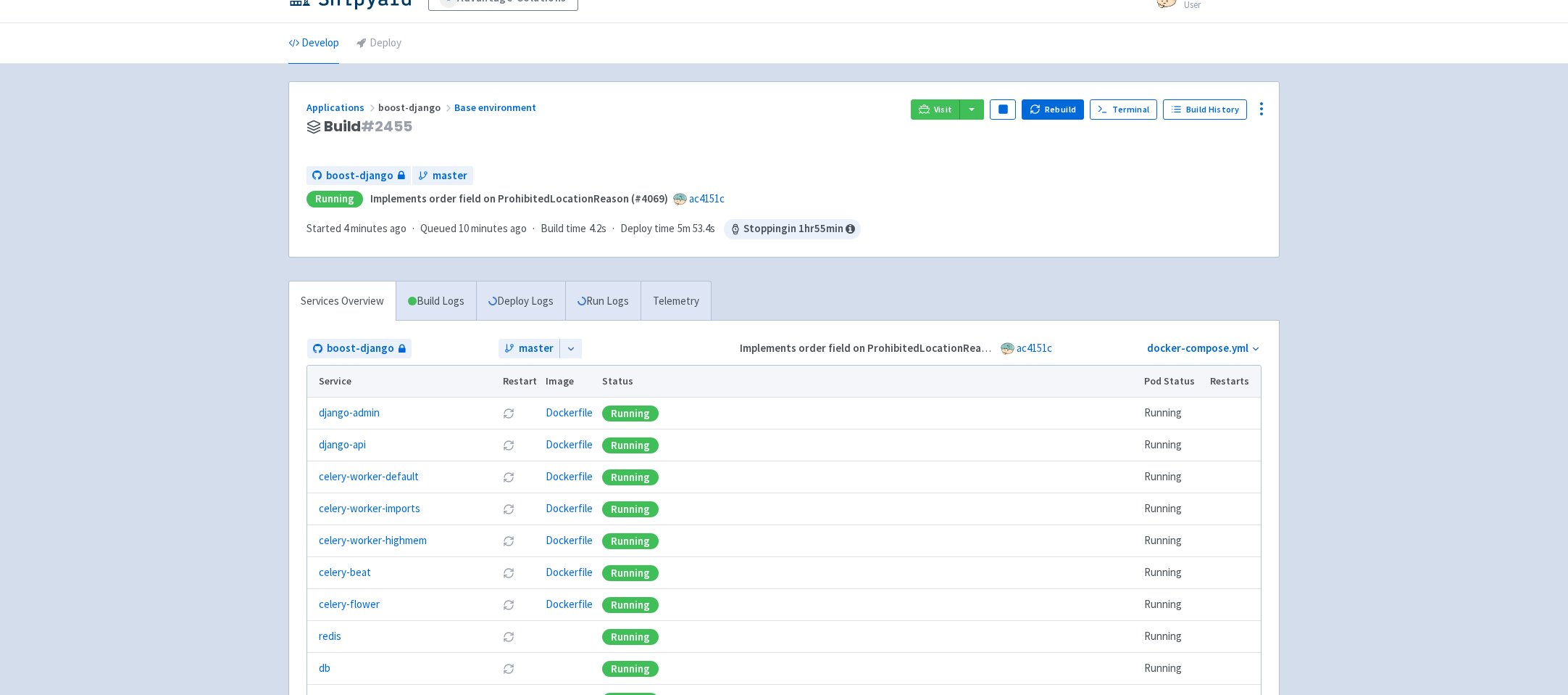
scroll to position [66, 0]
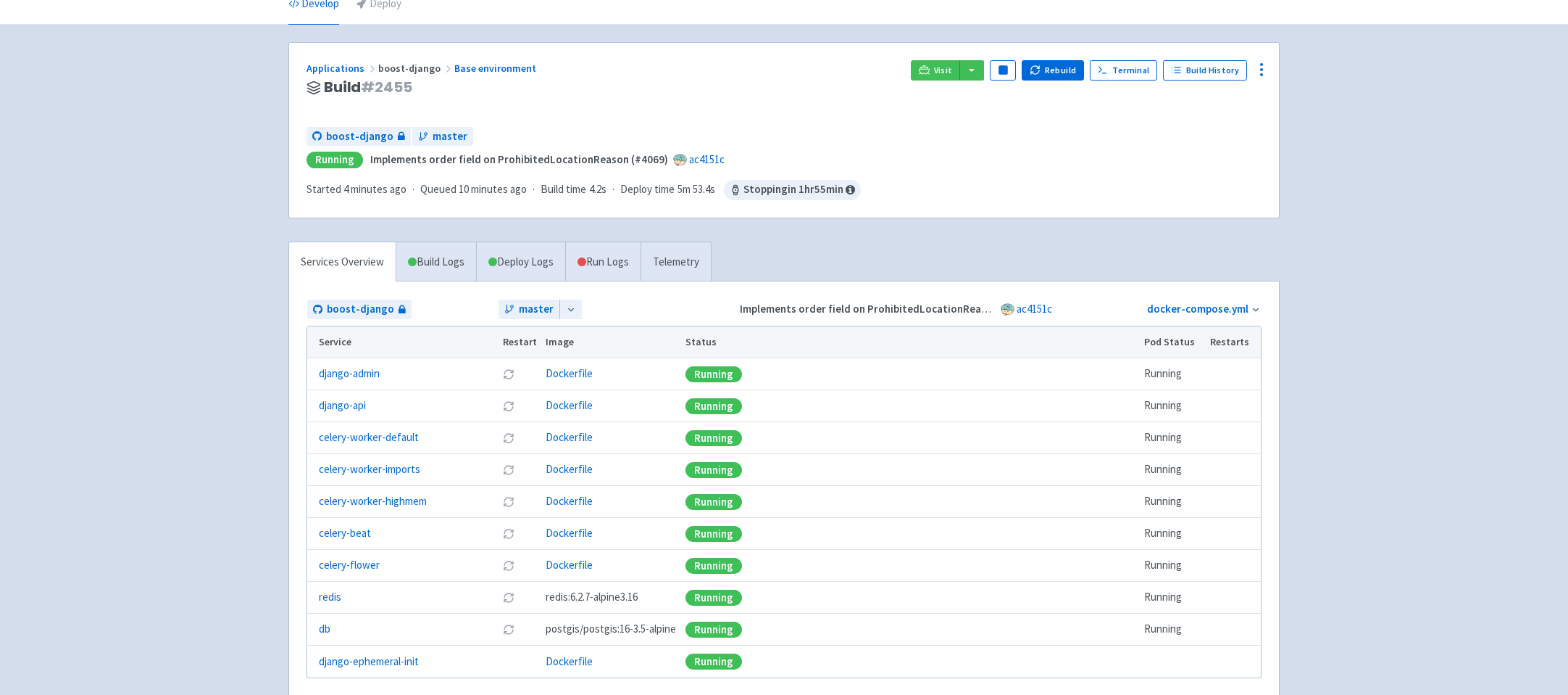
click at [606, 230] on div "Applications boost-django Base environment Build # 2455 Visit Pause Rebuild Ter…" at bounding box center [784, 386] width 991 height 689
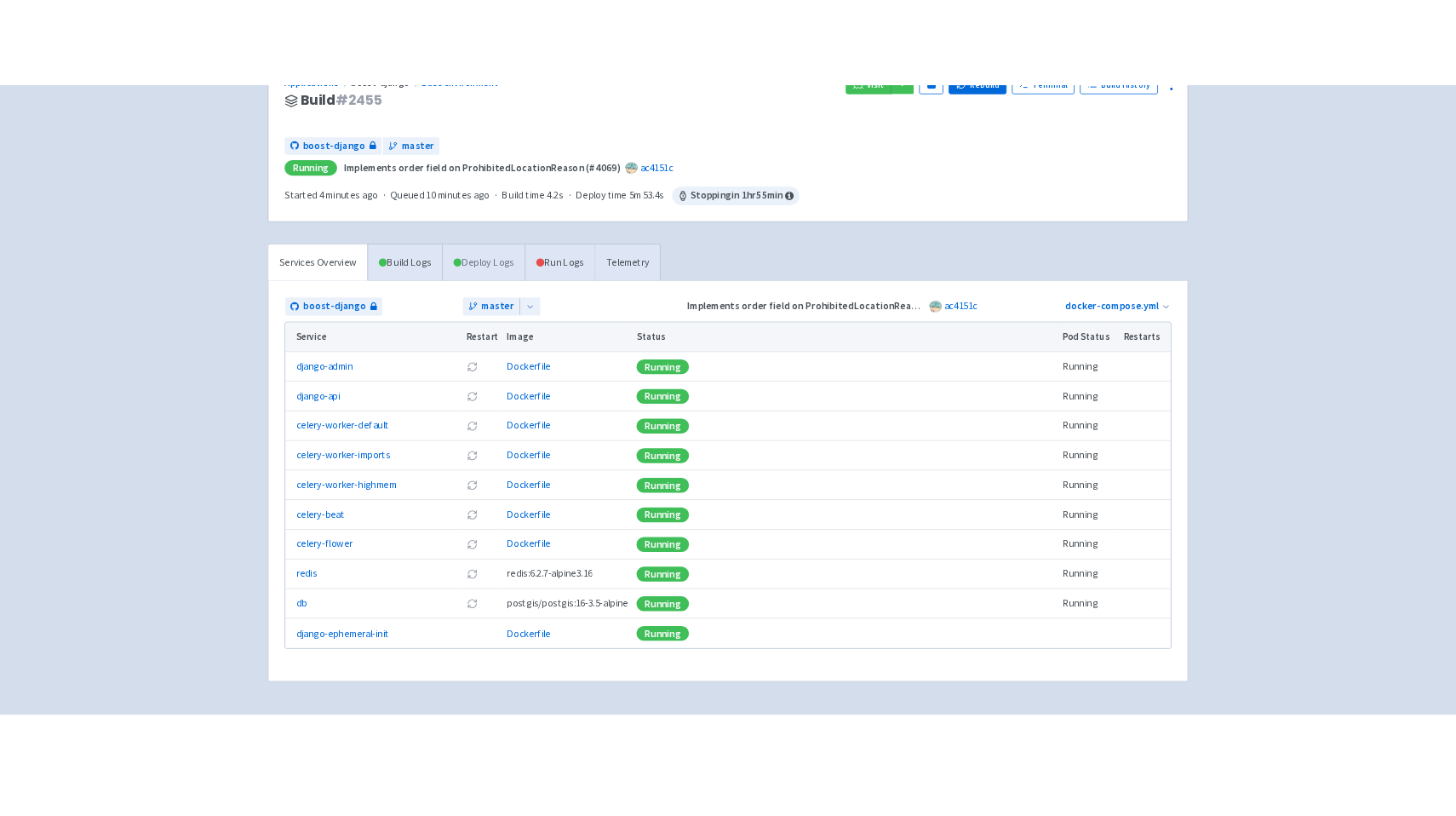
scroll to position [192, 0]
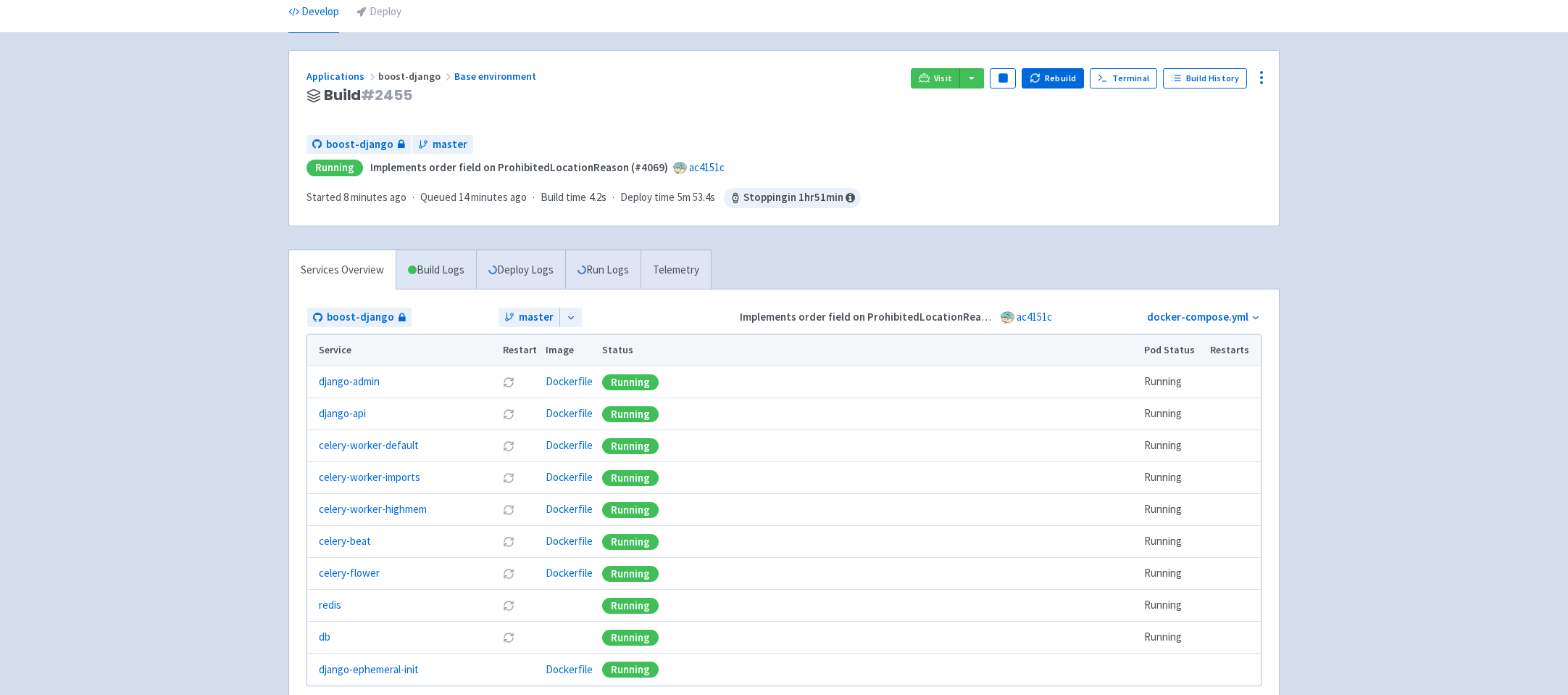
scroll to position [65, 0]
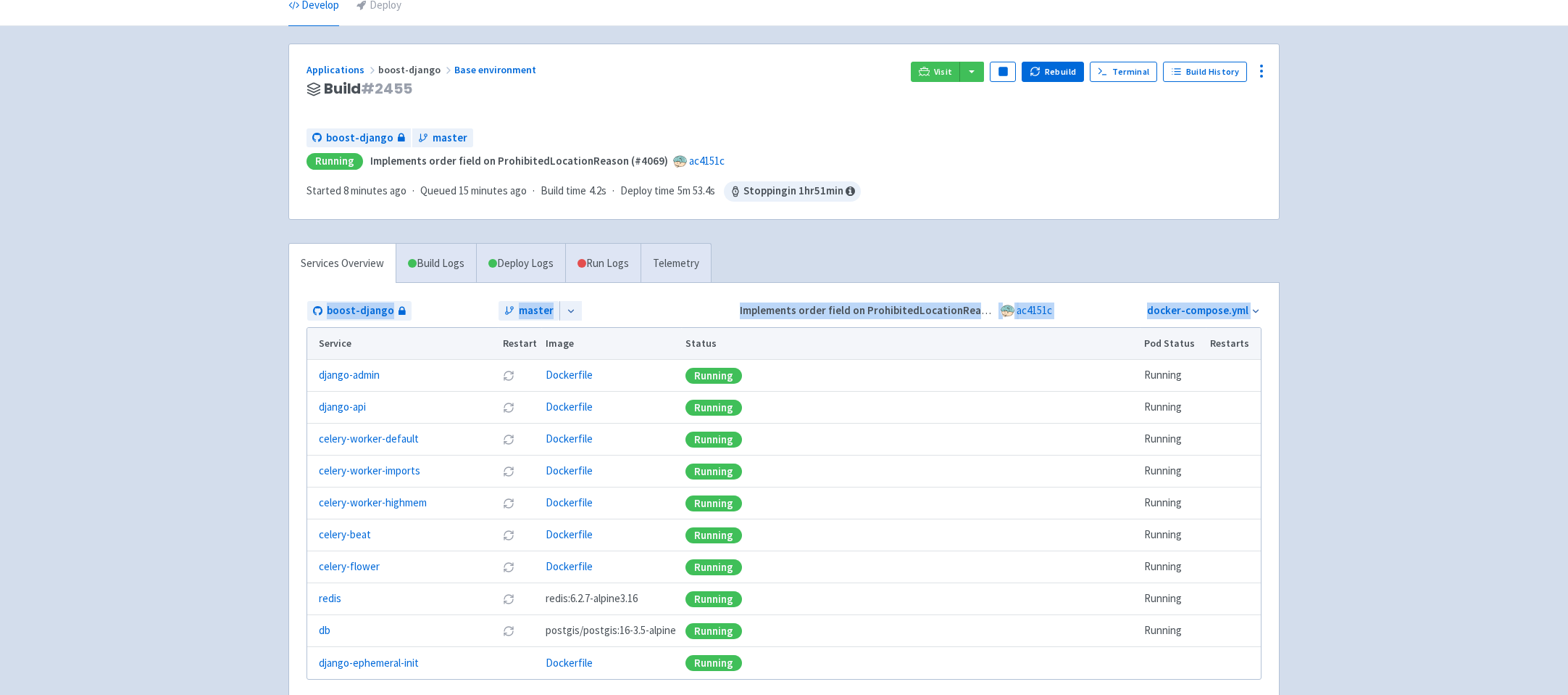
drag, startPoint x: 281, startPoint y: 238, endPoint x: 285, endPoint y: 446, distance: 208.0
click at [285, 446] on div "Applications boost-django Base environment Build # 2455 Visit Pause Rebuild Ter…" at bounding box center [784, 387] width 1015 height 689
click at [255, 455] on div "Advantage-Solutions ian-tvt User Profile Sign out Develop Deploy" at bounding box center [784, 343] width 1568 height 815
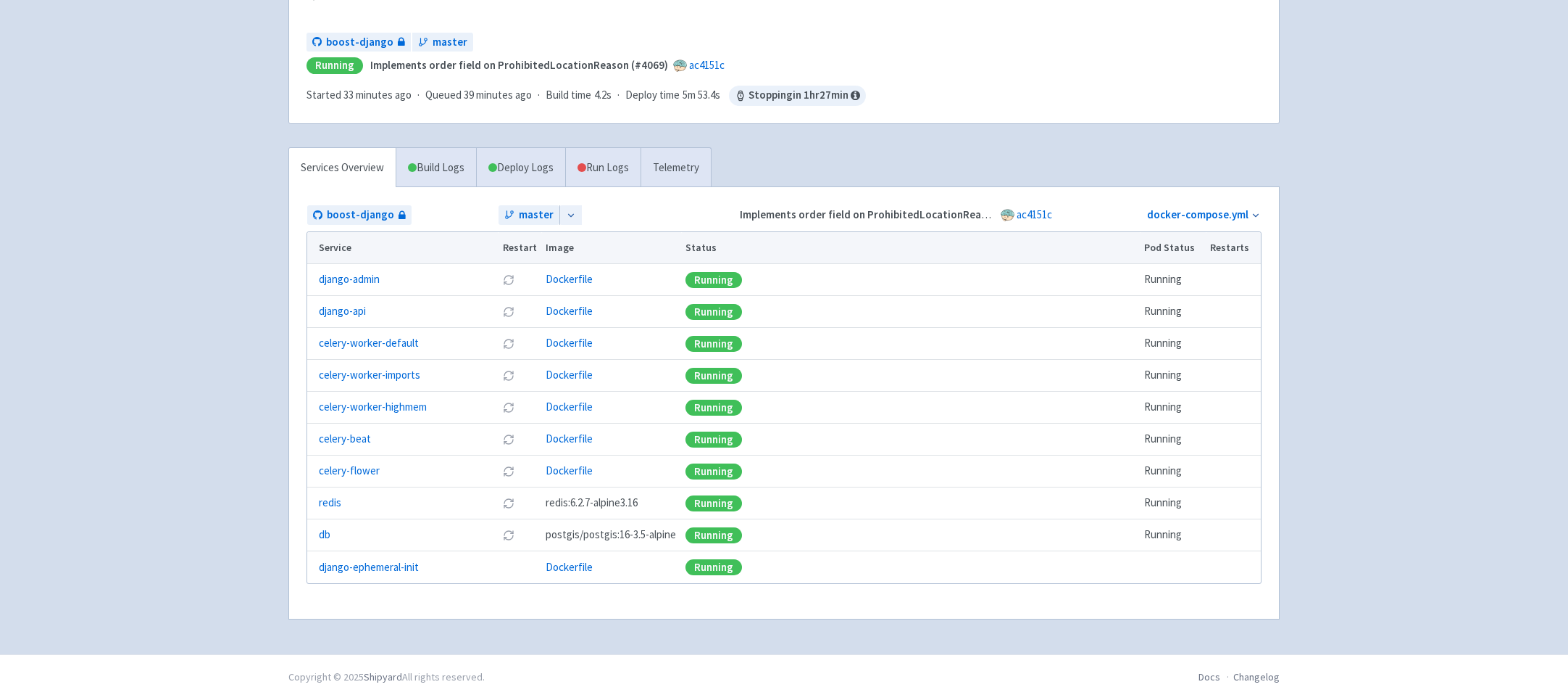
scroll to position [164, 0]
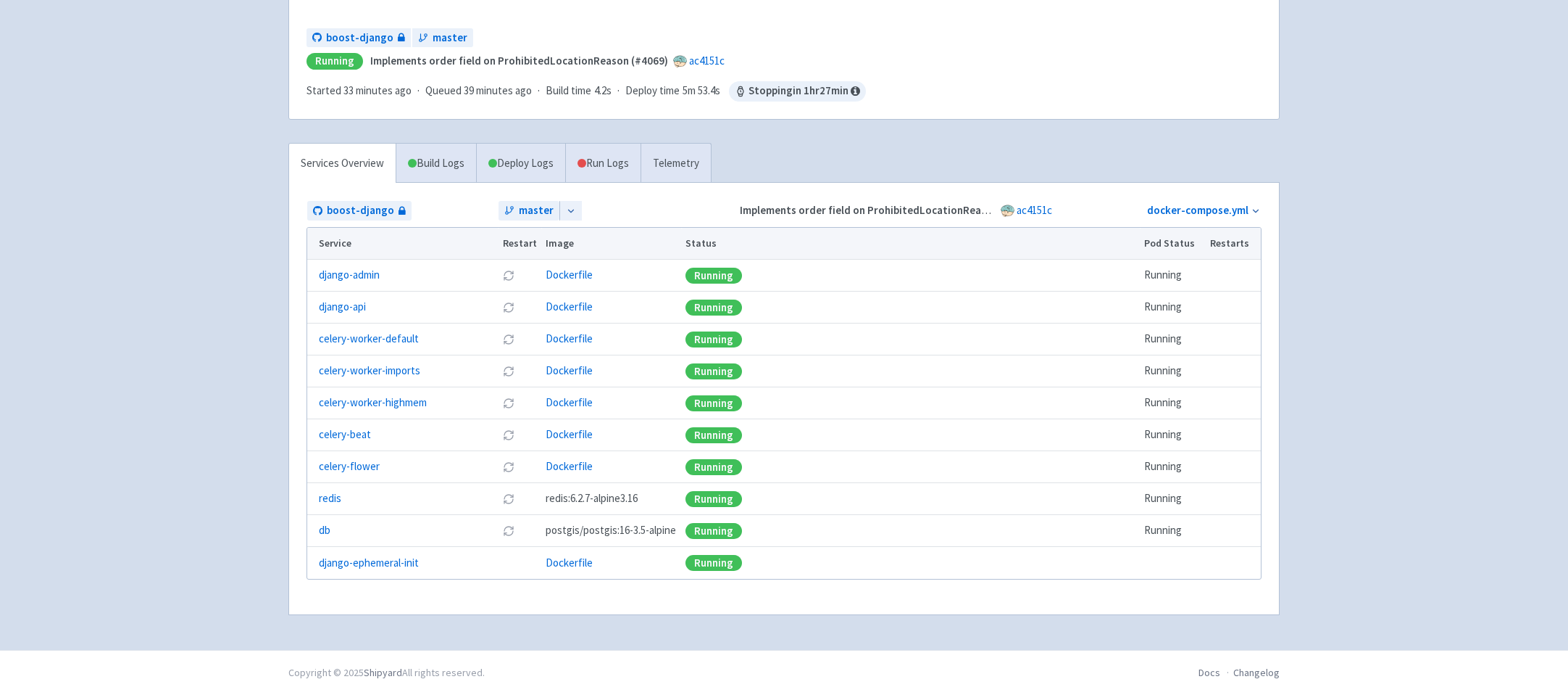
drag, startPoint x: 271, startPoint y: 269, endPoint x: 253, endPoint y: 535, distance: 266.6
click at [254, 538] on div "Advantage-Solutions ian-tvt User Profile Sign out Develop Deploy" at bounding box center [784, 243] width 1568 height 815
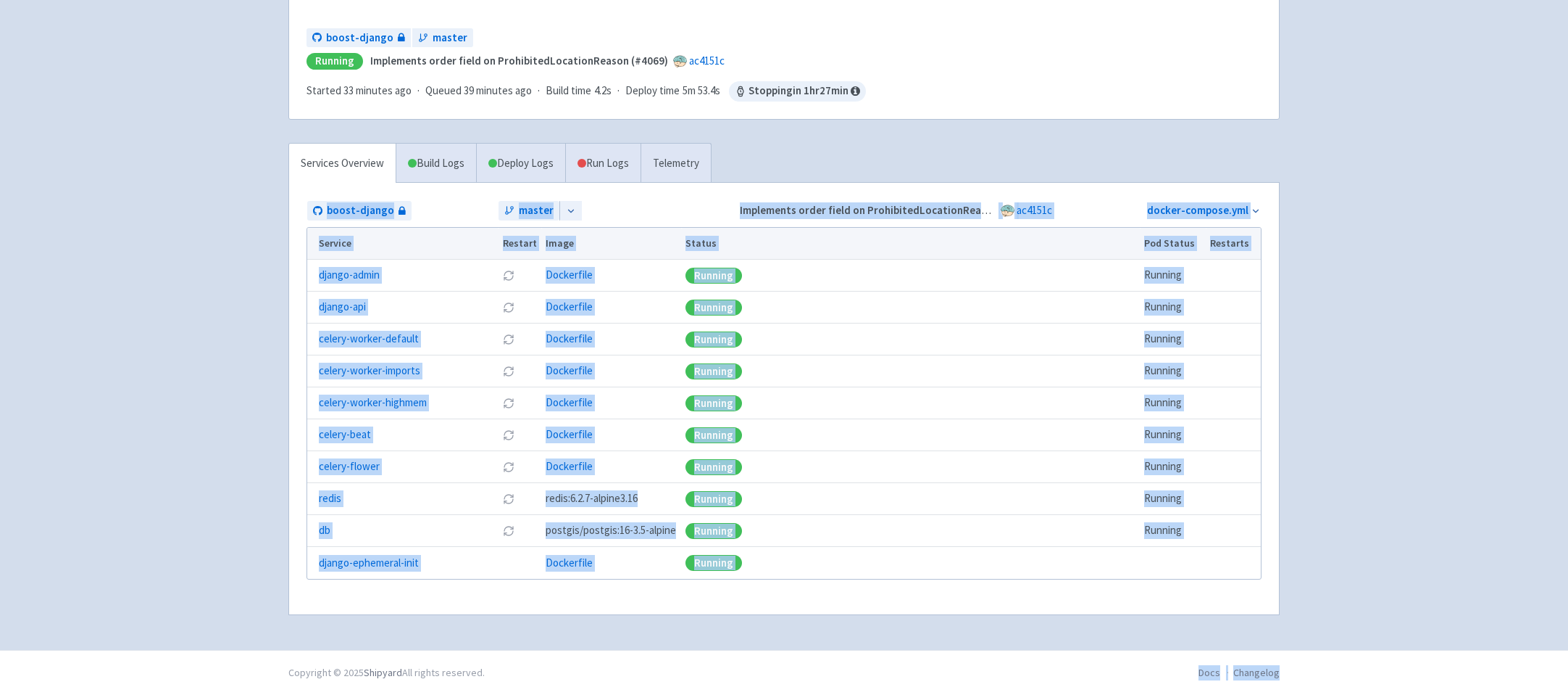
drag, startPoint x: 275, startPoint y: 197, endPoint x: 221, endPoint y: 668, distance: 474.1
click at [221, 668] on div "Advantage-Solutions ian-tvt User Profile Sign out Develop Deploy #" at bounding box center [784, 265] width 1568 height 859
click at [221, 668] on footer "Docs Changelog Copyright © 2025 Shipyard All rights reserved." at bounding box center [784, 672] width 1568 height 45
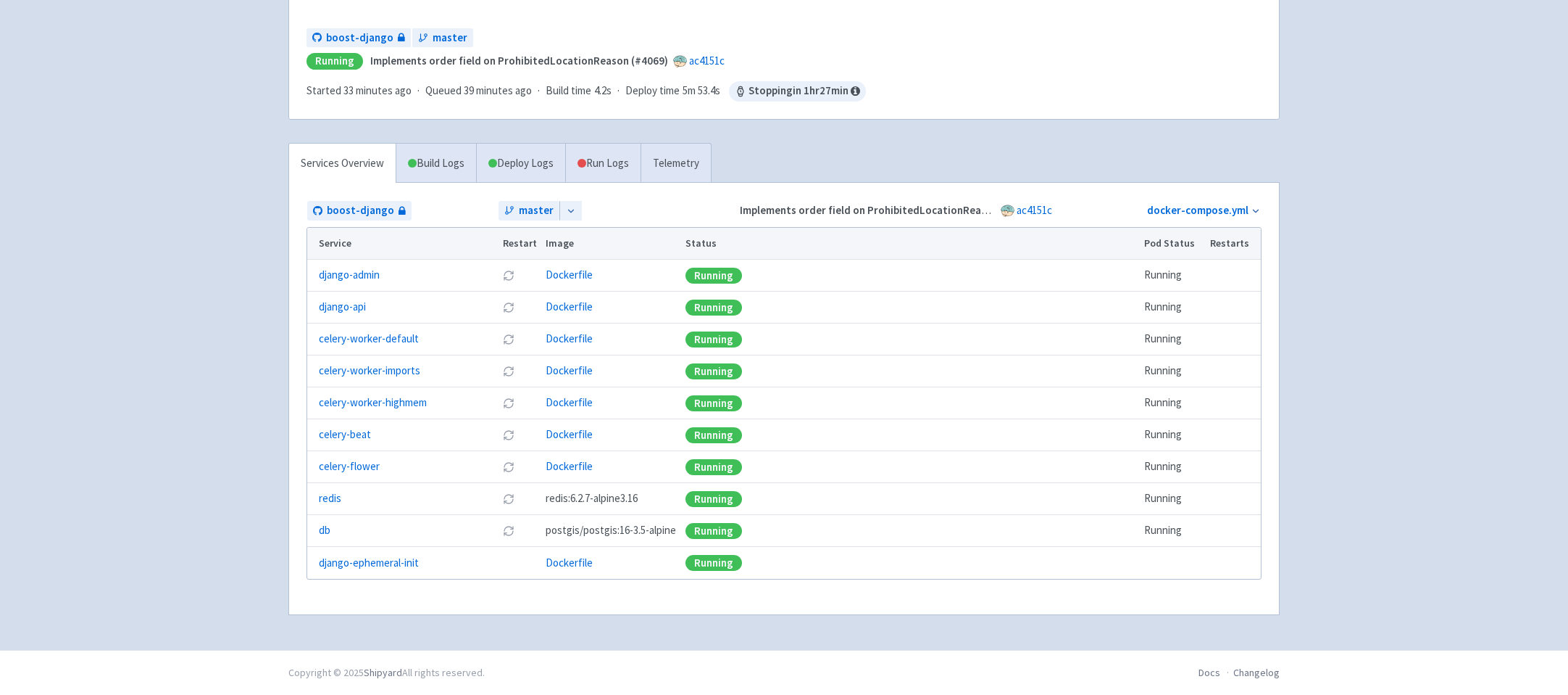
click at [310, 629] on div "Services Overview Build Logs Deploy Logs Run Logs Telemetry boost-django master…" at bounding box center [784, 387] width 1009 height 489
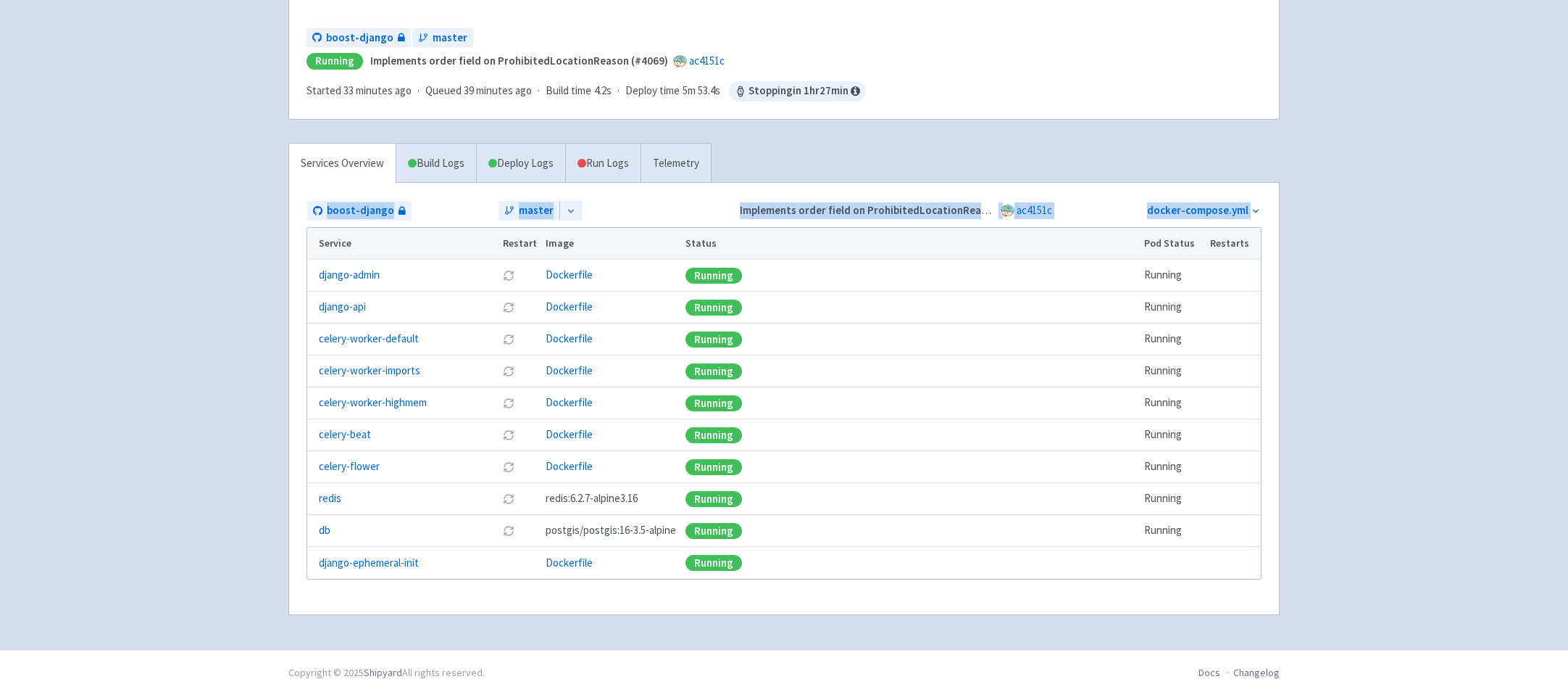
drag, startPoint x: 421, startPoint y: 624, endPoint x: 288, endPoint y: 215, distance: 430.1
click at [291, 215] on div "Services Overview Build Logs Deploy Logs Run Logs Telemetry boost-django master…" at bounding box center [784, 387] width 1009 height 489
click at [227, 201] on div "Advantage-Solutions ian-tvt User Profile Sign out Develop Deploy" at bounding box center [784, 243] width 1568 height 815
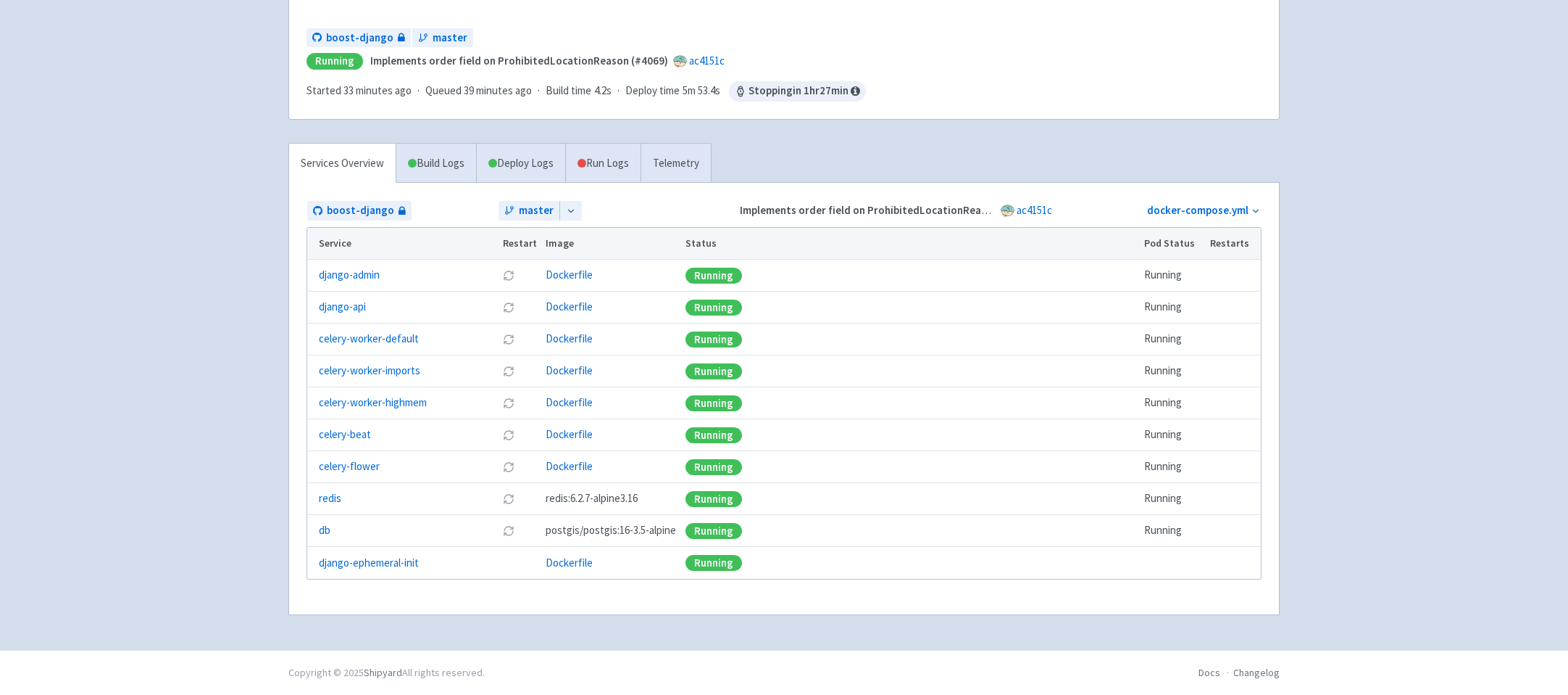
scroll to position [0, 0]
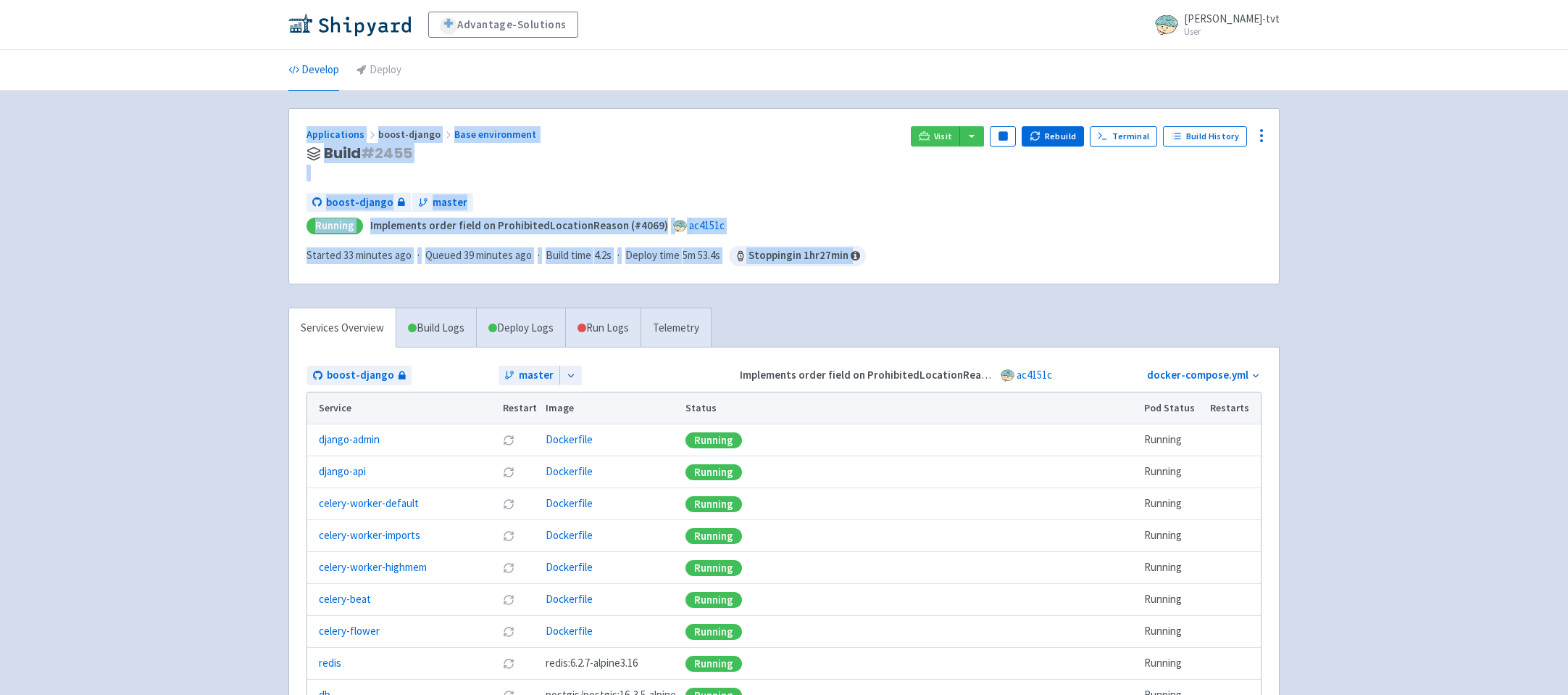
drag, startPoint x: 263, startPoint y: 99, endPoint x: 927, endPoint y: 287, distance: 690.1
click at [927, 287] on div "Advantage-Solutions ian-tvt User Profile Sign out Develop Deploy" at bounding box center [784, 407] width 1568 height 815
click at [927, 287] on div "Applications boost-django Base environment Build # 2455 Visit Pause Rebuild Ter…" at bounding box center [784, 452] width 991 height 689
drag, startPoint x: 864, startPoint y: 287, endPoint x: 647, endPoint y: 88, distance: 294.4
click at [647, 88] on div "Advantage-Solutions ian-tvt User Profile Sign out Develop Deploy" at bounding box center [784, 407] width 1568 height 815
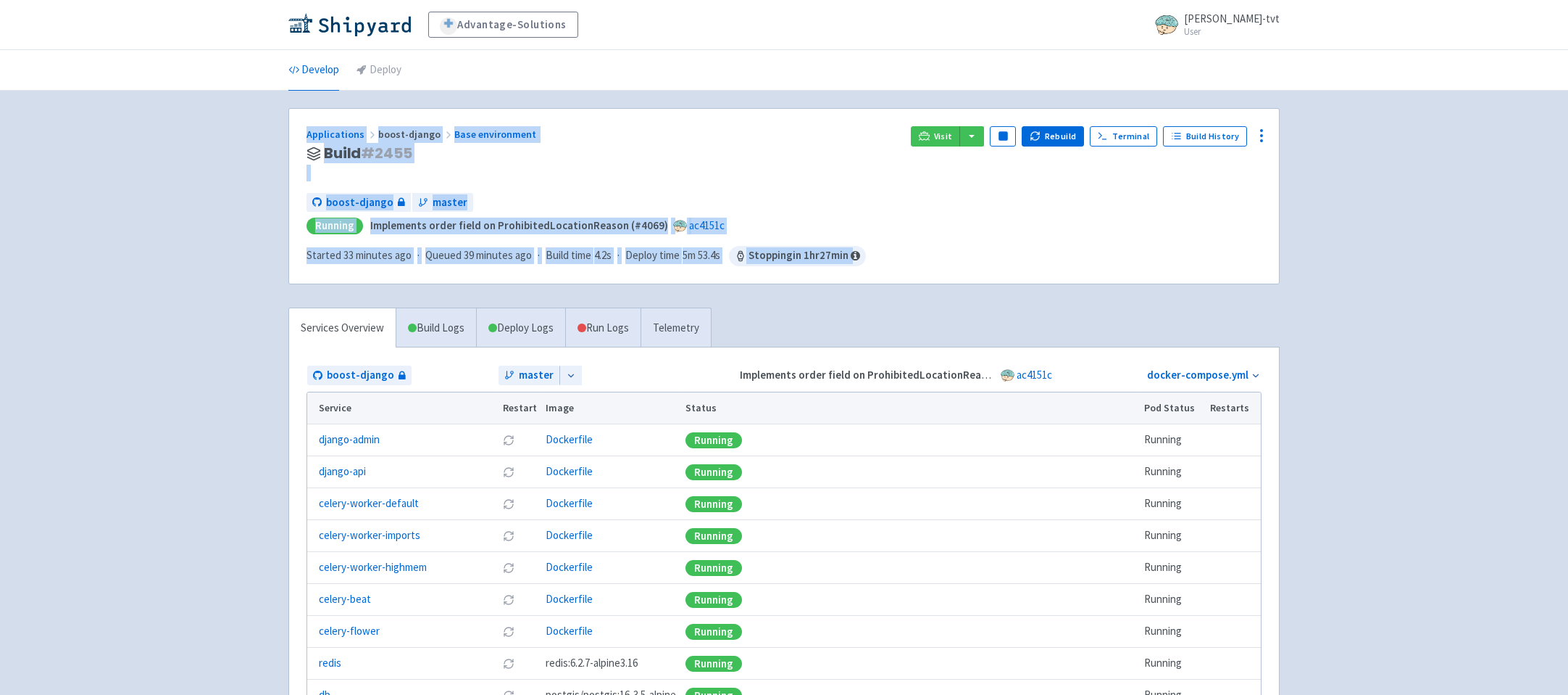
click at [647, 88] on ul "Develop Deploy" at bounding box center [784, 70] width 1009 height 40
click at [415, 86] on ul "Develop Deploy" at bounding box center [784, 70] width 1009 height 40
click at [379, 101] on div "Advantage-Solutions ian-tvt User Profile Sign out Develop Deploy" at bounding box center [784, 407] width 1568 height 815
drag, startPoint x: 199, startPoint y: 121, endPoint x: 290, endPoint y: 331, distance: 228.9
click at [290, 331] on div "Advantage-Solutions ian-tvt User Profile Sign out Develop Deploy" at bounding box center [784, 407] width 1568 height 815
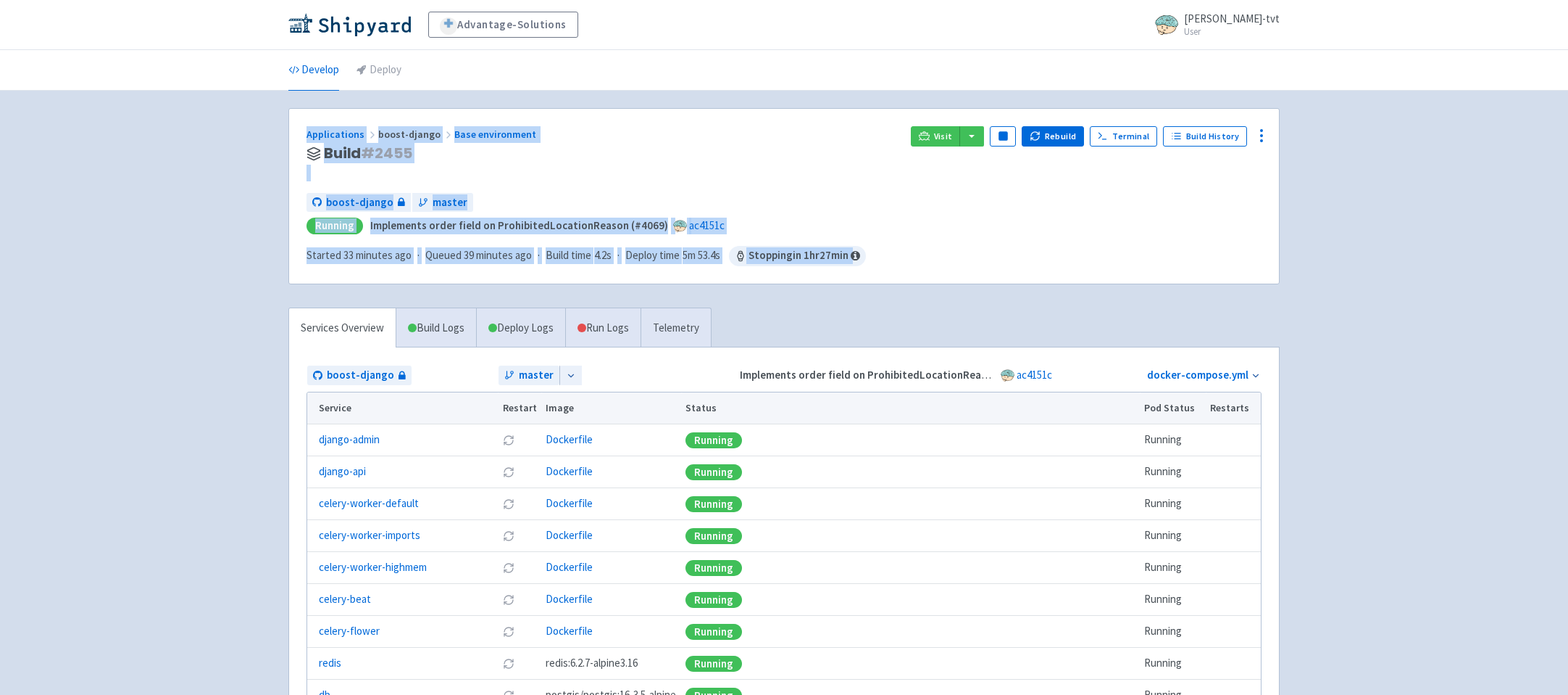
click at [262, 339] on div "Advantage-Solutions ian-tvt User Profile Sign out Develop Deploy" at bounding box center [784, 407] width 1568 height 815
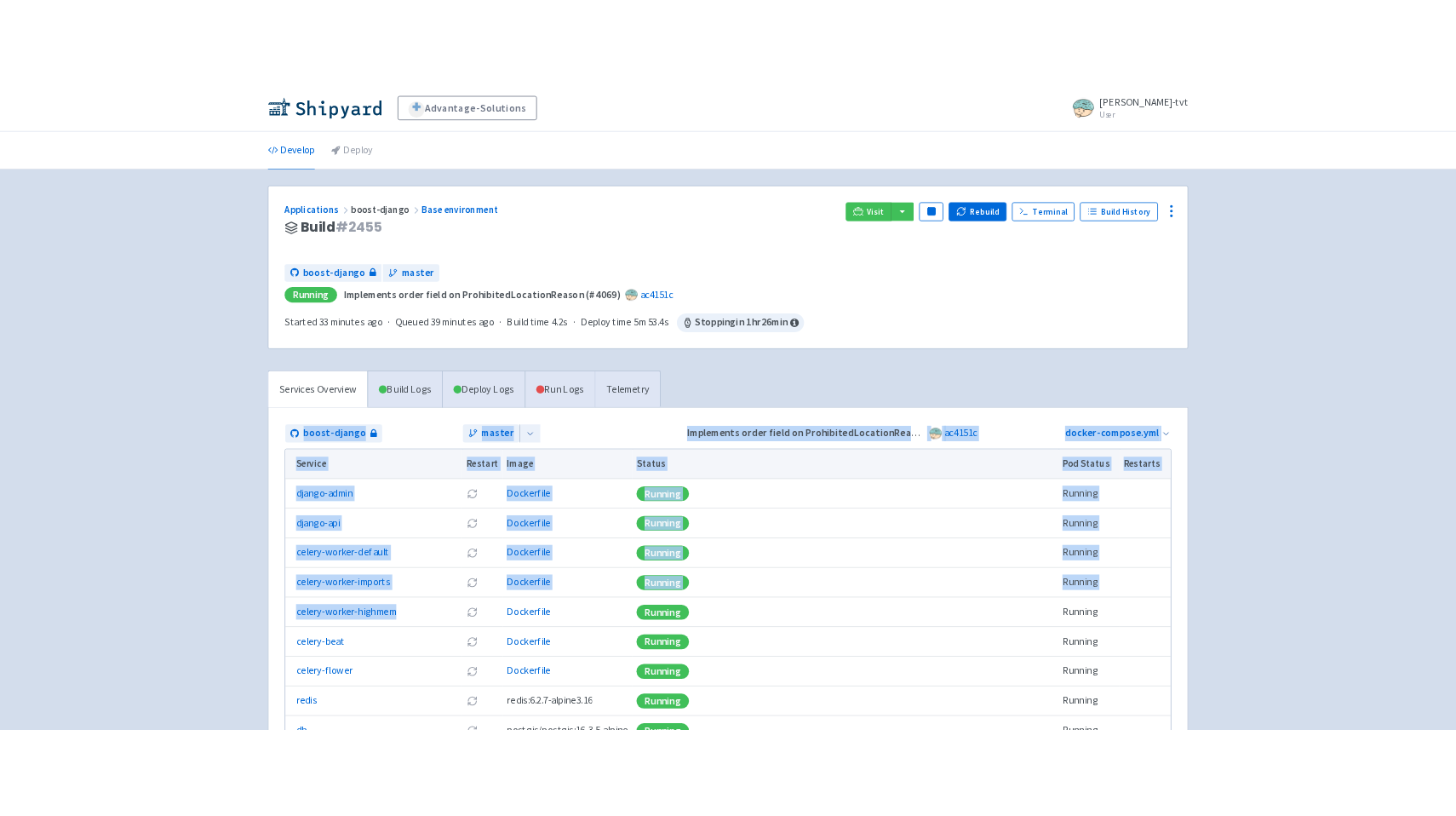
scroll to position [193, 0]
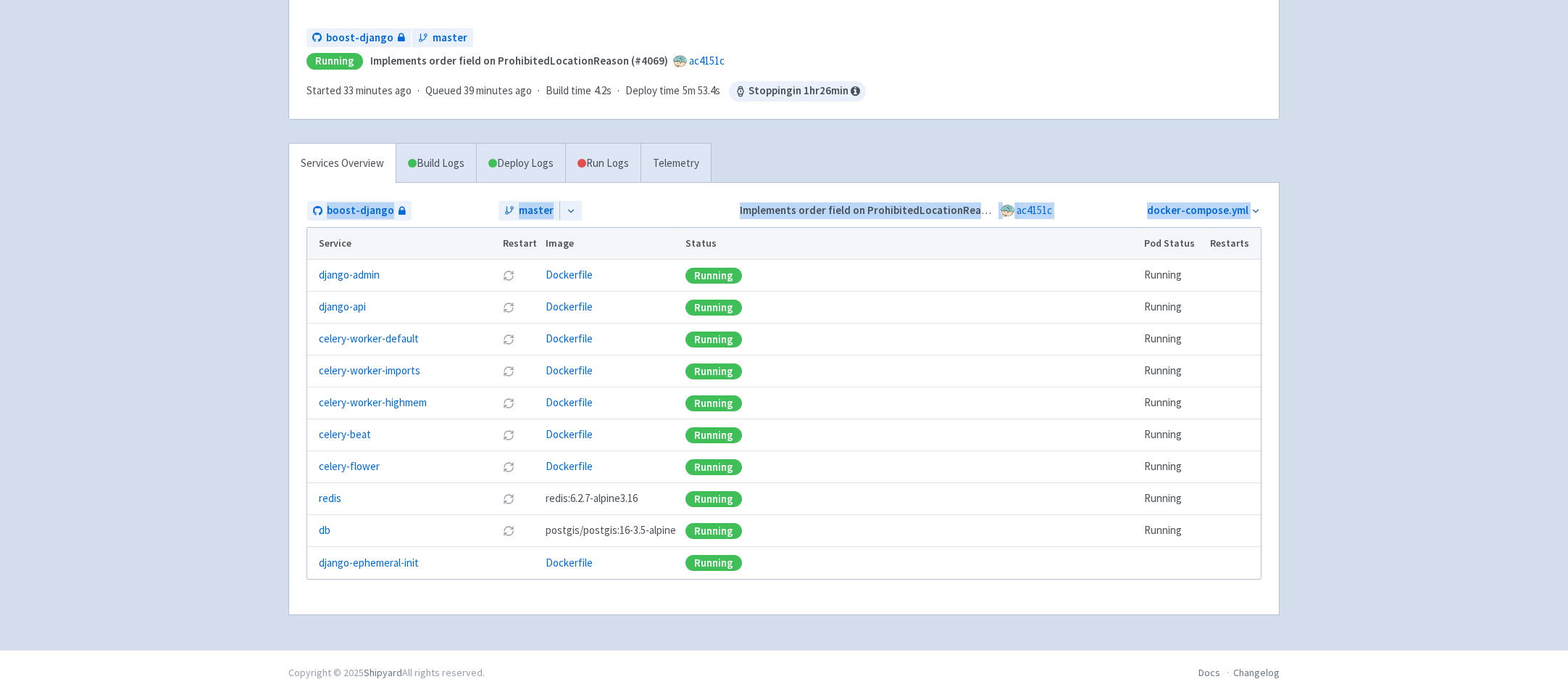
drag, startPoint x: 272, startPoint y: 308, endPoint x: 253, endPoint y: 565, distance: 257.7
click at [253, 565] on div "Advantage-Solutions ian-tvt User Profile Sign out Develop Deploy" at bounding box center [784, 243] width 1568 height 815
